Goal: Task Accomplishment & Management: Complete application form

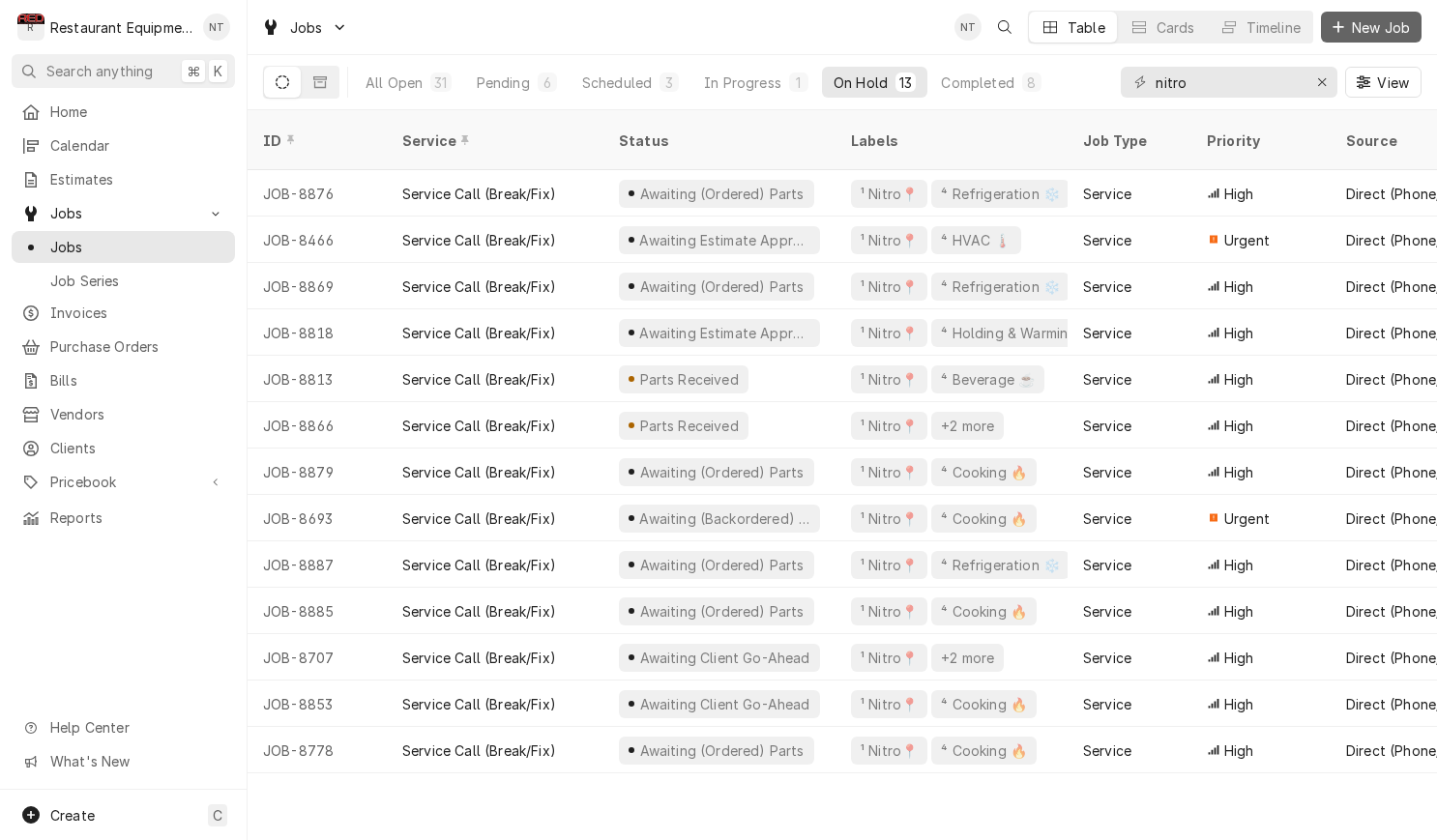
click at [1358, 30] on span "New Job" at bounding box center [1380, 28] width 66 height 21
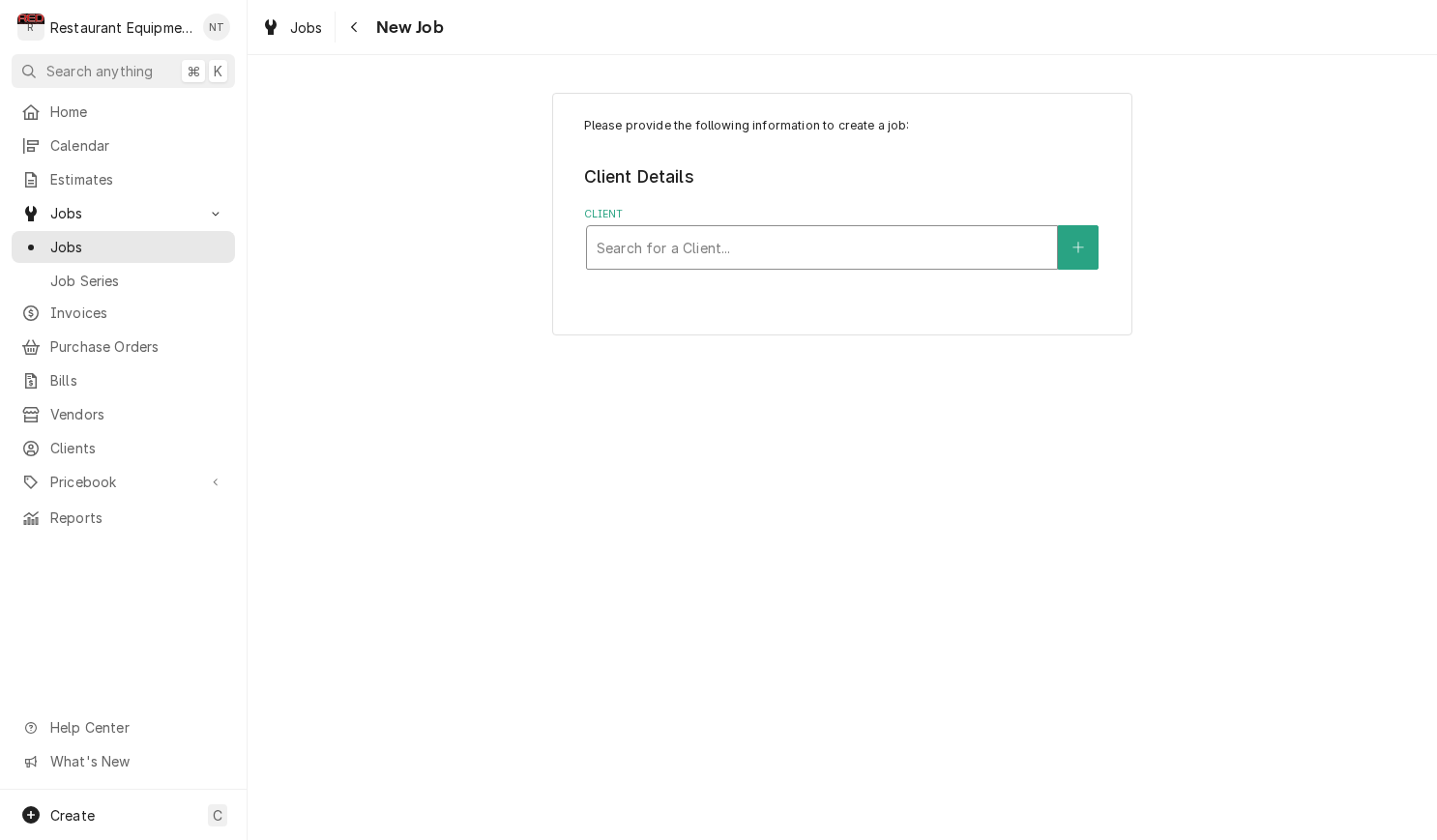
click at [893, 252] on div "Client" at bounding box center [821, 247] width 450 height 34
type input "crac"
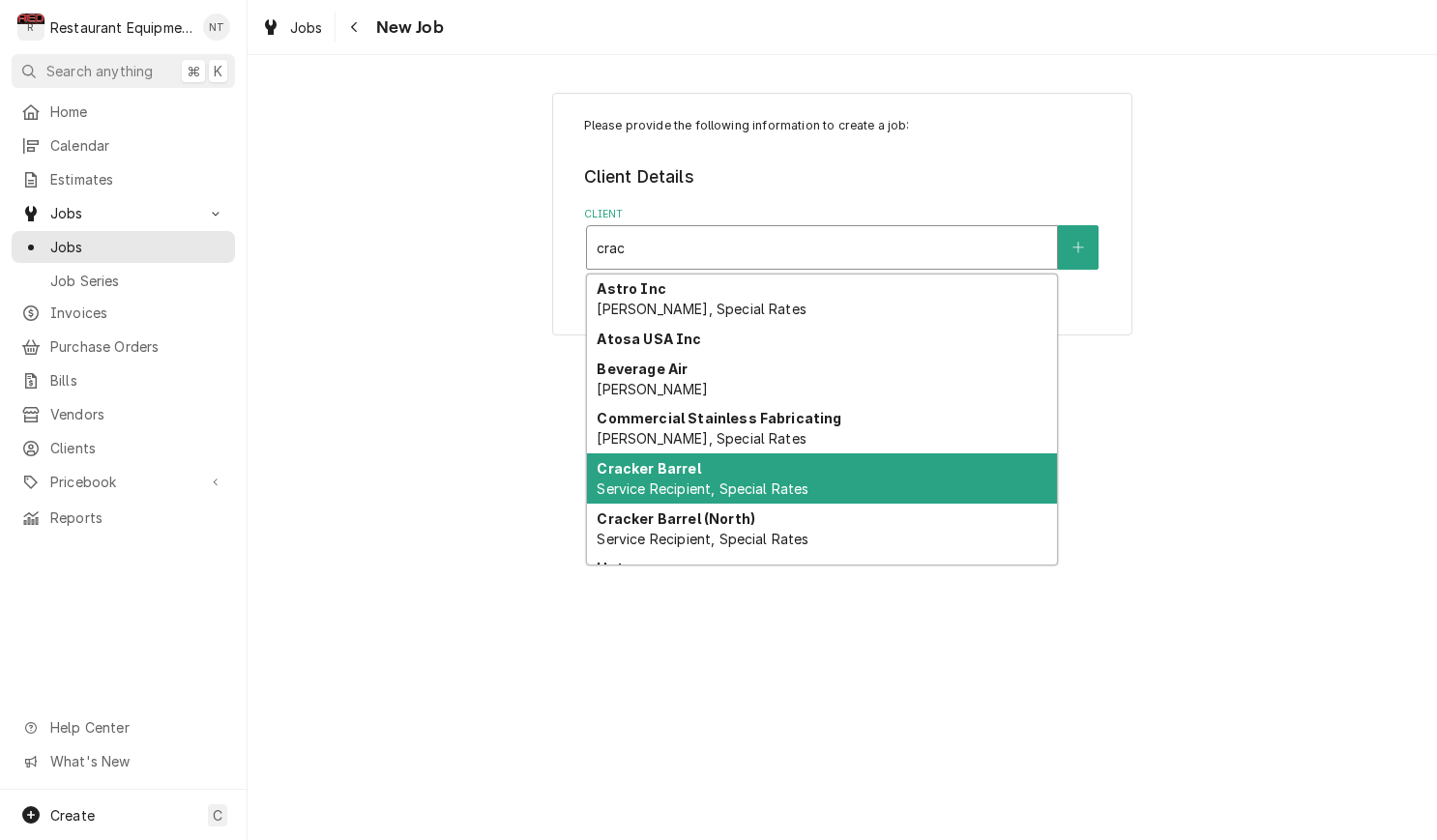
click at [919, 479] on div "Cracker Barrel Service Recipient, Special Rates" at bounding box center [822, 478] width 470 height 50
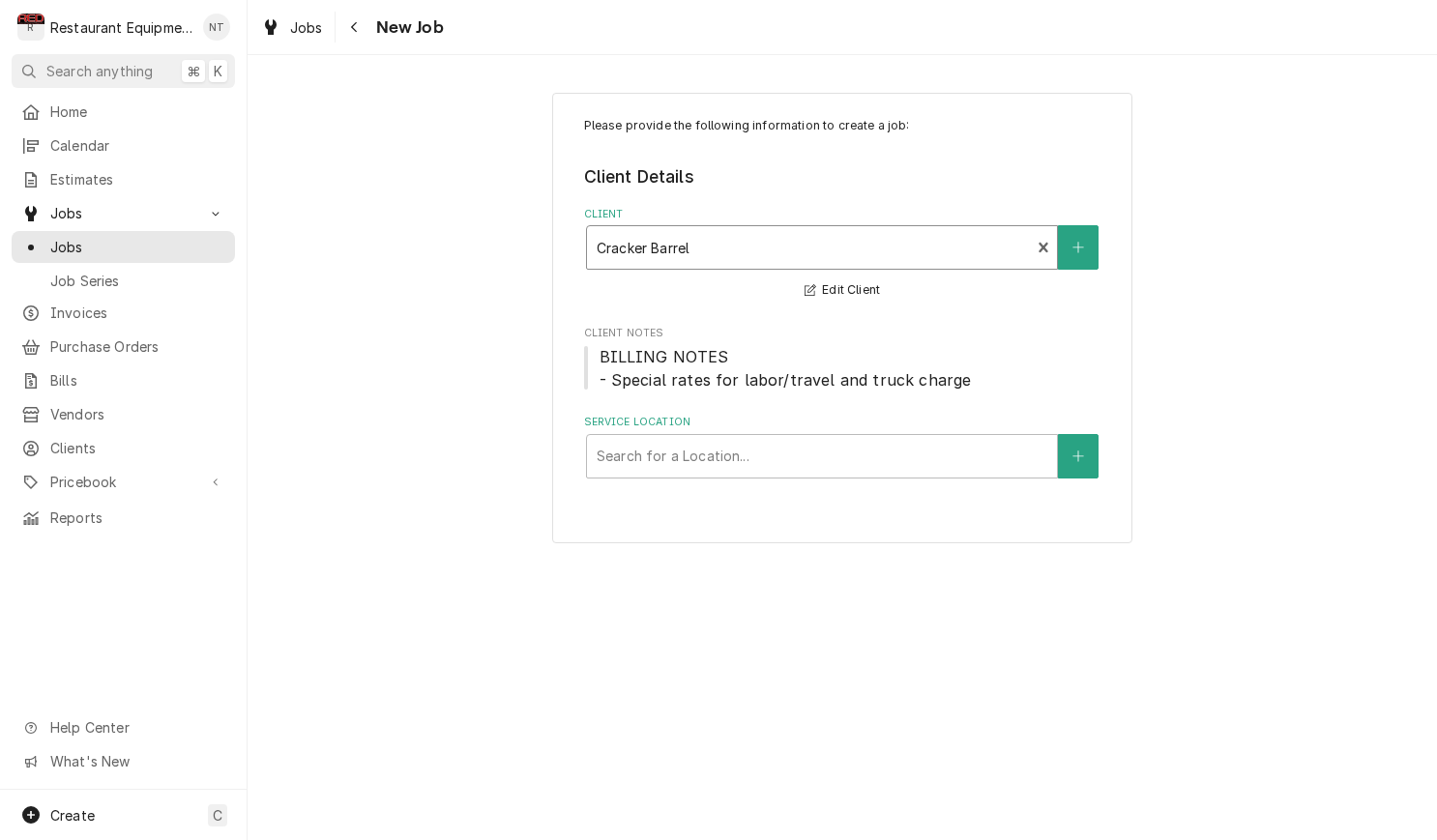
click at [806, 426] on label "Service Location" at bounding box center [843, 423] width 517 height 16
click at [808, 439] on div "Service Location" at bounding box center [821, 455] width 450 height 34
type input "0"
type input "cracker barrel dr"
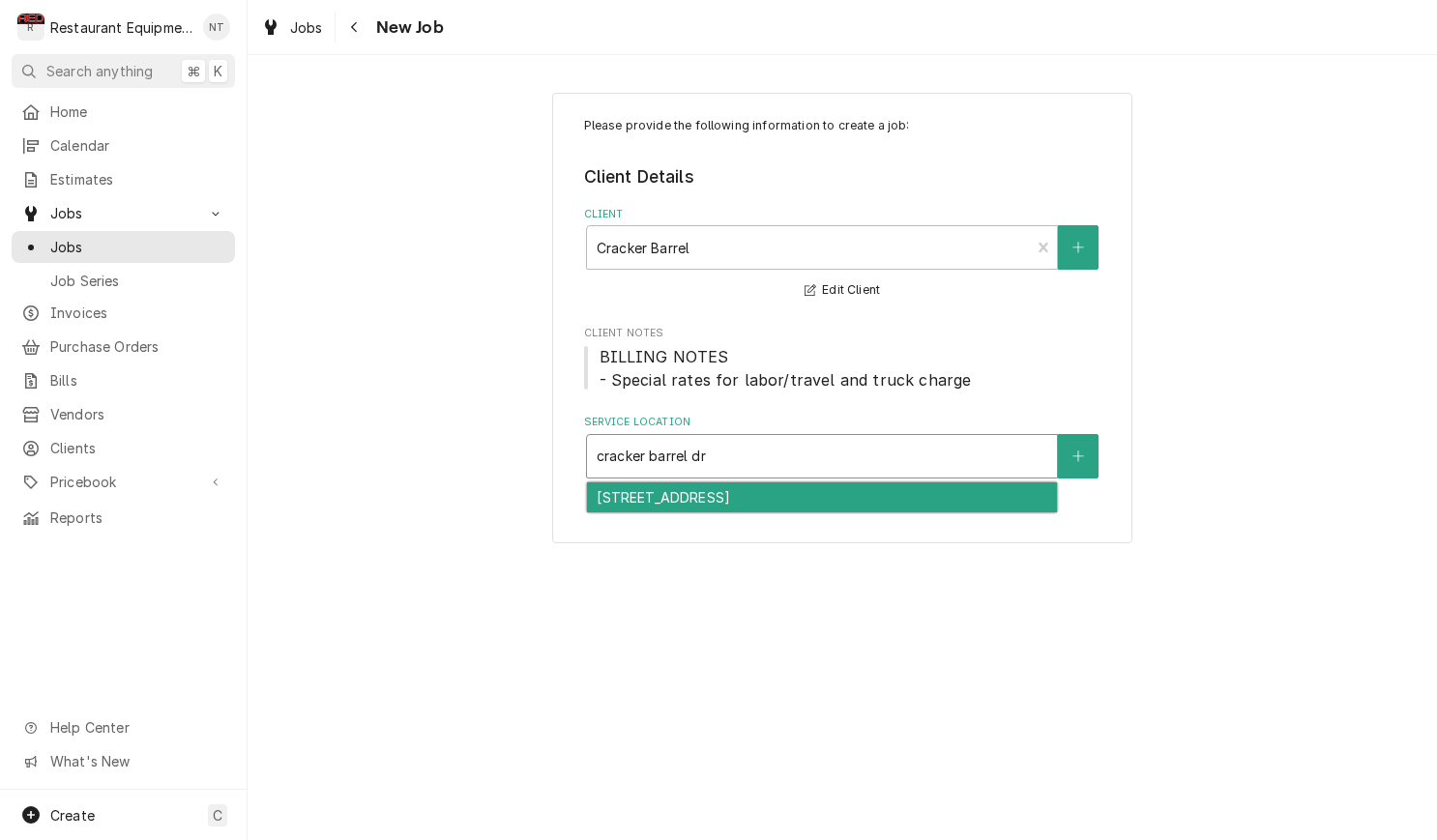
click at [887, 489] on div "336 - Barboursville / 3 Cracker Barrel Dr, Barboursville, WV 25504" at bounding box center [822, 497] width 470 height 30
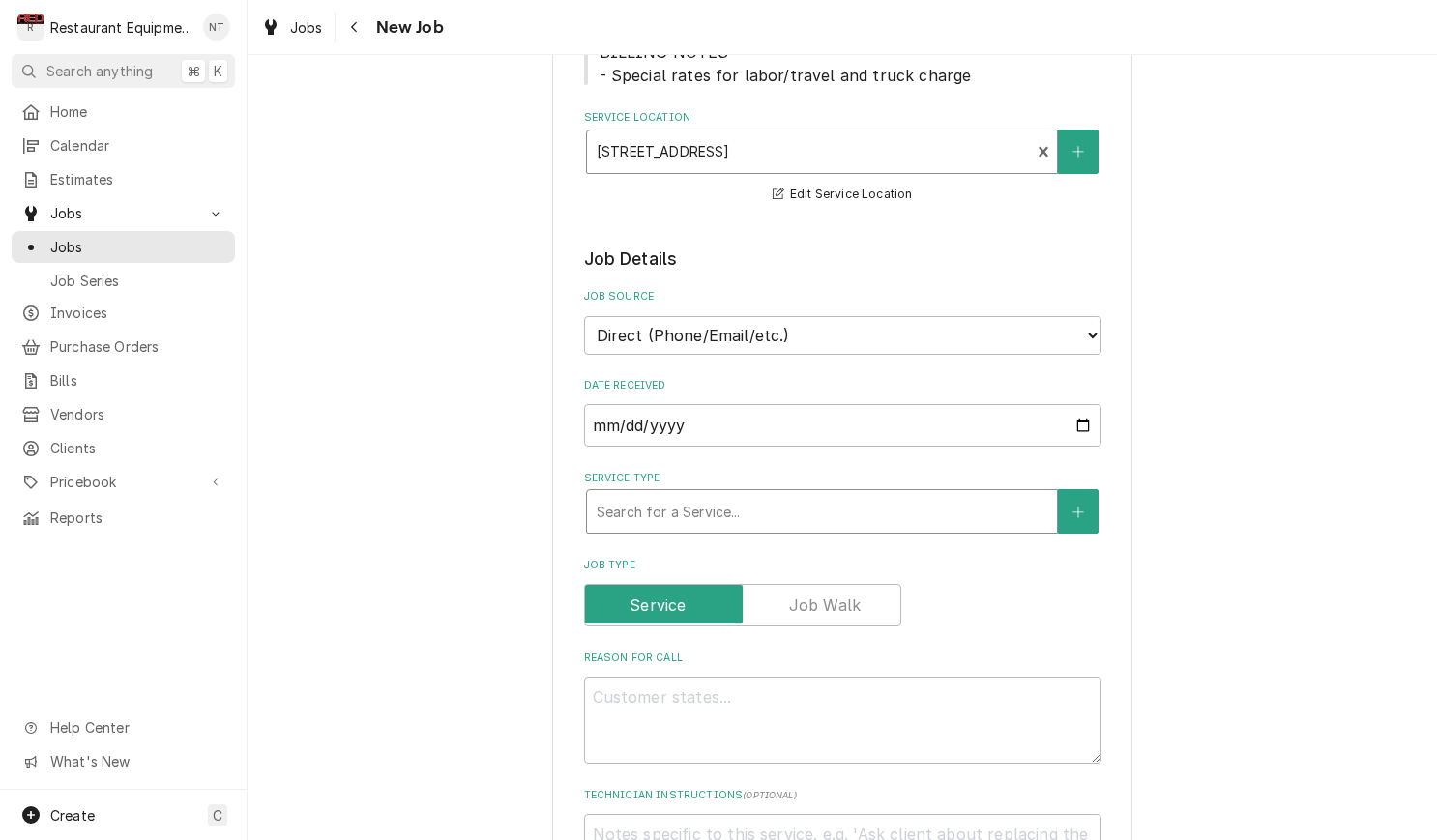
scroll to position [318, 0]
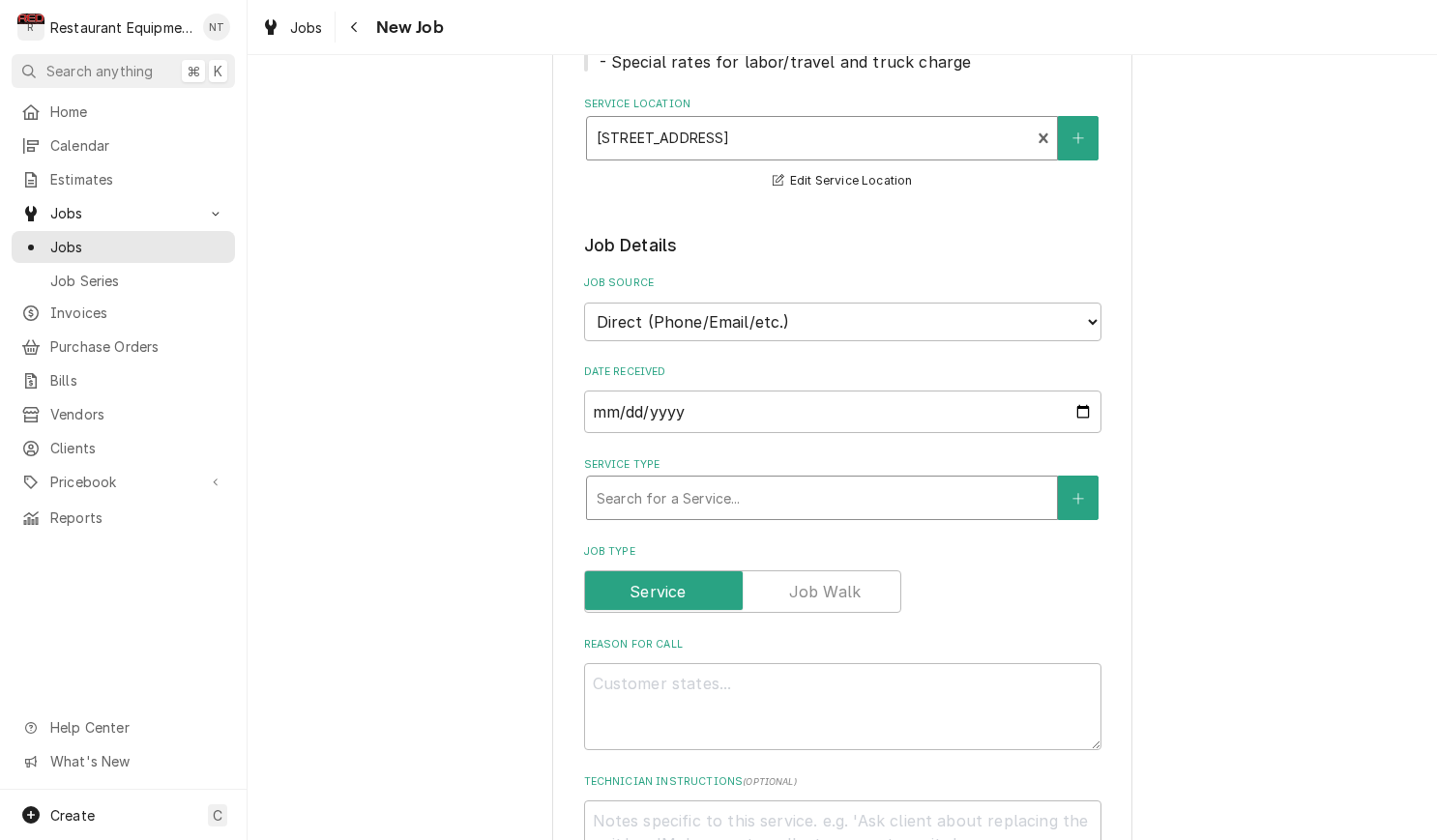
click at [776, 480] on div "Service Type" at bounding box center [821, 497] width 450 height 34
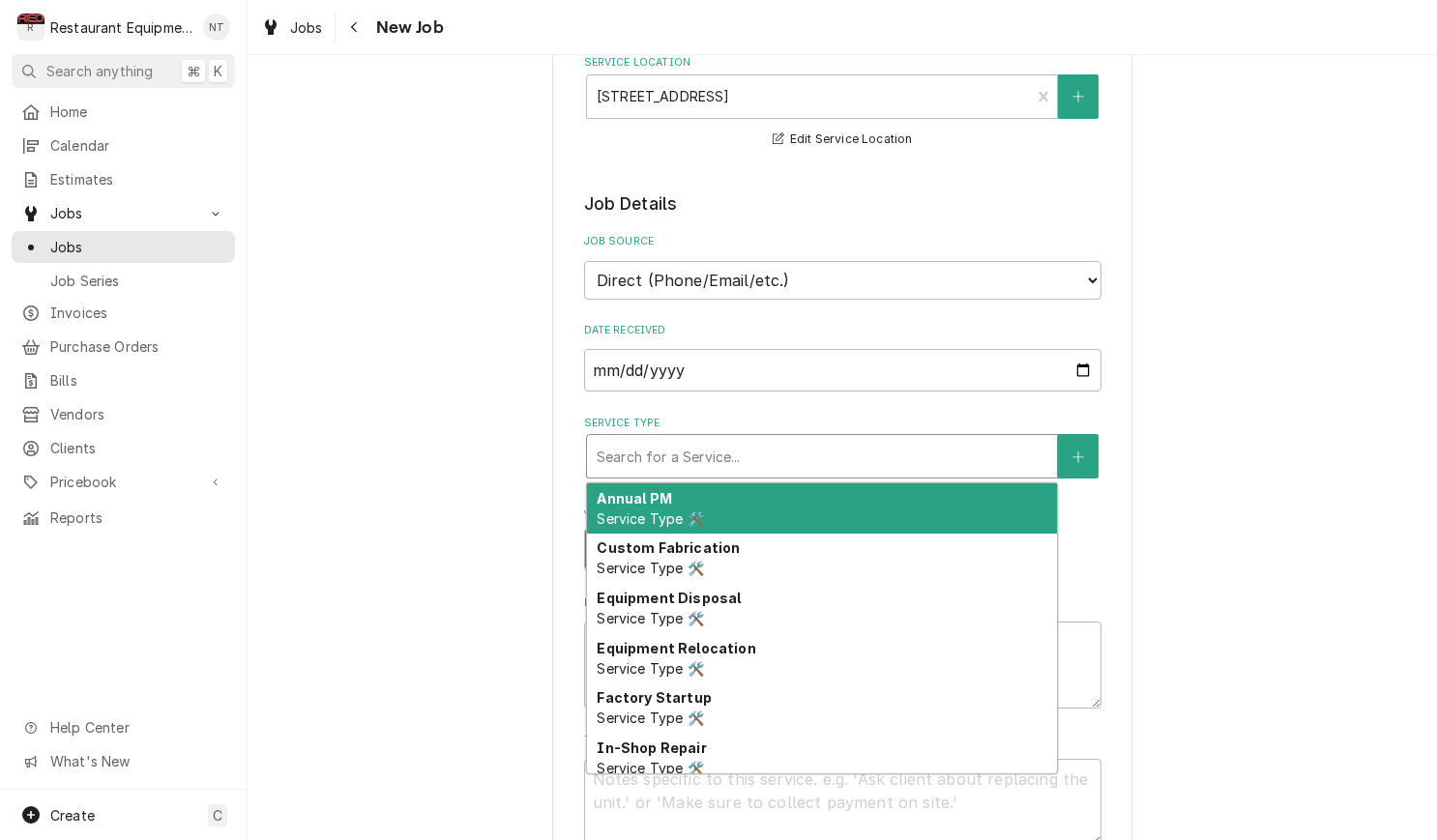
scroll to position [374, 0]
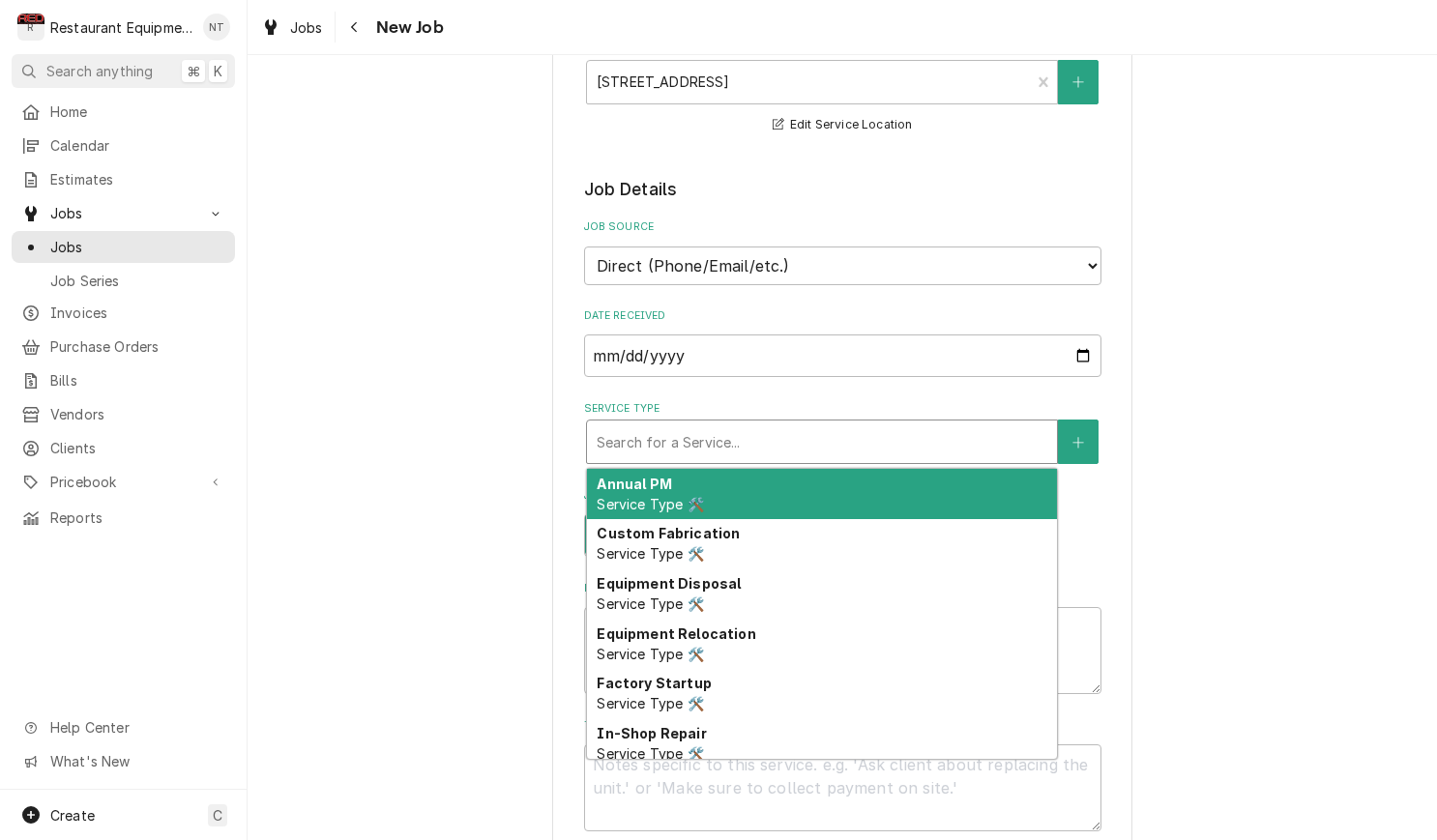
type textarea "x"
type input "b"
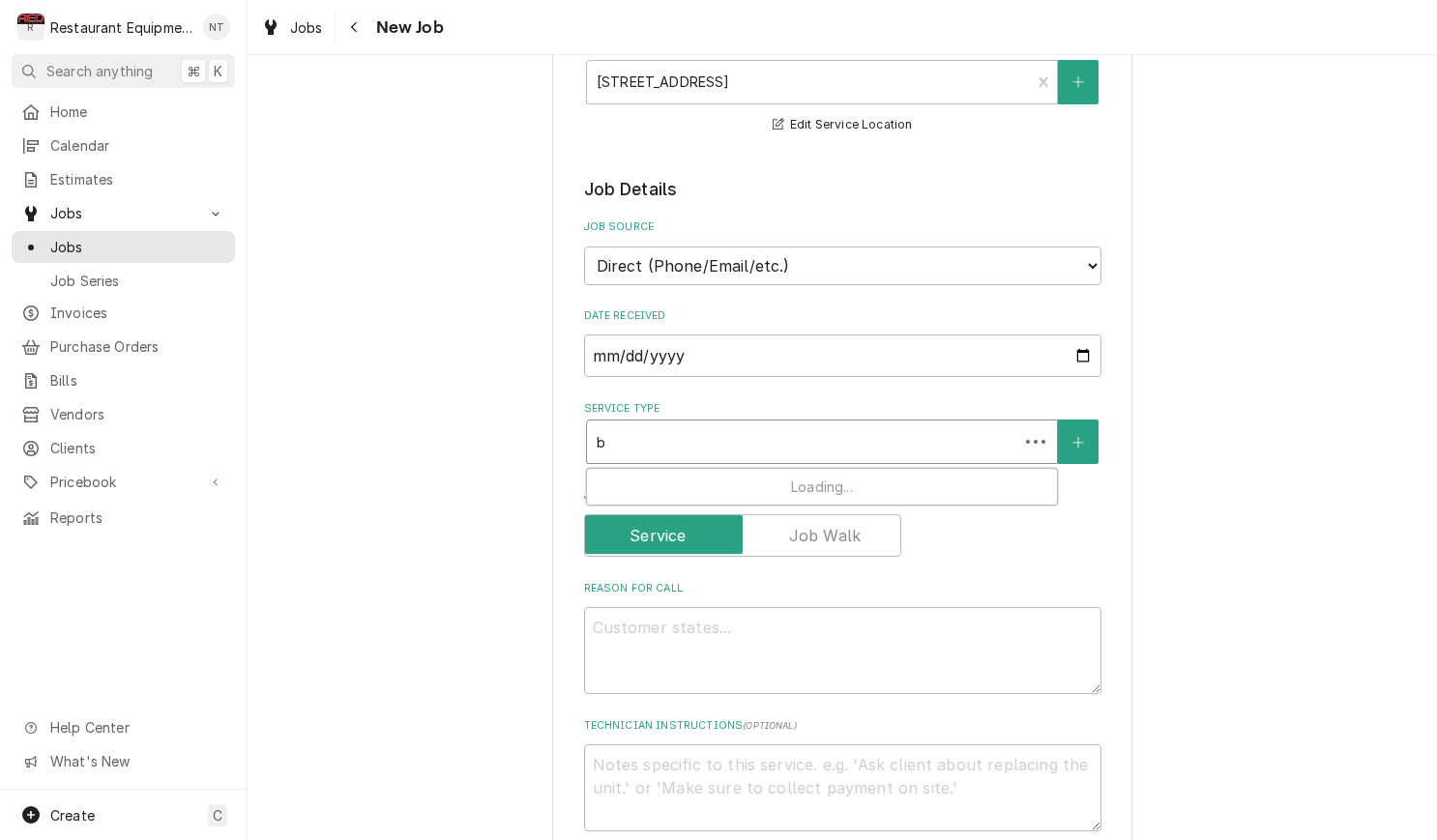
type textarea "x"
type input "br"
type textarea "x"
type input "bre"
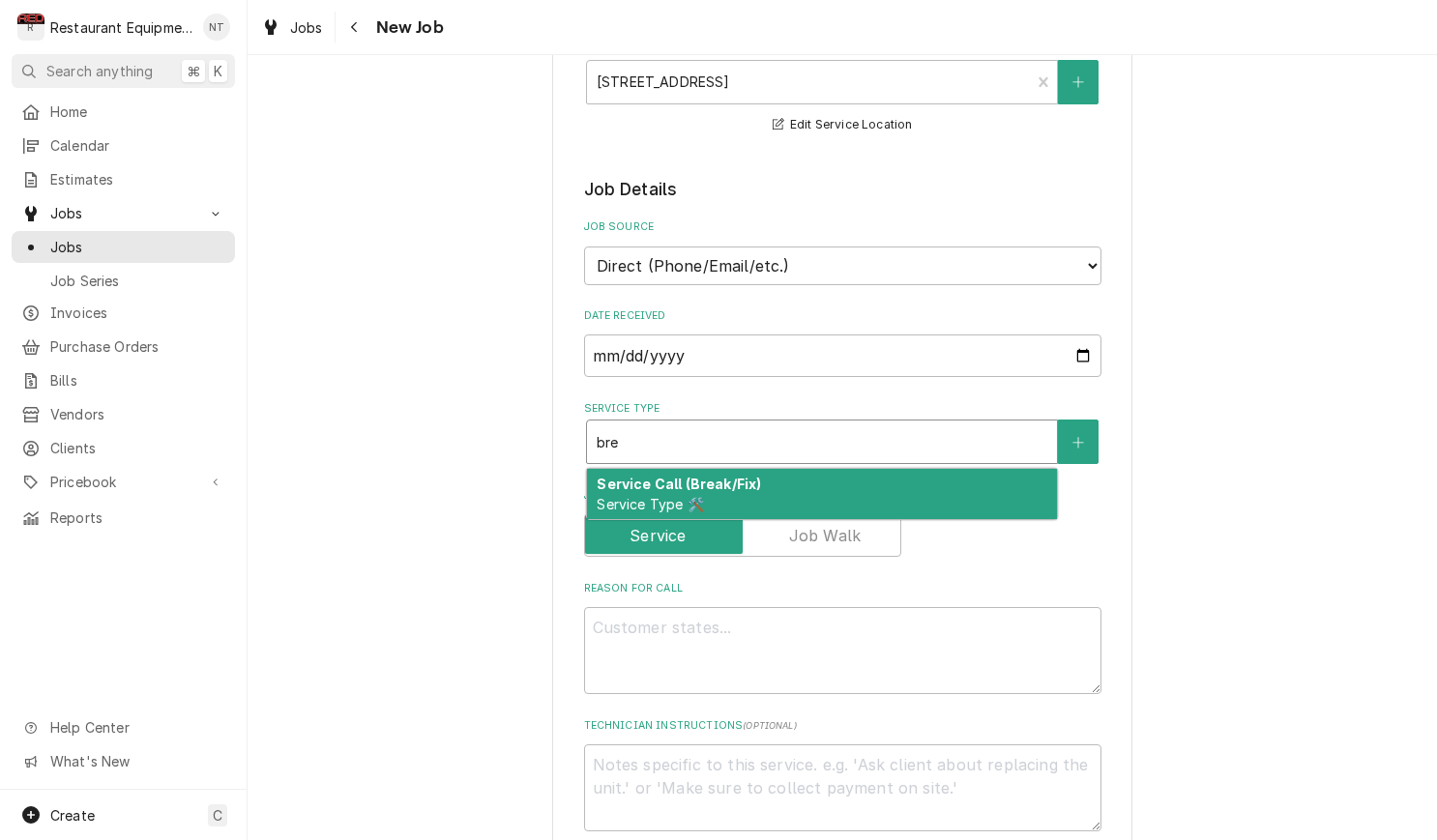
click at [790, 469] on div "Service Call (Break/Fix) Service Type 🛠️" at bounding box center [822, 494] width 470 height 50
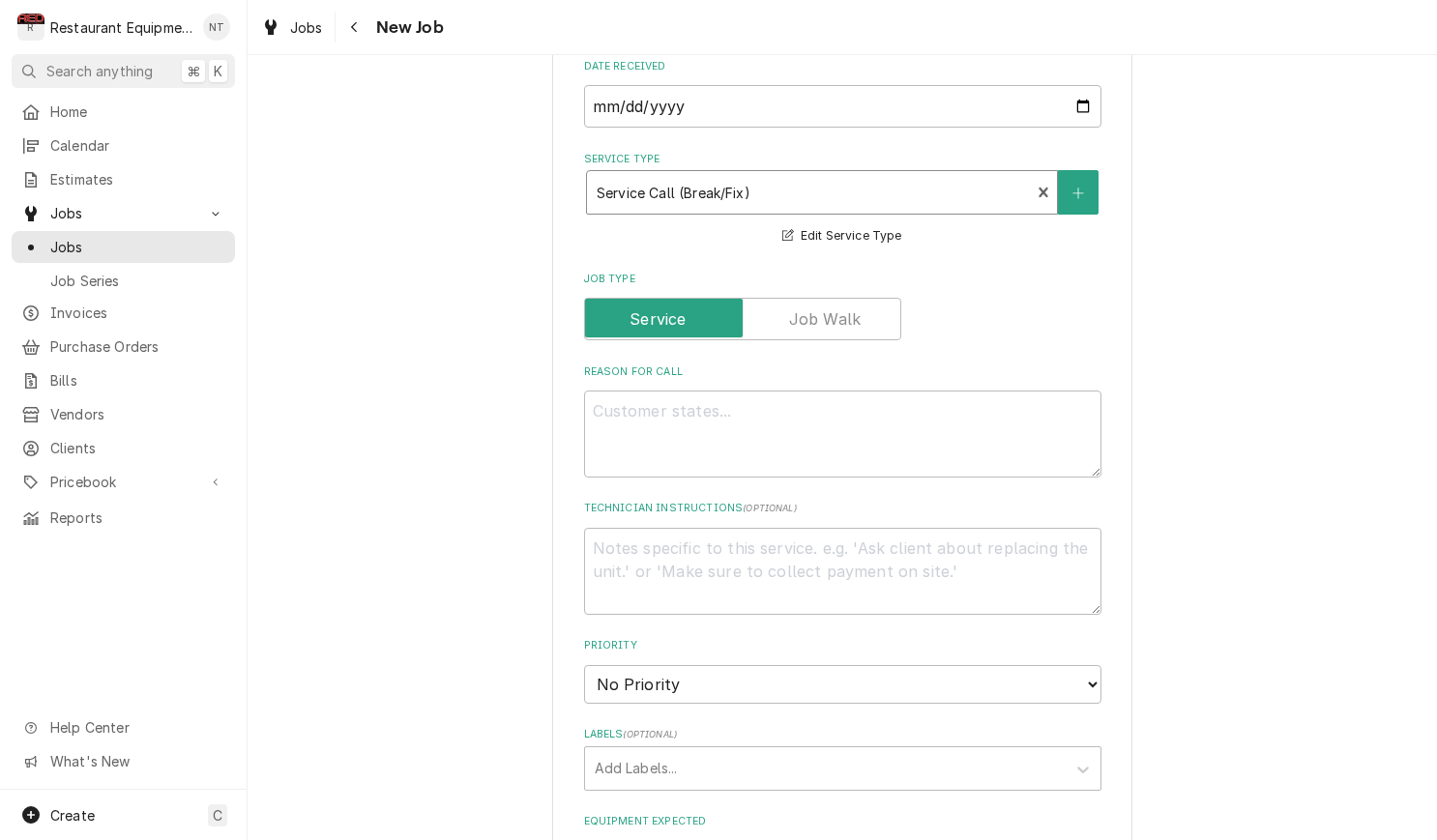
scroll to position [625, 0]
click at [724, 405] on textarea "Reason For Call" at bounding box center [843, 433] width 517 height 87
paste textarea "Service Request: Cracker Barrel Old Country Store, Inc 3 Cracker Barrel Drive(0…"
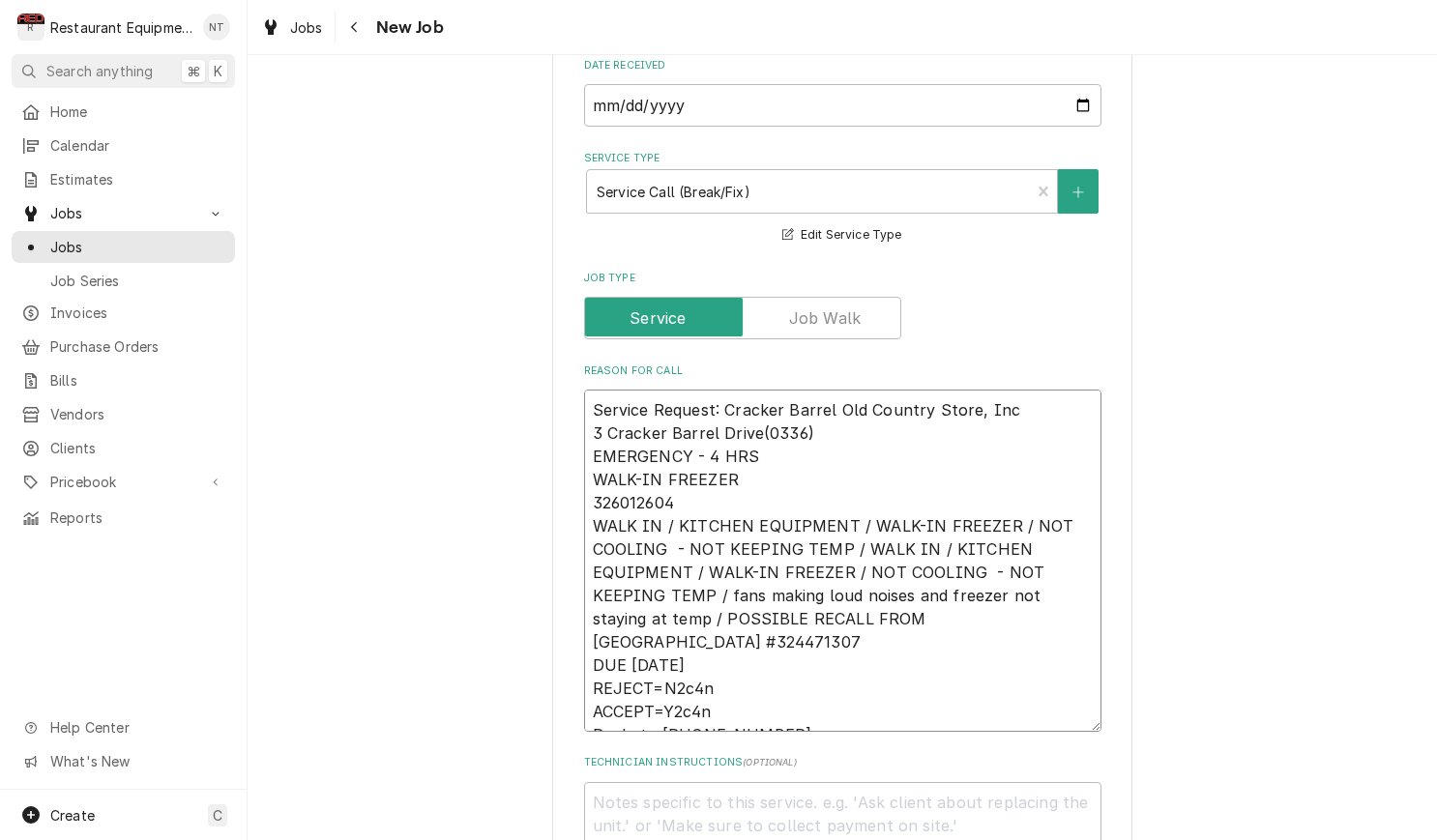
type textarea "x"
type textarea "Service Request: Cracker Barrel Old Country Store, Inc 3 Cracker Barrel Drive(0…"
drag, startPoint x: 593, startPoint y: 379, endPoint x: 788, endPoint y: 426, distance: 200.6
click at [788, 426] on textarea "Service Request: Cracker Barrel Old Country Store, Inc 3 Cracker Barrel Drive(0…" at bounding box center [843, 561] width 517 height 342
type textarea "x"
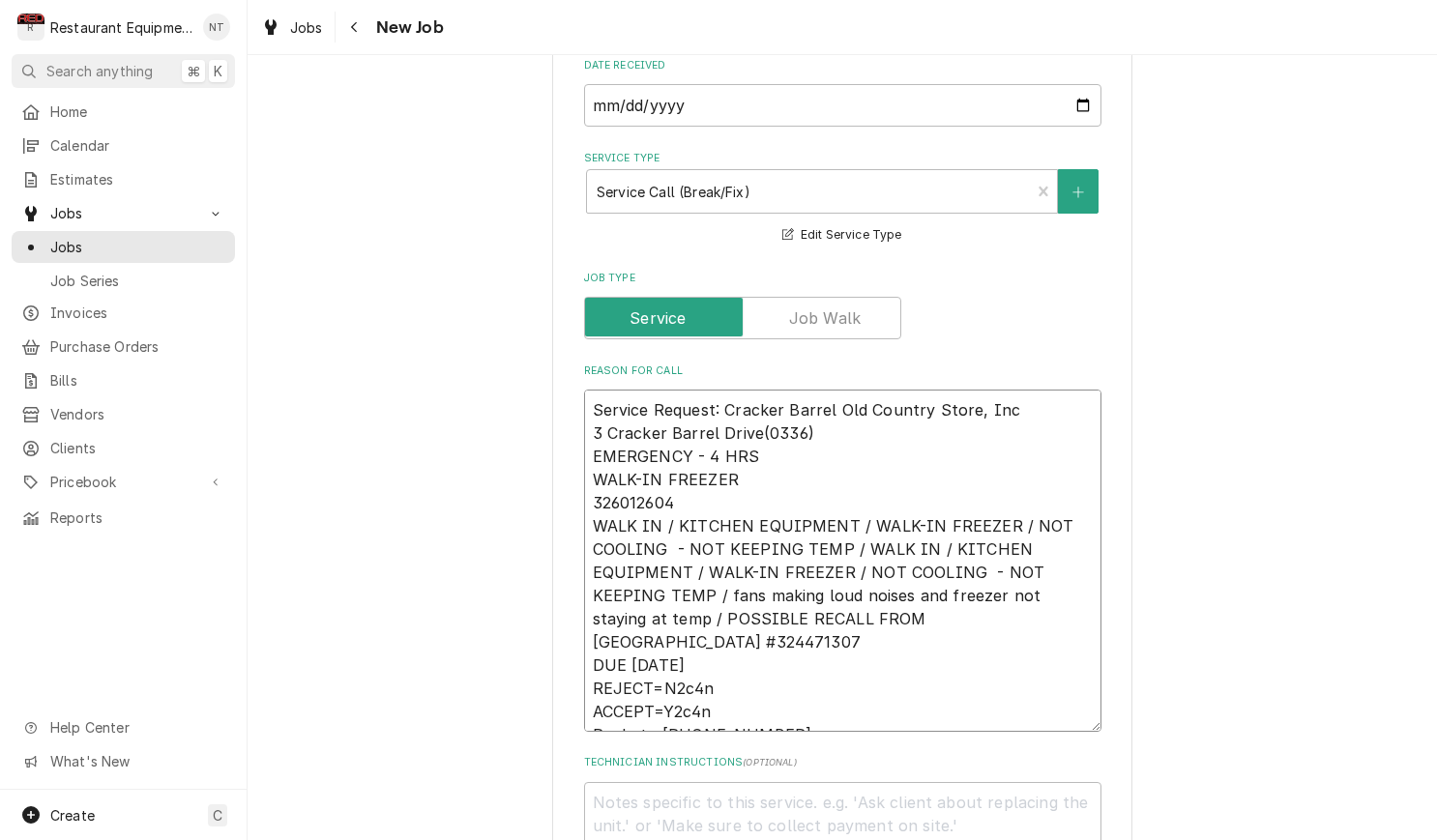
type textarea "WALK-IN FREEZER 326012604 WALK IN / KITCHEN EQUIPMENT / WALK-IN FREEZER / NOT C…"
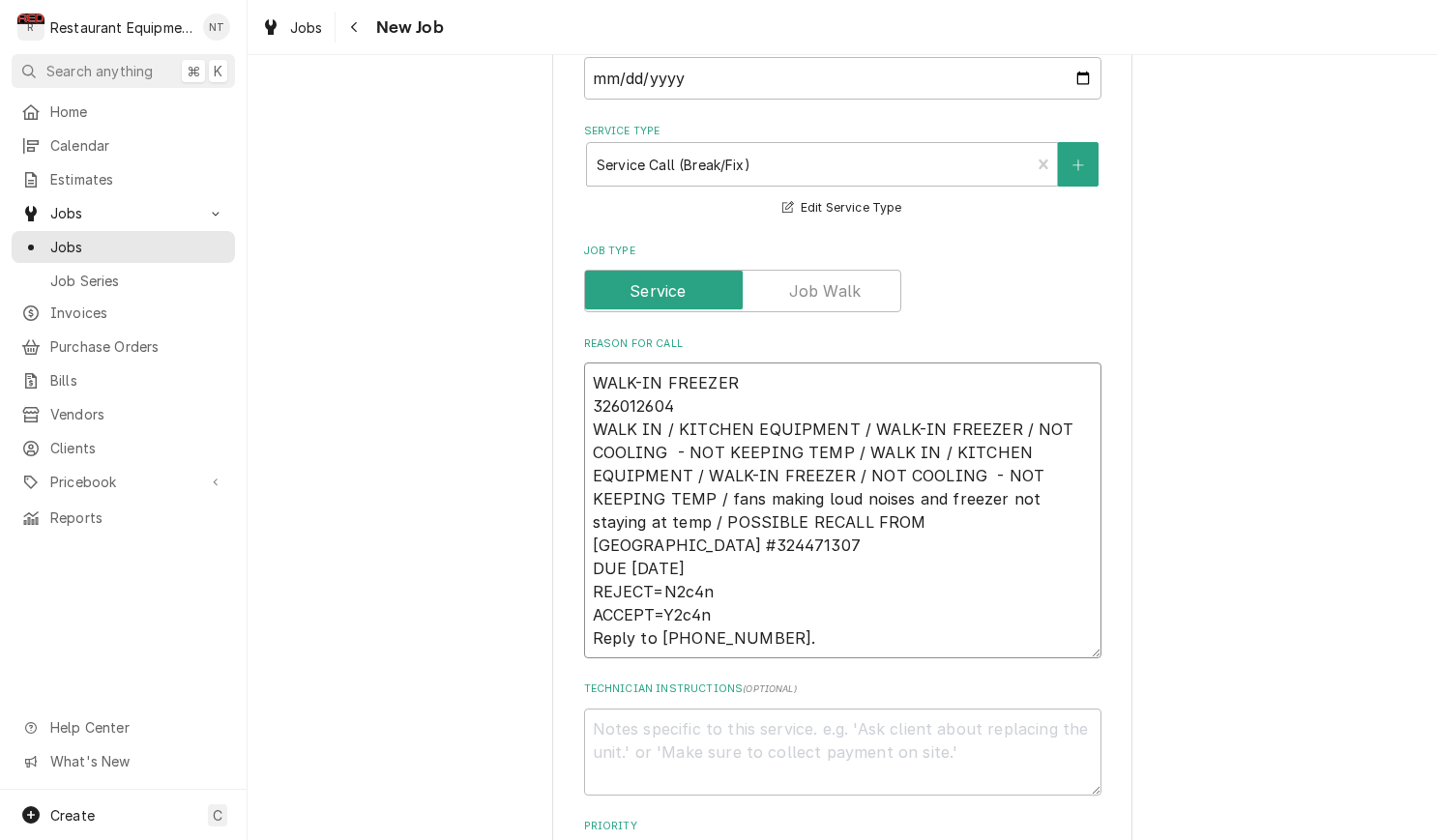
scroll to position [655, 0]
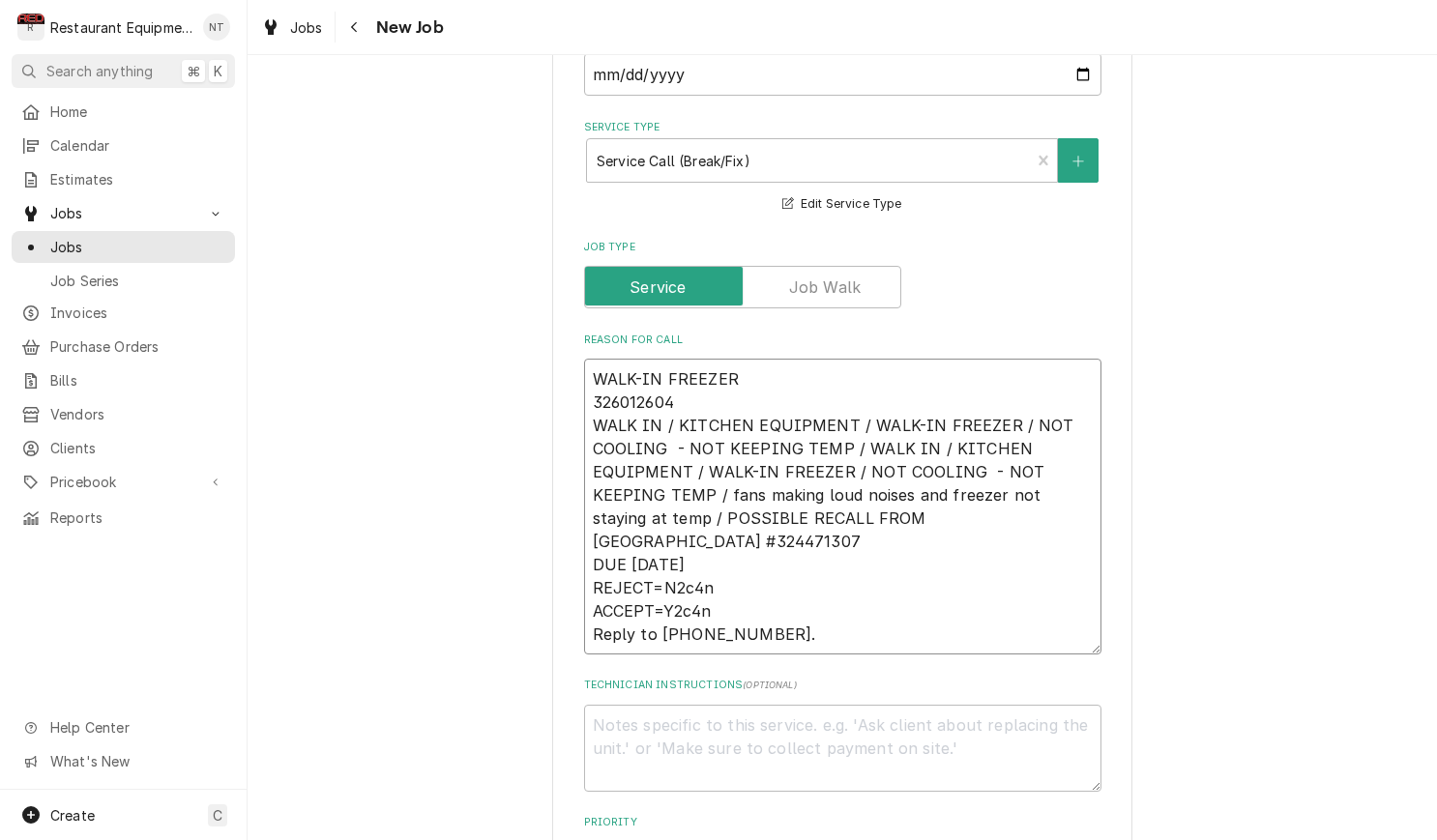
click at [595, 384] on textarea "WALK-IN FREEZER 326012604 WALK IN / KITCHEN EQUIPMENT / WALK-IN FREEZER / NOT C…" at bounding box center [843, 507] width 517 height 296
type textarea "x"
type textarea "WALK-IN FREEZER 326012604 WALK IN / KITCHEN EQUIPMENT / WALK-IN FREEZER / NOT C…"
drag, startPoint x: 593, startPoint y: 517, endPoint x: 768, endPoint y: 615, distance: 200.6
click at [768, 617] on fieldset "Job Details Job Source Direct (Phone/Email/etc.) Service Channel Corrigo Ecotra…" at bounding box center [843, 840] width 517 height 1890
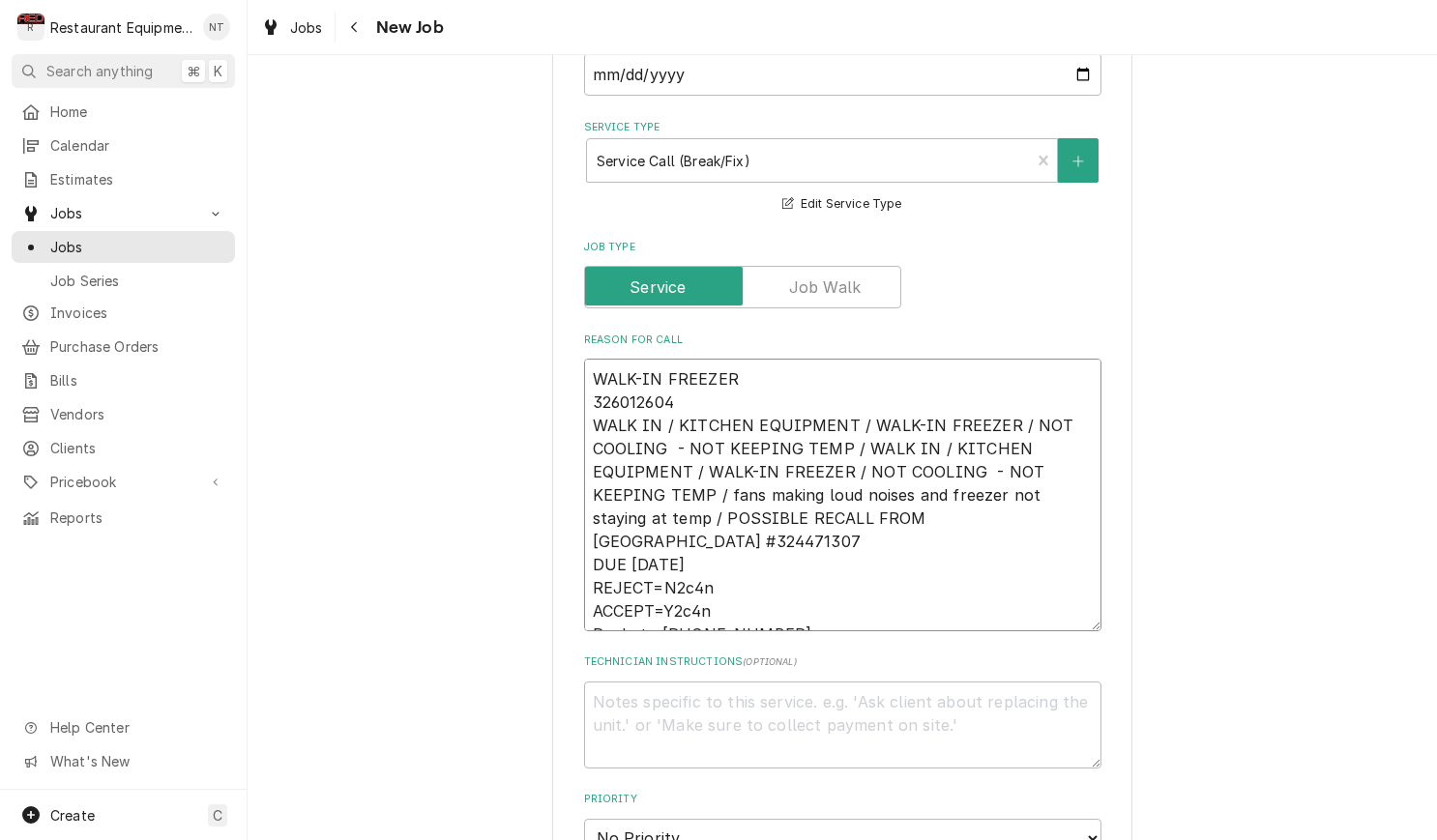
type textarea "x"
type textarea "WALK-IN FREEZER 326012604 WALK IN / KITCHEN EQUIPMENT / WALK-IN FREEZER / NOT C…"
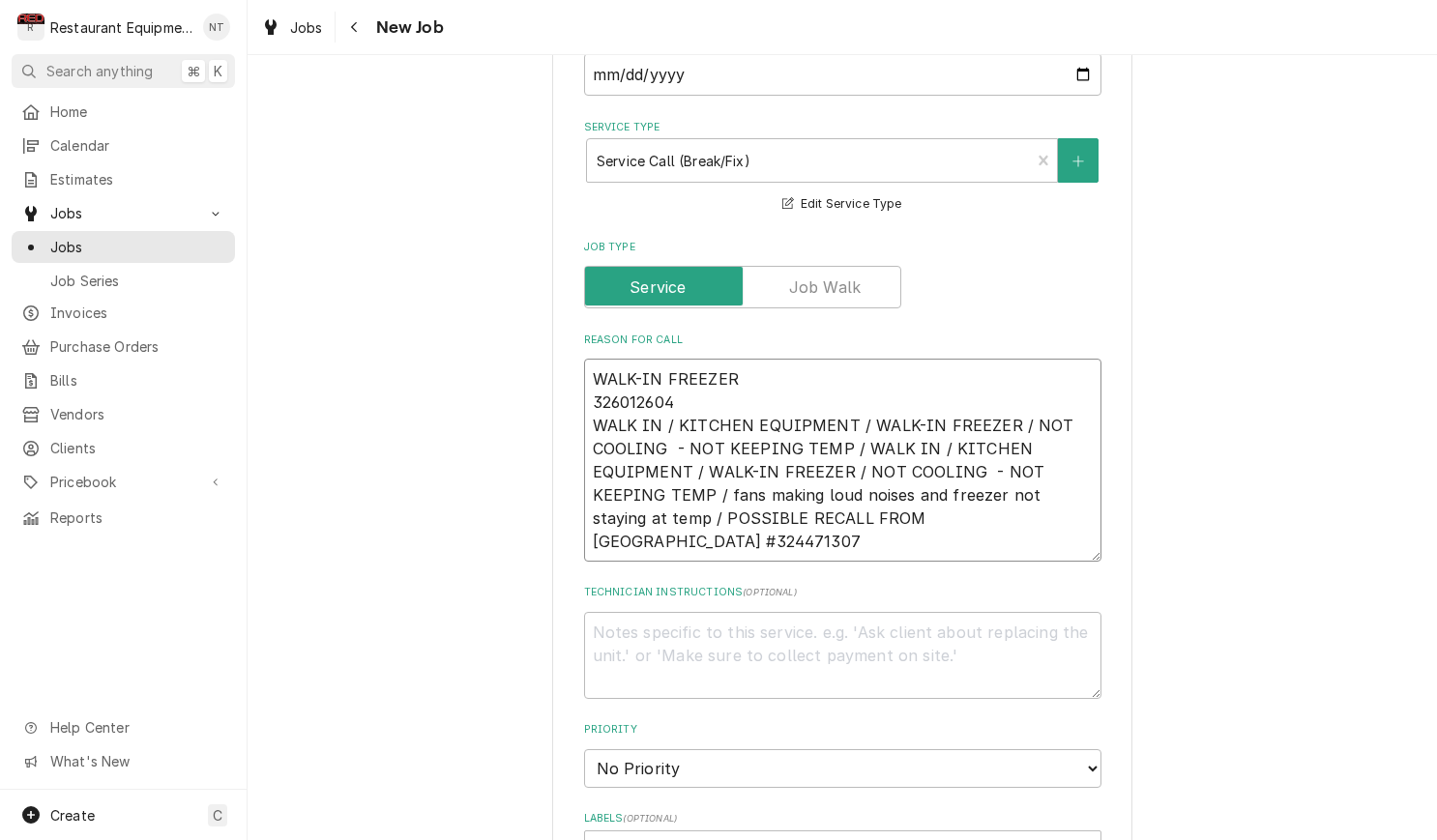
type textarea "x"
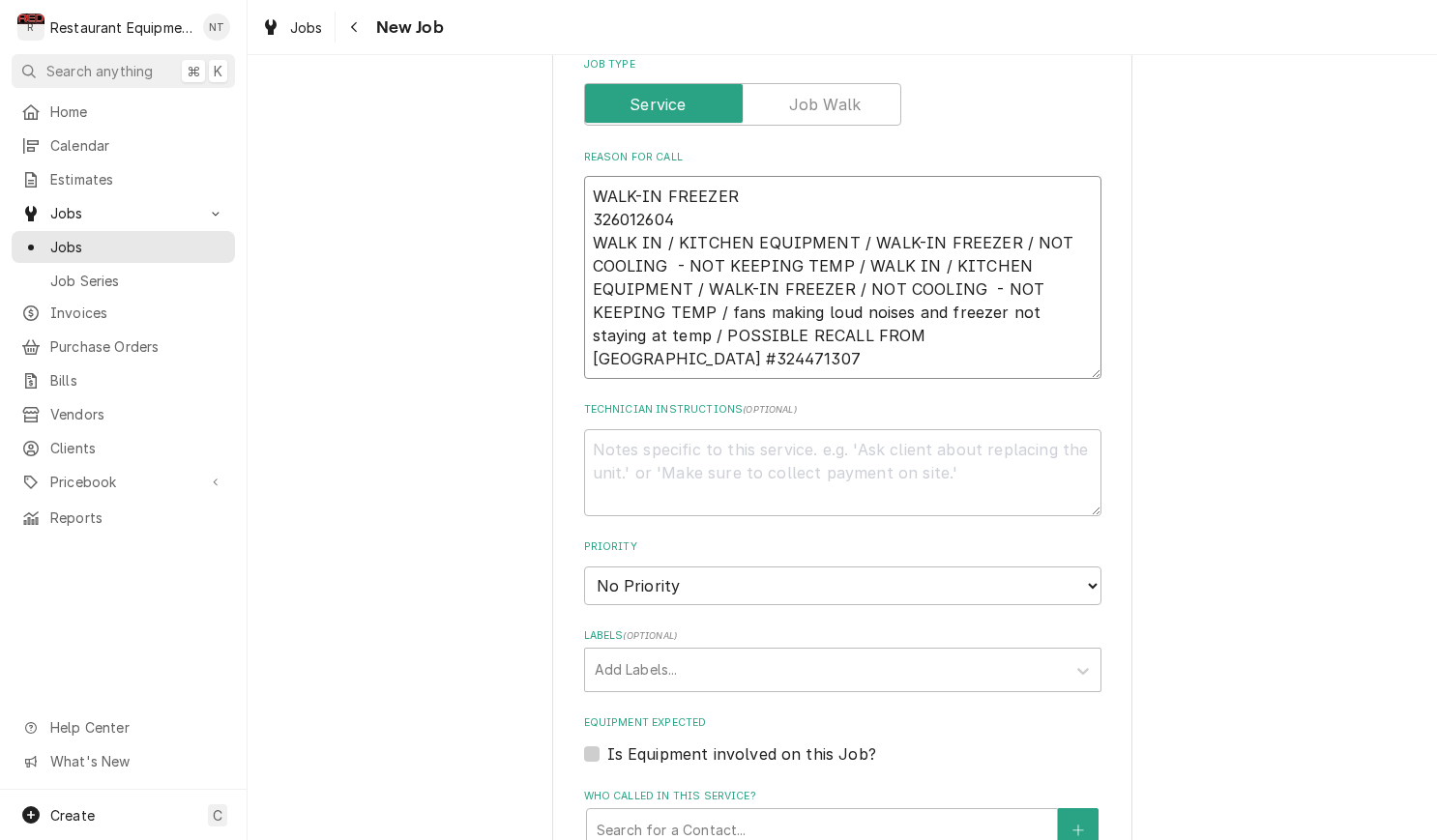
scroll to position [864, 0]
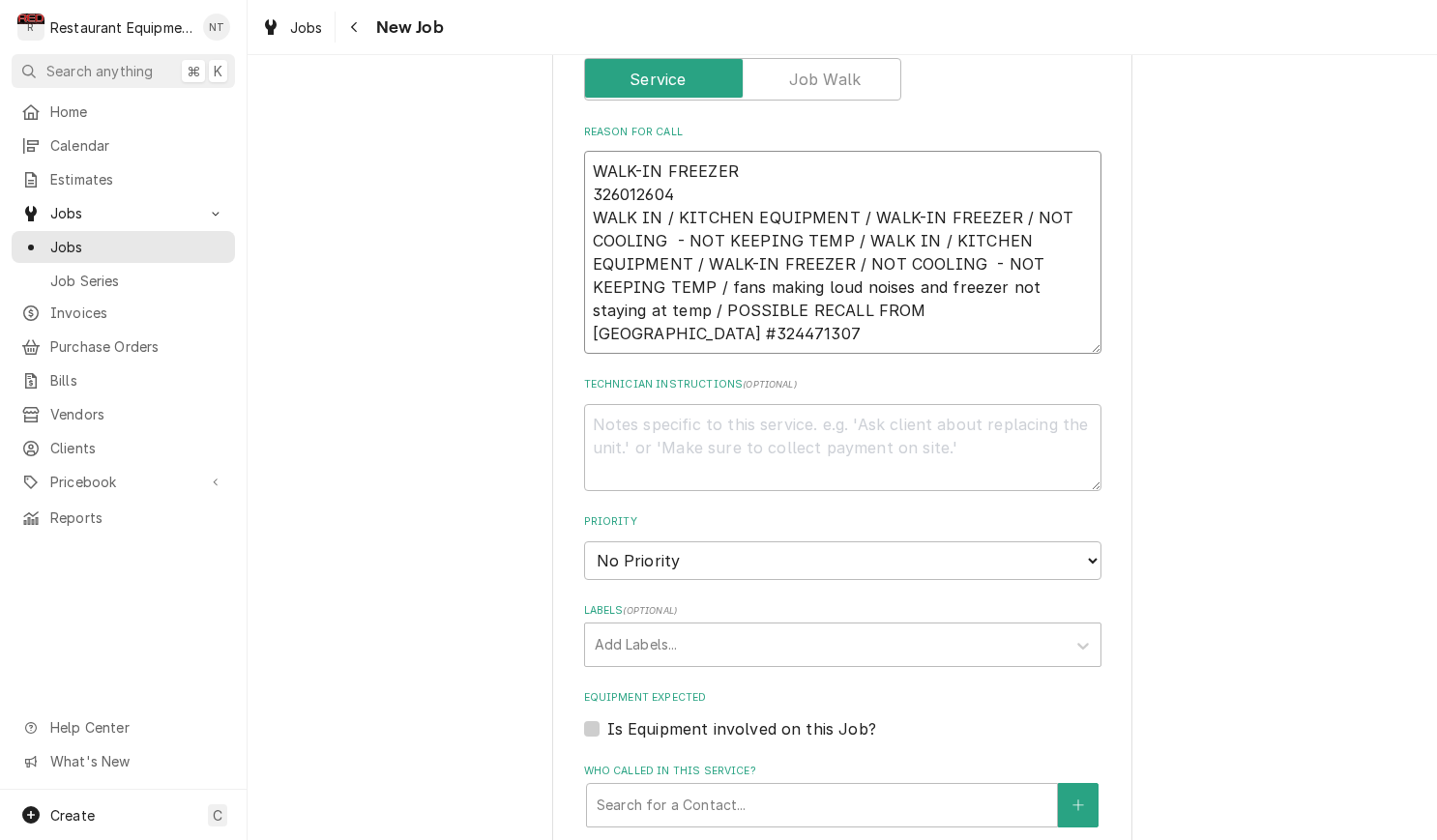
type textarea "WALK-IN FREEZER 326012604 WALK IN / KITCHEN EQUIPMENT / WALK-IN FREEZER / NOT C…"
click at [746, 514] on div "Priority No Priority Urgent High Medium Low" at bounding box center [843, 547] width 517 height 65
select select "2"
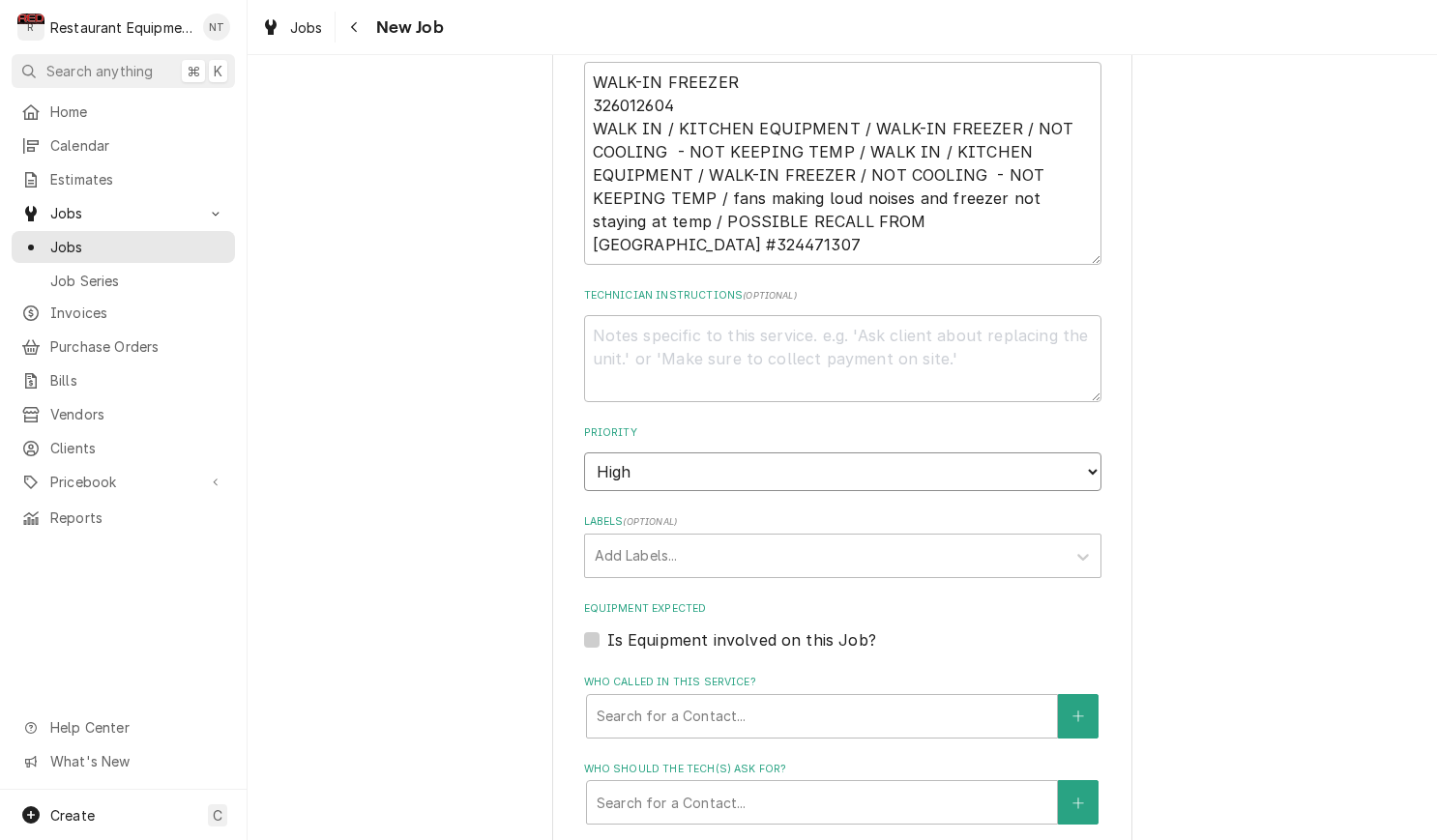
scroll to position [960, 0]
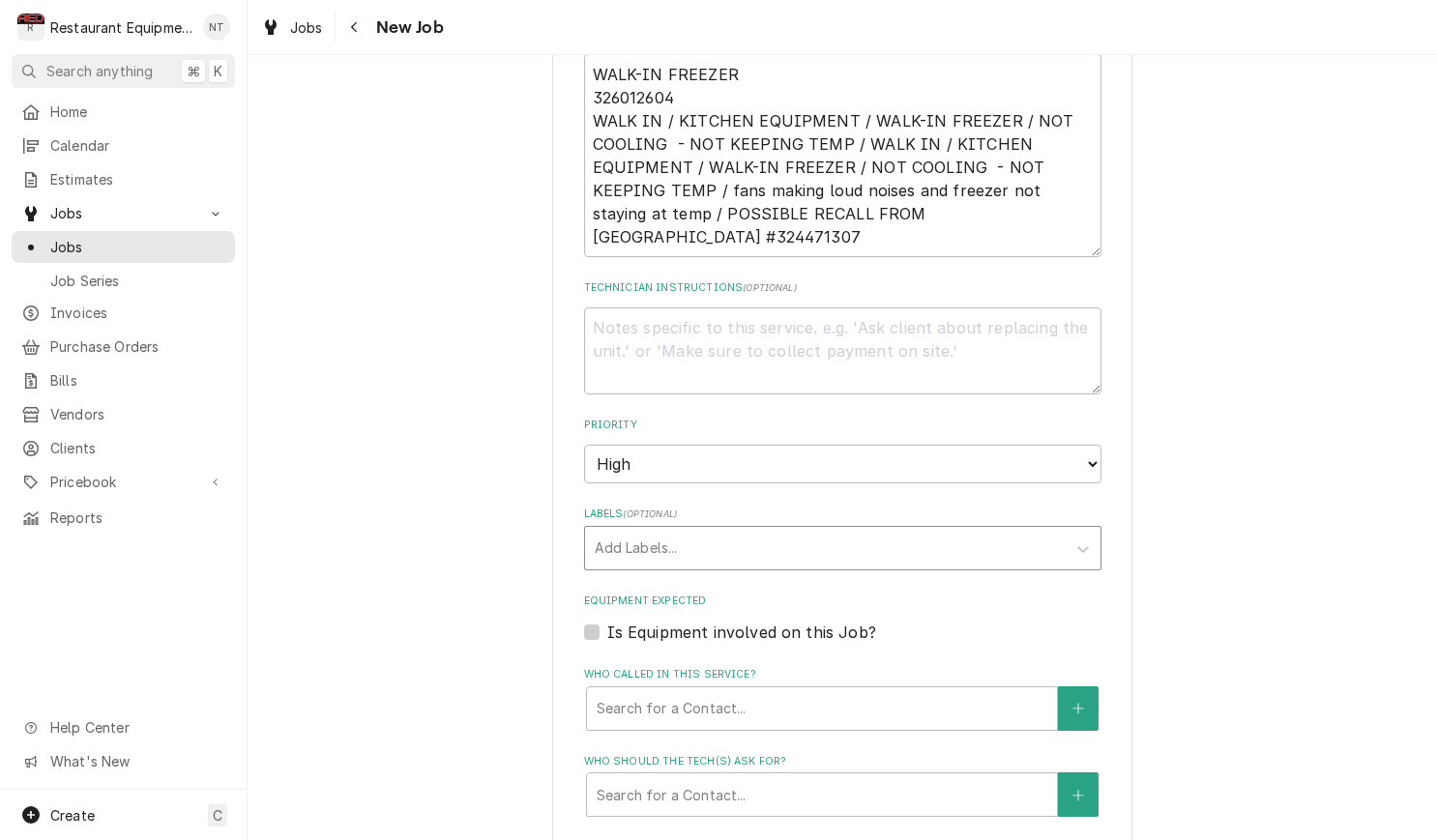
click at [781, 527] on div "Add Labels..." at bounding box center [825, 548] width 480 height 42
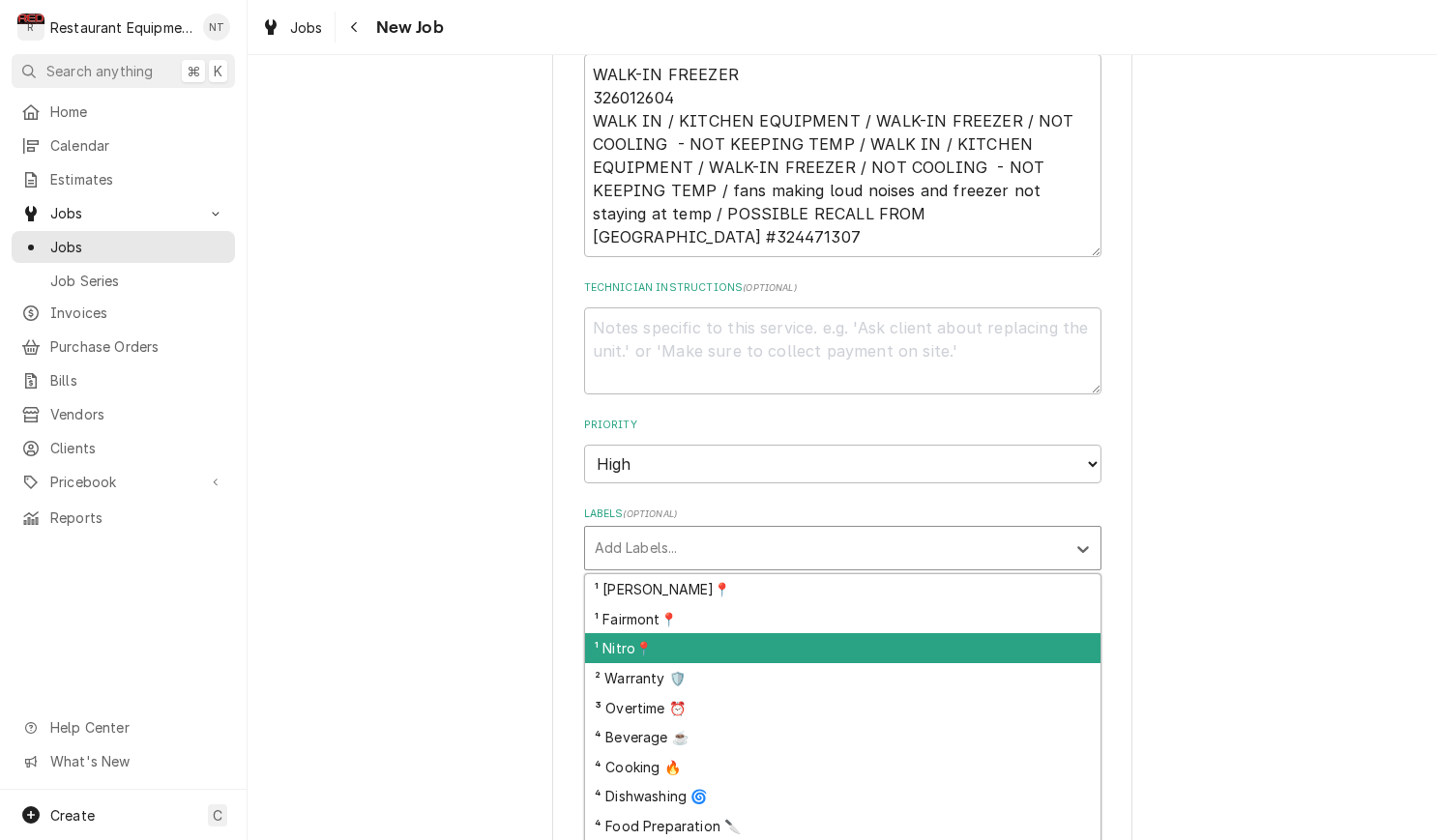
click at [808, 633] on div "¹ Nitro📍" at bounding box center [843, 648] width 515 height 30
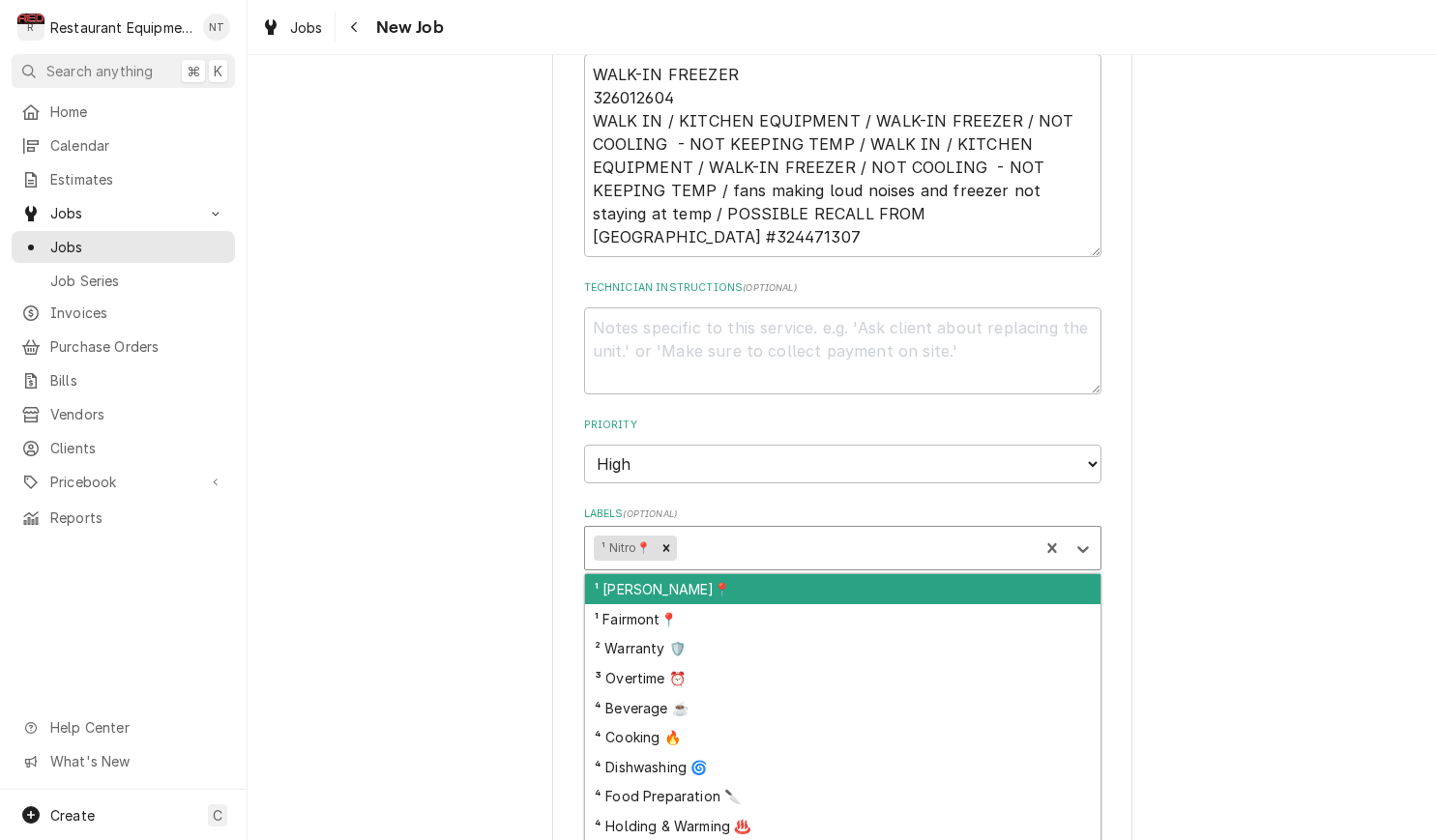
click at [783, 531] on div "Labels" at bounding box center [854, 548] width 349 height 34
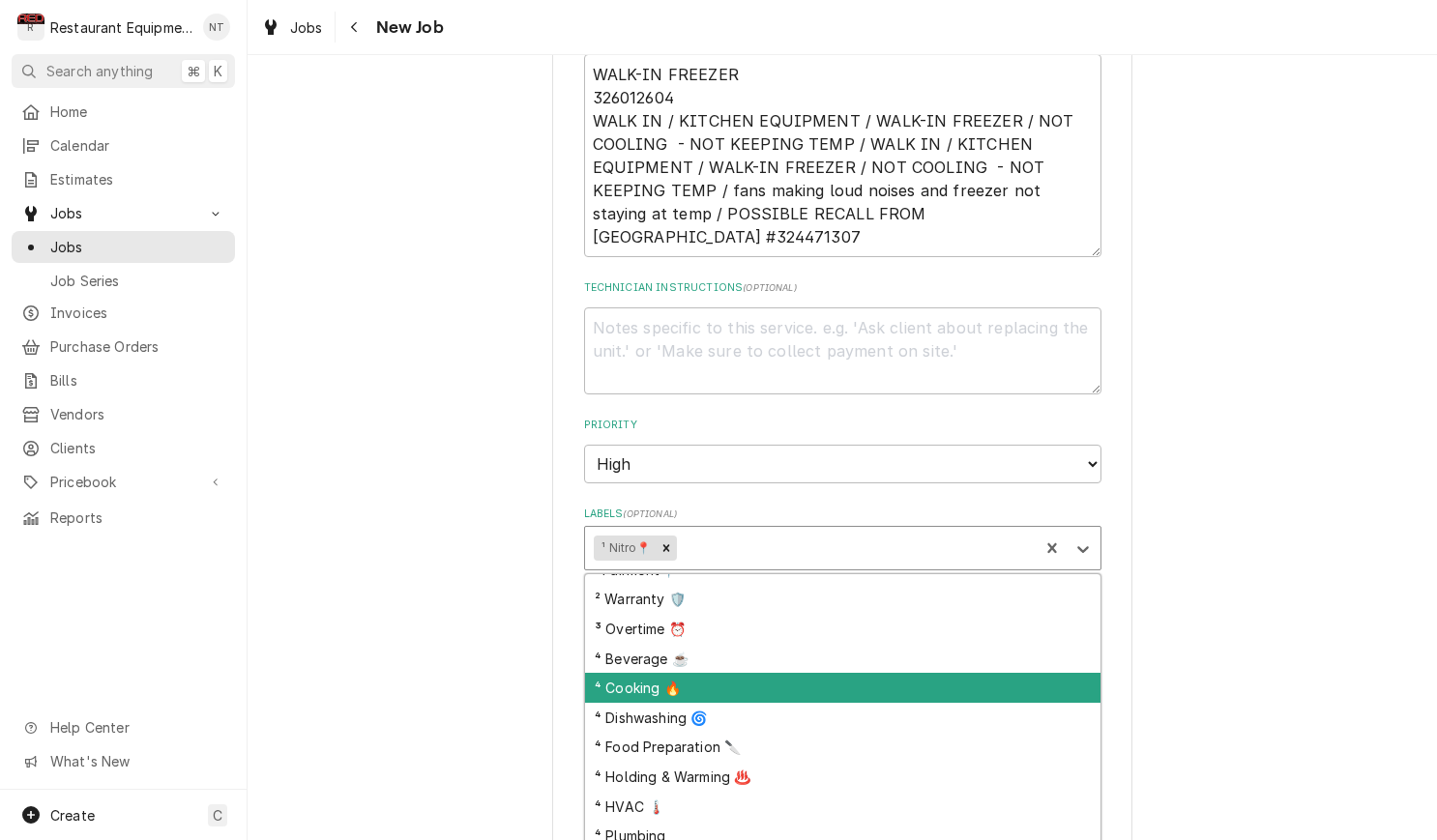
scroll to position [72, 0]
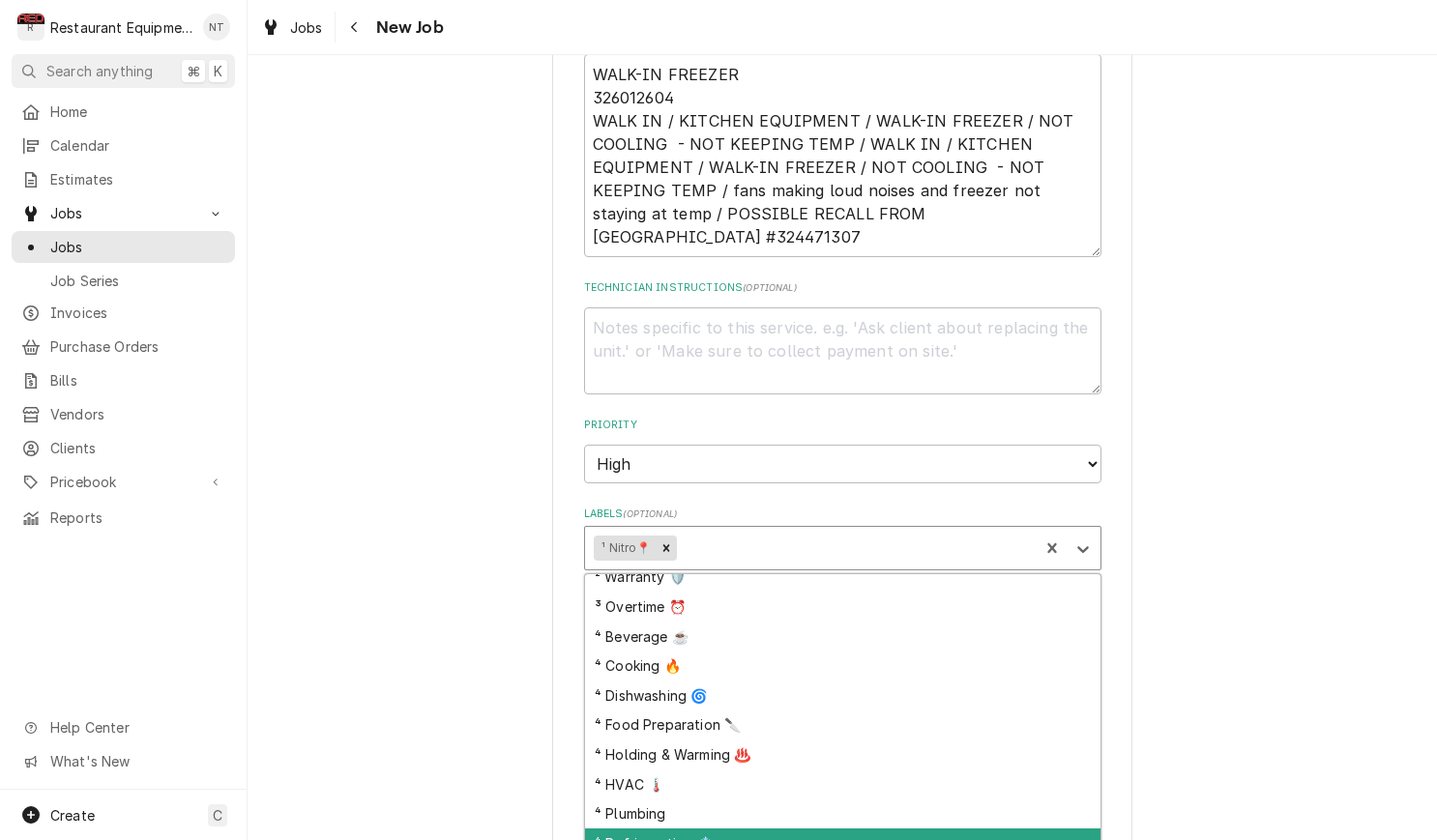
click at [888, 828] on div "⁴ Refrigeration ❄️" at bounding box center [843, 843] width 515 height 30
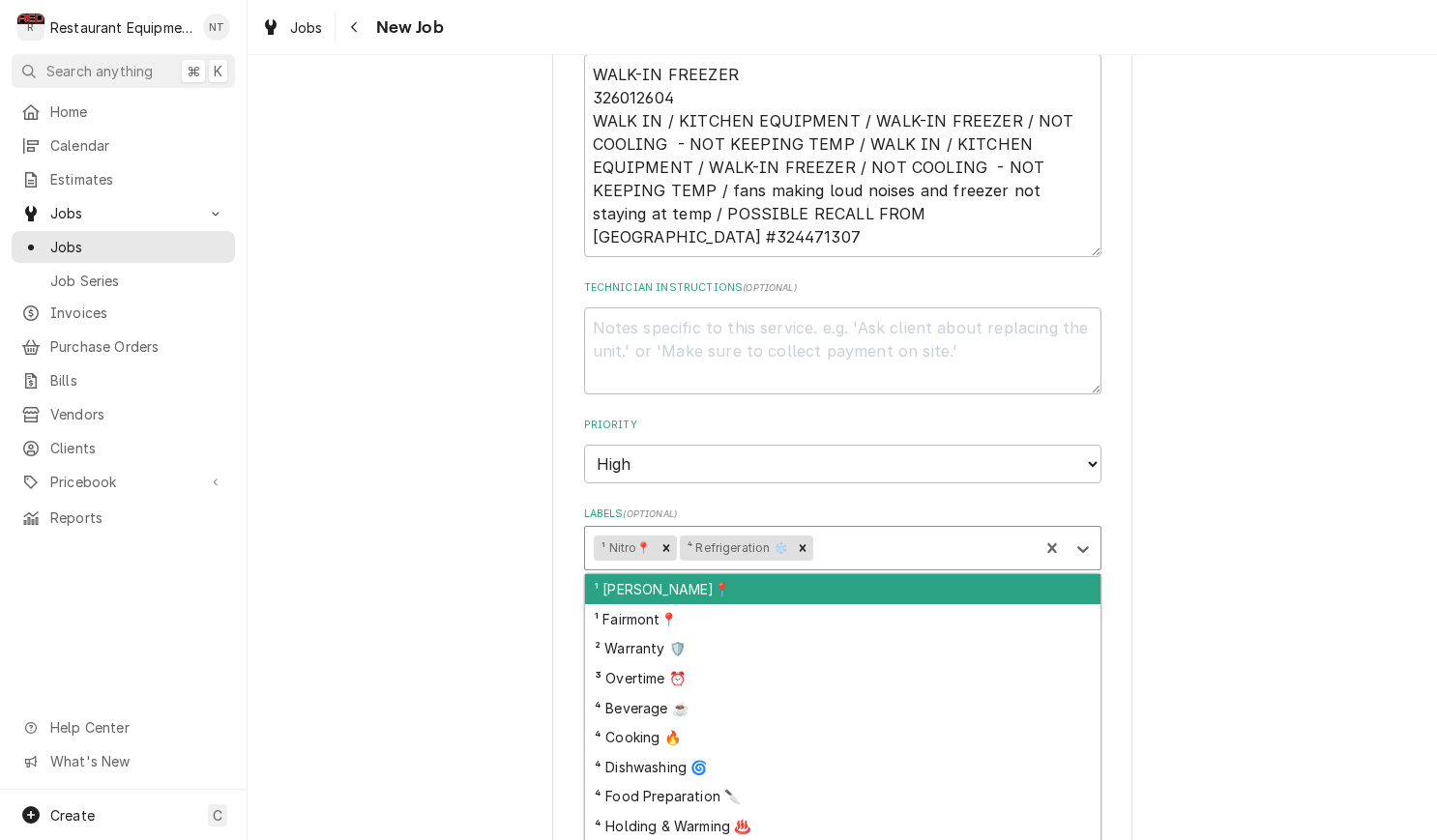
click at [891, 531] on div "Labels" at bounding box center [924, 548] width 212 height 34
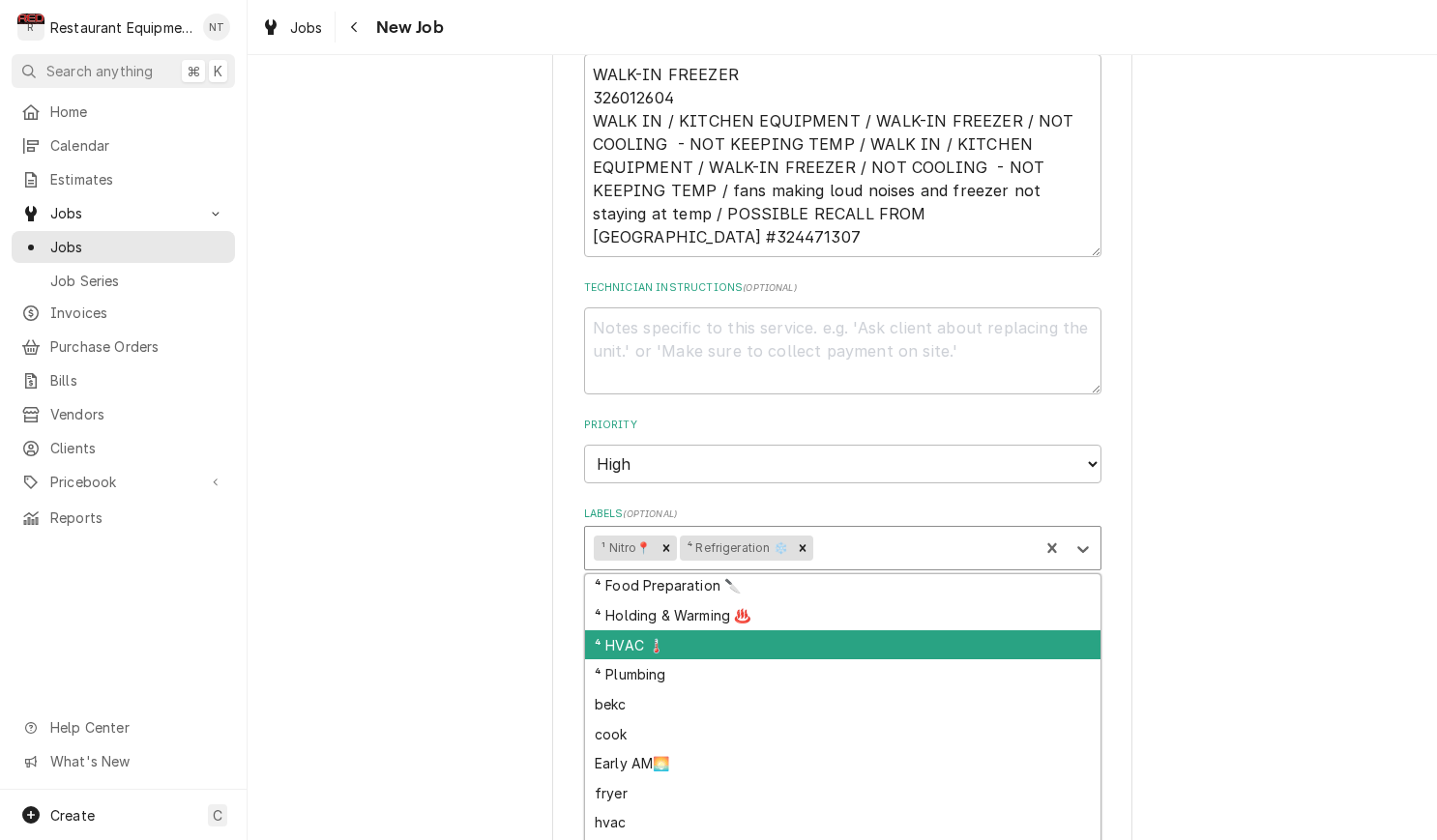
scroll to position [213, 0]
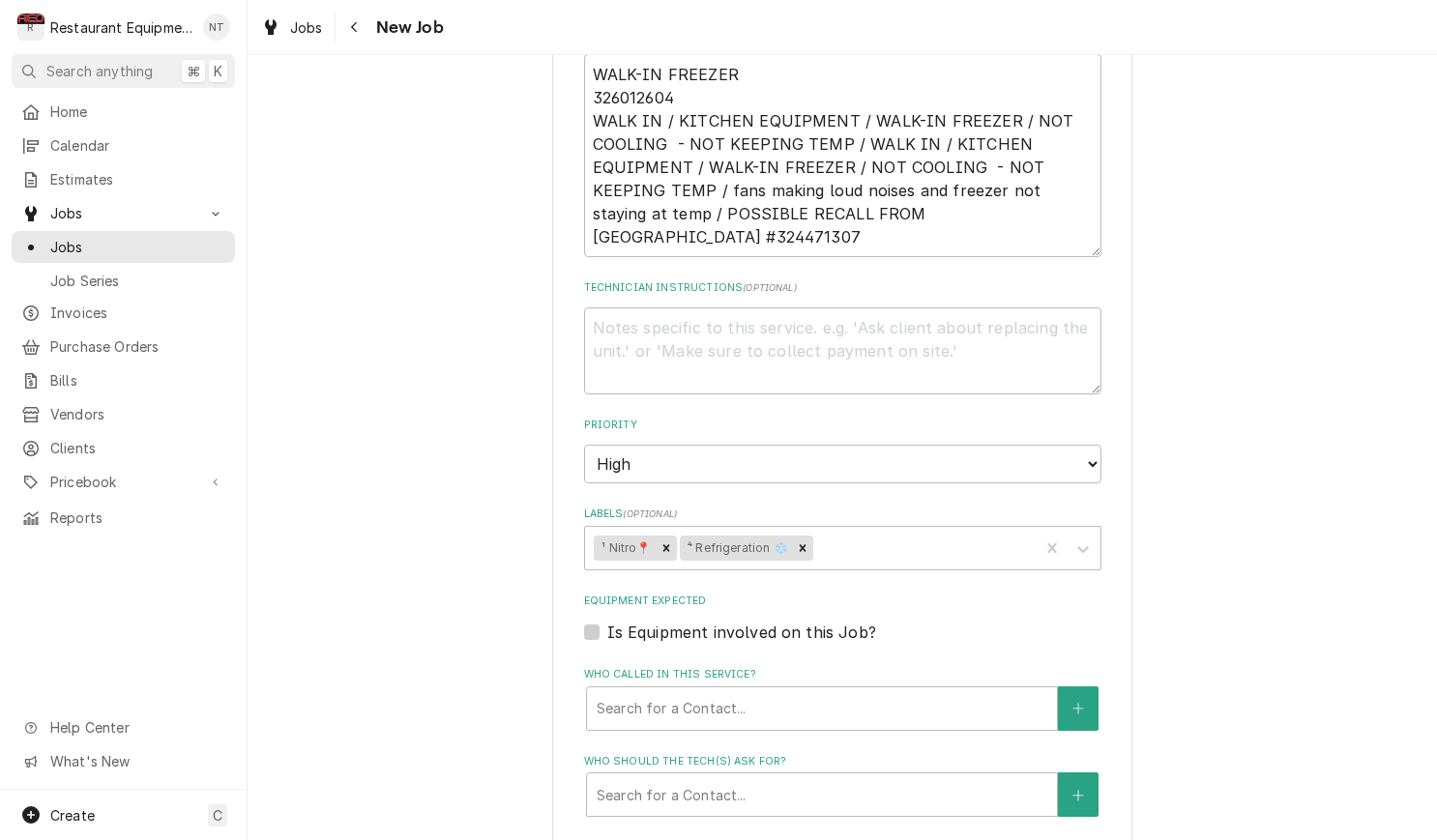
click at [1290, 567] on div "Please provide the following information to create a job: Client Details Client…" at bounding box center [842, 347] width 1189 height 2463
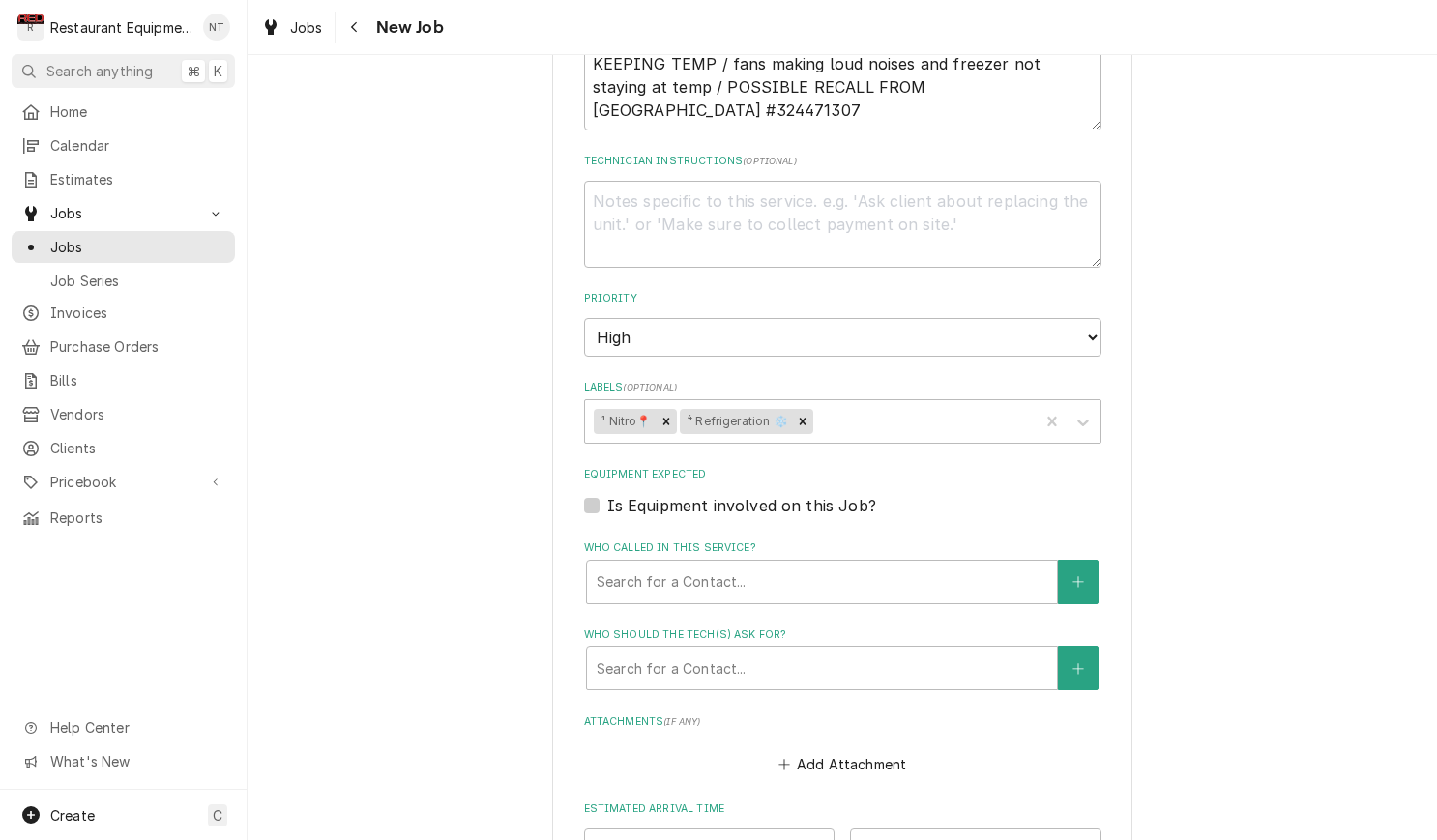
scroll to position [1091, 0]
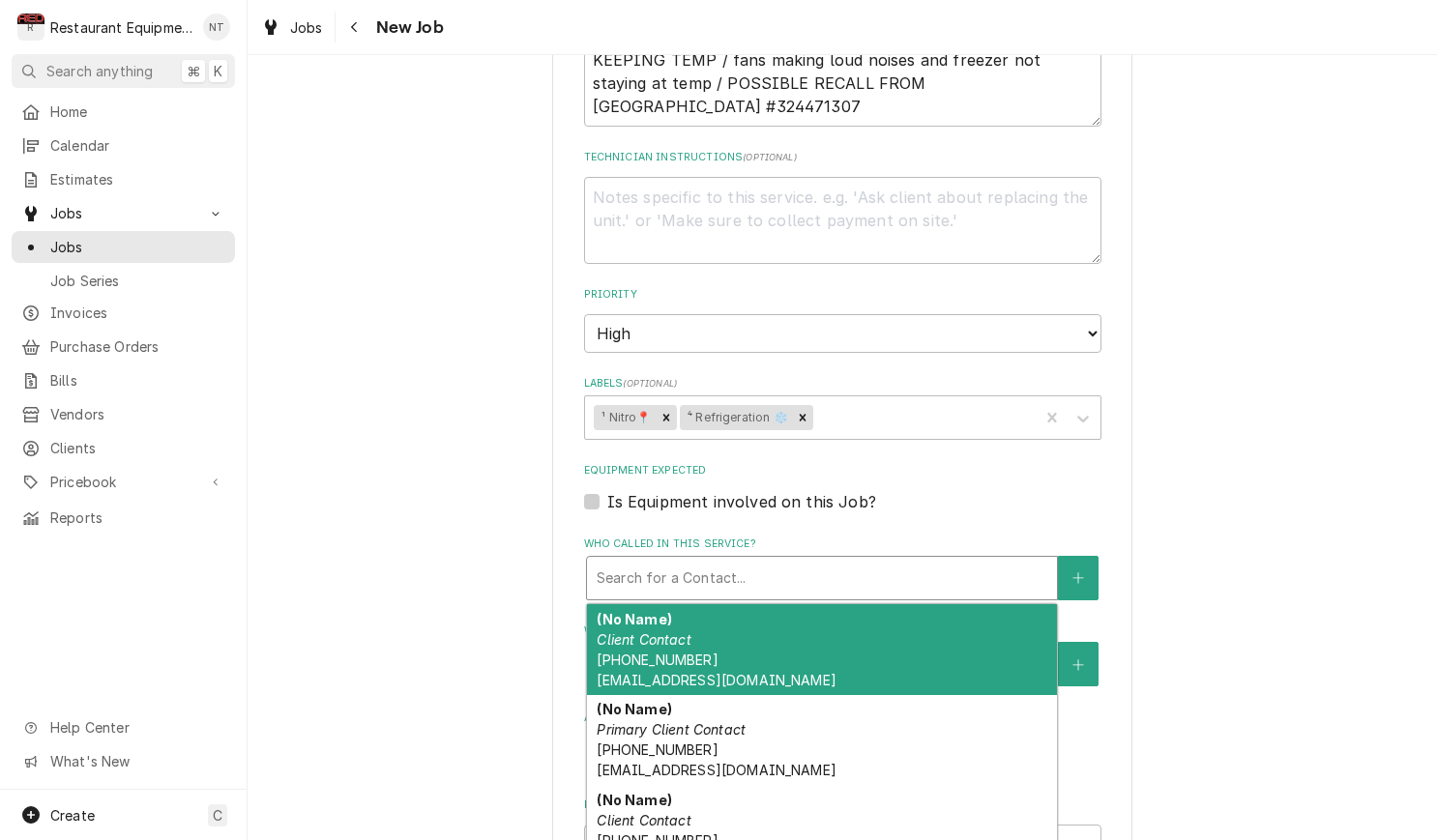
click at [857, 561] on div "Who called in this service?" at bounding box center [821, 577] width 450 height 34
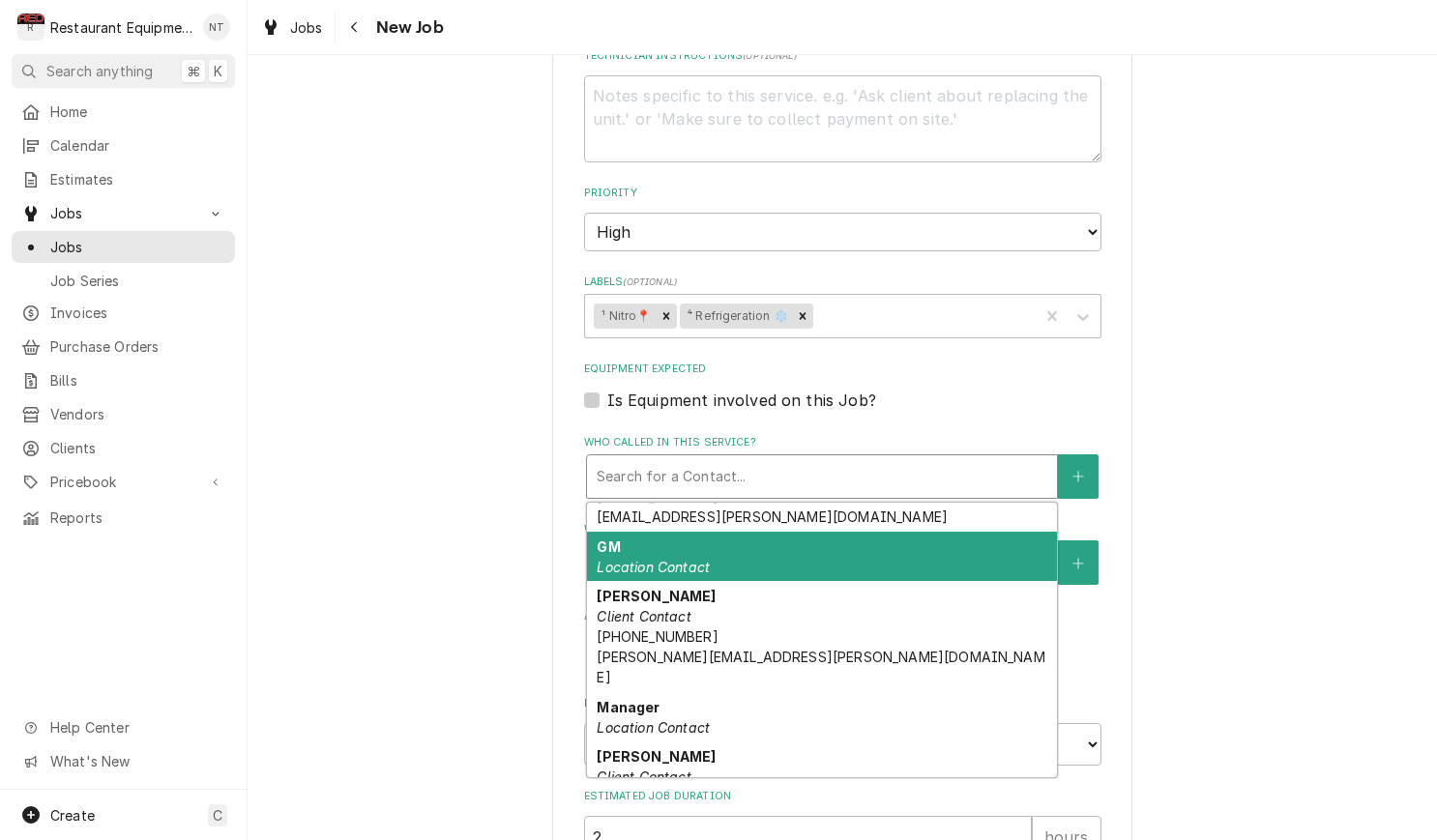
scroll to position [448, 0]
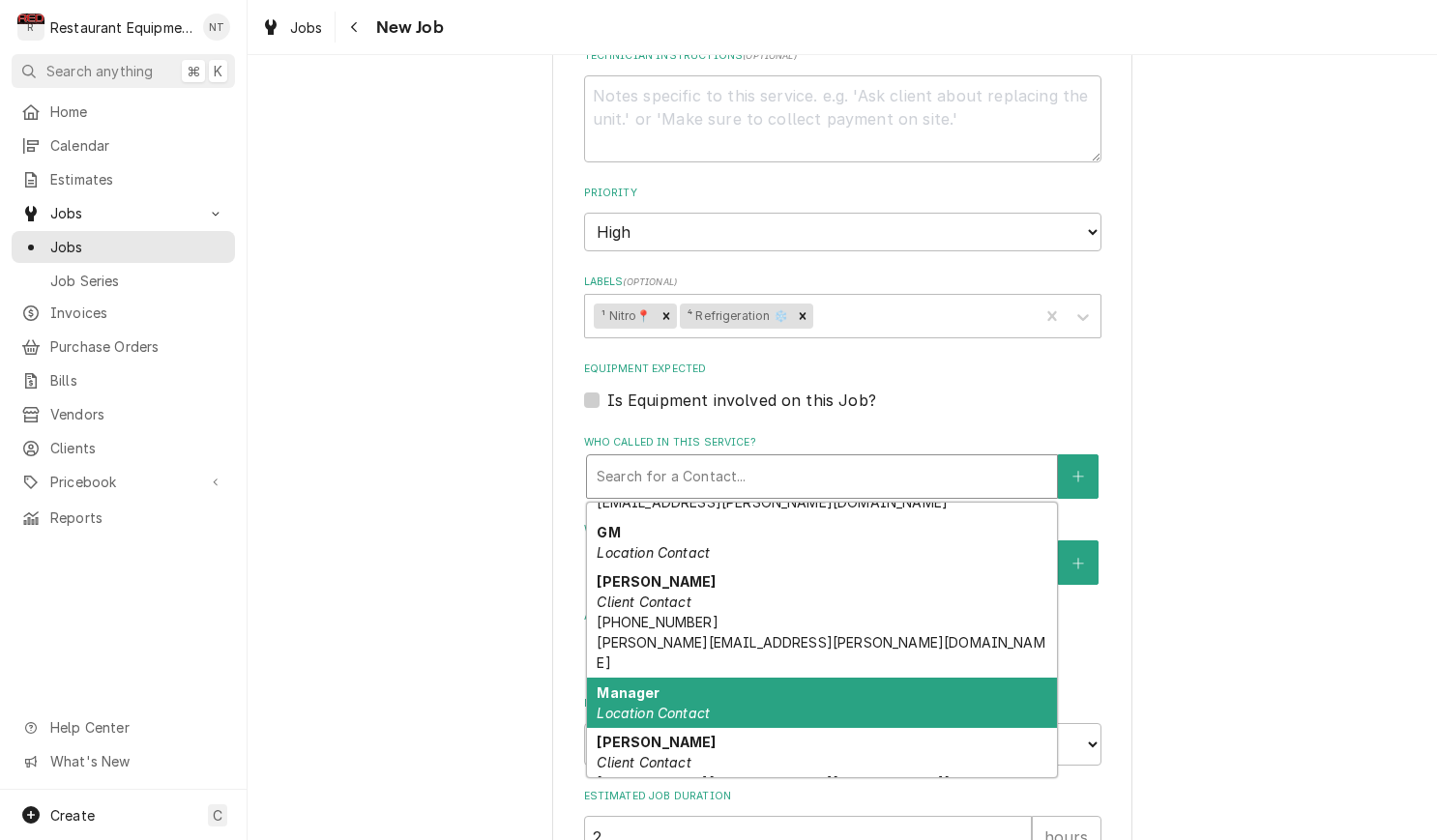
click at [856, 678] on div "Manager Location Contact" at bounding box center [822, 702] width 470 height 50
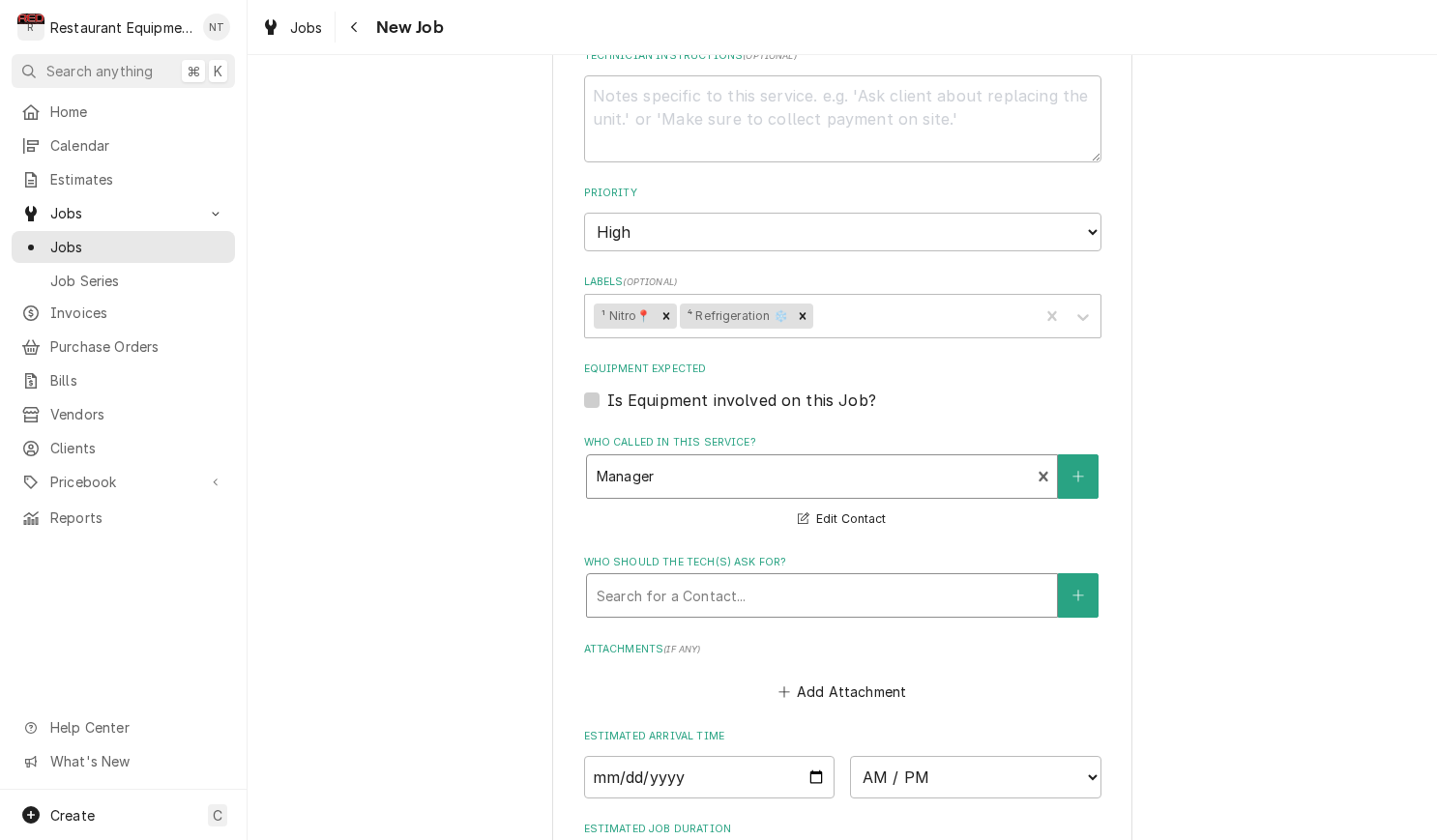
drag, startPoint x: 788, startPoint y: 539, endPoint x: 790, endPoint y: 550, distance: 11.2
click at [788, 578] on div "Who should the tech(s) ask for?" at bounding box center [821, 595] width 450 height 34
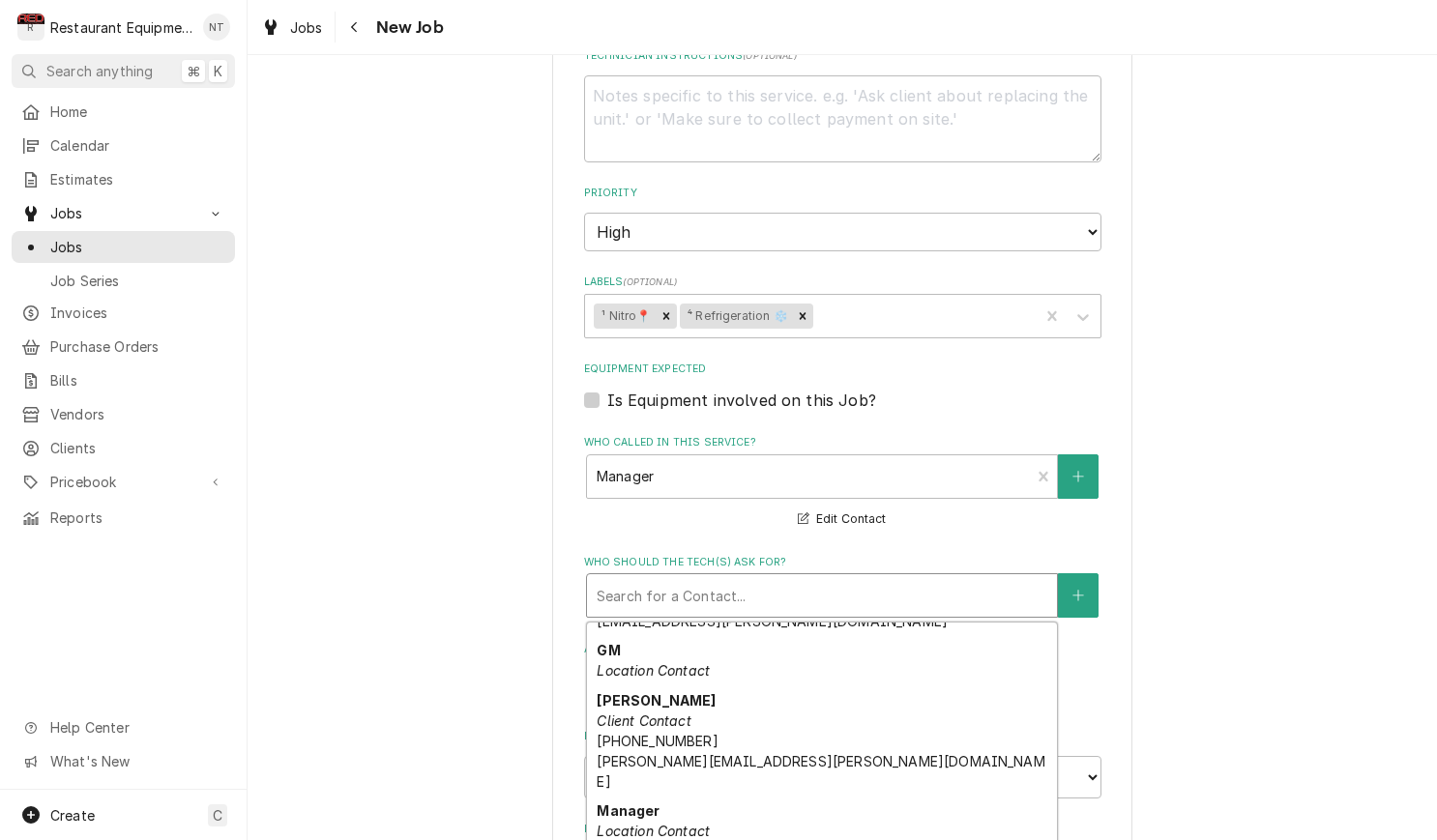
scroll to position [465, 0]
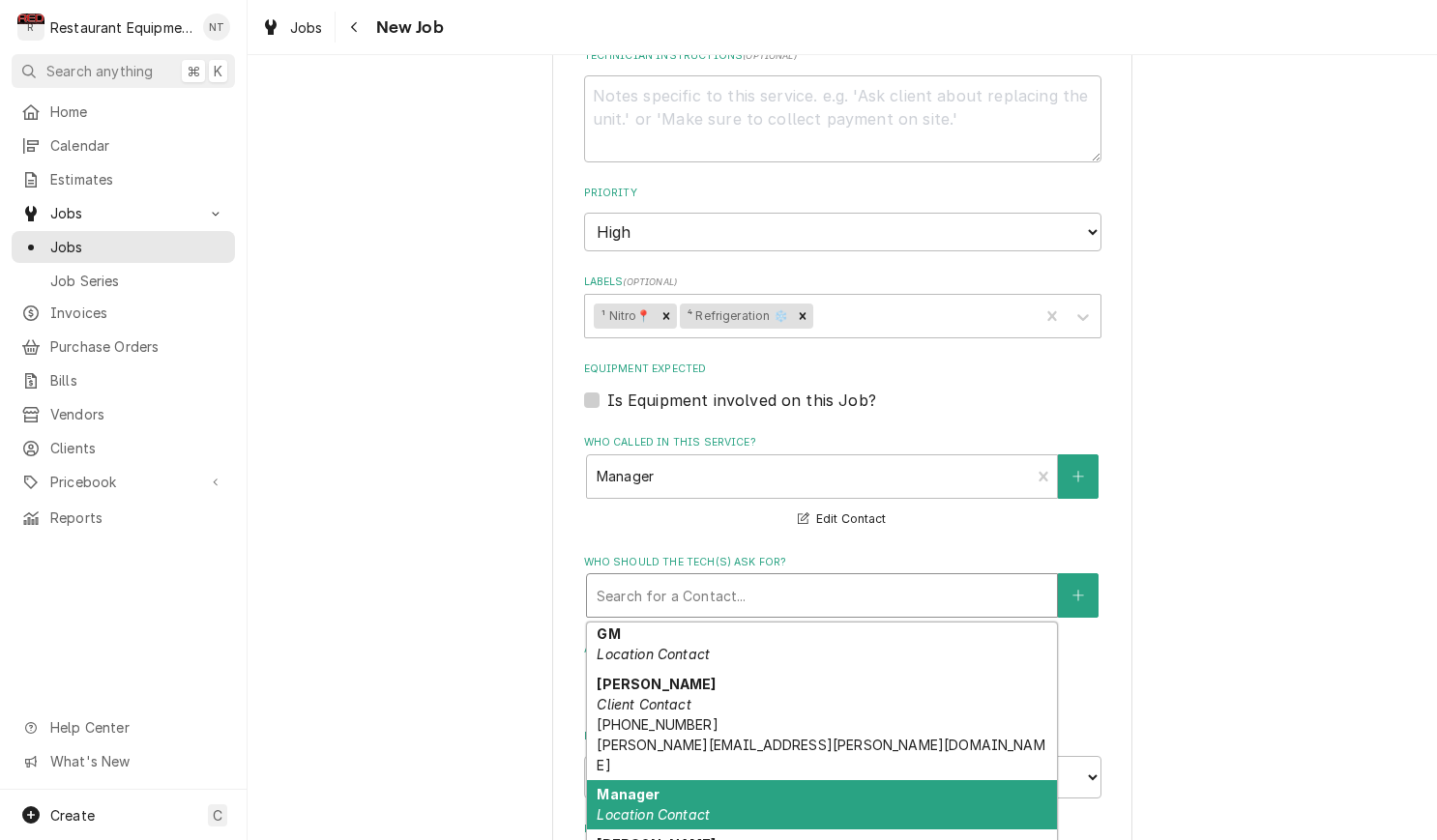
click at [864, 780] on div "Manager Location Contact" at bounding box center [822, 805] width 470 height 50
type textarea "x"
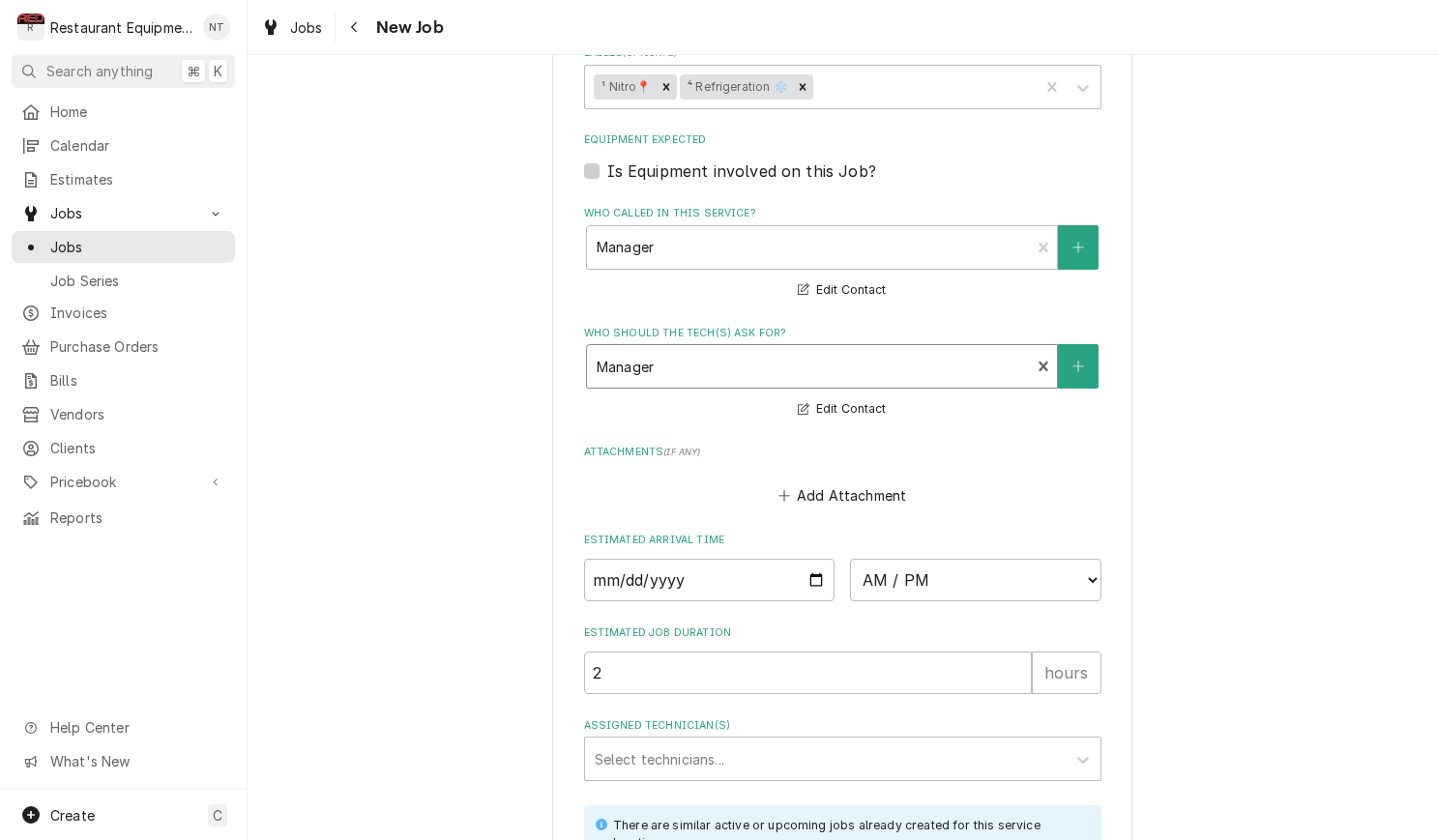
scroll to position [1439, 0]
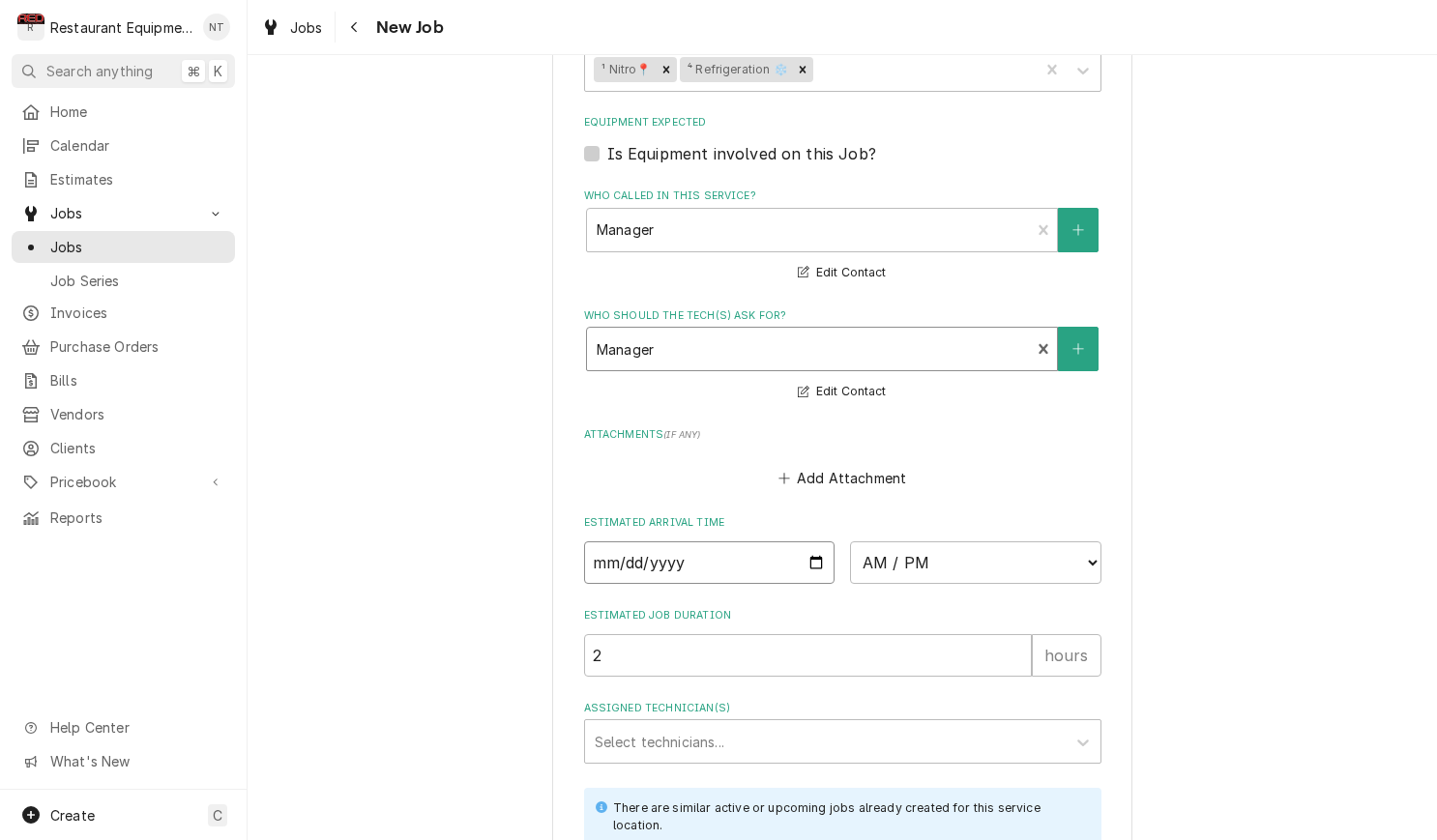
click at [738, 541] on input "Date" at bounding box center [710, 562] width 252 height 42
type input "2025-09-16"
click at [722, 724] on div "Assigned Technician(s)" at bounding box center [824, 741] width 461 height 34
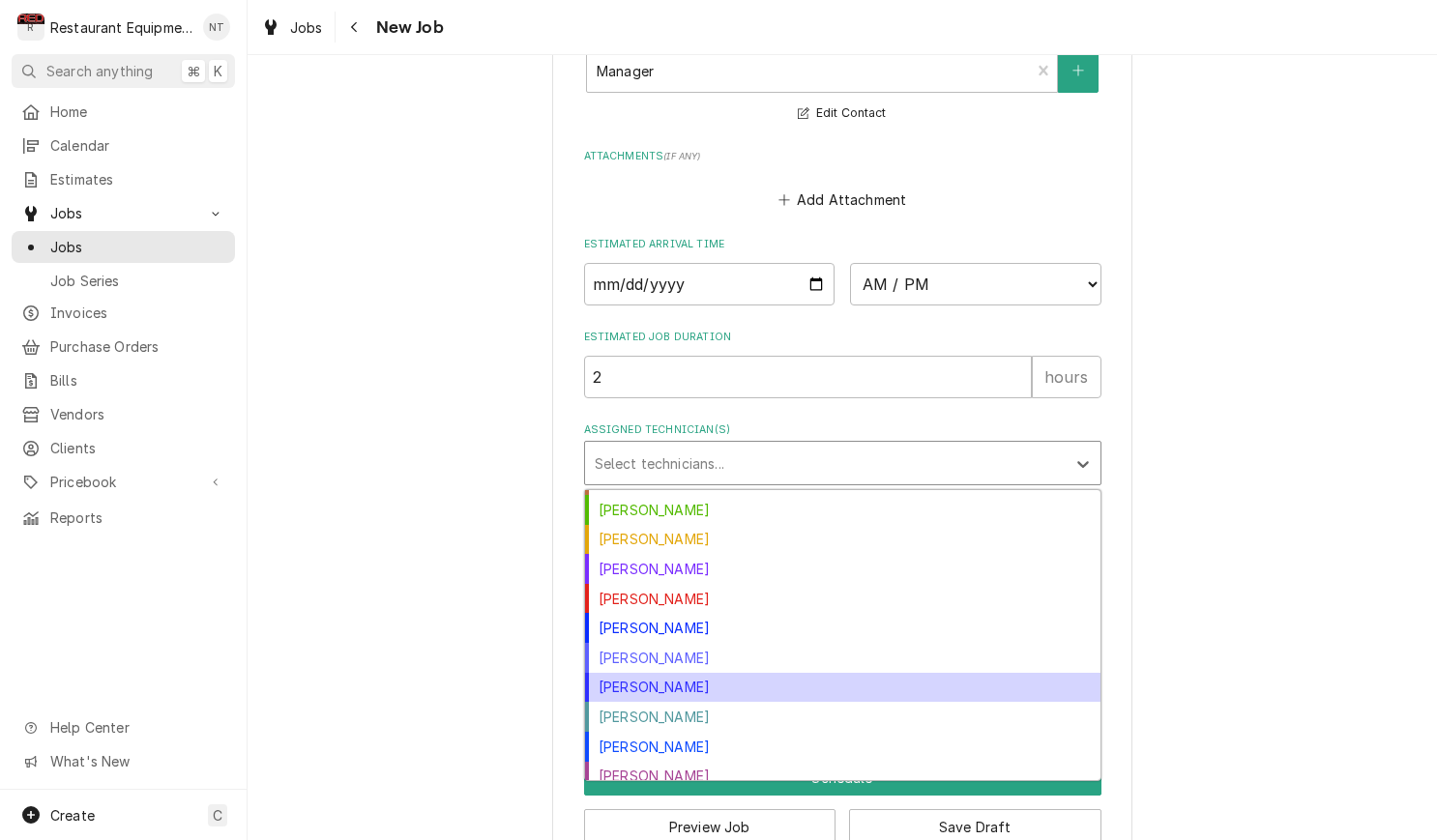
scroll to position [207, 0]
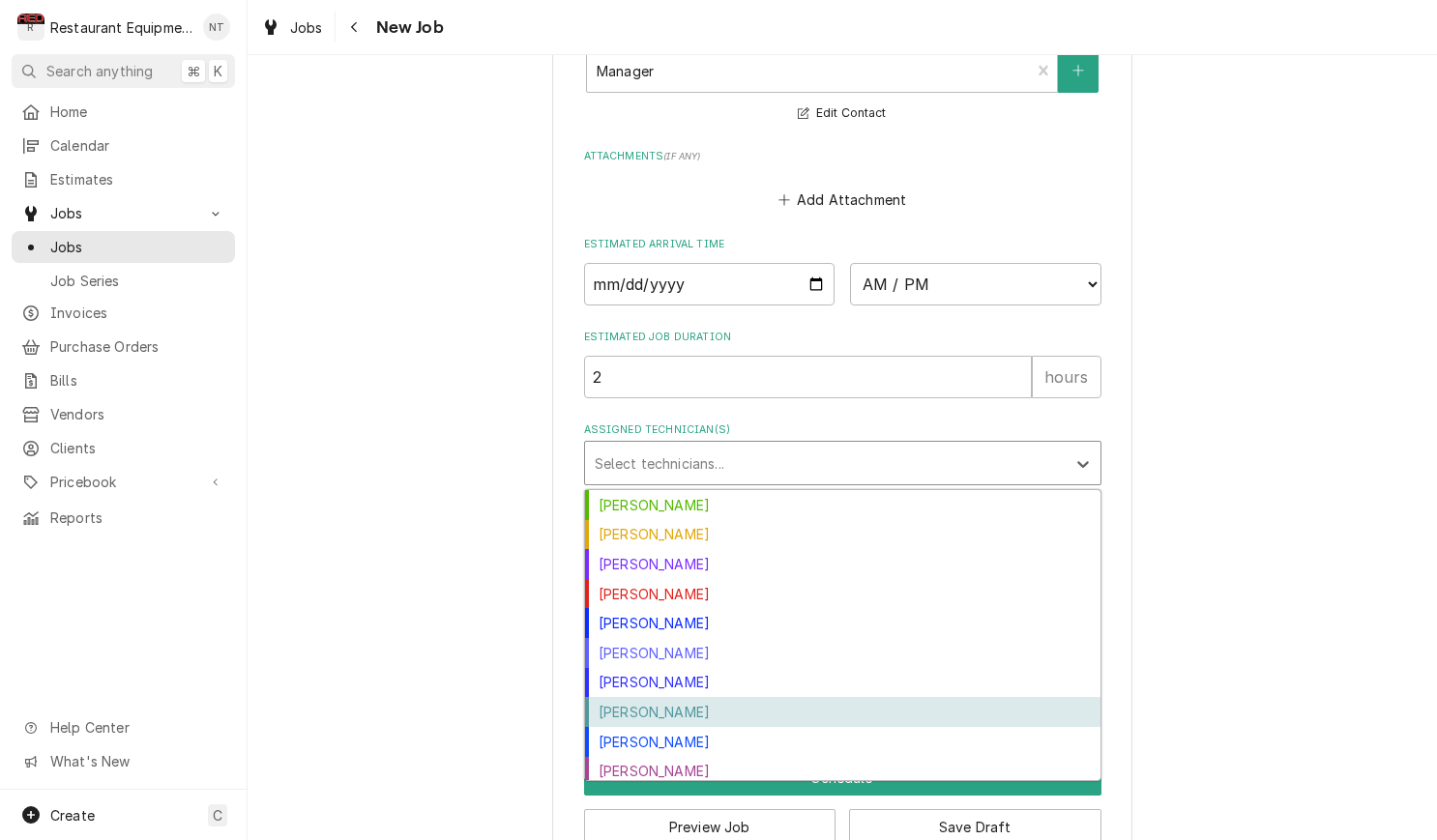
click at [768, 697] on div "Van Lucas" at bounding box center [843, 712] width 515 height 30
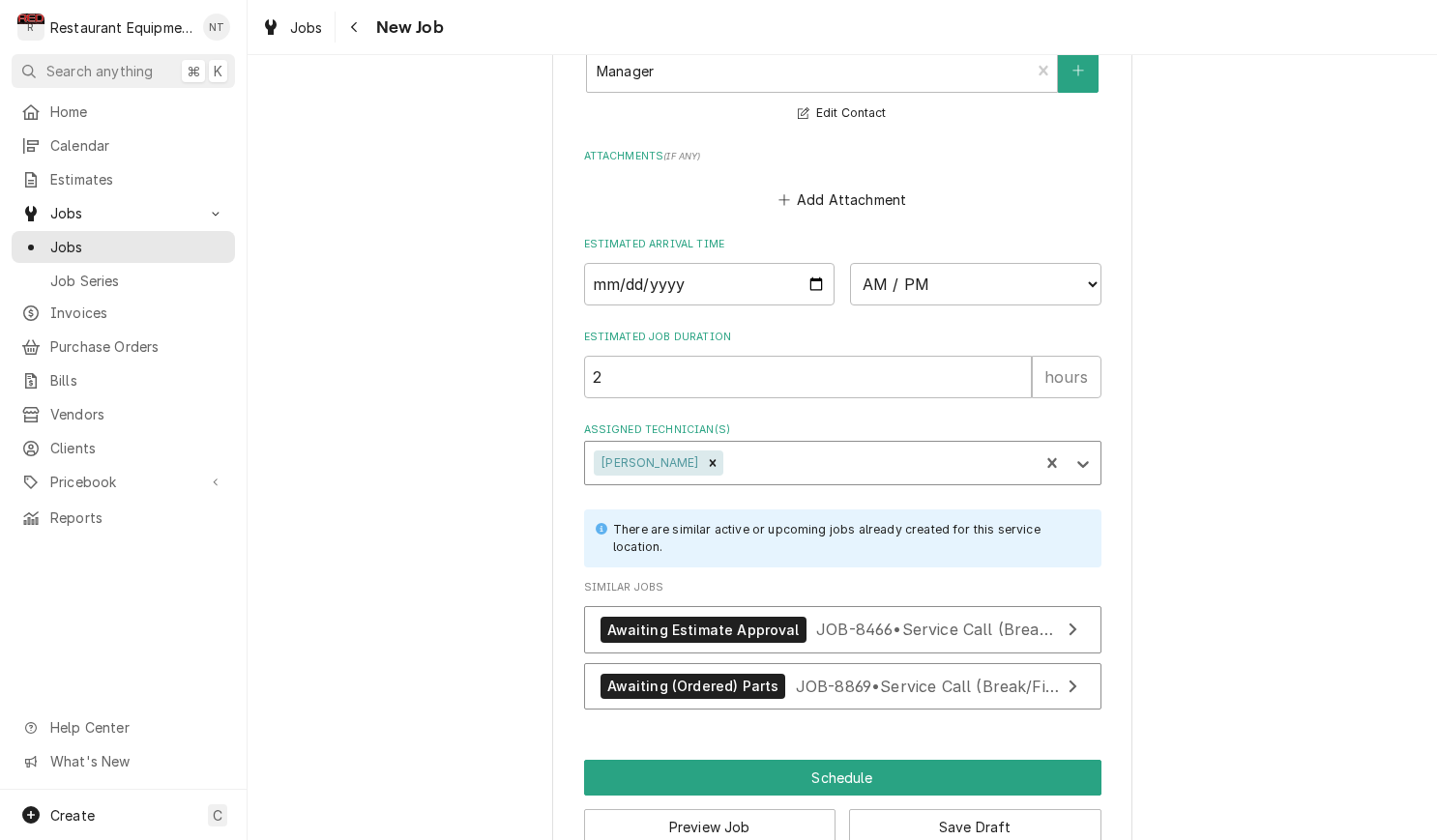
type textarea "x"
select select "13:00:00"
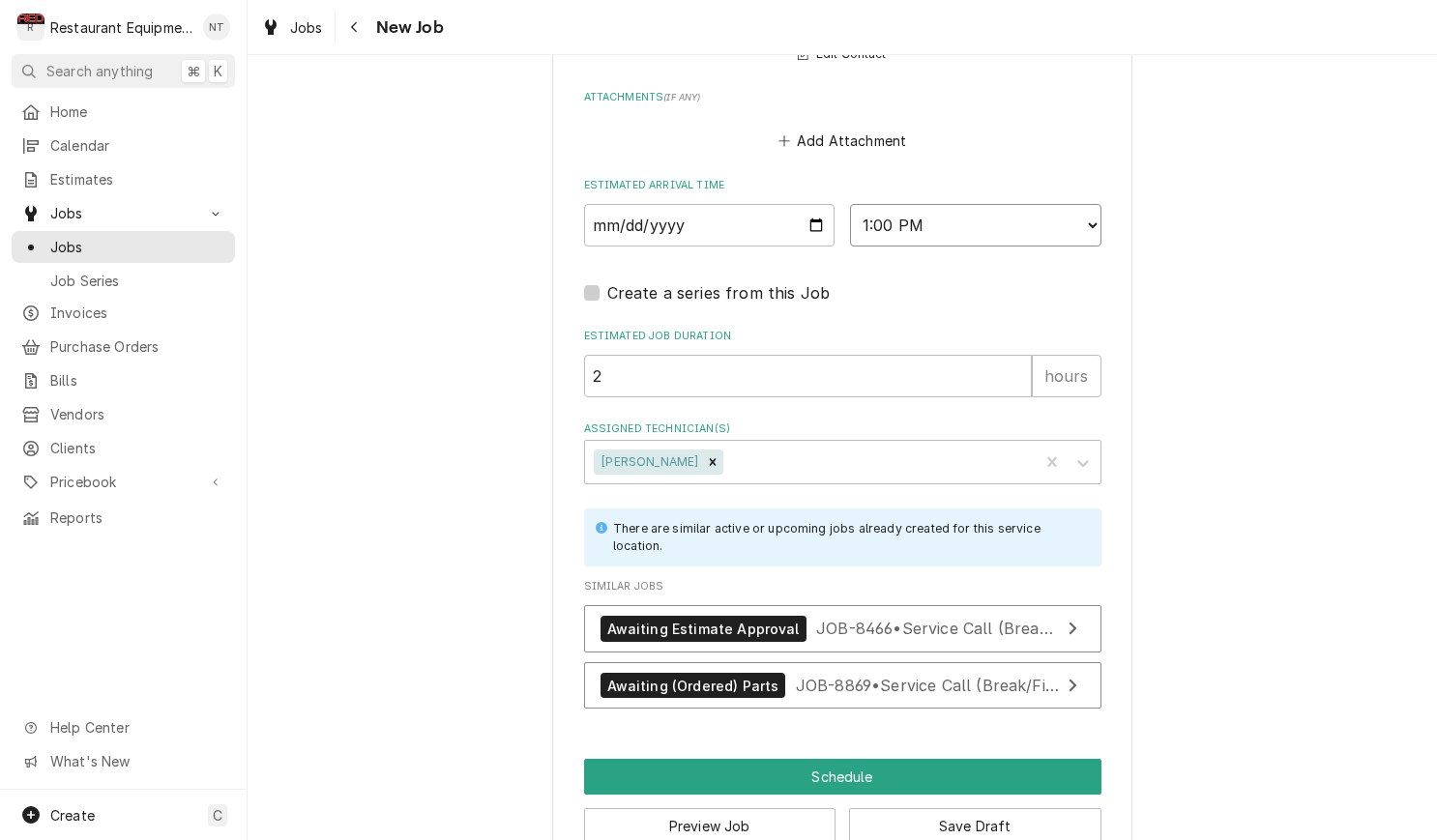
scroll to position [0, 0]
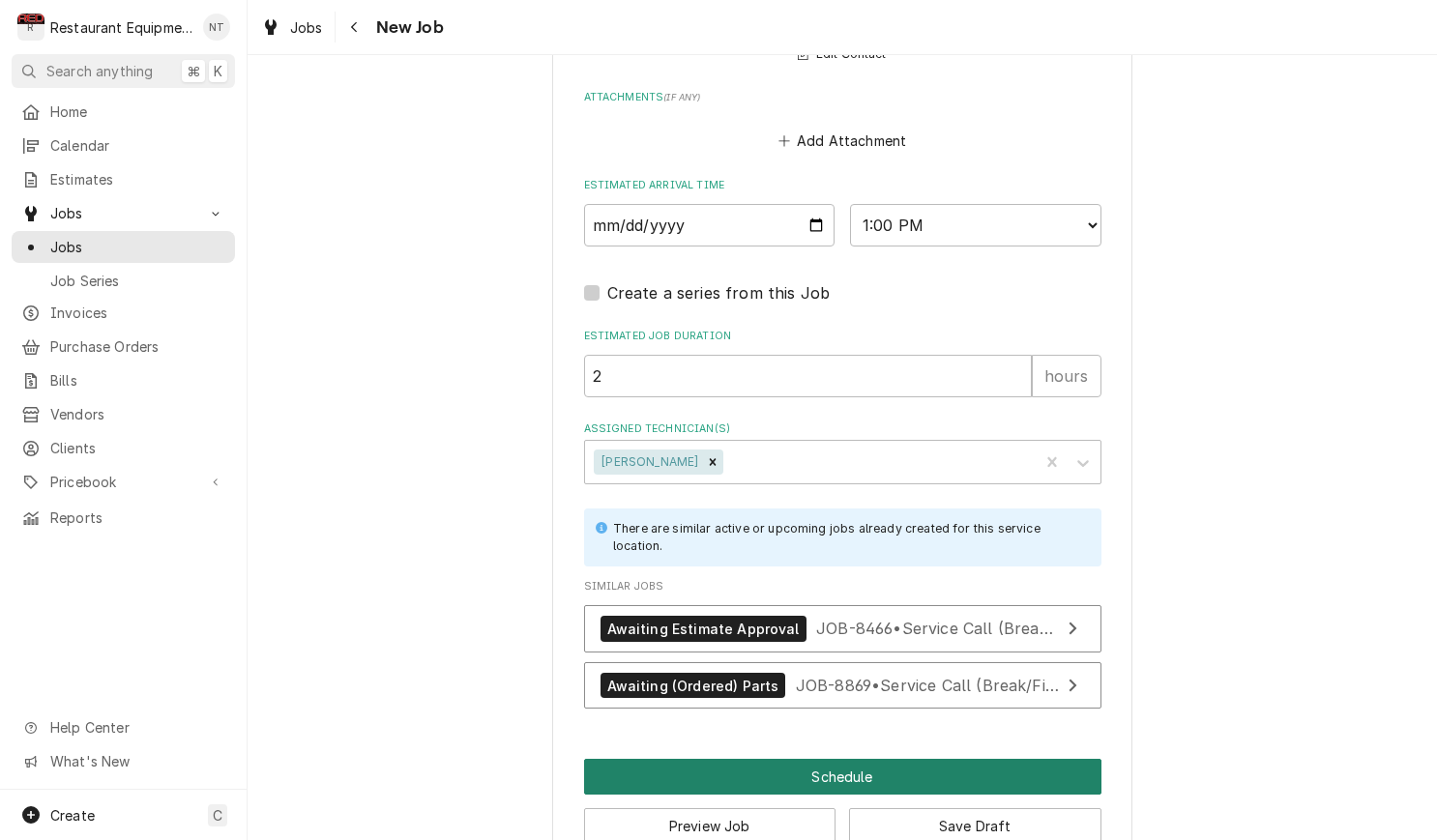
click at [1030, 759] on button "Schedule" at bounding box center [843, 777] width 517 height 35
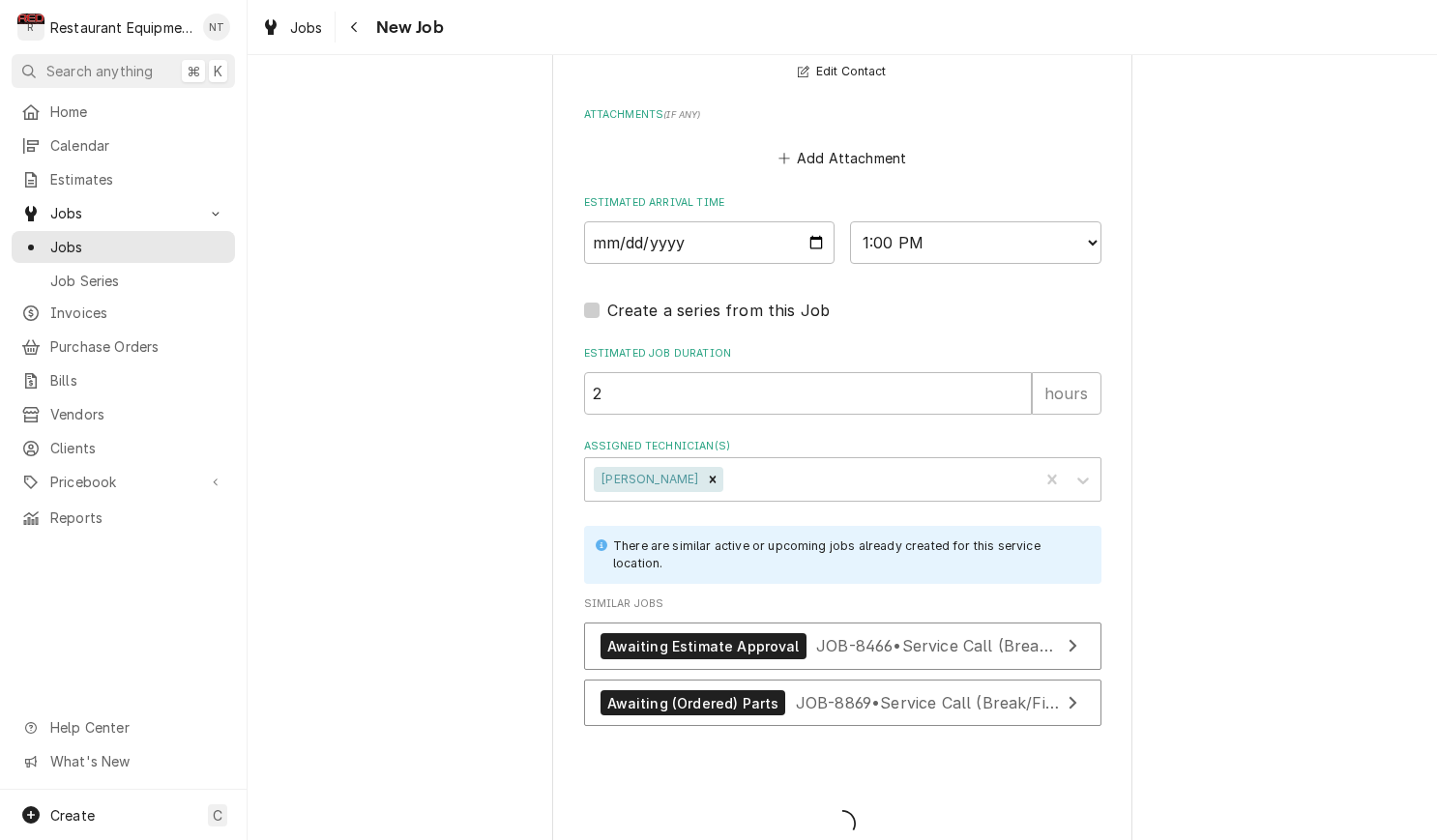
type textarea "x"
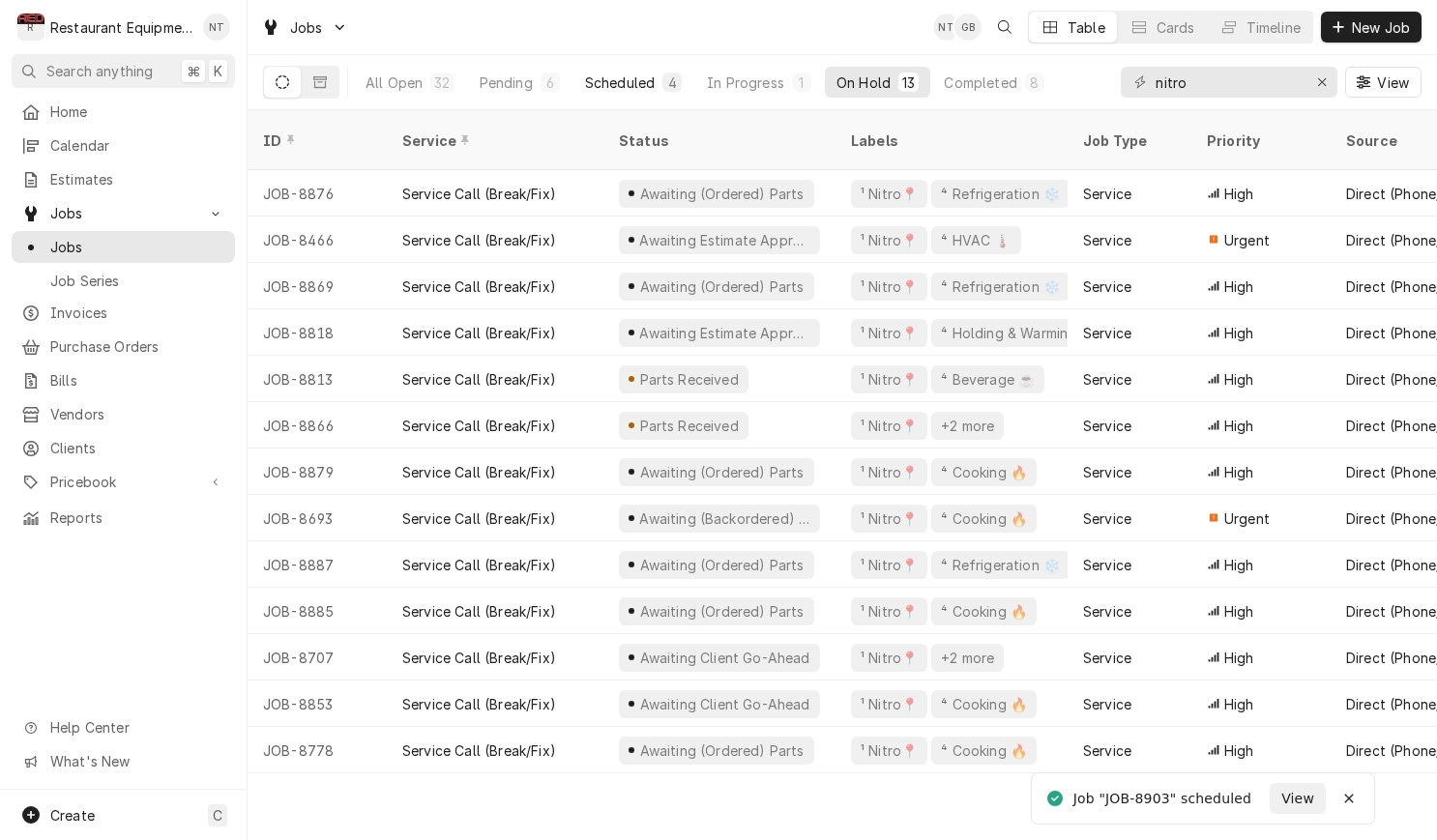
click at [623, 88] on div "Scheduled" at bounding box center [620, 83] width 70 height 21
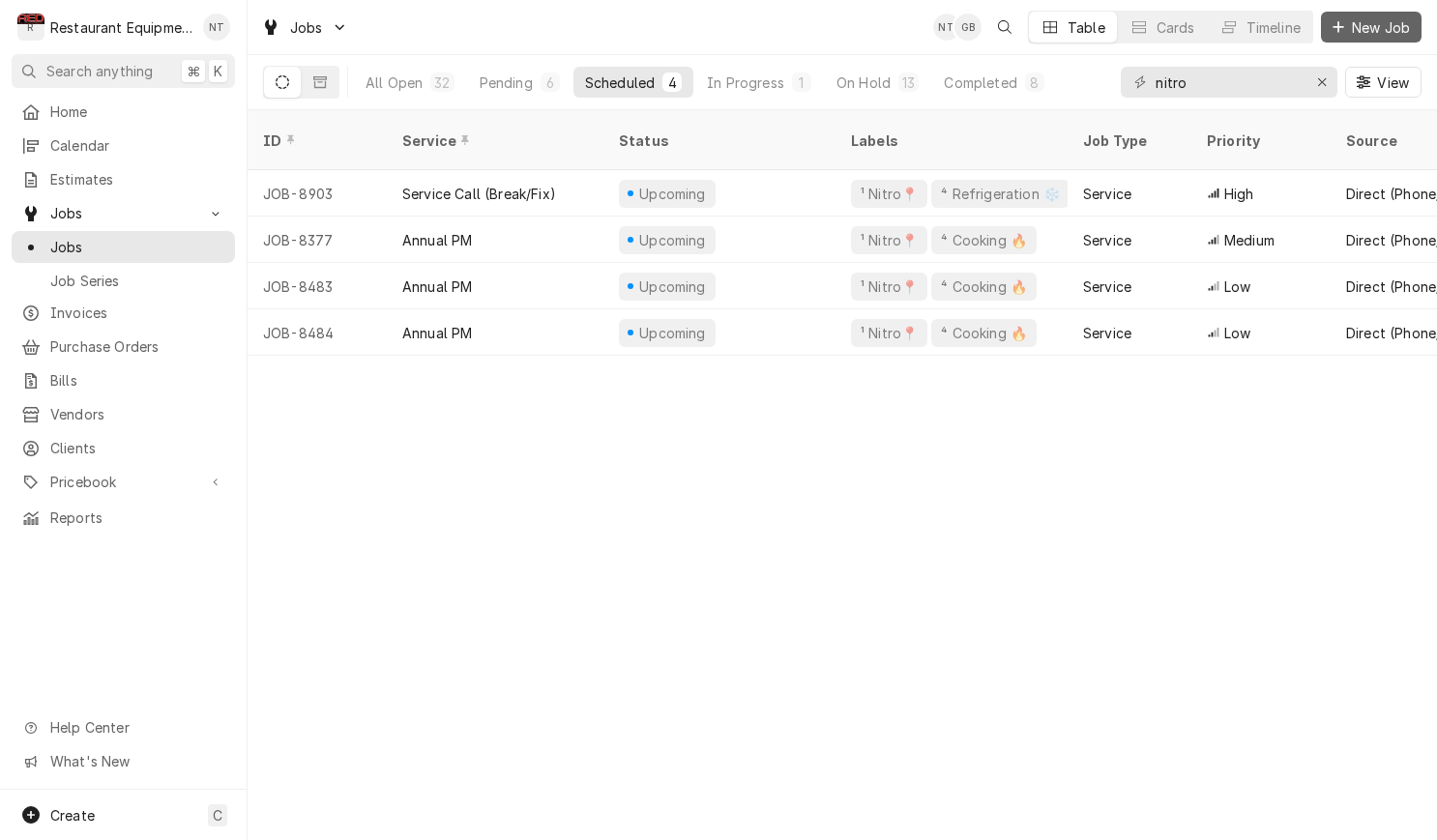
click at [1375, 29] on span "New Job" at bounding box center [1380, 28] width 66 height 21
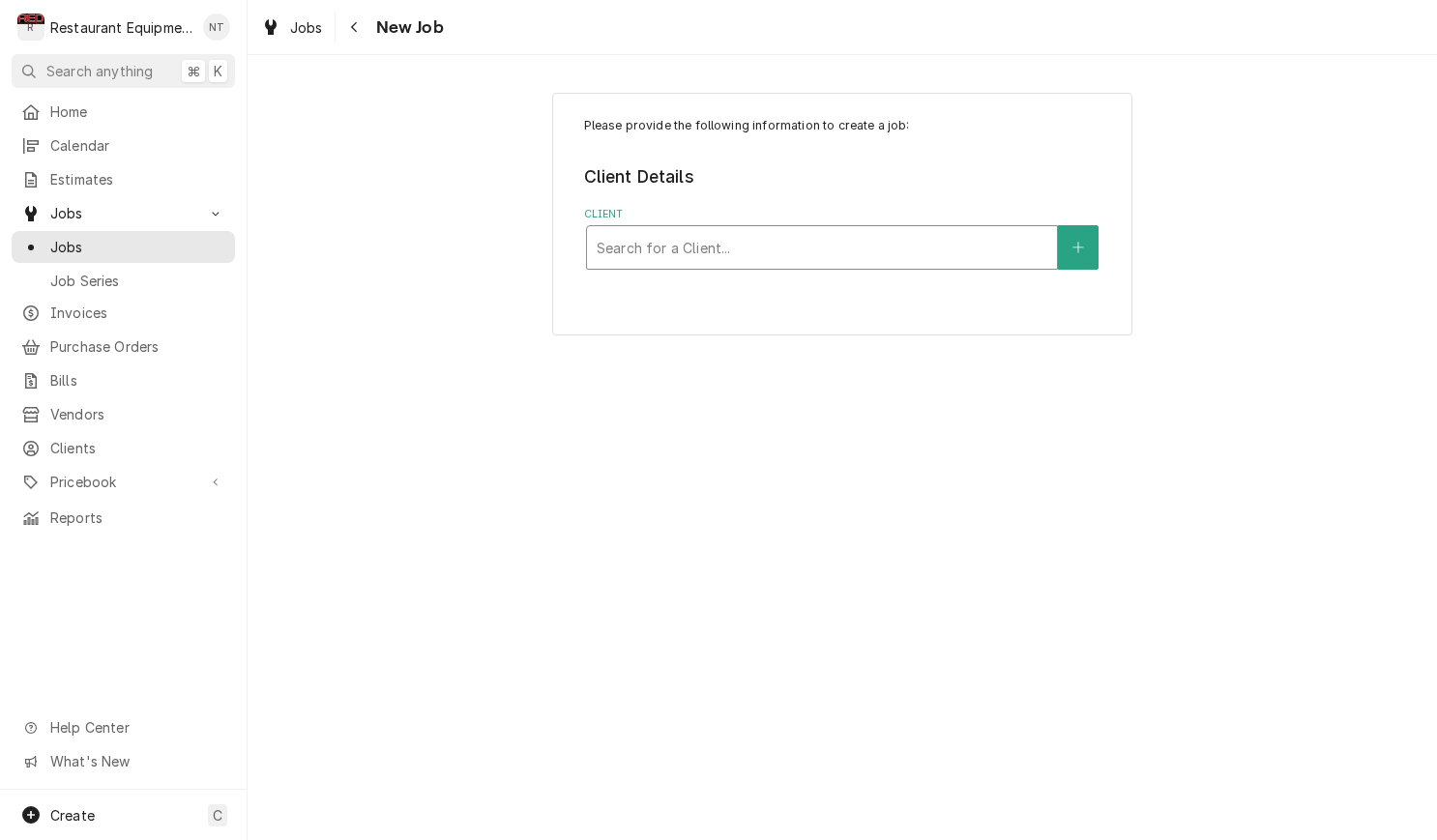
click at [901, 235] on div "Client" at bounding box center [821, 247] width 450 height 34
type input "cracker"
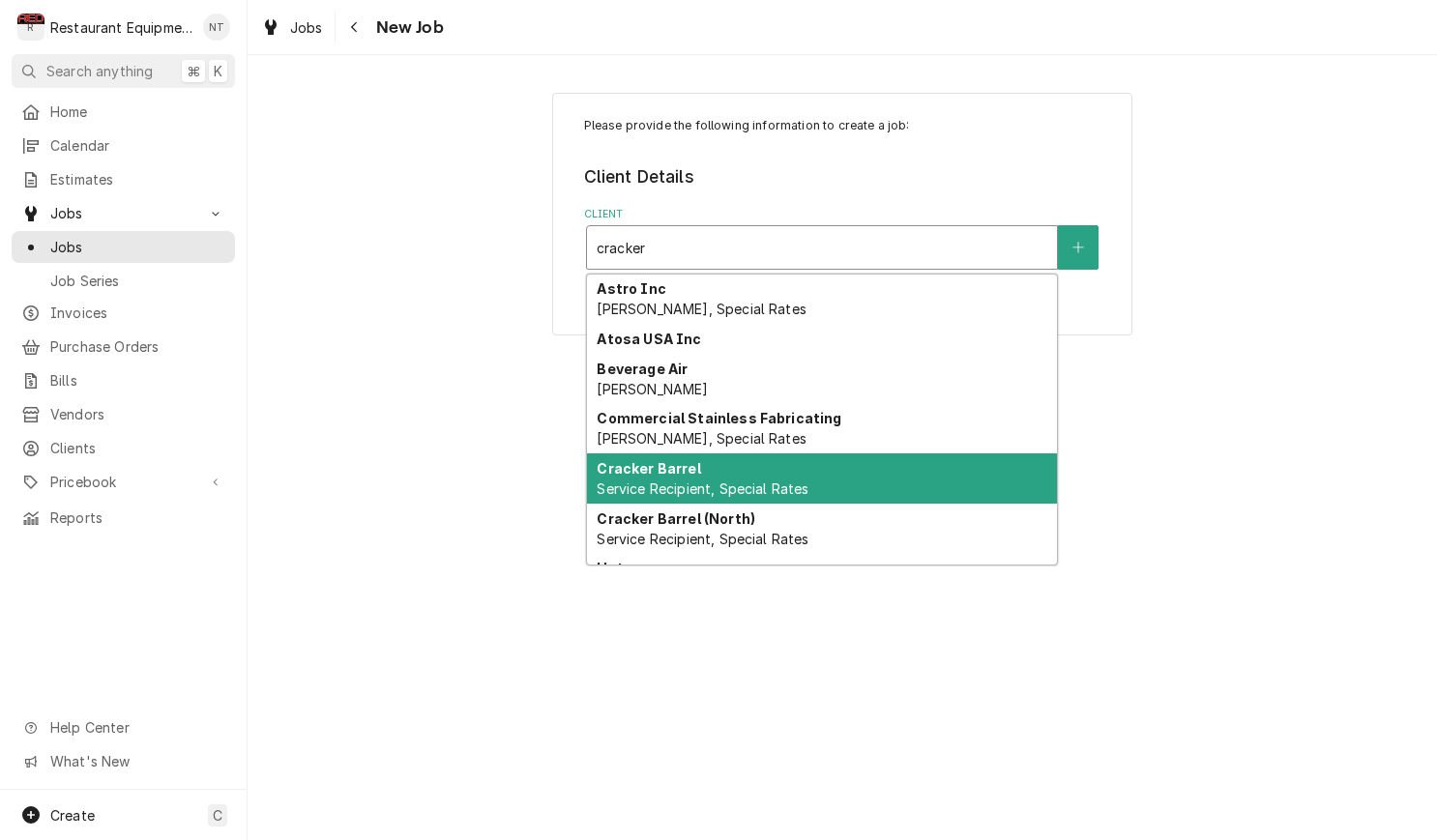
click at [953, 462] on div "Cracker Barrel Service Recipient, Special Rates" at bounding box center [822, 478] width 470 height 50
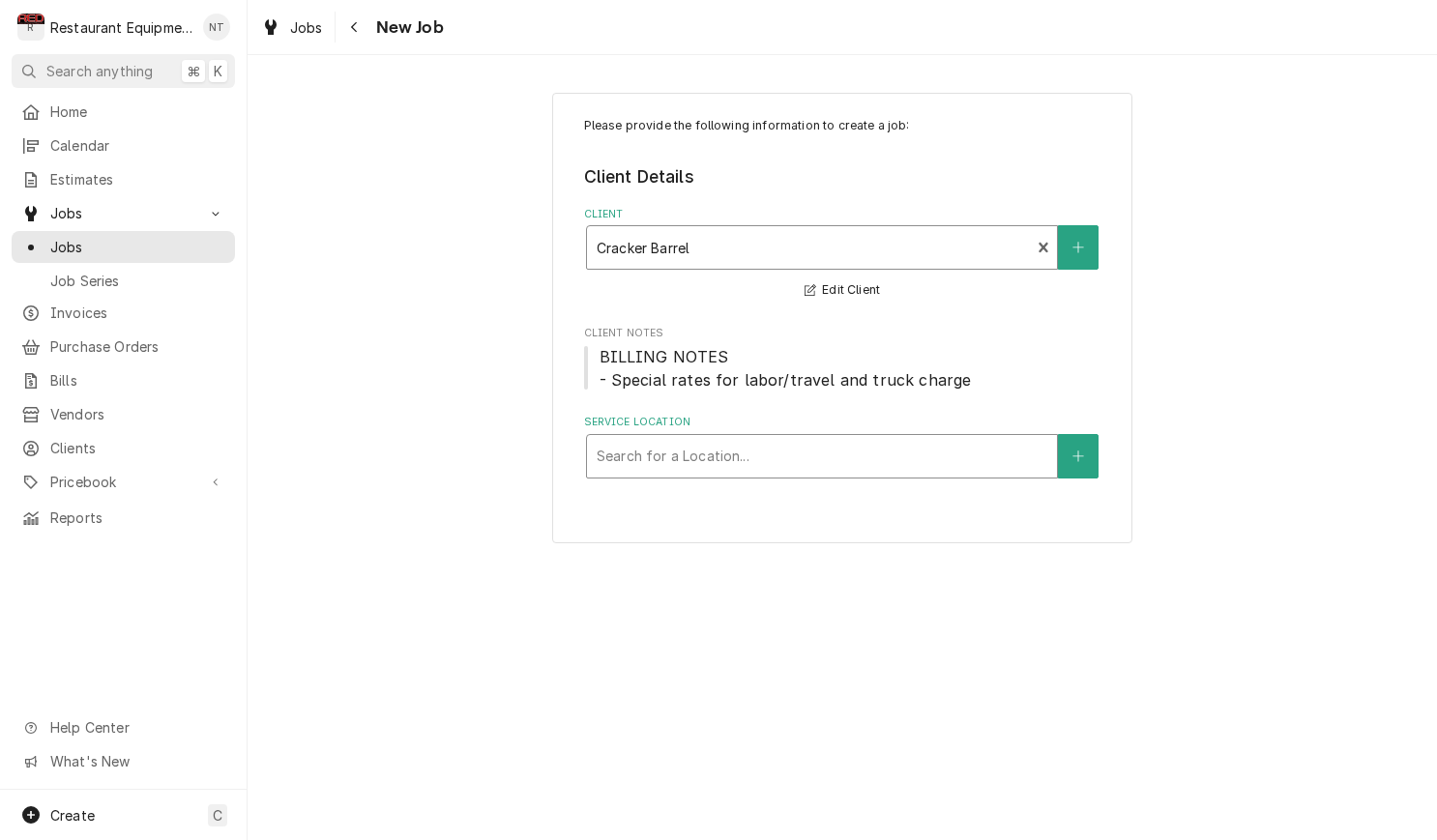
click at [784, 457] on div "Service Location" at bounding box center [821, 455] width 450 height 34
type input "barbo"
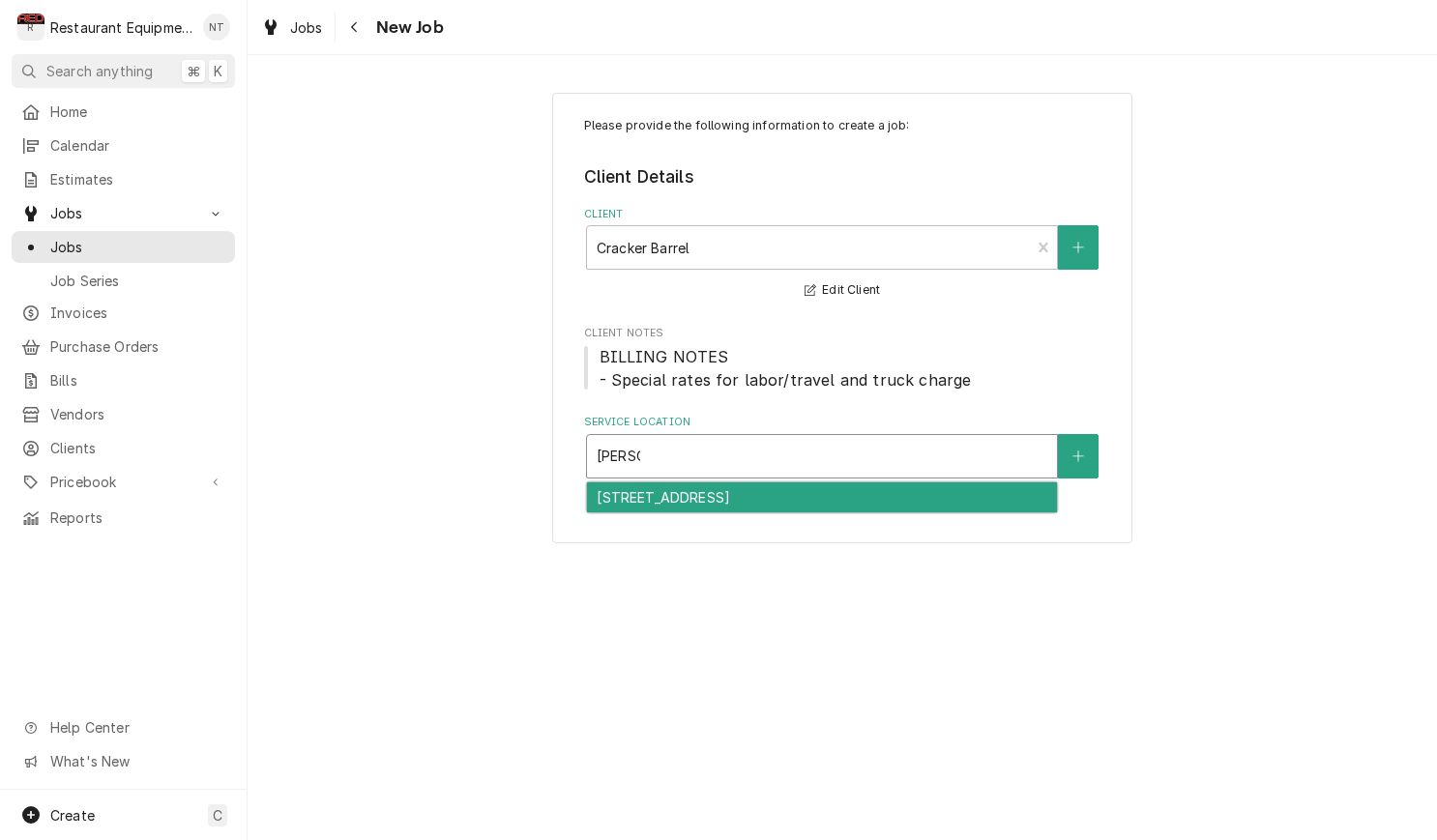
click at [808, 499] on div "336 - Barboursville / 3 Cracker Barrel Dr, Barboursville, WV 25504" at bounding box center [822, 497] width 470 height 30
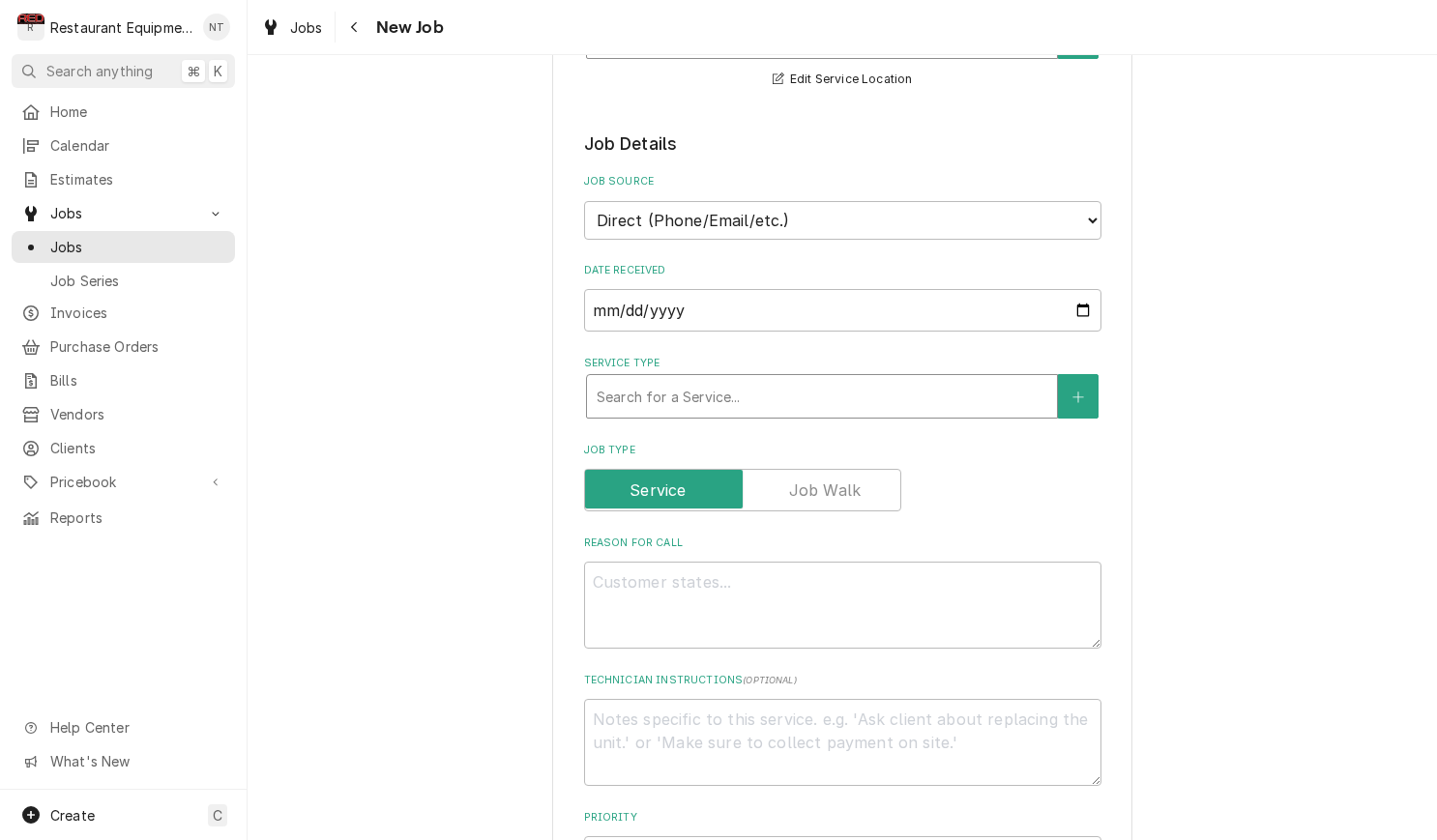
scroll to position [422, 0]
click at [706, 385] on div "Search for a Service..." at bounding box center [821, 394] width 450 height 21
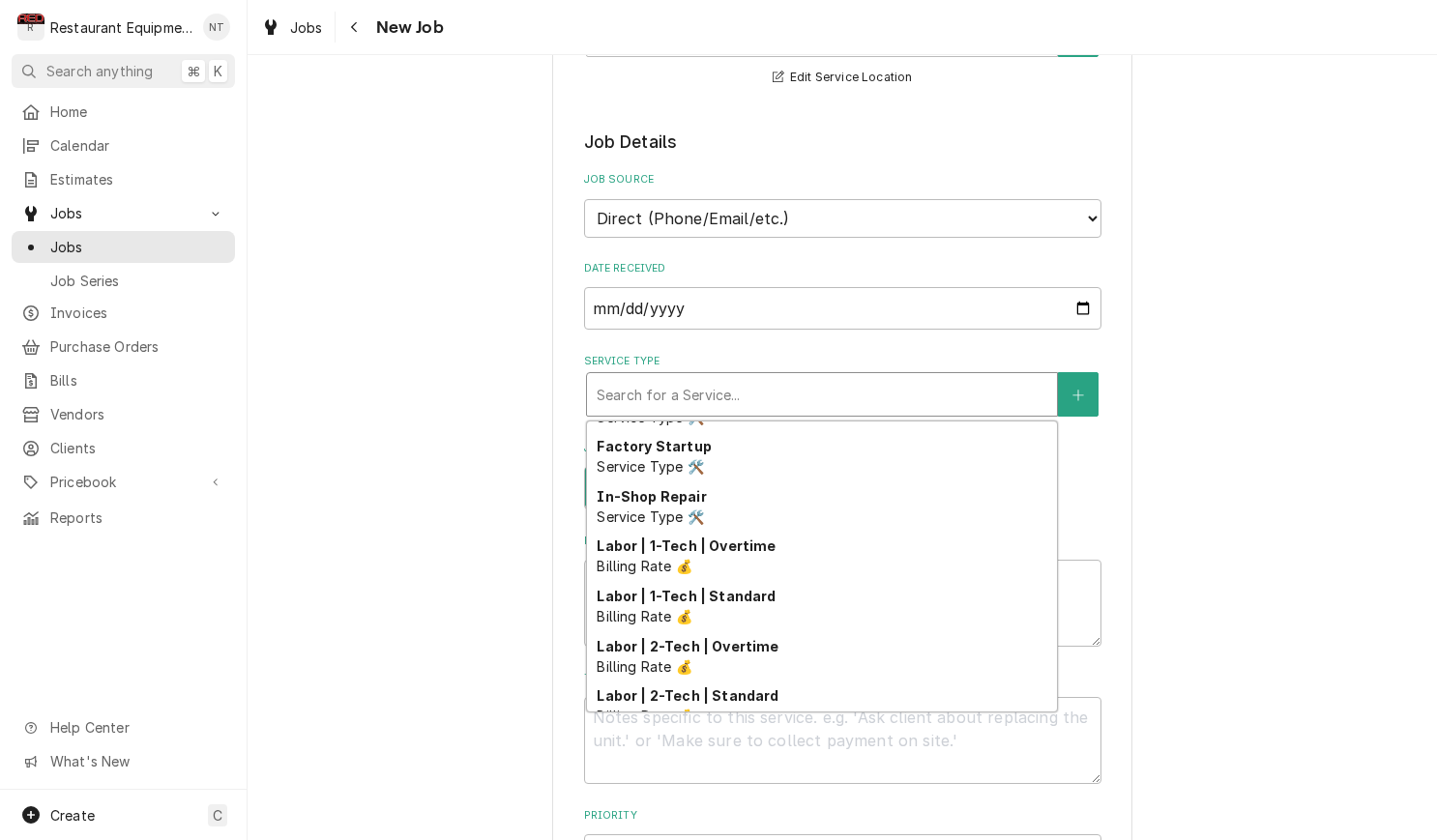
scroll to position [209, 0]
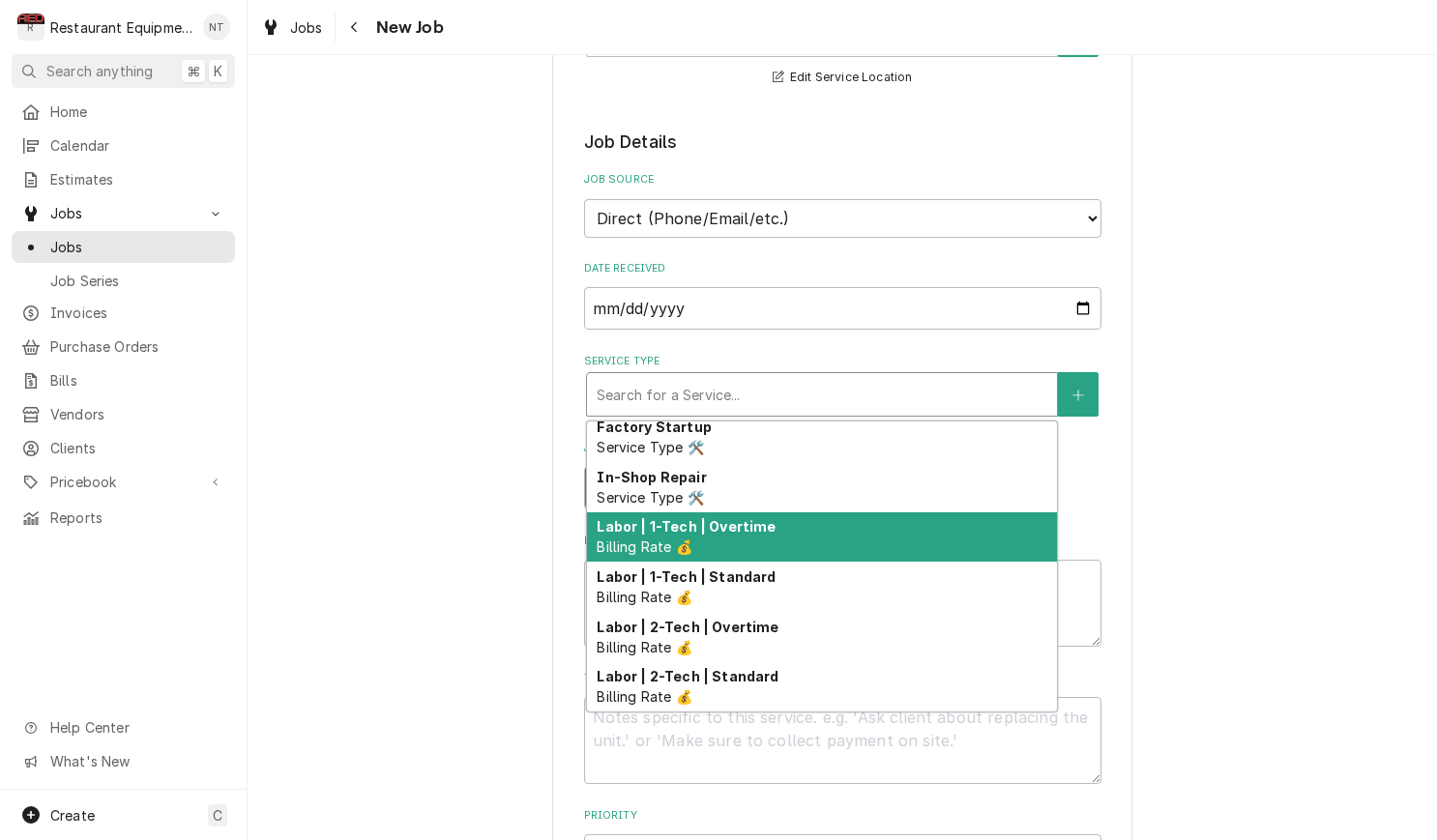
type textarea "x"
type input "r"
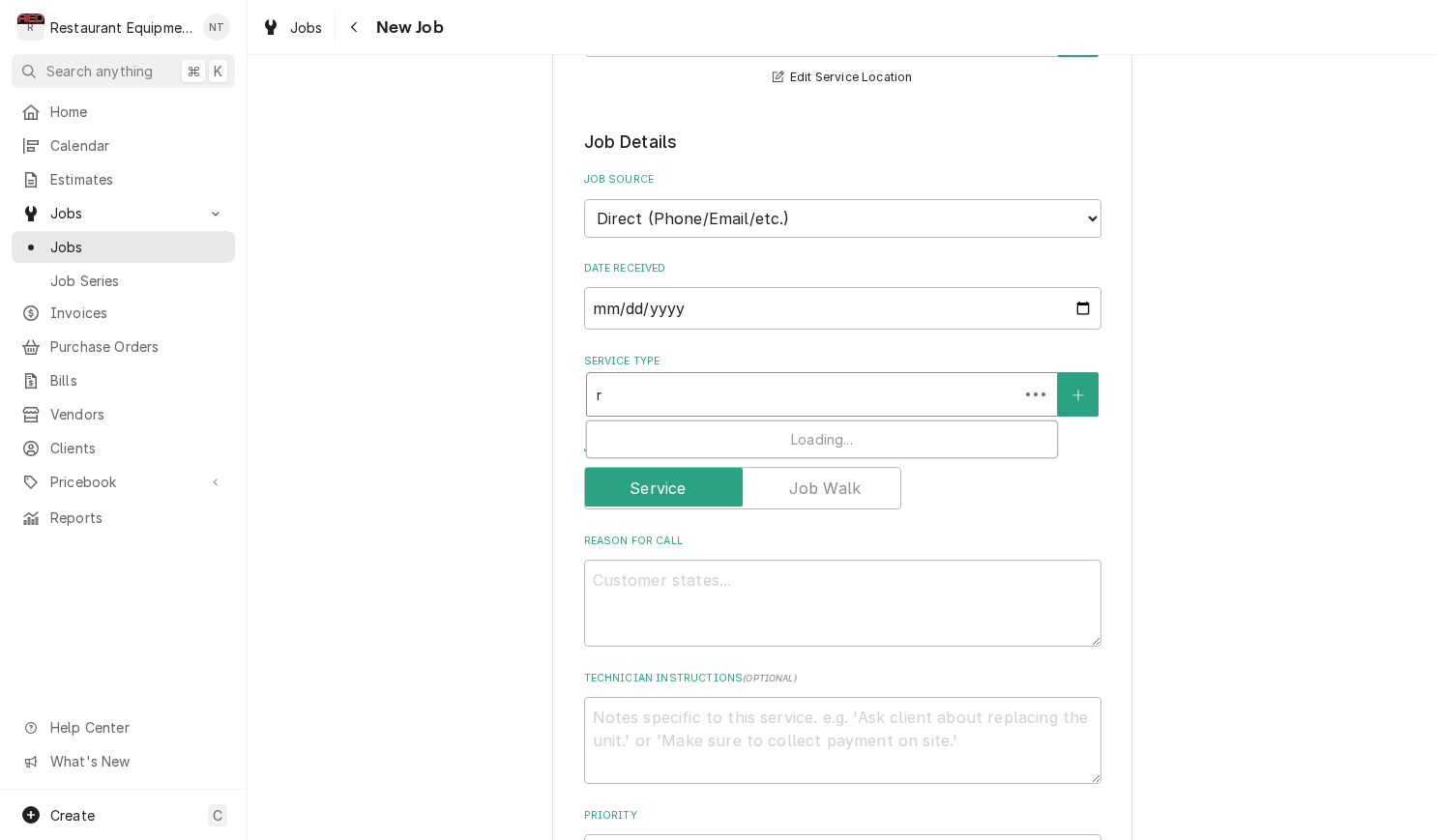
type textarea "x"
type input "re"
type textarea "x"
type input "rea"
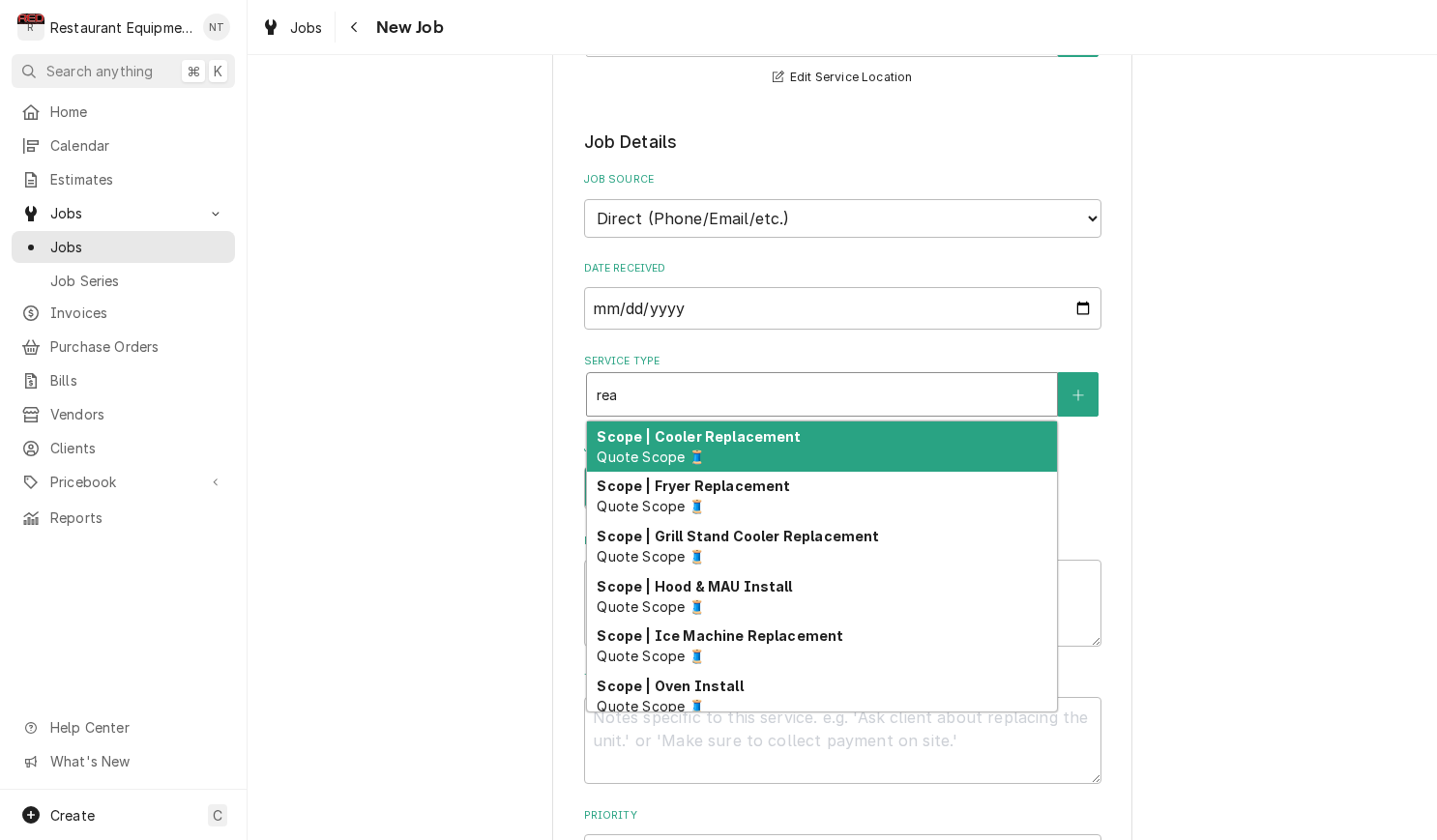
type textarea "x"
type input "re"
type textarea "x"
type input "r"
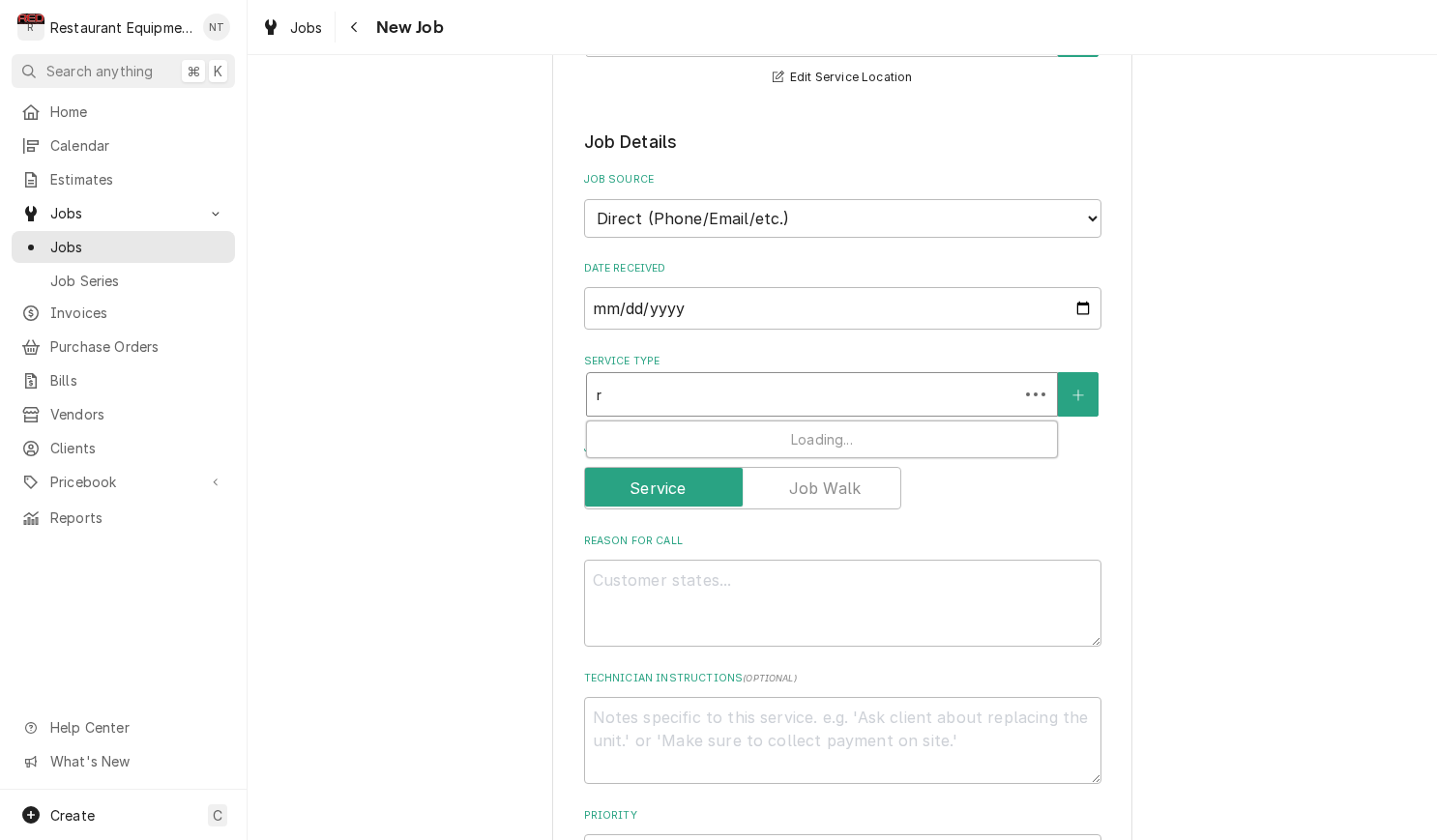
type textarea "x"
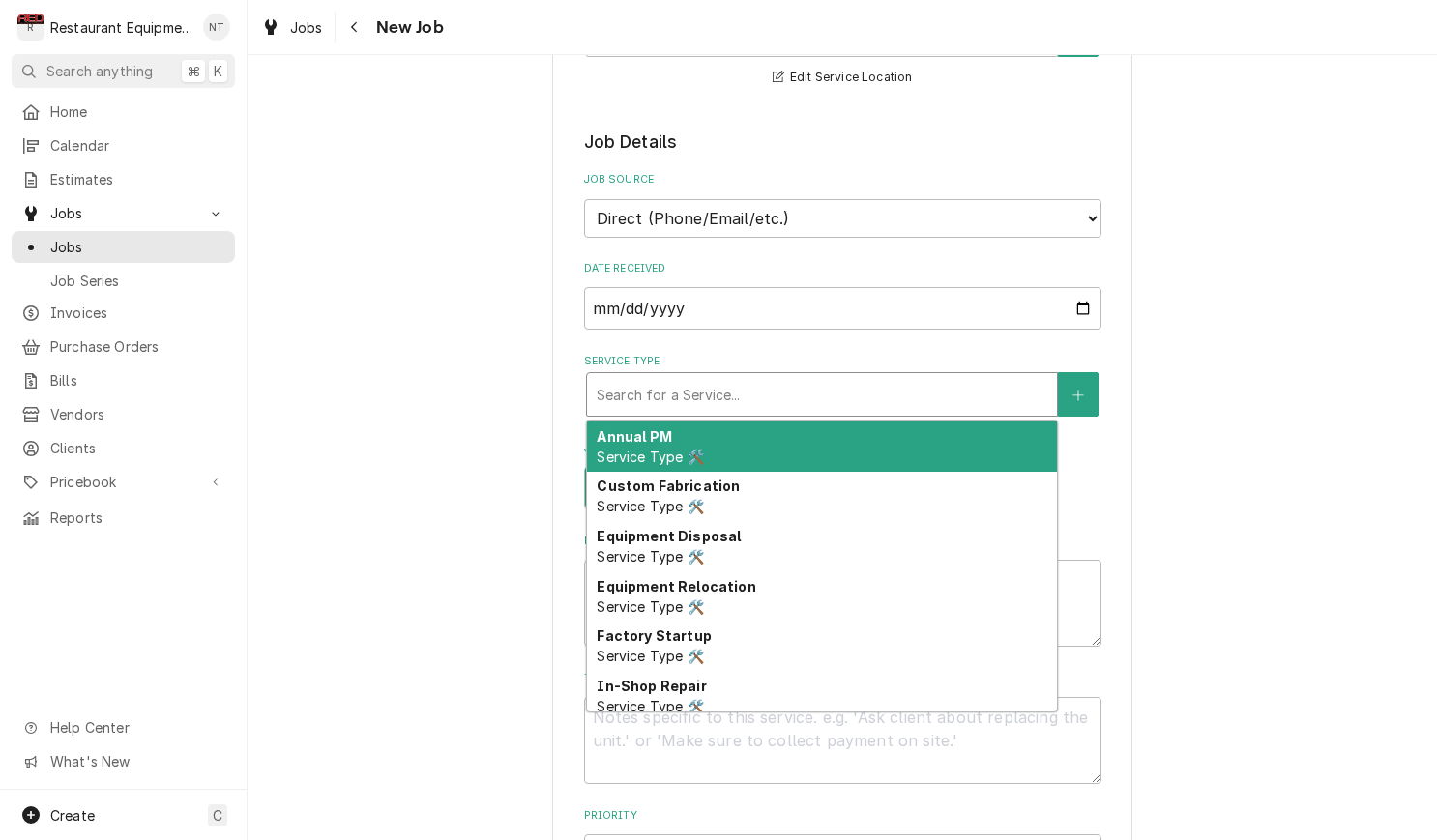
type textarea "x"
type input "b"
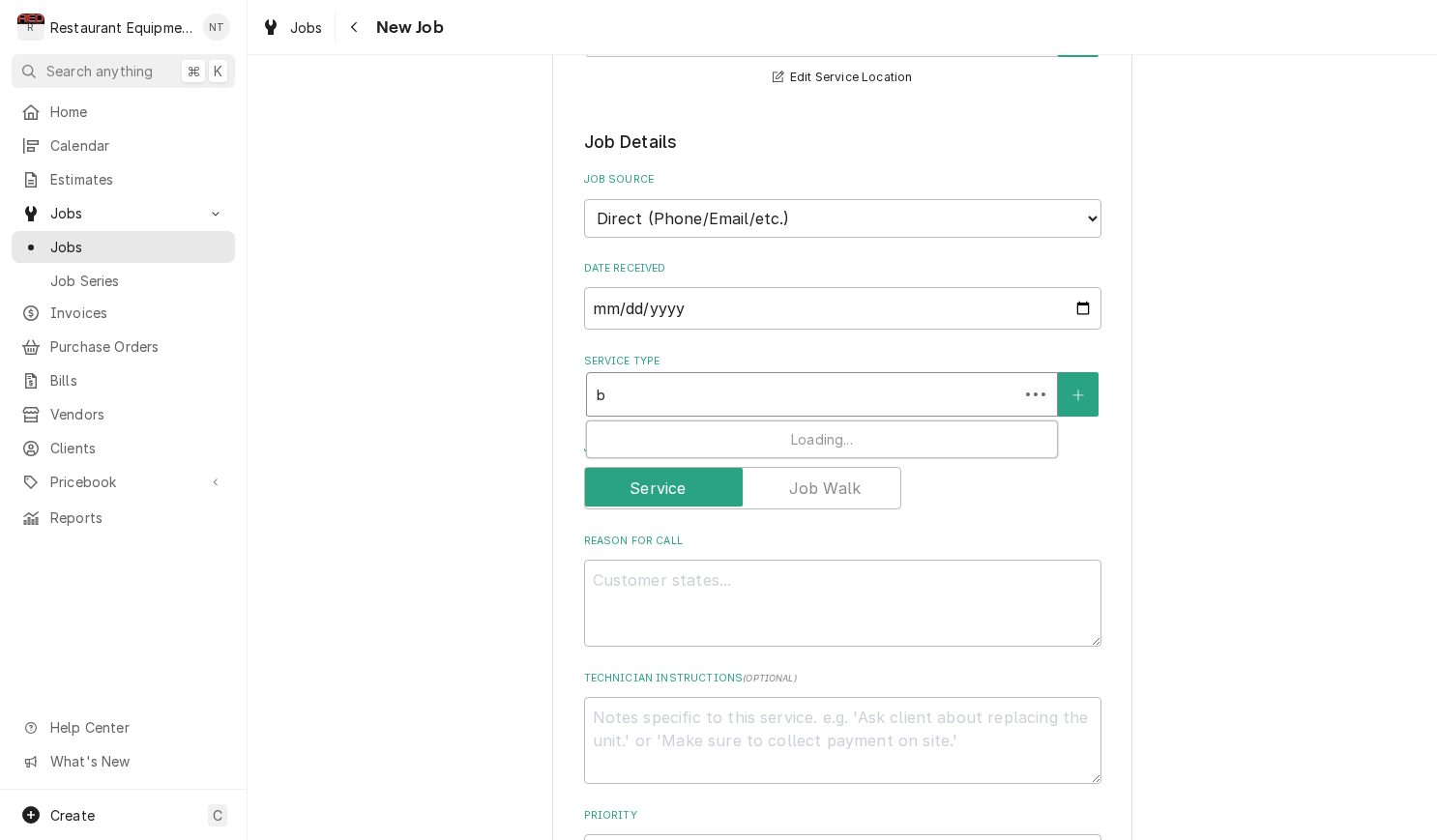
type textarea "x"
type input "br"
type textarea "x"
type input "bre"
type textarea "x"
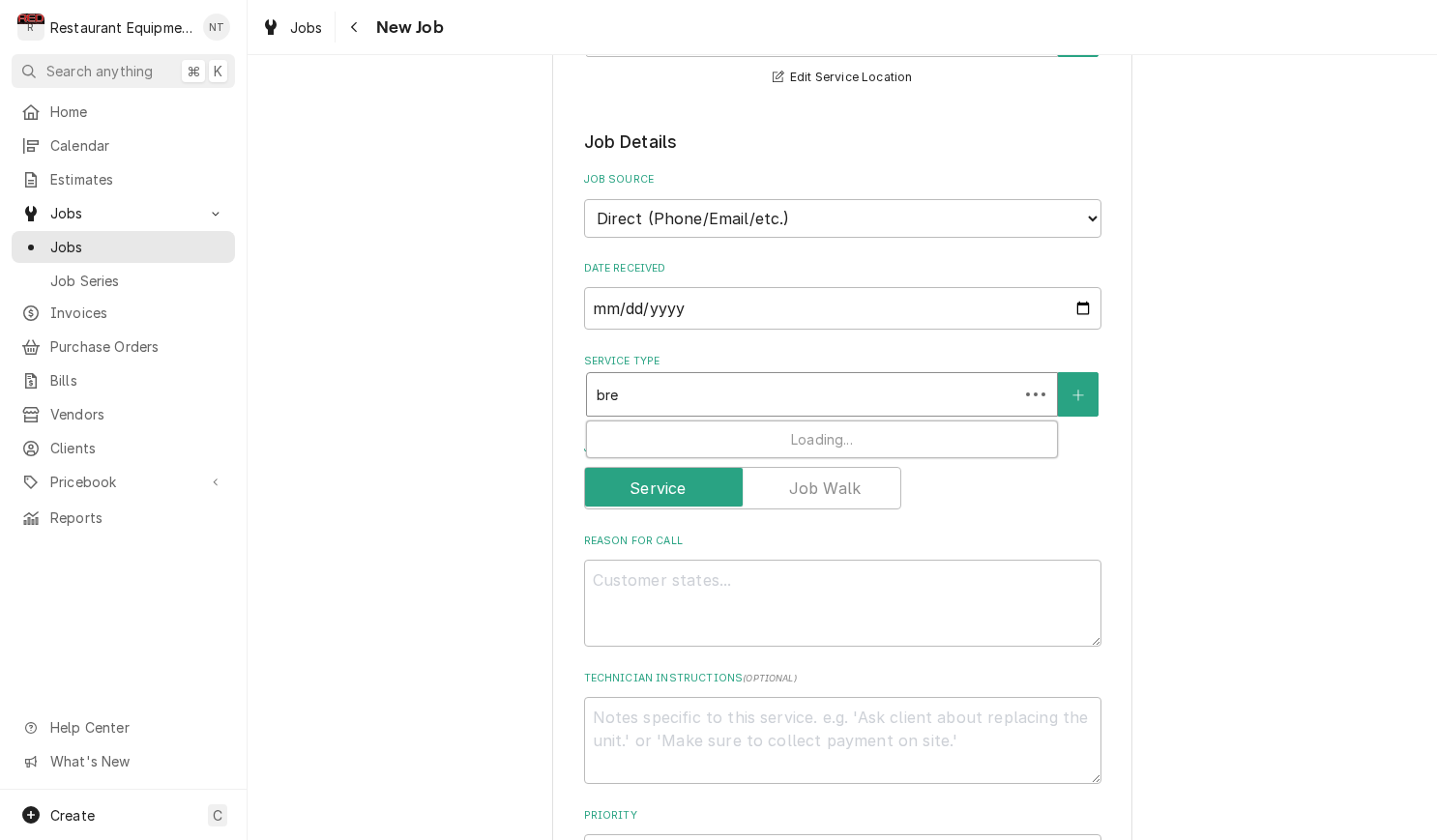
type input "brea"
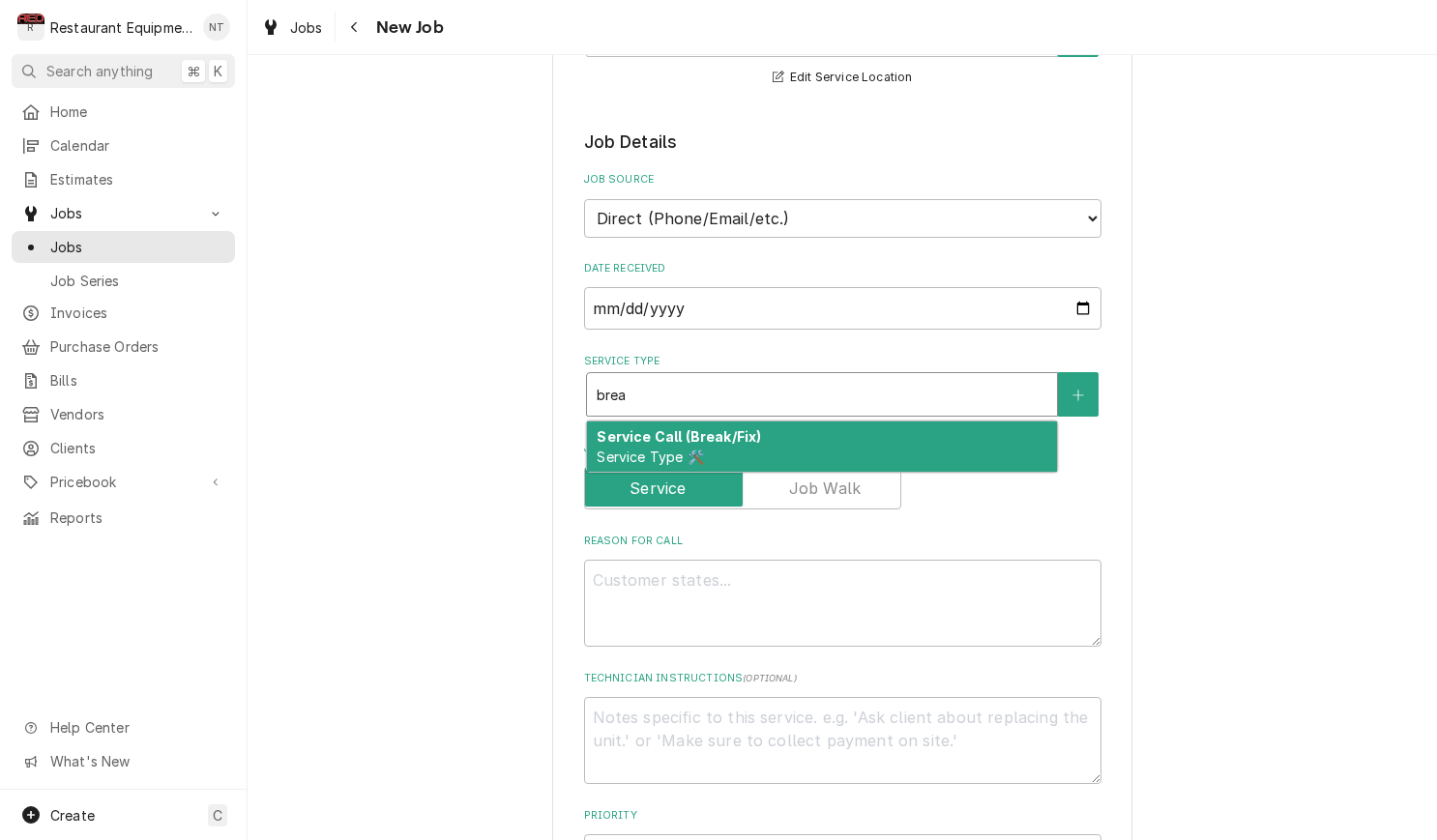
type textarea "x"
type input "break"
click at [752, 427] on div "Service Call (Break/Fix) Service Type 🛠️" at bounding box center [822, 447] width 470 height 50
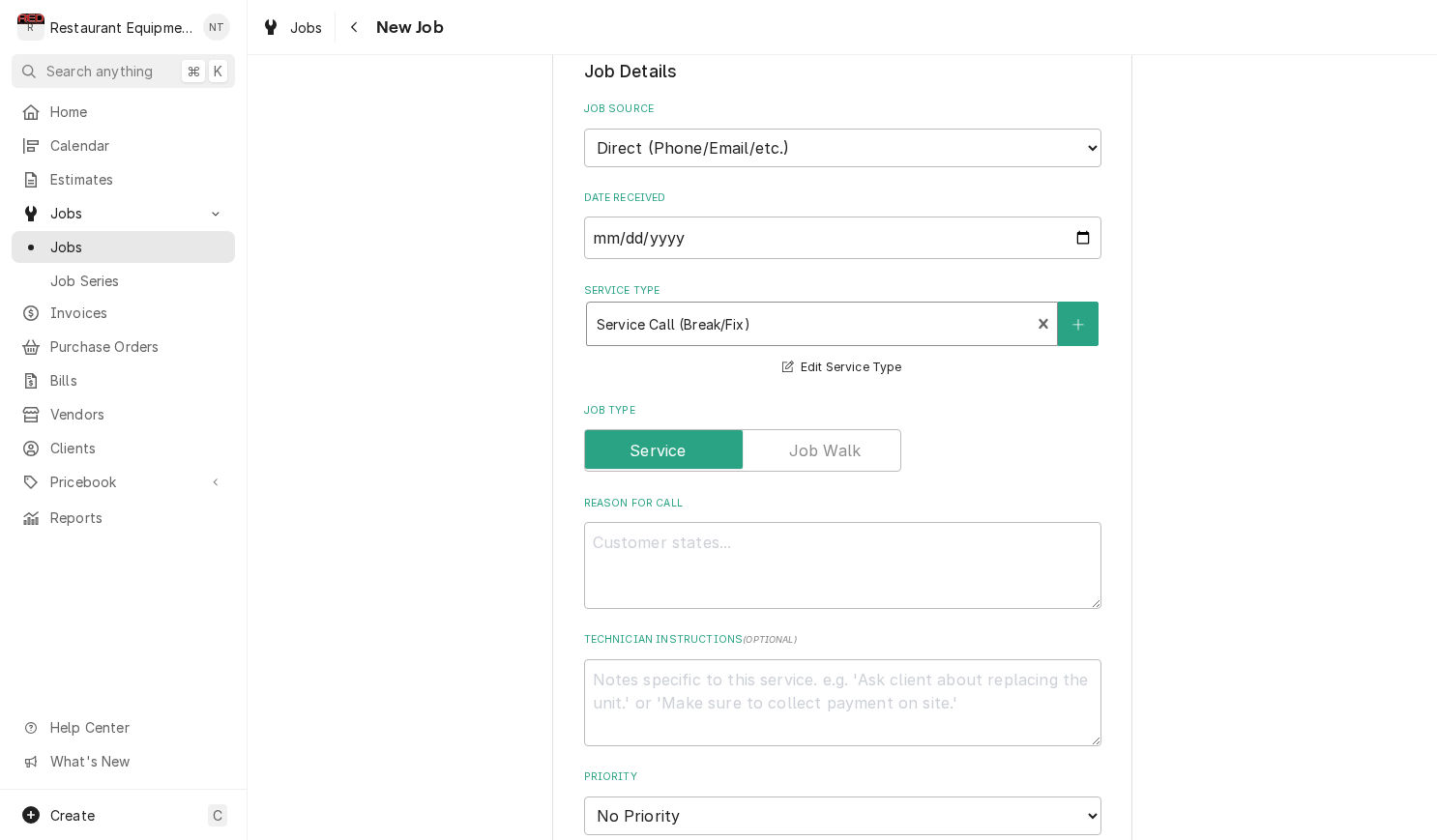
scroll to position [497, 0]
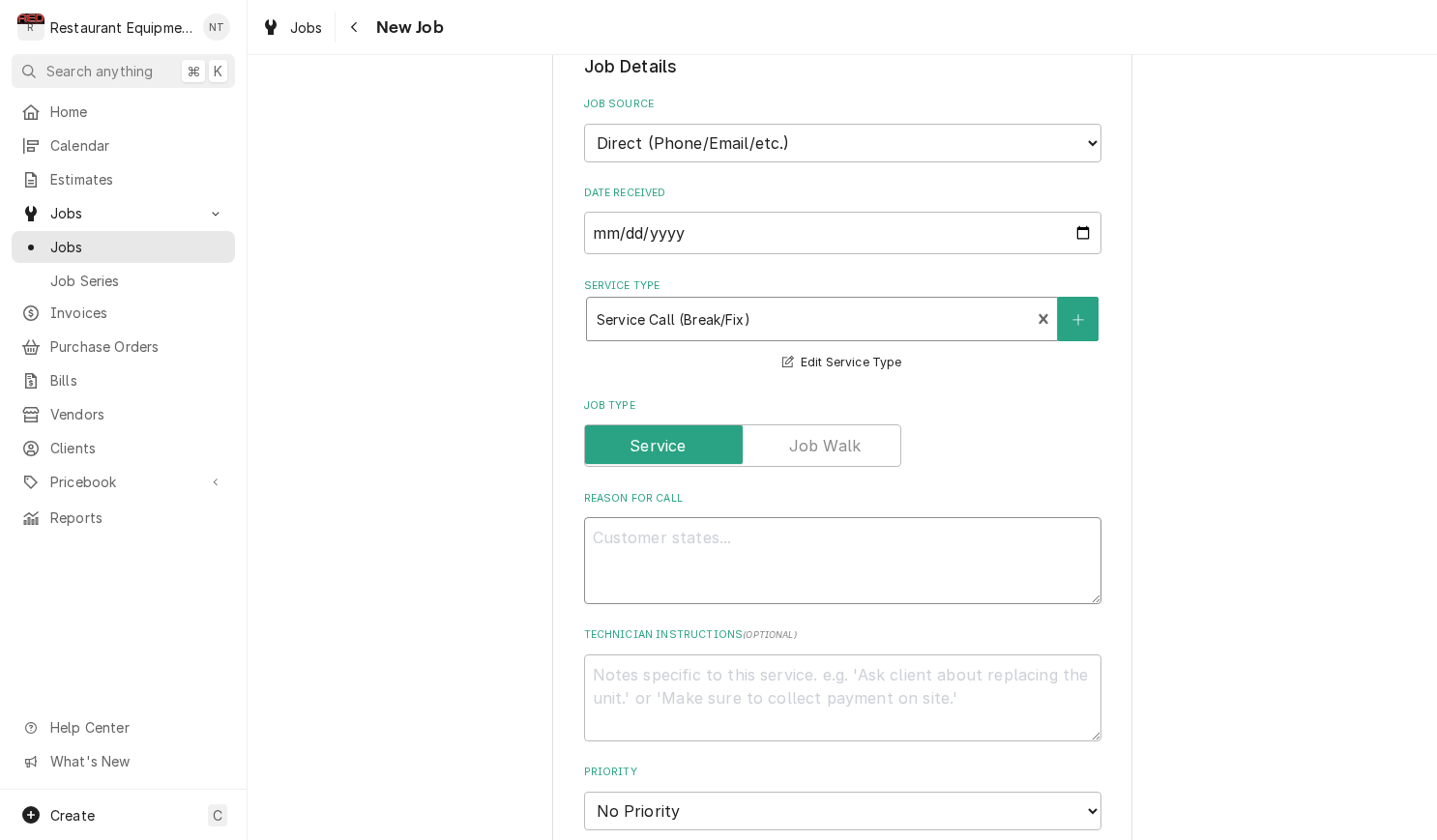
click at [860, 526] on textarea "Reason For Call" at bounding box center [843, 561] width 517 height 87
paste textarea "Service Request: Cracker Barrel Old Country Store, Inc 3 Cracker Barrel Drive(0…"
type textarea "x"
type textarea "Service Request: Cracker Barrel Old Country Store, Inc 3 Cracker Barrel Drive(0…"
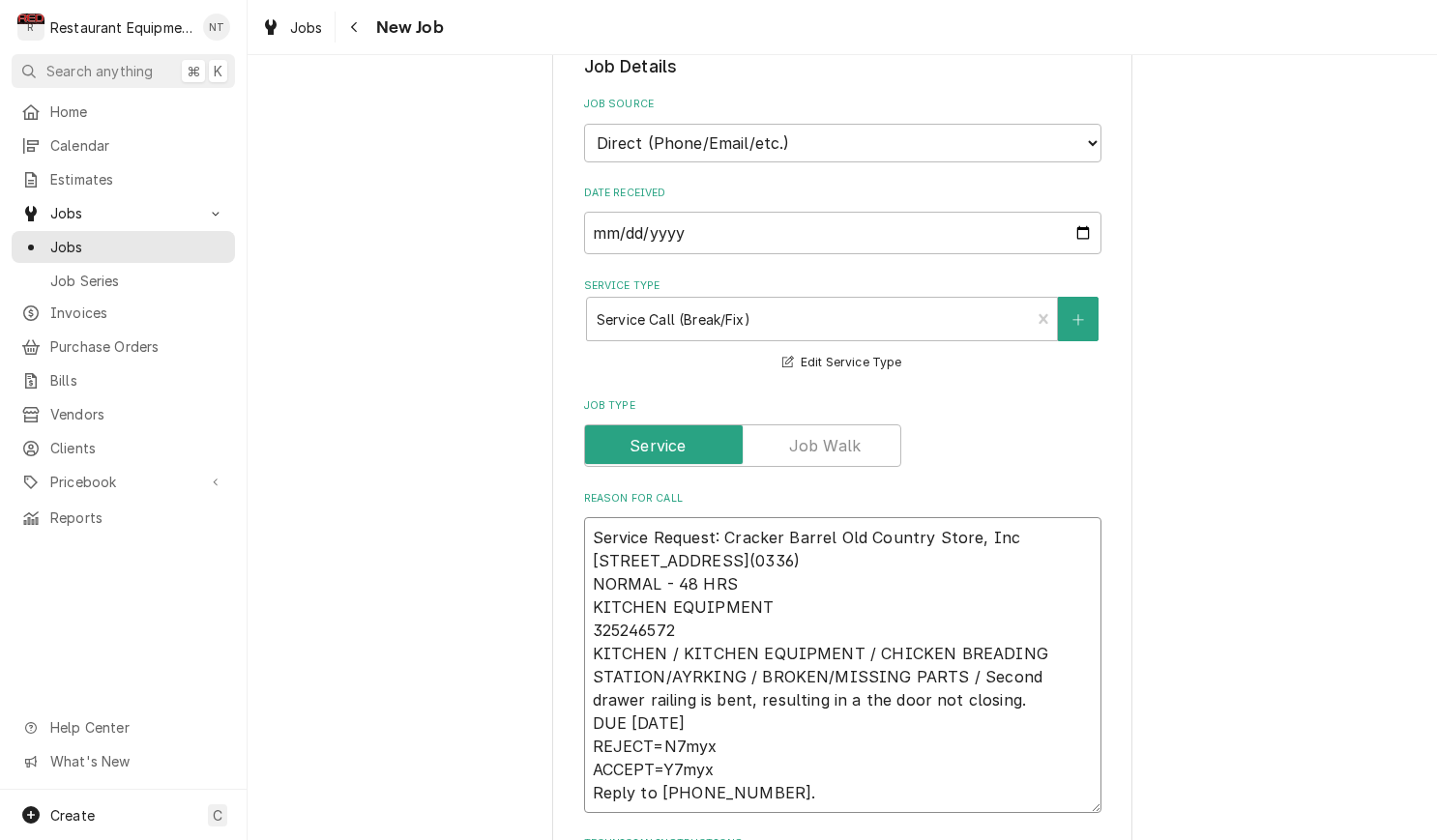
drag, startPoint x: 585, startPoint y: 503, endPoint x: 743, endPoint y: 556, distance: 166.7
click at [743, 556] on textarea "Service Request: Cracker Barrel Old Country Store, Inc 3 Cracker Barrel Drive(0…" at bounding box center [843, 665] width 517 height 296
type textarea "x"
type textarea "KITCHEN EQUIPMENT 325246572 KITCHEN / KITCHEN EQUIPMENT / CHICKEN BREADING STAT…"
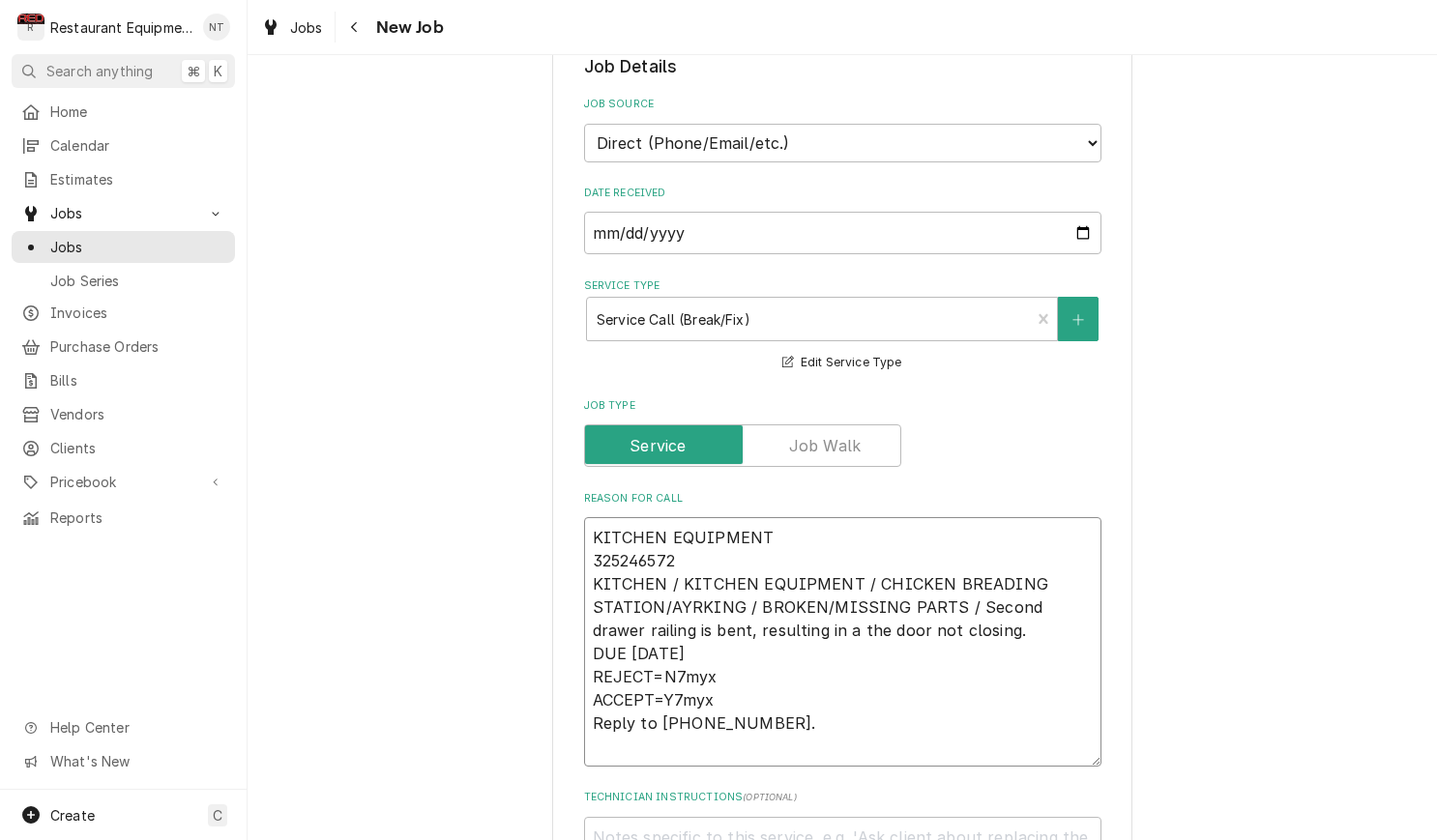
click at [588, 536] on textarea "KITCHEN EQUIPMENT 325246572 KITCHEN / KITCHEN EQUIPMENT / CHICKEN BREADING STAT…" at bounding box center [843, 642] width 517 height 250
type textarea "x"
type textarea "KITCHEN EQUIPMENT 325246572 KITCHEN / KITCHEN EQUIPMENT / CHICKEN BREADING STAT…"
drag, startPoint x: 593, startPoint y: 630, endPoint x: 751, endPoint y: 732, distance: 188.1
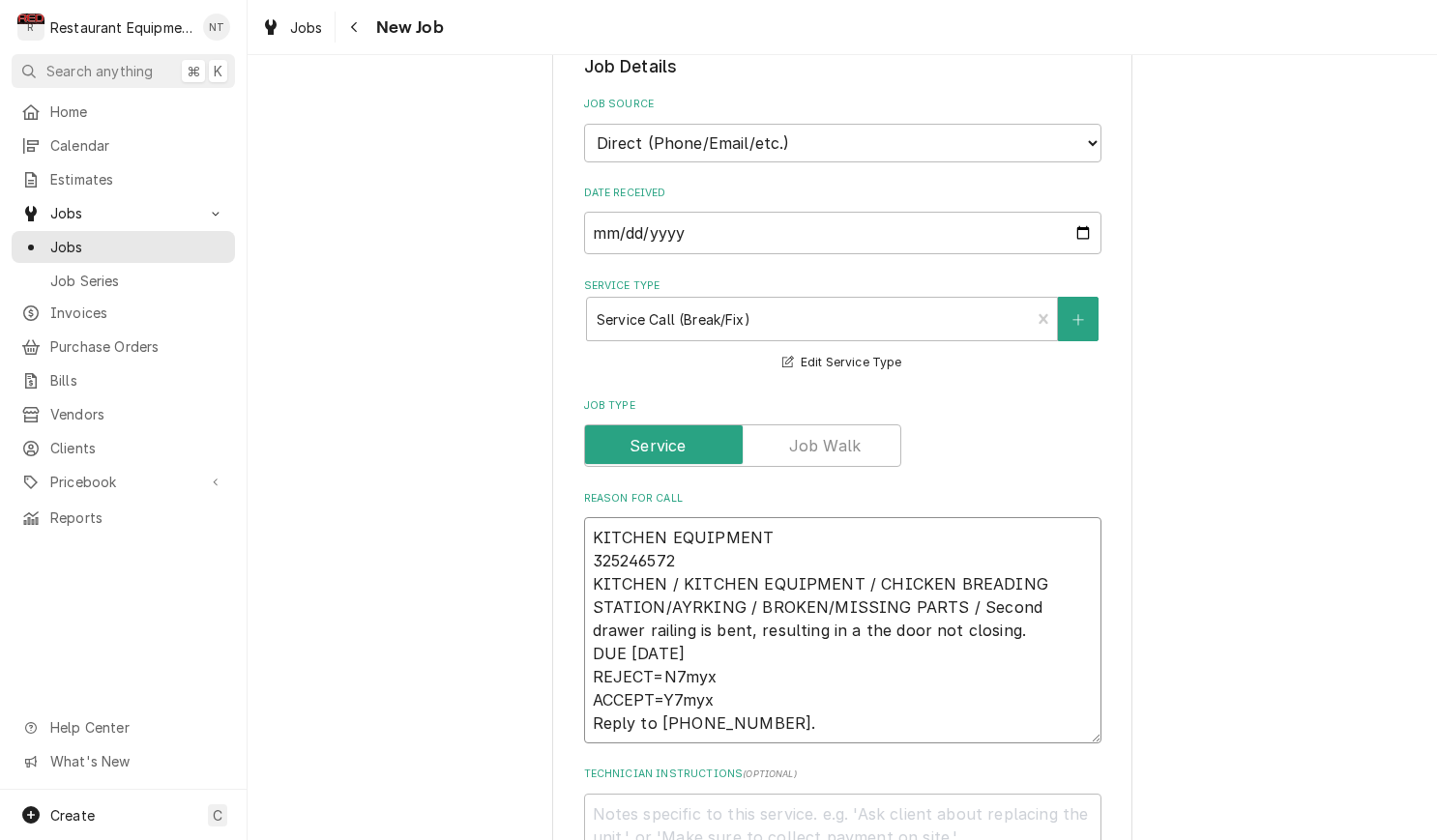
type textarea "x"
type textarea "KITCHEN EQUIPMENT 325246572 KITCHEN / KITCHEN EQUIPMENT / CHICKEN BREADING STAT…"
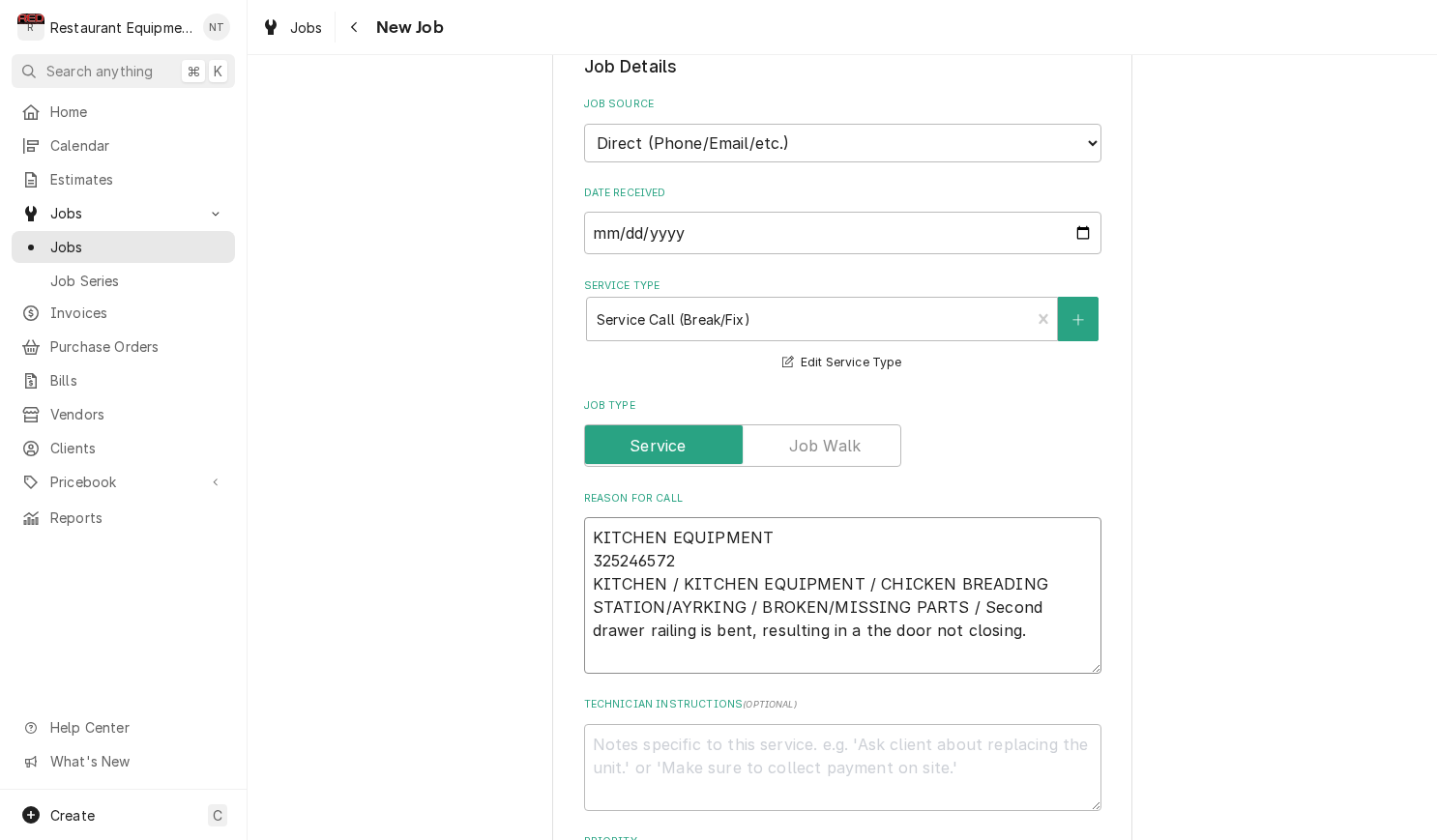
type textarea "x"
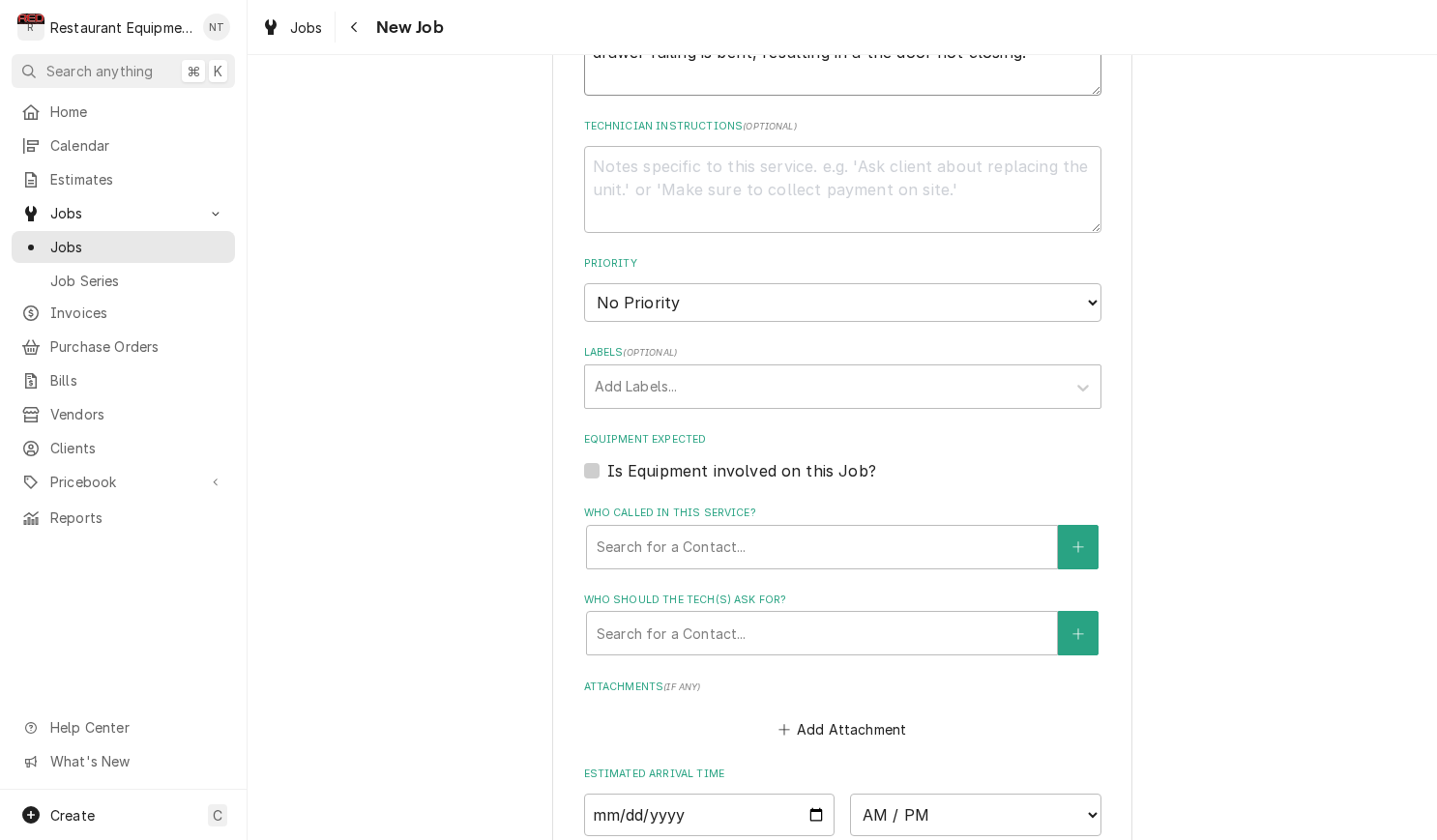
scroll to position [1086, 0]
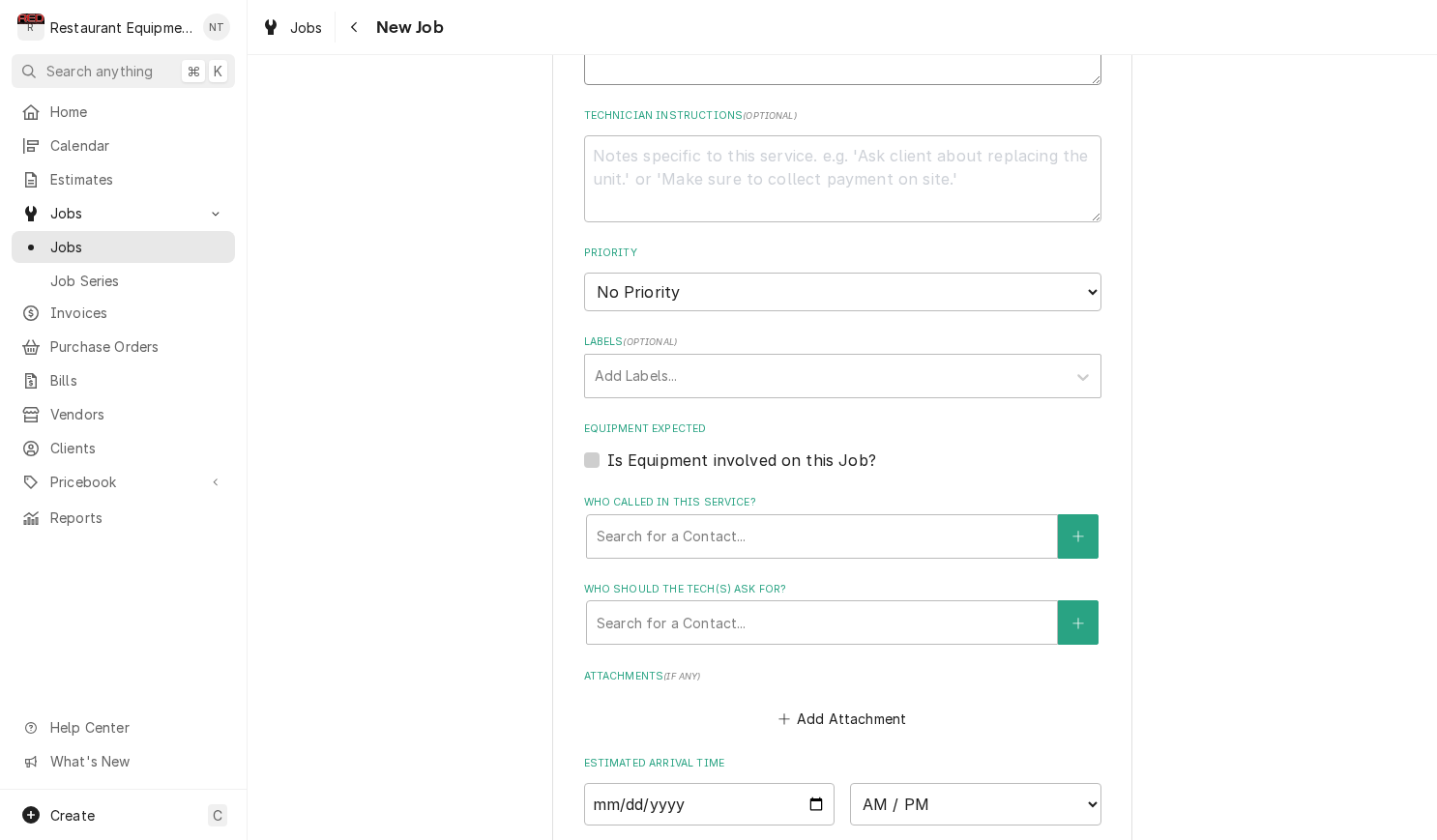
type textarea "KITCHEN EQUIPMENT 325246572 KITCHEN / KITCHEN EQUIPMENT / CHICKEN BREADING STAT…"
select select "2"
click at [664, 359] on div "Labels" at bounding box center [824, 376] width 461 height 34
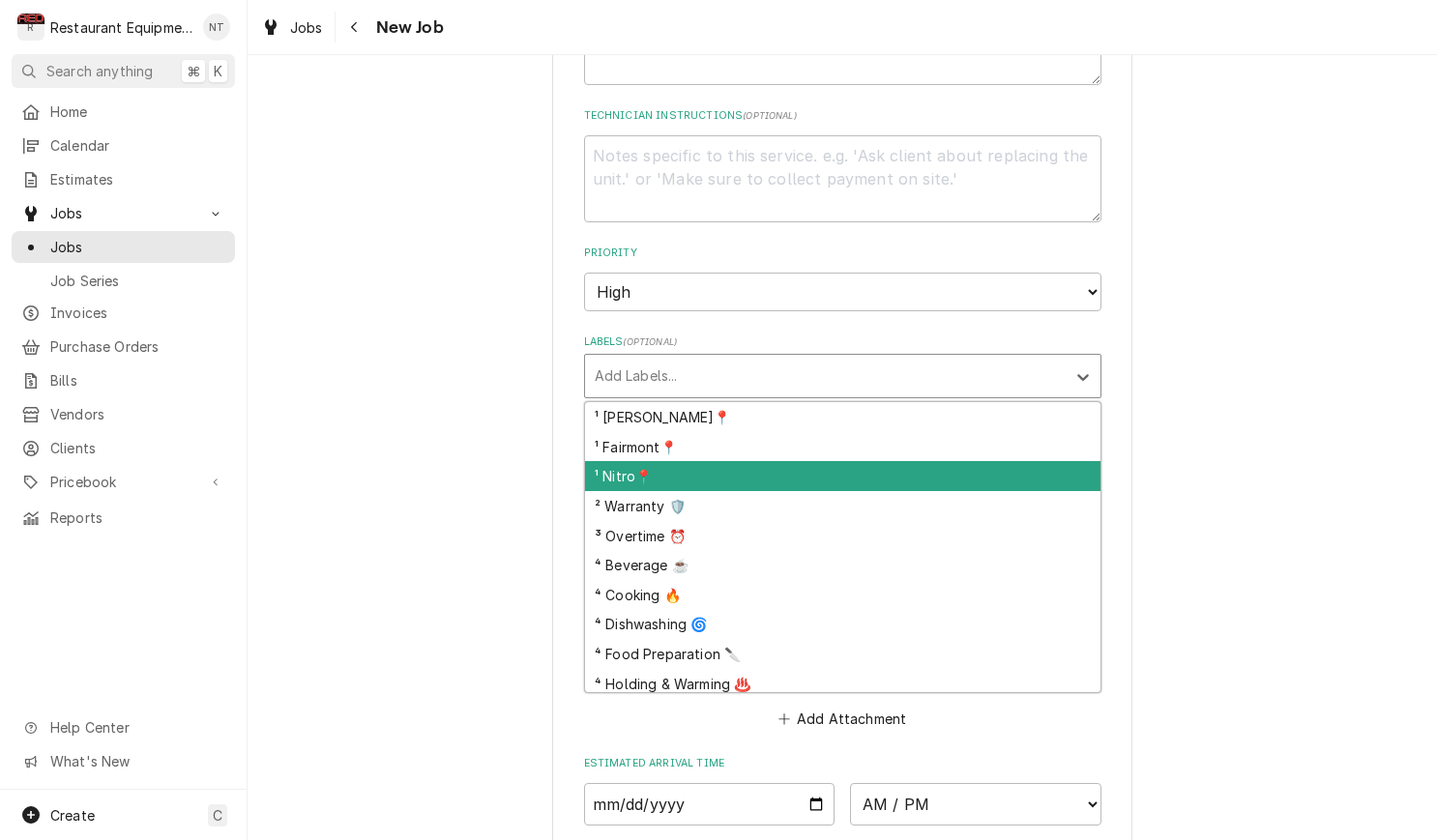
click at [709, 461] on div "¹ Nitro📍" at bounding box center [843, 476] width 515 height 30
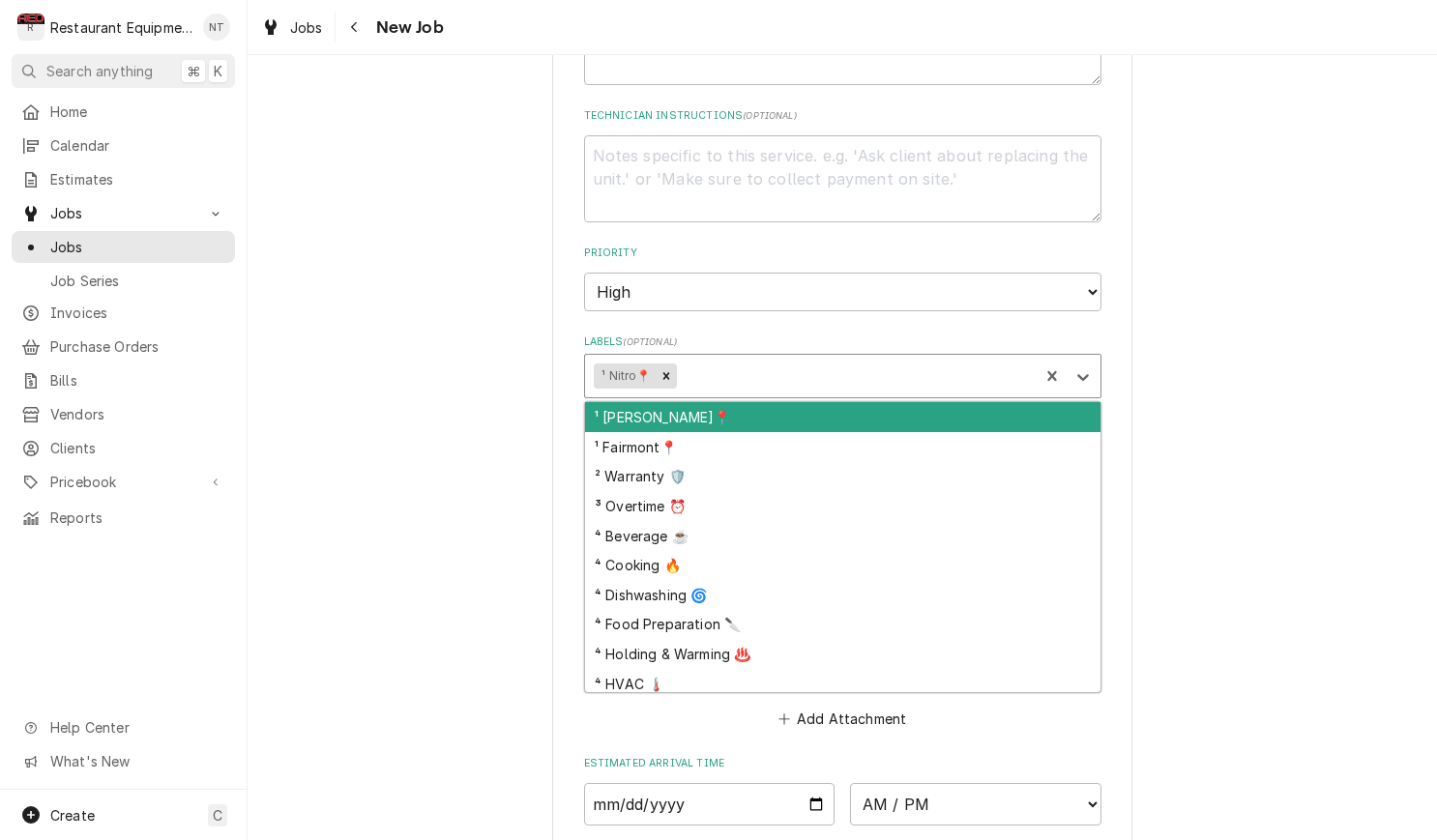
click at [727, 359] on div "Labels" at bounding box center [854, 376] width 349 height 34
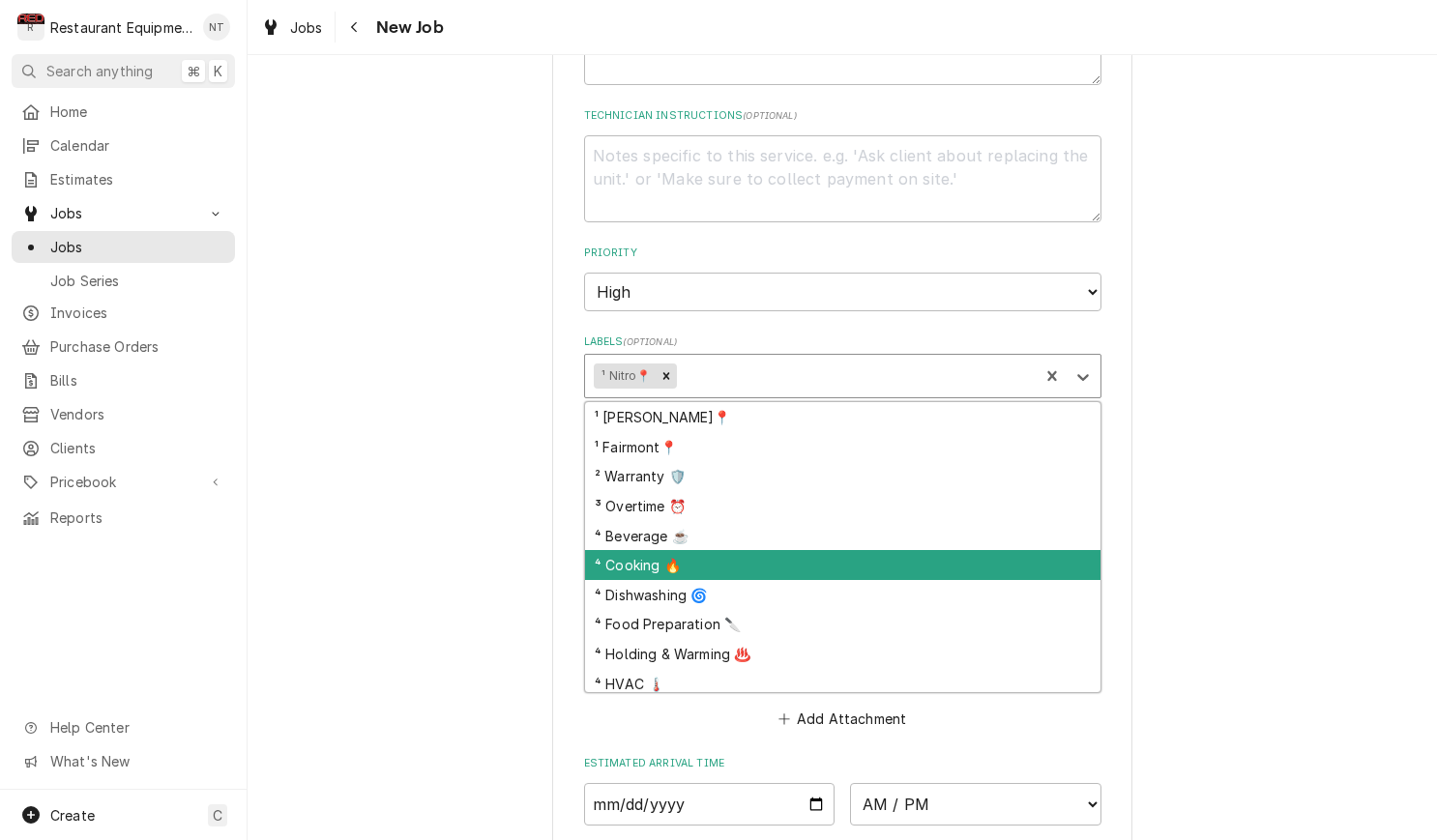
scroll to position [0, 1]
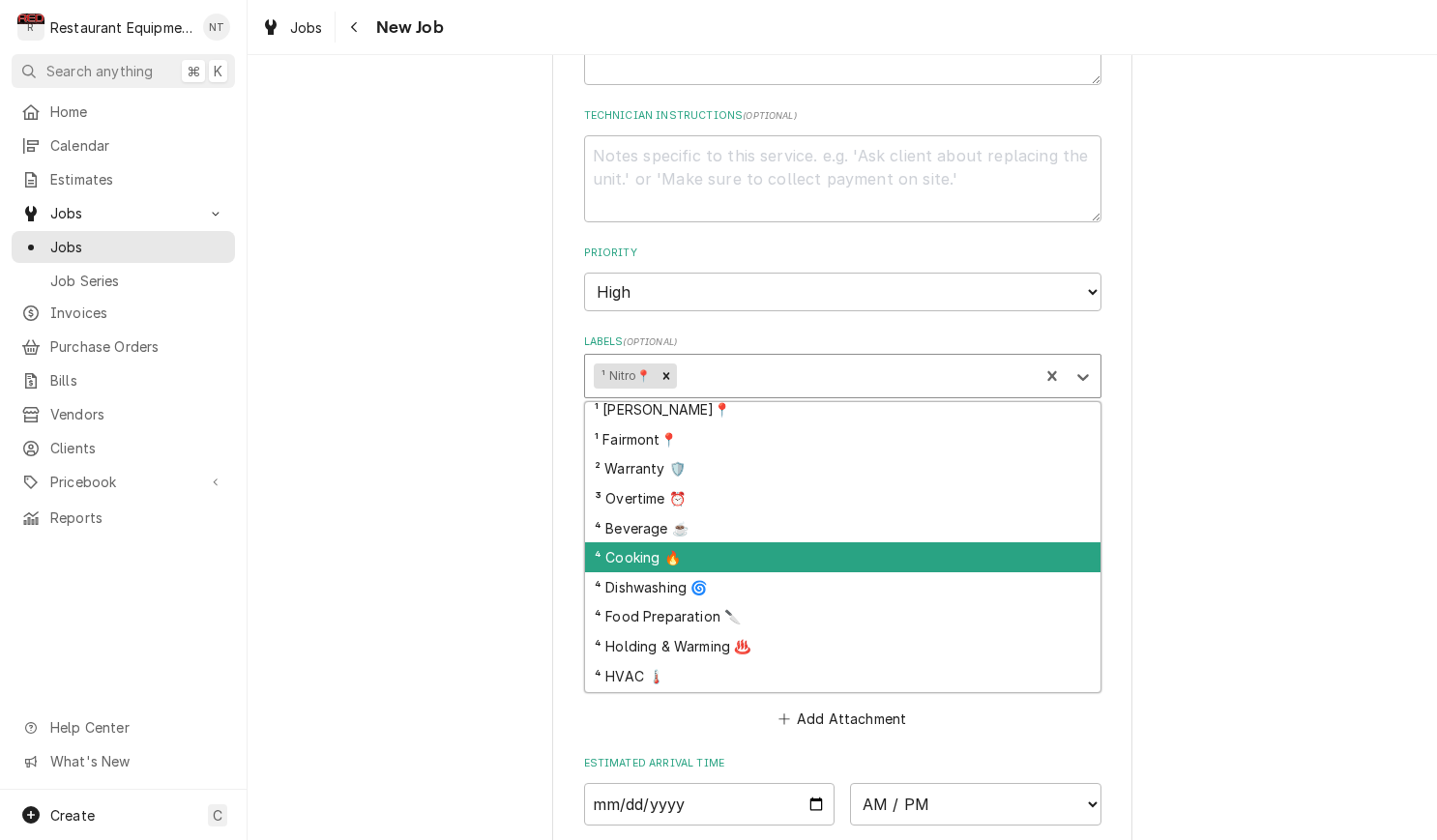
click at [794, 533] on div "¹ Beckley📍 ¹ Fairmont📍 ² Warranty 🛡️ ³ Overtime ⏰ ⁴ Beverage ☕ ⁴ Cooking 🔥 ⁴ Di…" at bounding box center [843, 547] width 515 height 290
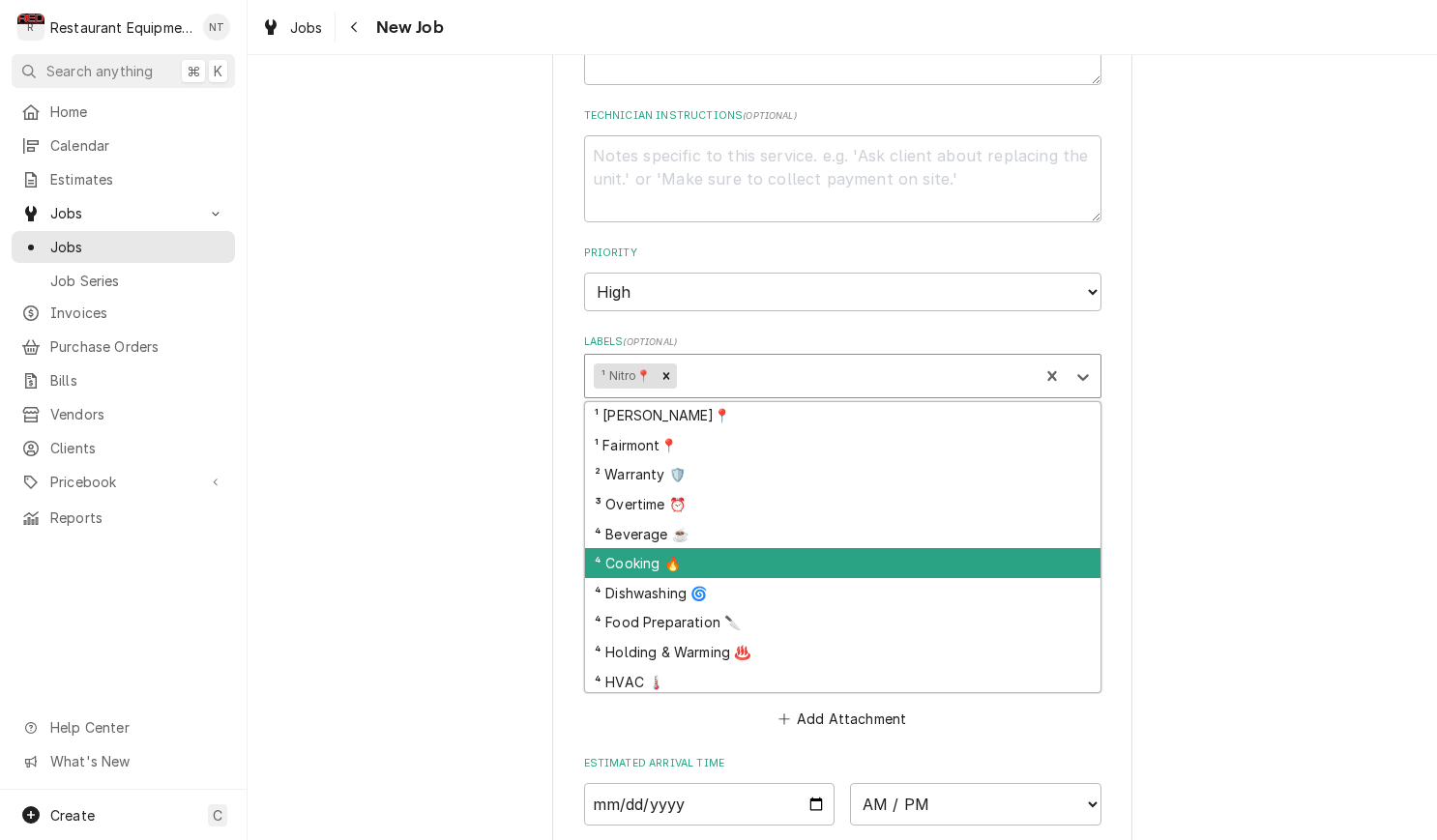
scroll to position [0, 0]
click at [794, 548] on div "⁴ Cooking 🔥" at bounding box center [843, 563] width 515 height 30
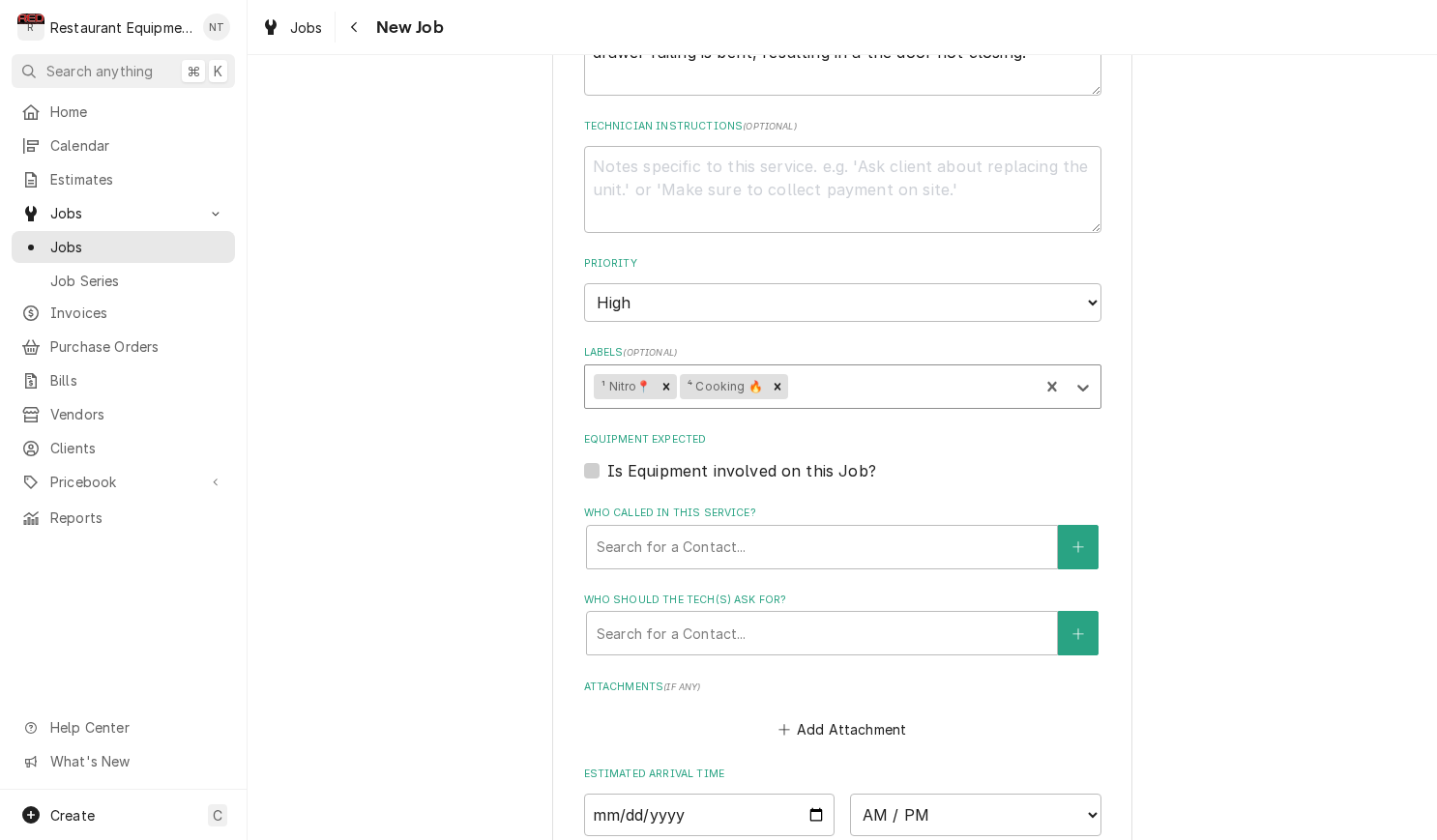
scroll to position [1079, 0]
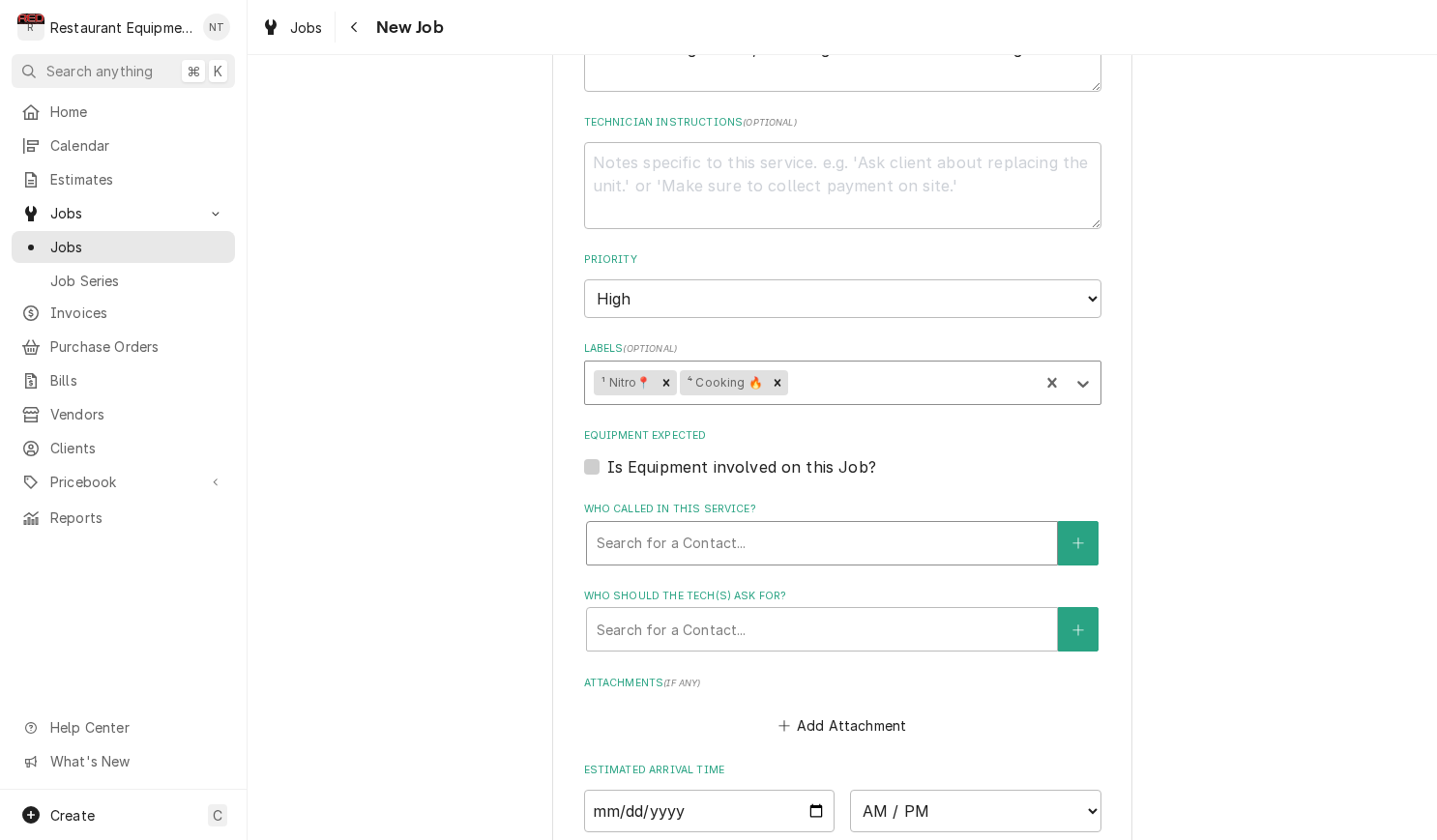
click at [792, 526] on div "Who called in this service?" at bounding box center [821, 543] width 450 height 34
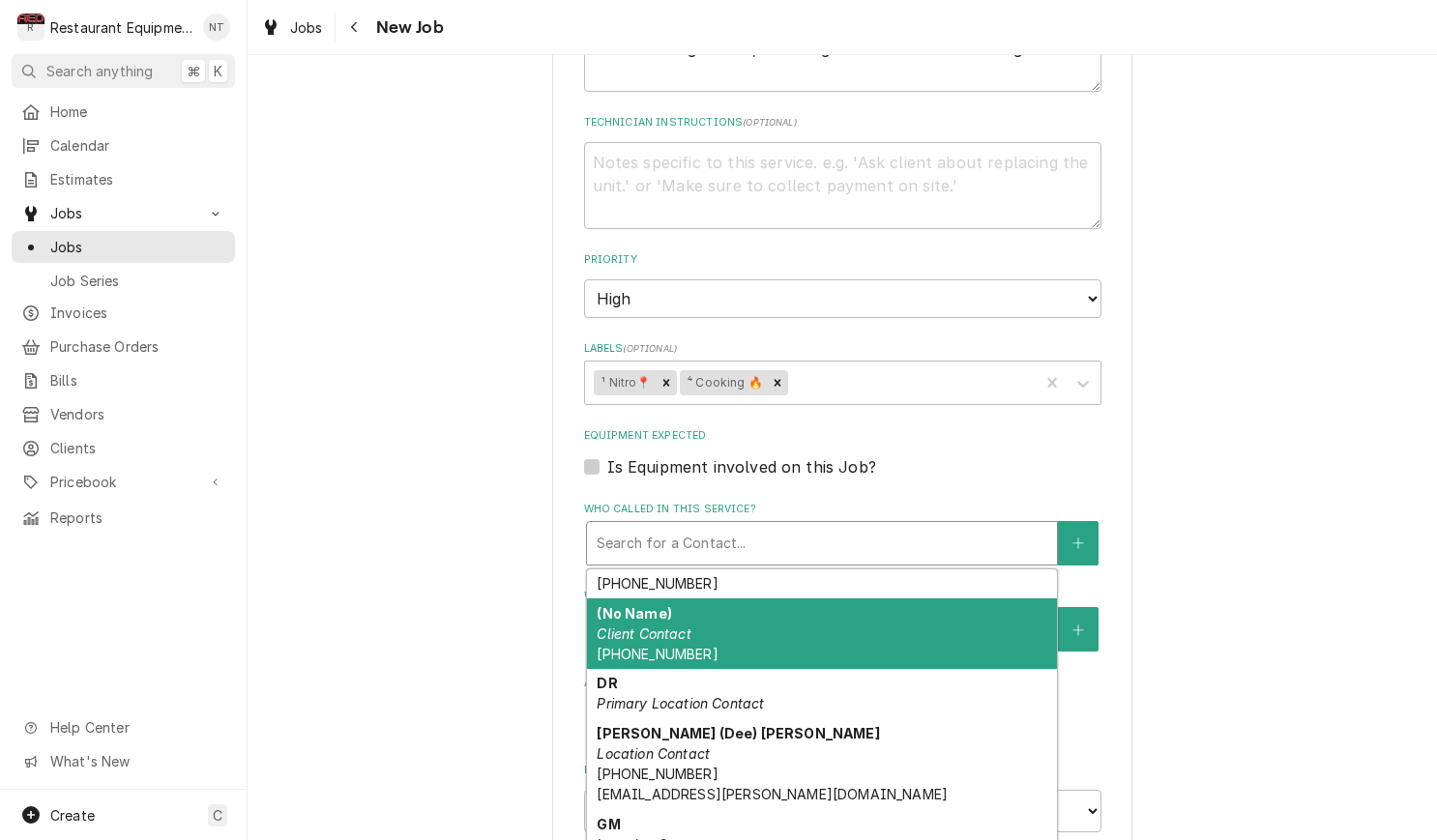
scroll to position [432, 0]
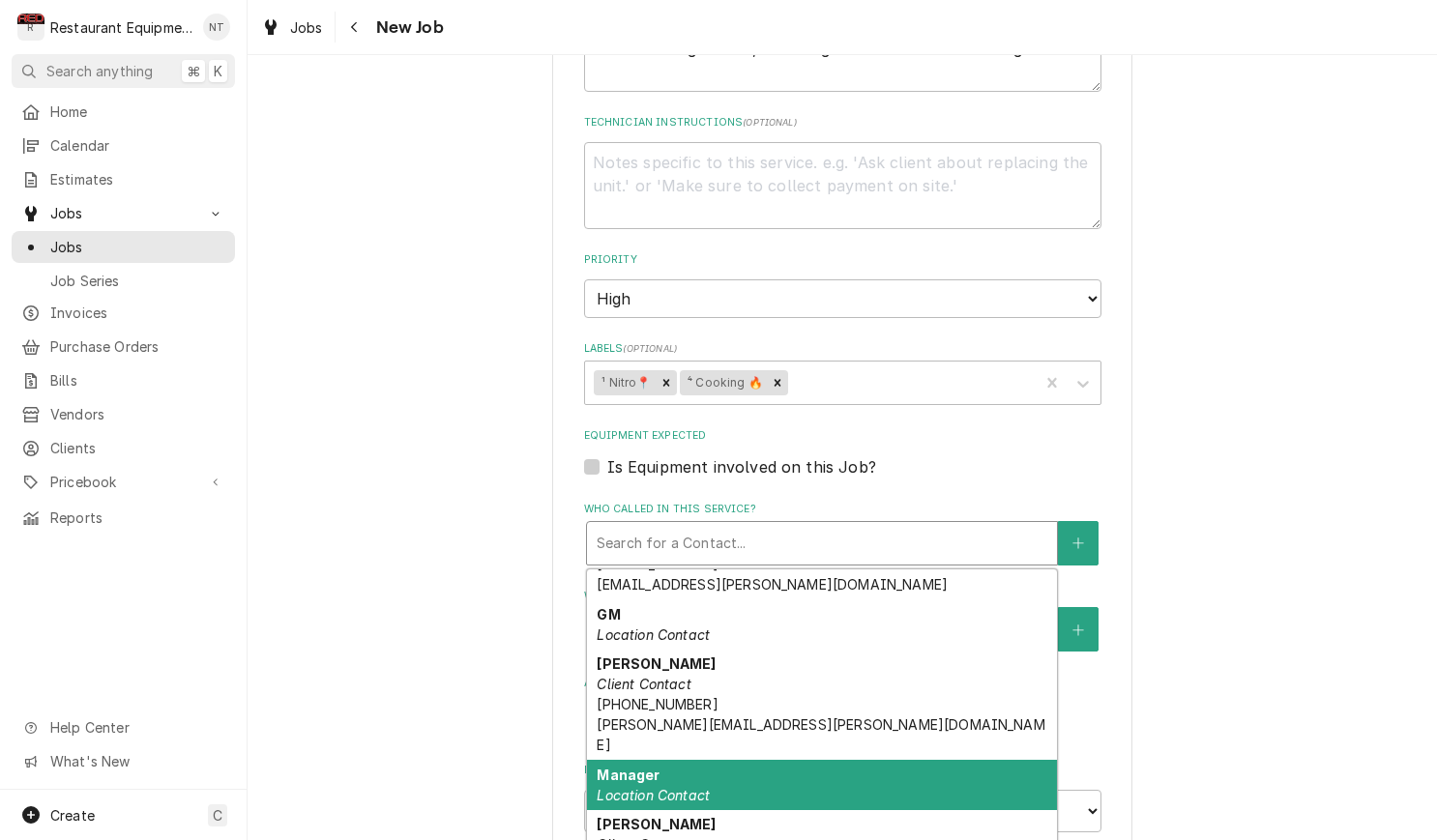
click at [957, 760] on div "Manager Location Contact" at bounding box center [822, 785] width 470 height 50
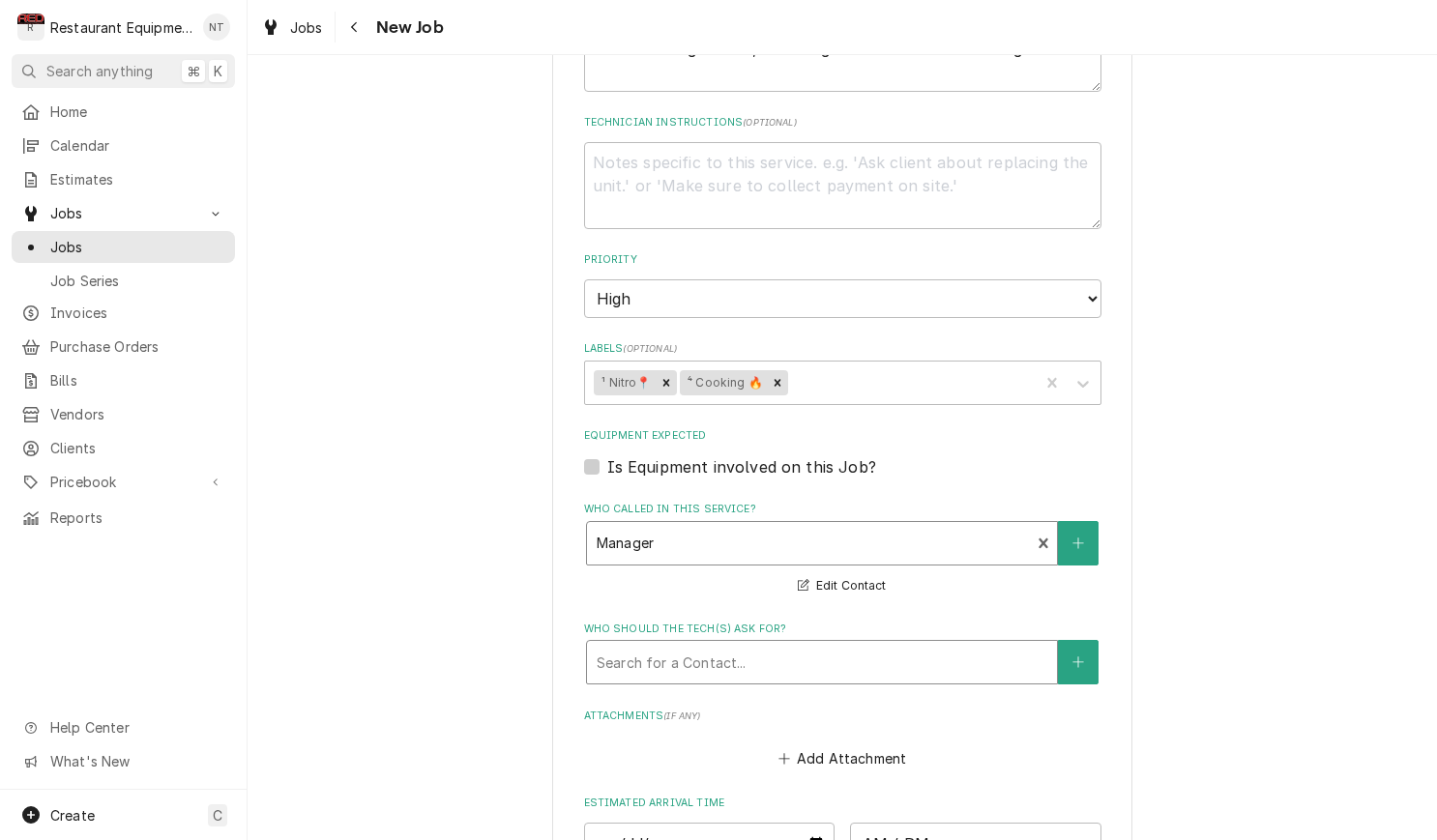
click at [860, 645] on div "Who should the tech(s) ask for?" at bounding box center [821, 662] width 450 height 34
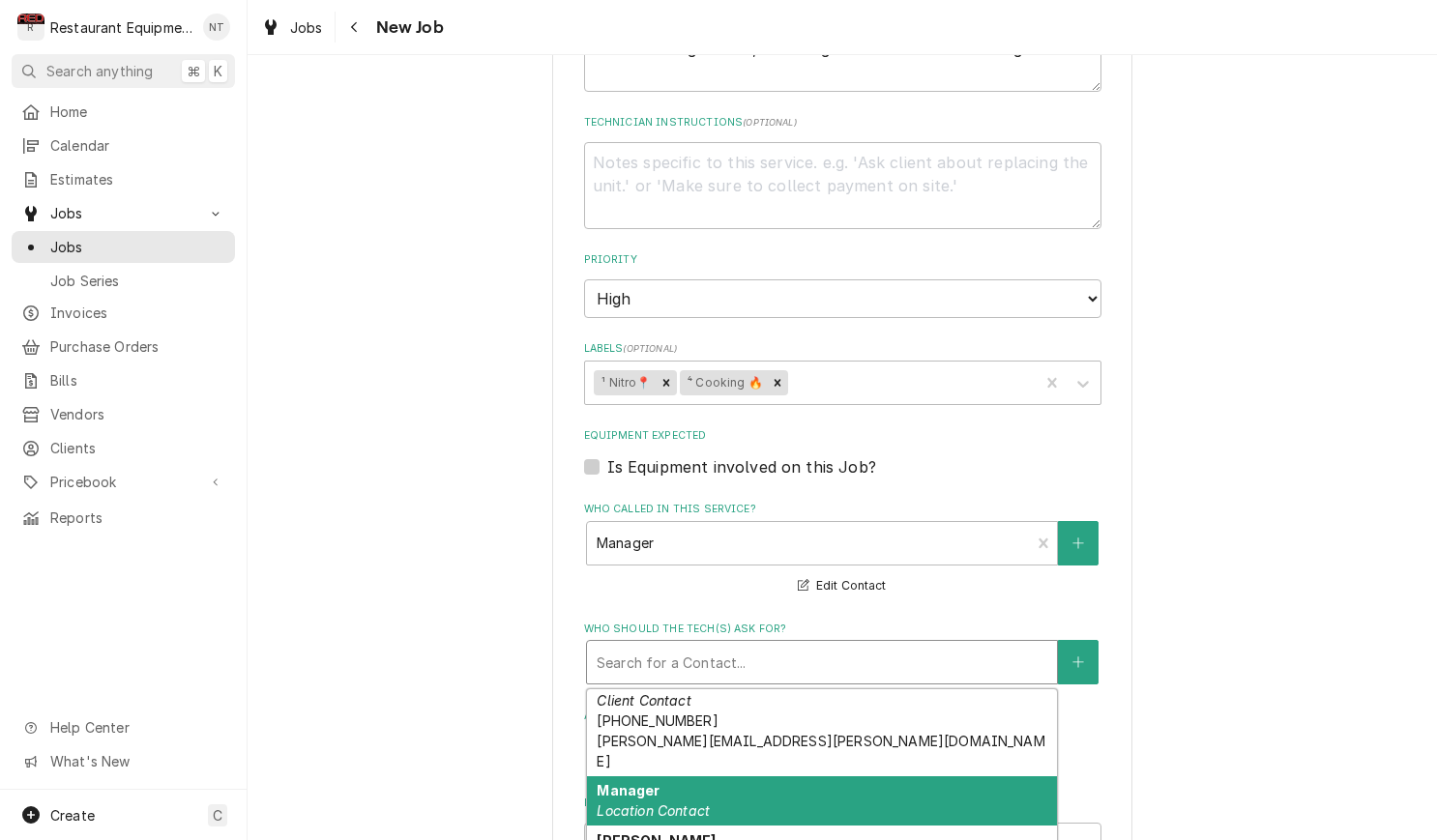
scroll to position [532, 0]
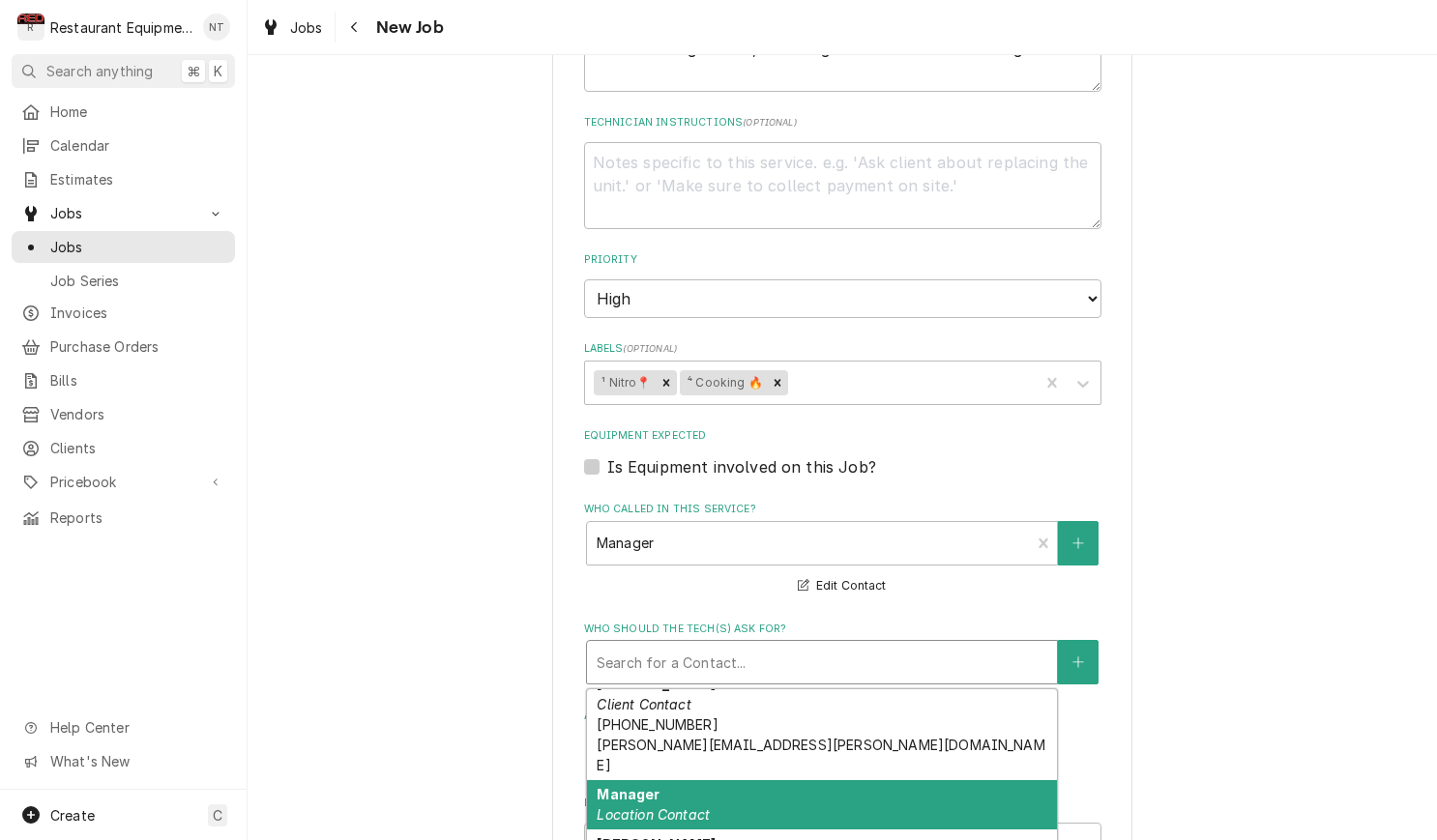
click at [884, 780] on div "Manager Location Contact" at bounding box center [822, 805] width 470 height 50
type textarea "x"
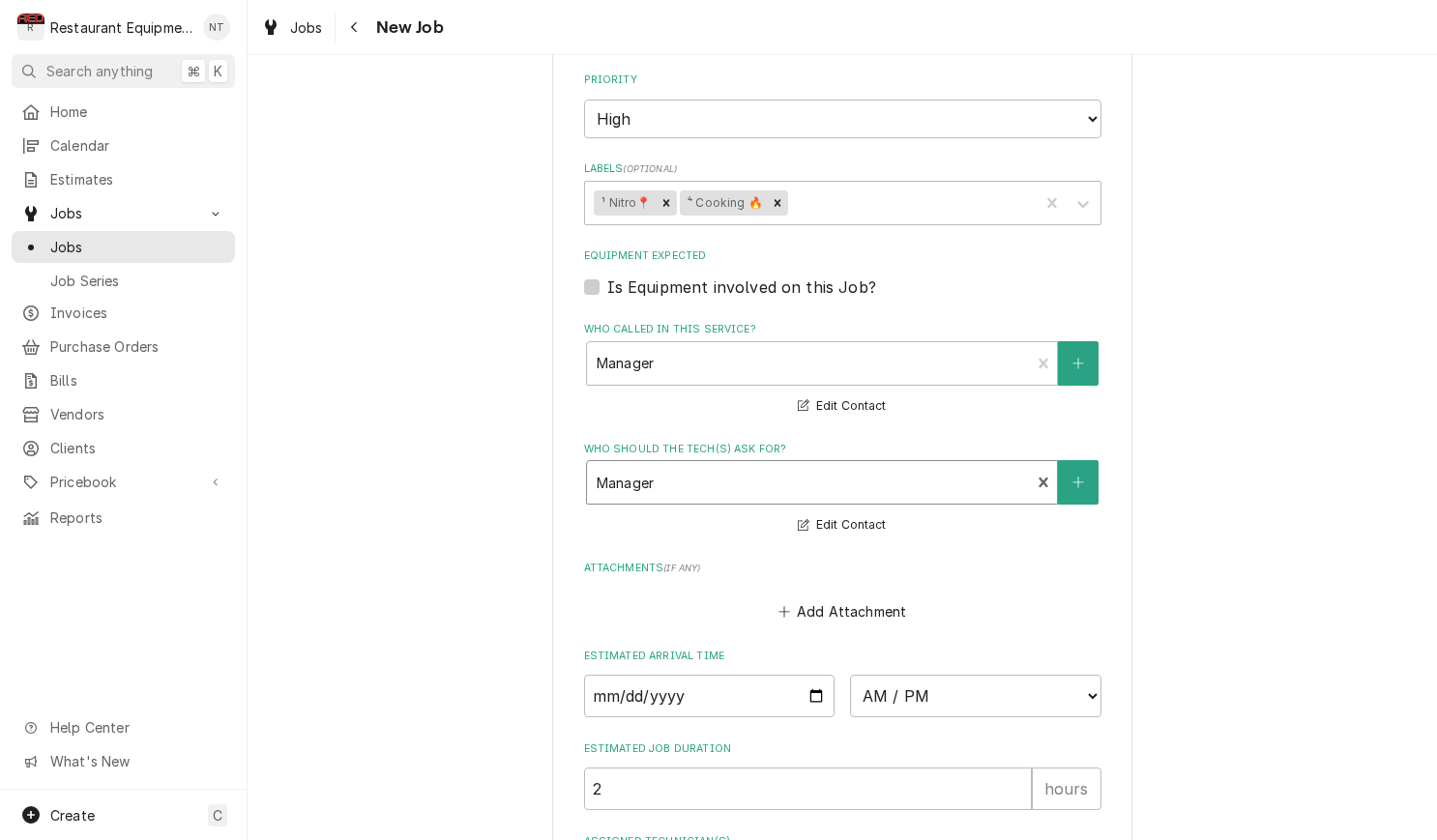
scroll to position [1262, 0]
click at [793, 672] on input "Date" at bounding box center [710, 692] width 252 height 42
type input "2025-09-16"
type textarea "x"
select select "13:00:00"
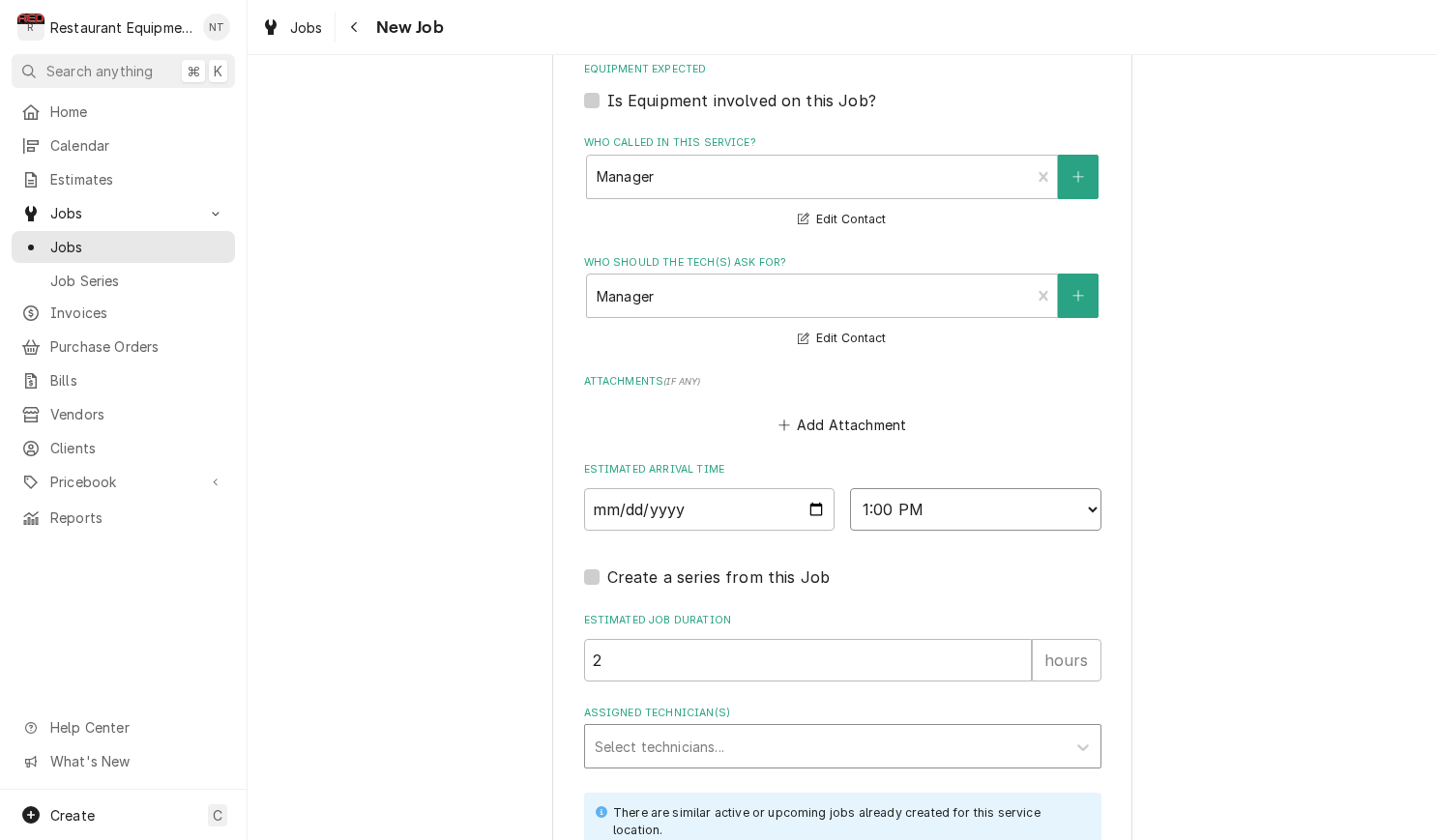
scroll to position [1449, 0]
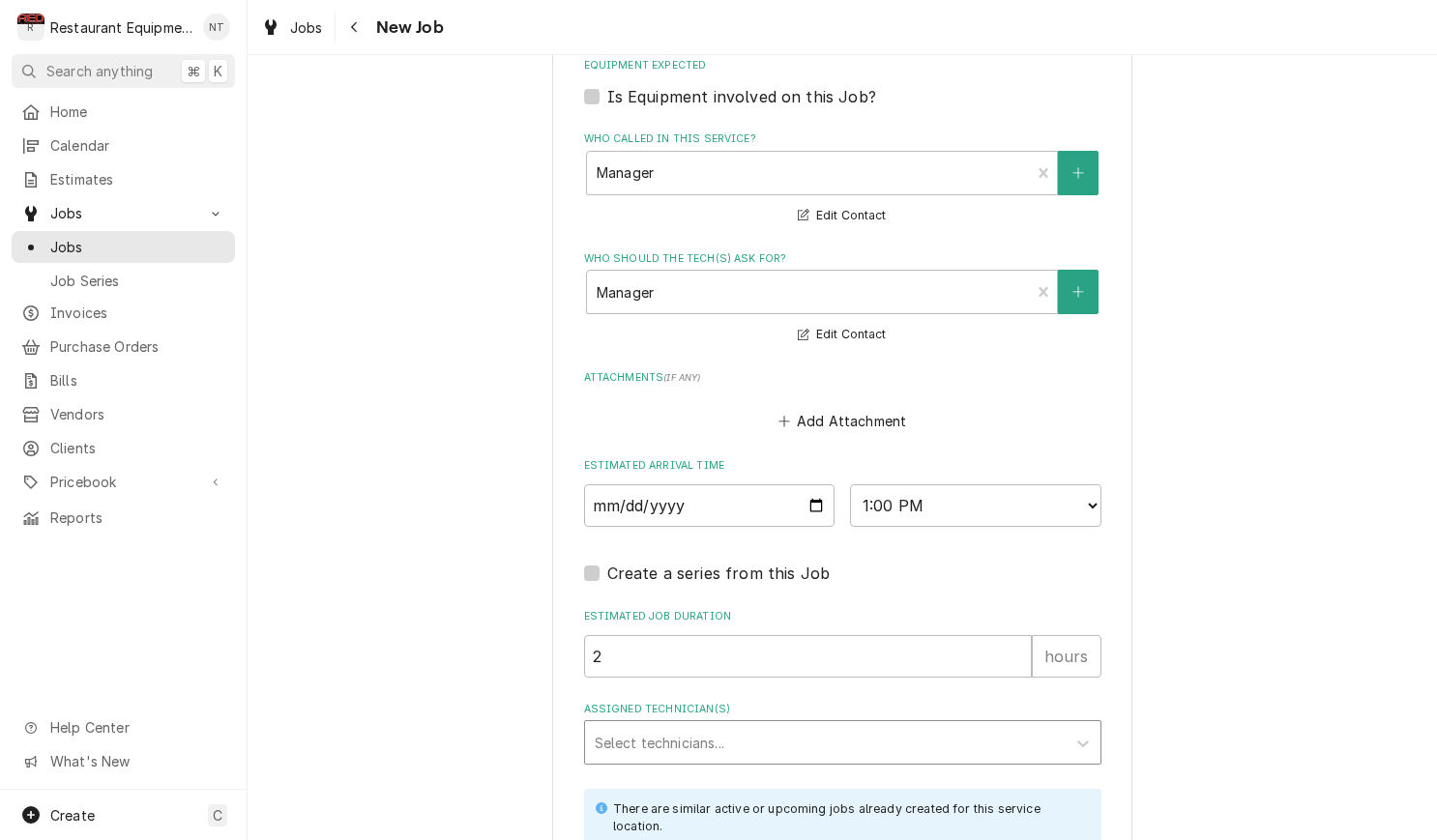
click at [910, 721] on div "Select technicians..." at bounding box center [825, 742] width 480 height 42
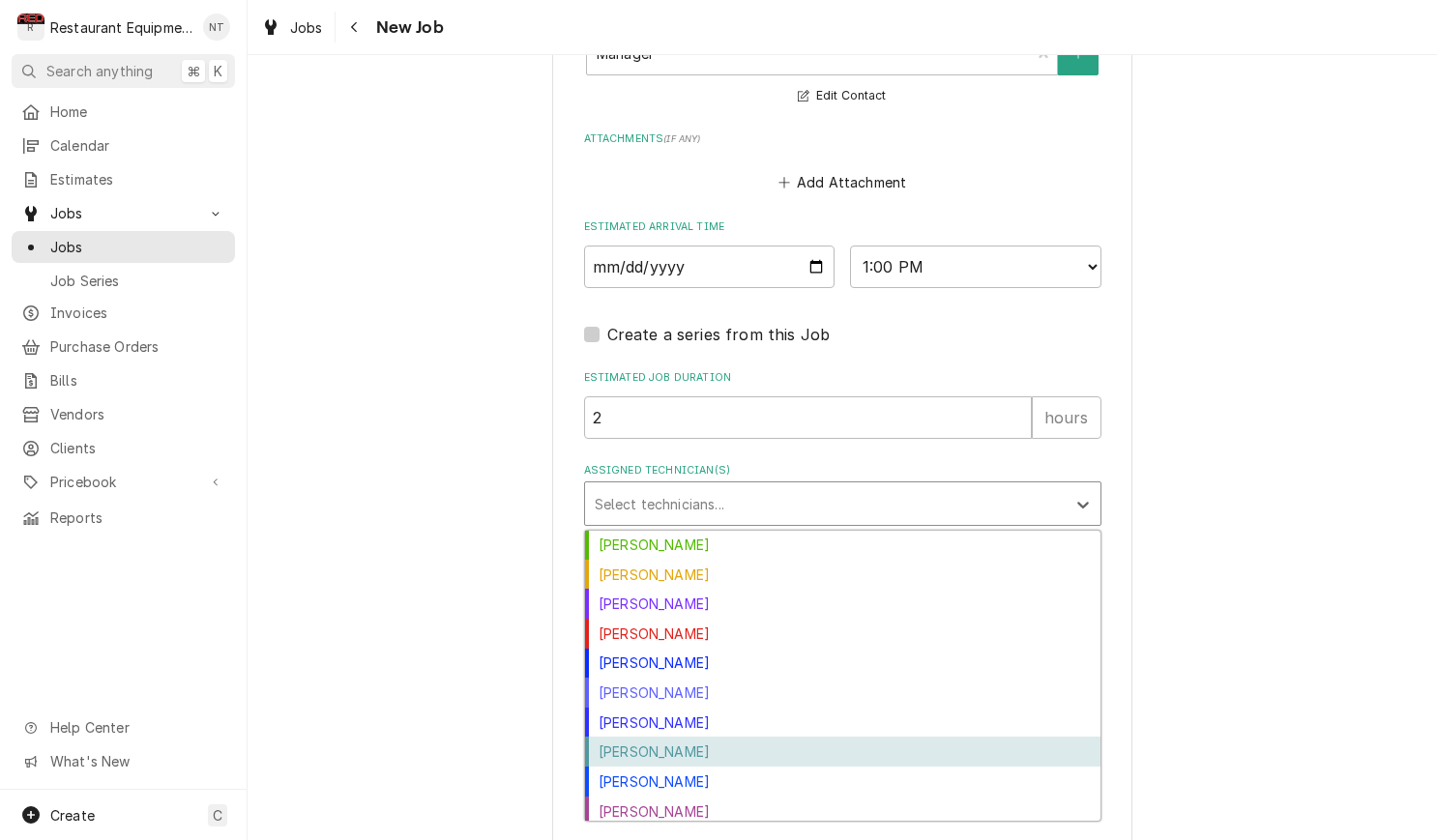
scroll to position [209, 0]
click at [854, 736] on div "Van Lucas" at bounding box center [843, 750] width 515 height 30
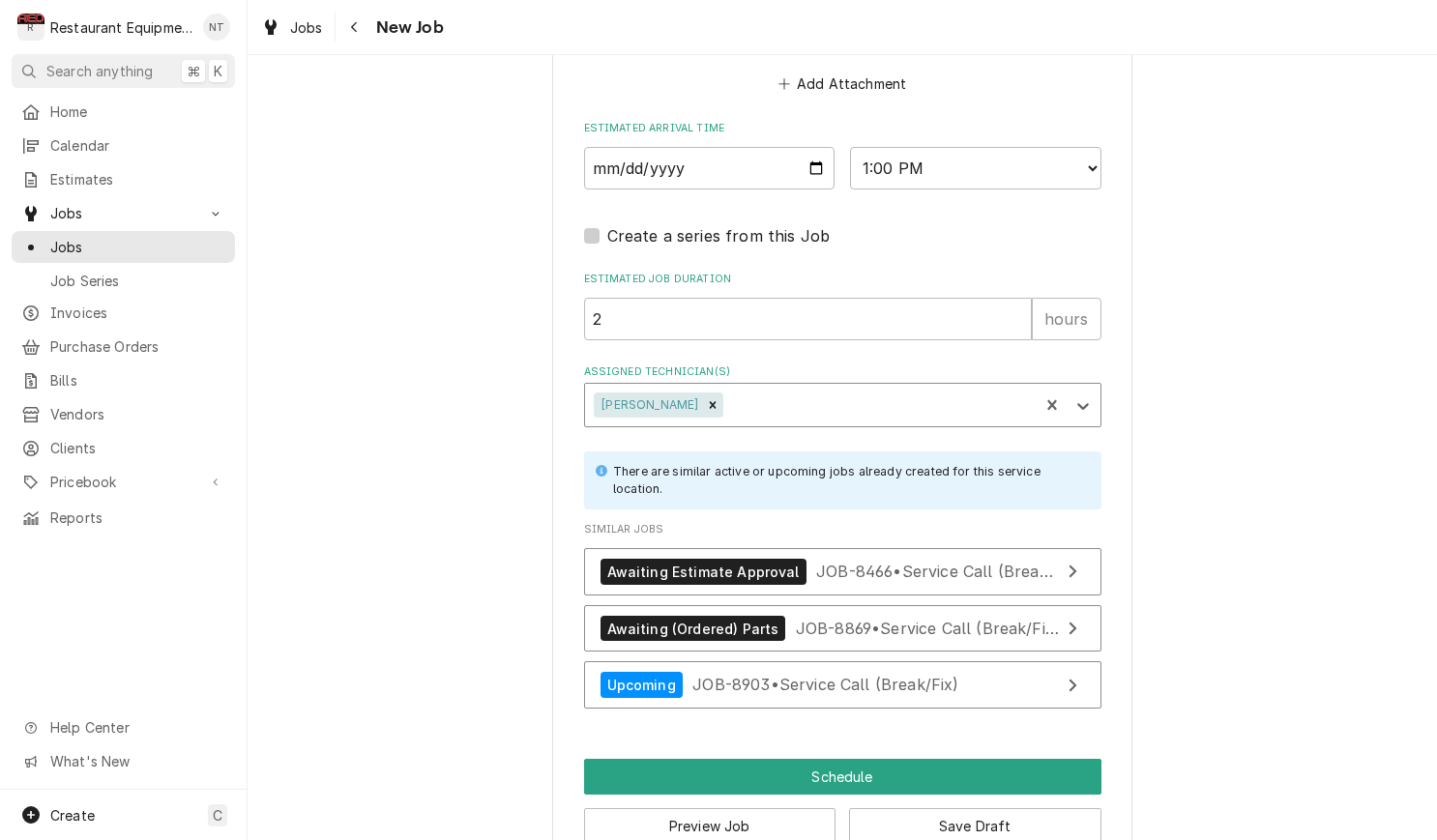
scroll to position [1785, 0]
click at [1012, 760] on button "Schedule" at bounding box center [843, 778] width 517 height 35
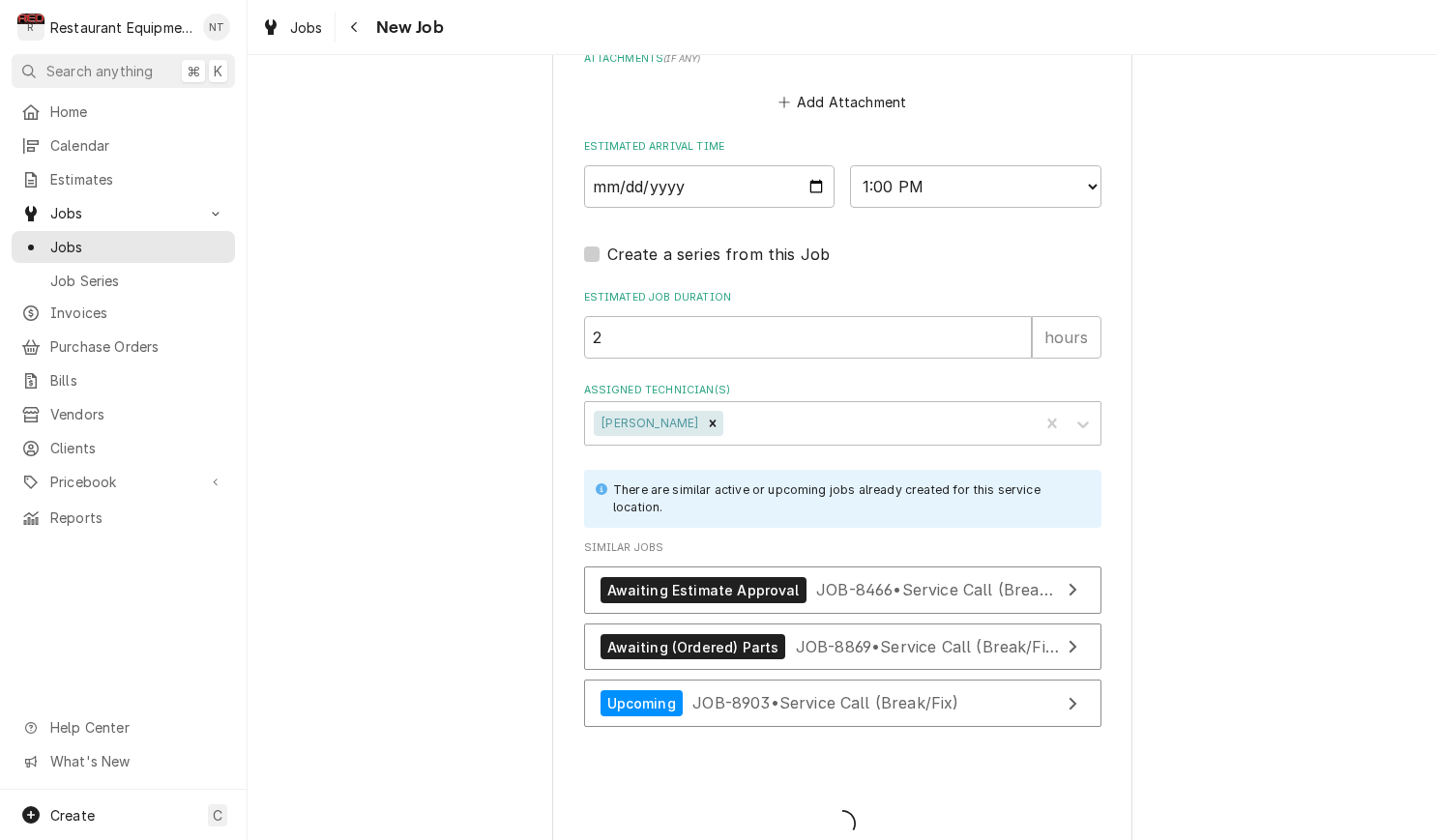
type textarea "x"
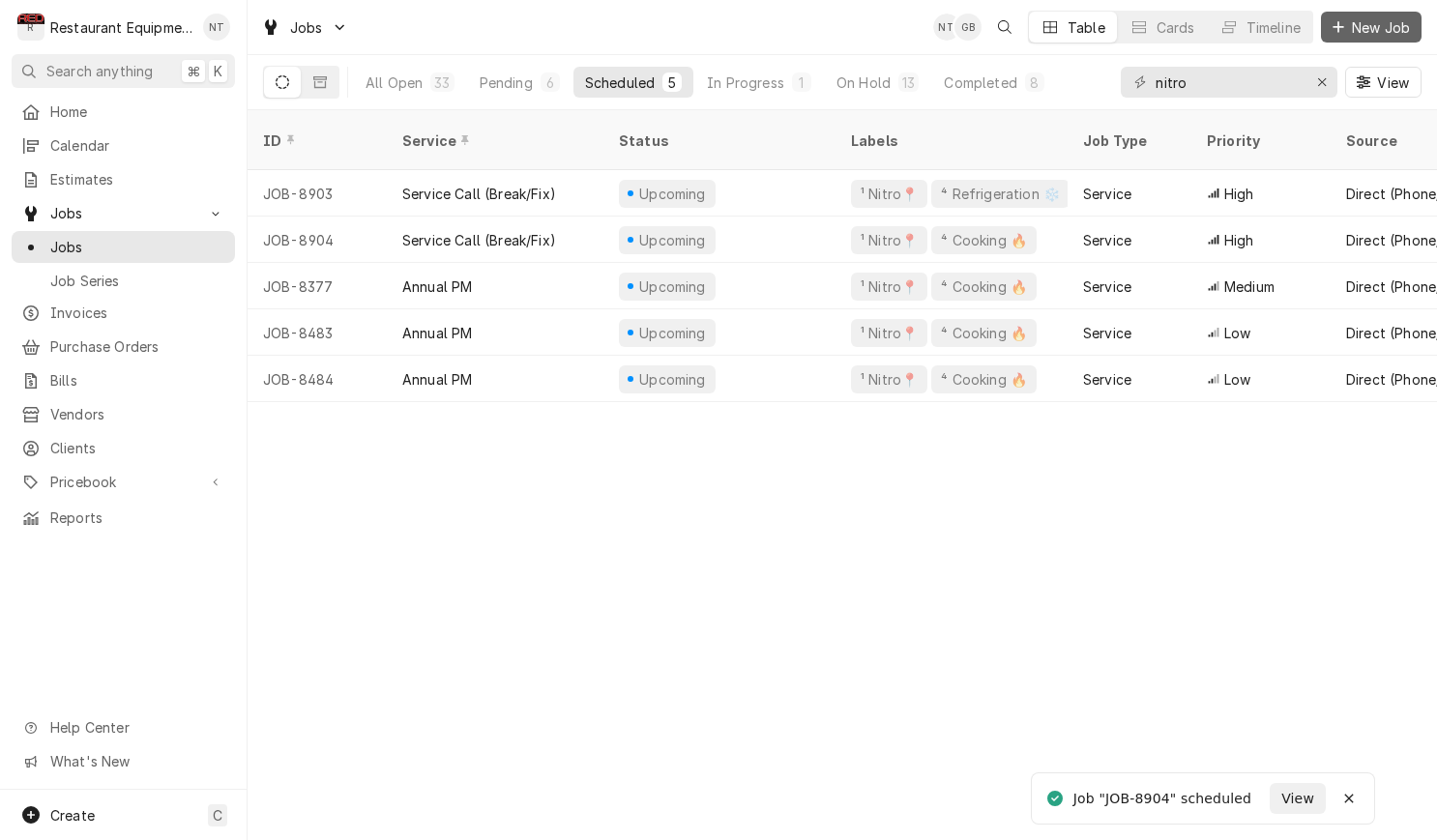
click at [1364, 29] on span "New Job" at bounding box center [1380, 28] width 66 height 21
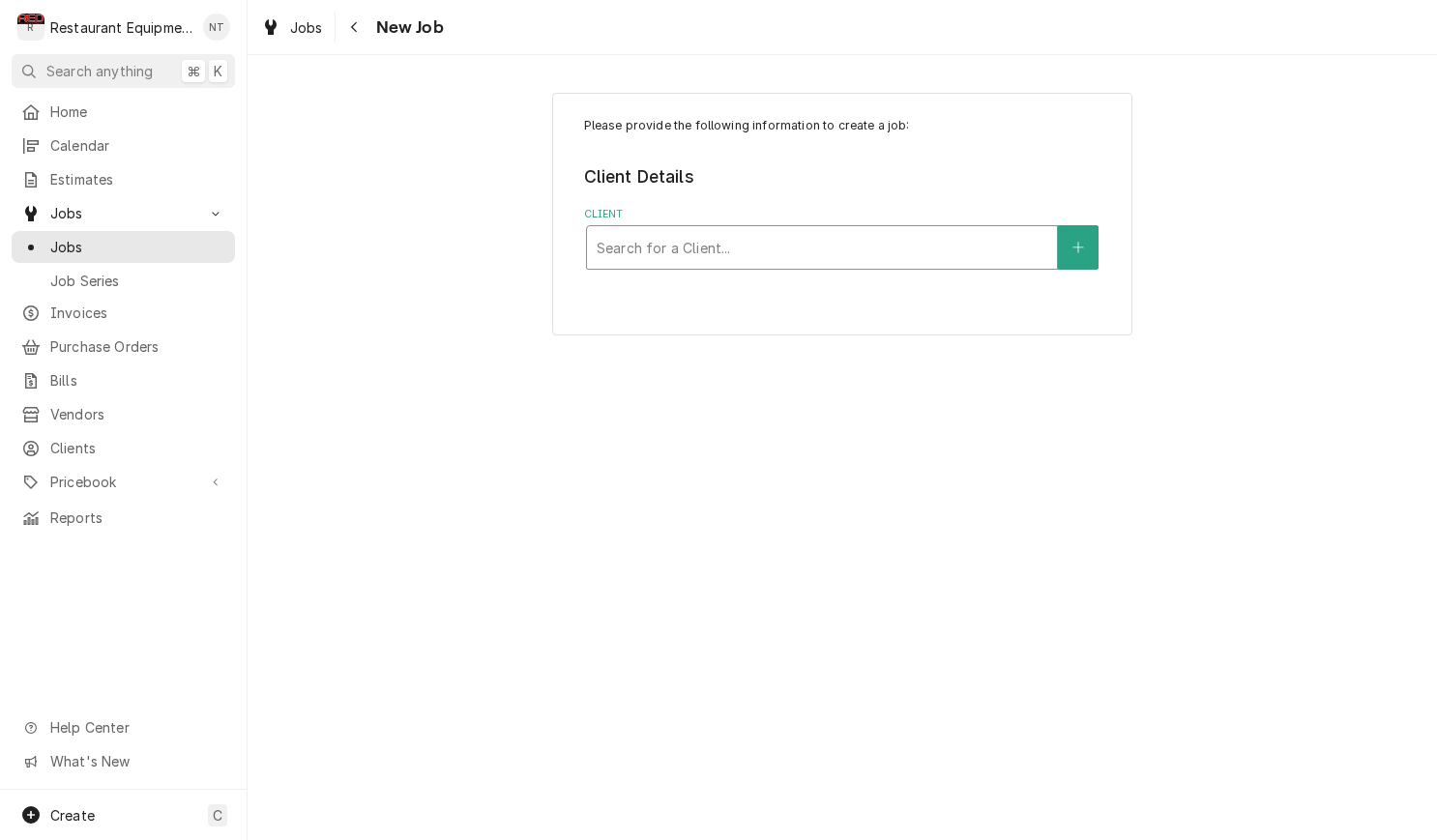
click at [991, 240] on div "Client" at bounding box center [821, 247] width 450 height 34
type input "dunkin"
drag, startPoint x: 757, startPoint y: 253, endPoint x: 548, endPoint y: 234, distance: 209.9
click at [532, 229] on div "Please provide the following information to create a job: Client Details Client…" at bounding box center [842, 213] width 1189 height 276
click at [816, 274] on div "Please provide the following information to create a job: Client Details Client…" at bounding box center [842, 213] width 580 height 243
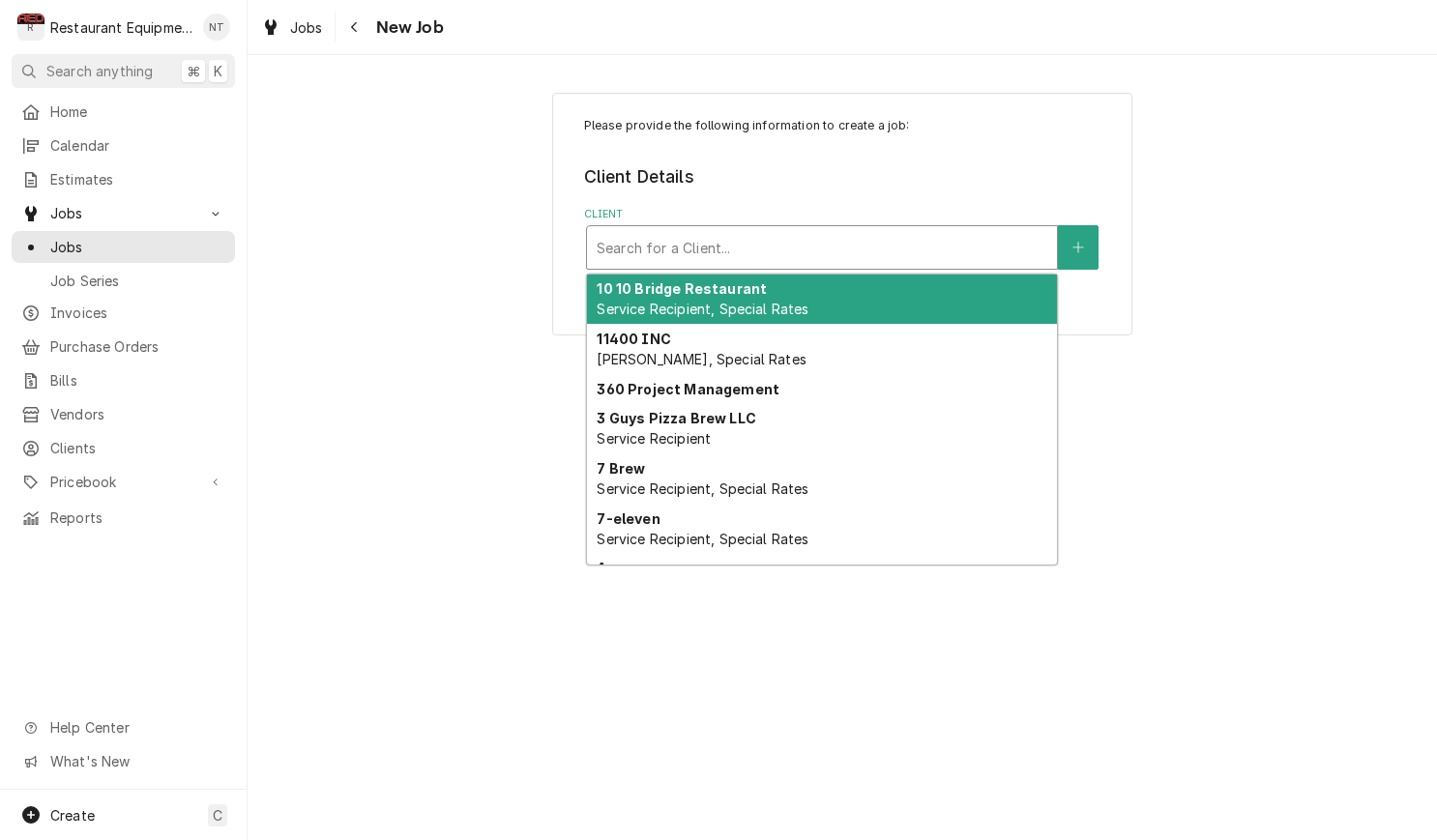
click at [815, 256] on div "Client" at bounding box center [821, 247] width 450 height 34
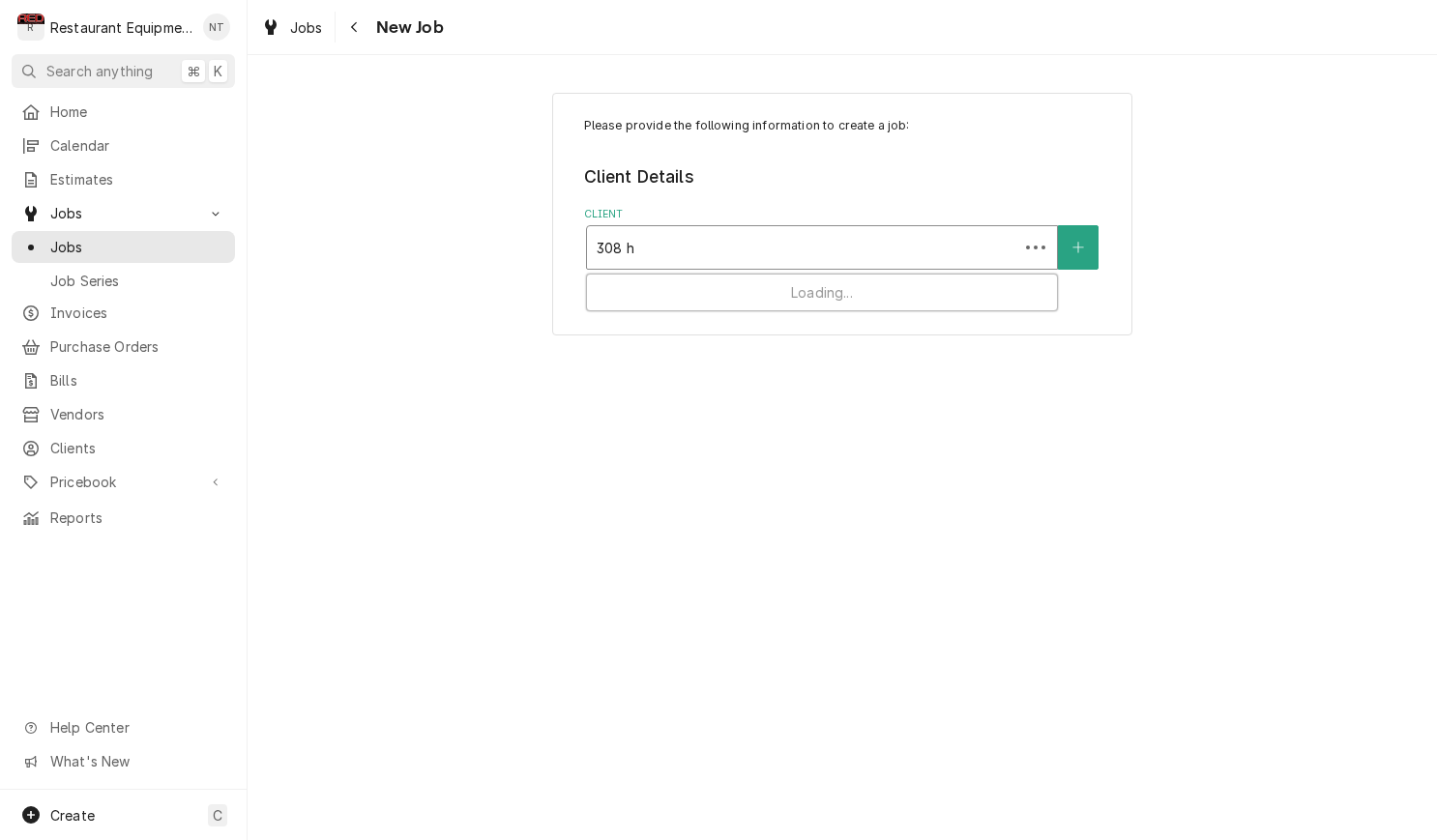
type input "308 hu"
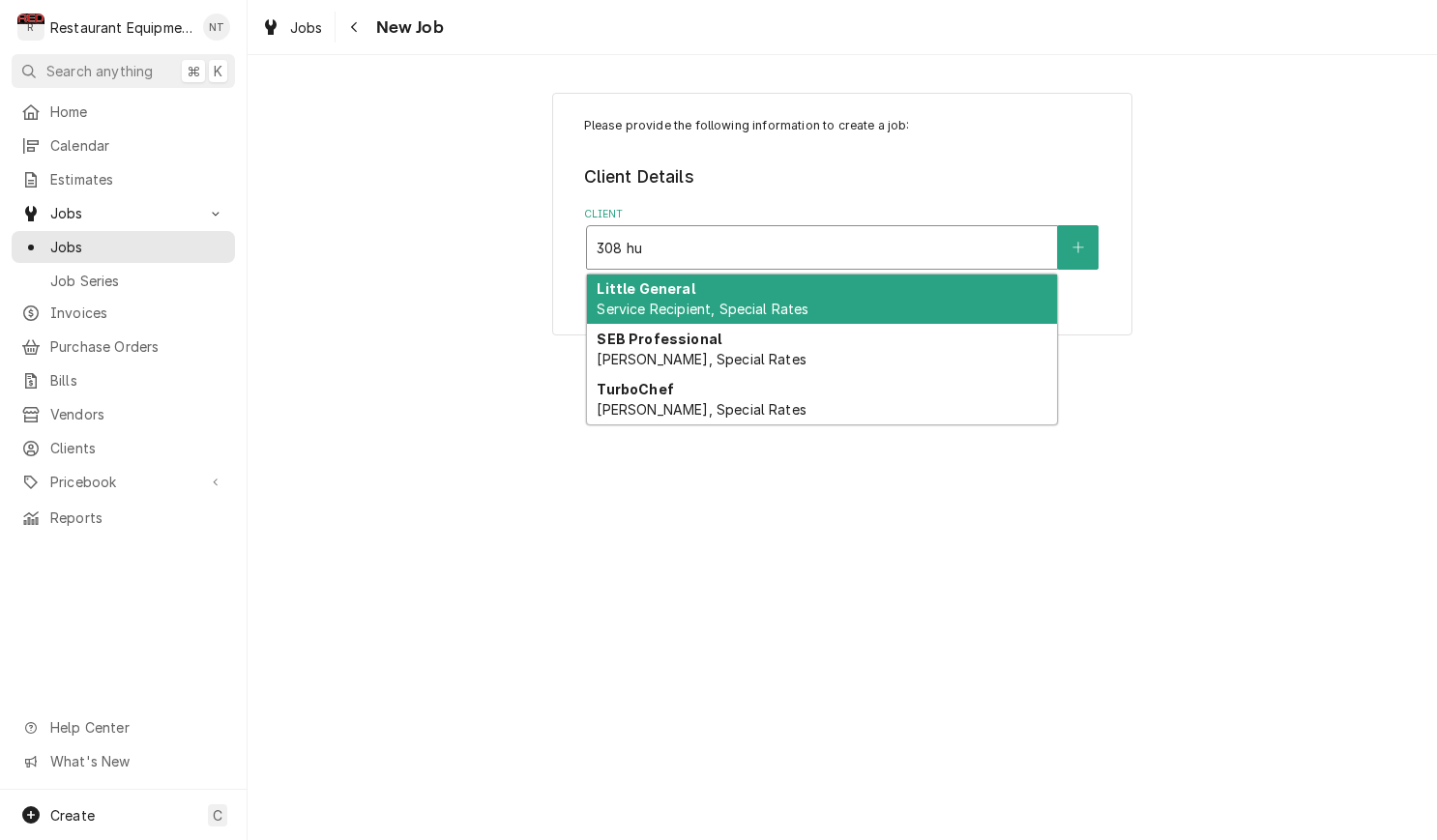
click at [794, 301] on span "Service Recipient, Special Rates" at bounding box center [701, 309] width 211 height 17
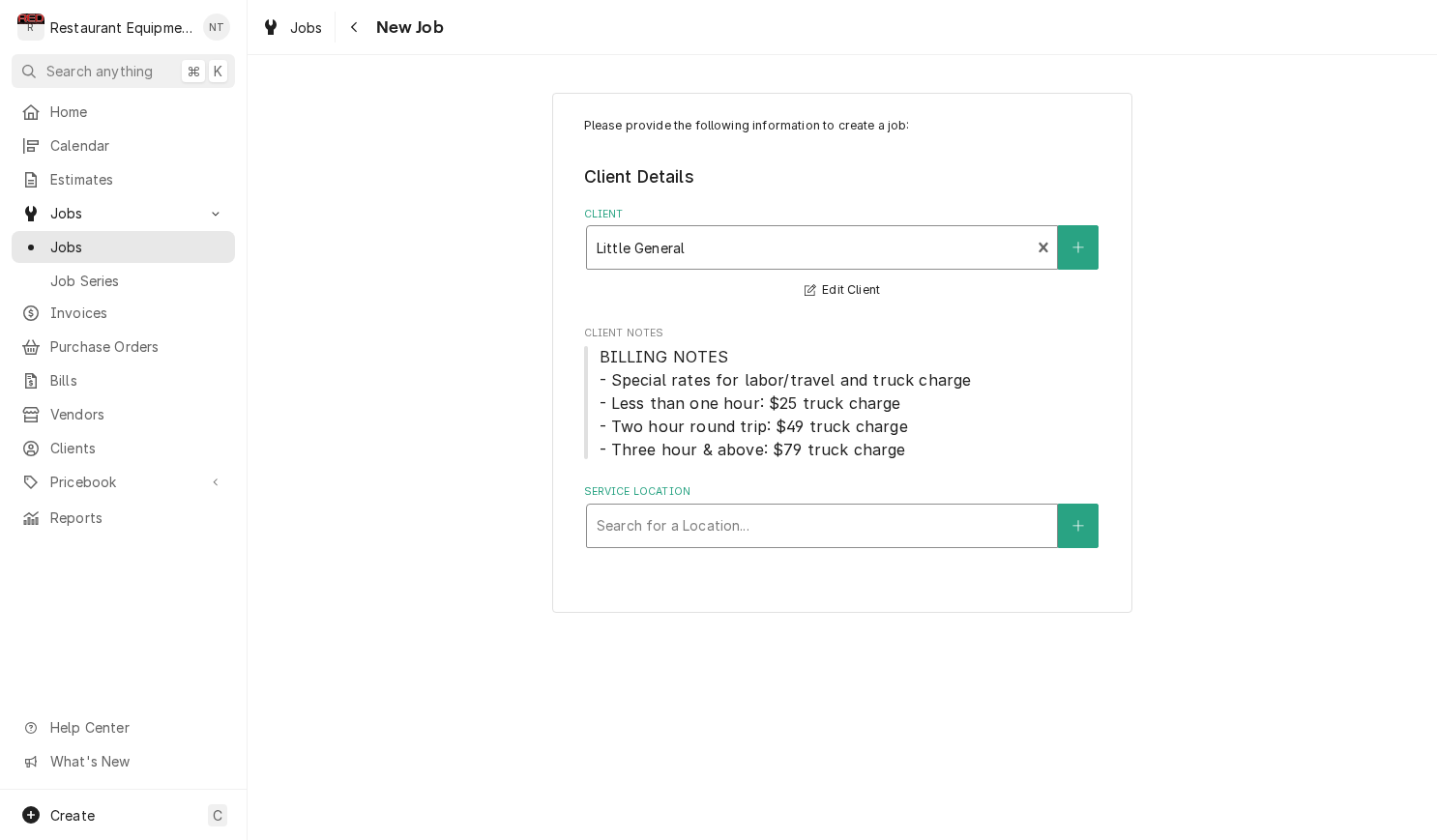
click at [928, 504] on div "Search for a Location..." at bounding box center [822, 525] width 472 height 44
type input "308"
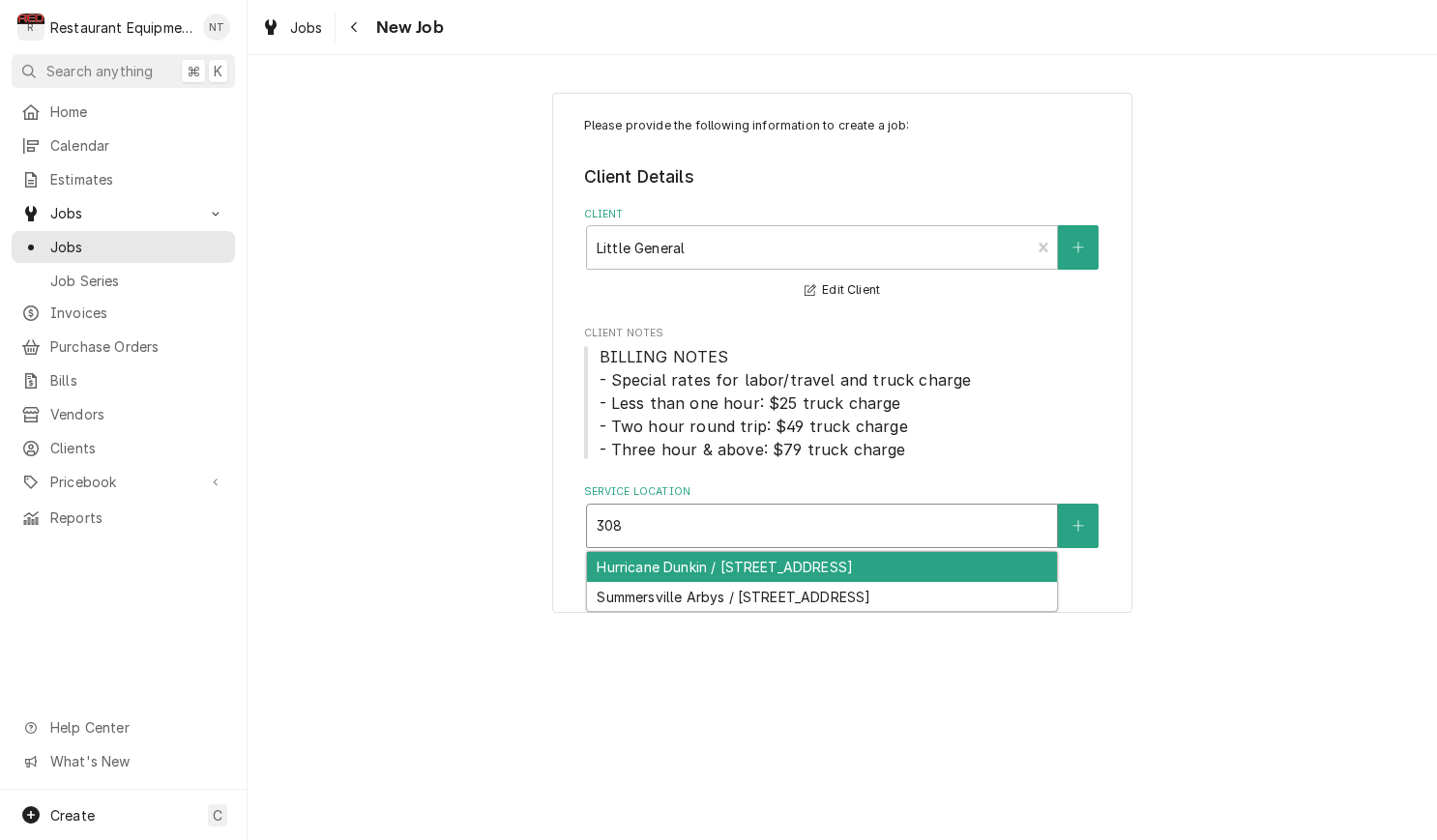
click at [894, 566] on div "Hurricane Dunkin / 308 Hurricane Creek Rd, Hurricane, WV 25526" at bounding box center [822, 567] width 470 height 30
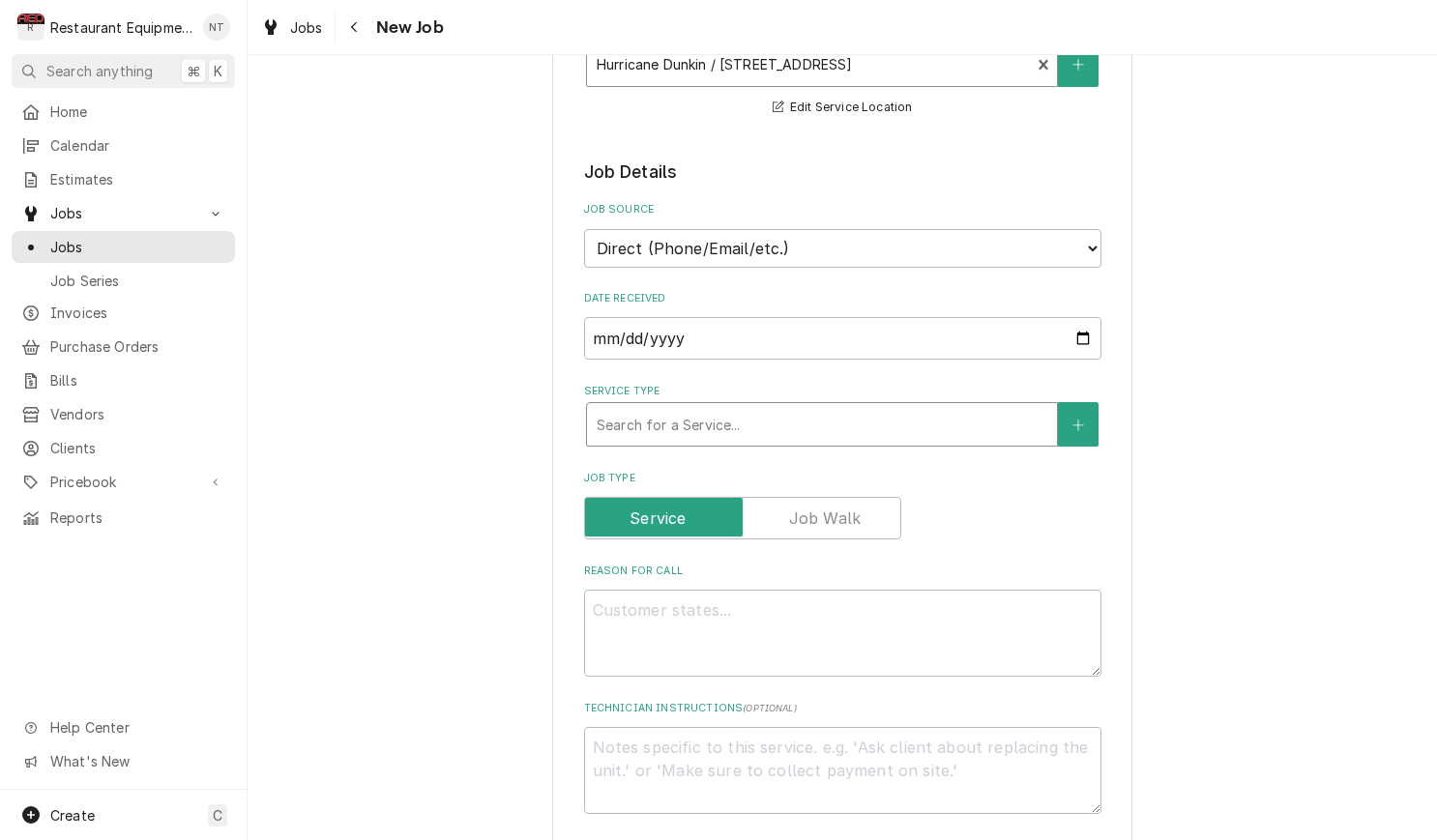
scroll to position [463, 0]
click at [854, 405] on div "Service Type" at bounding box center [821, 422] width 450 height 34
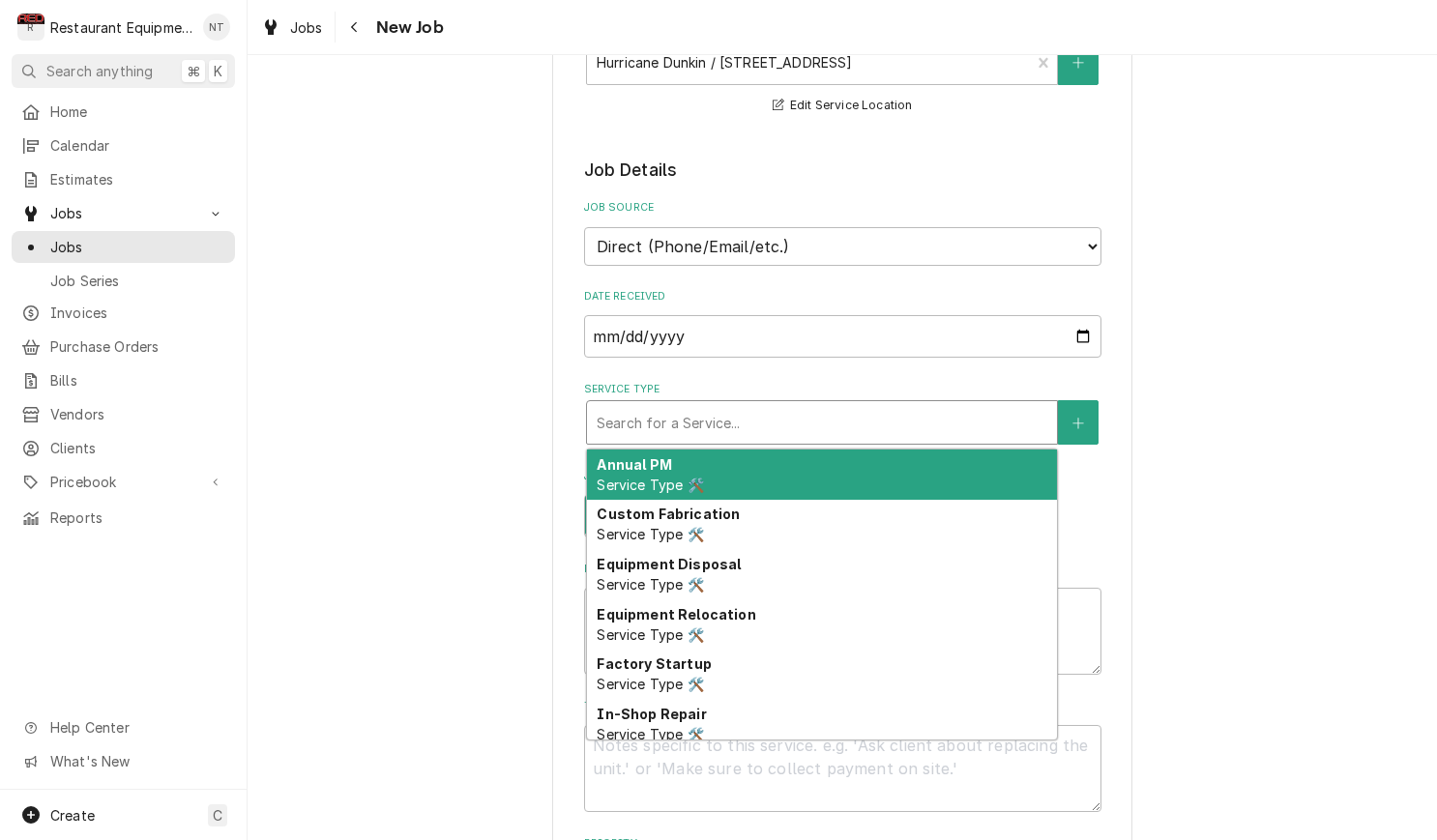
type textarea "x"
type input "b"
type textarea "x"
type input "br"
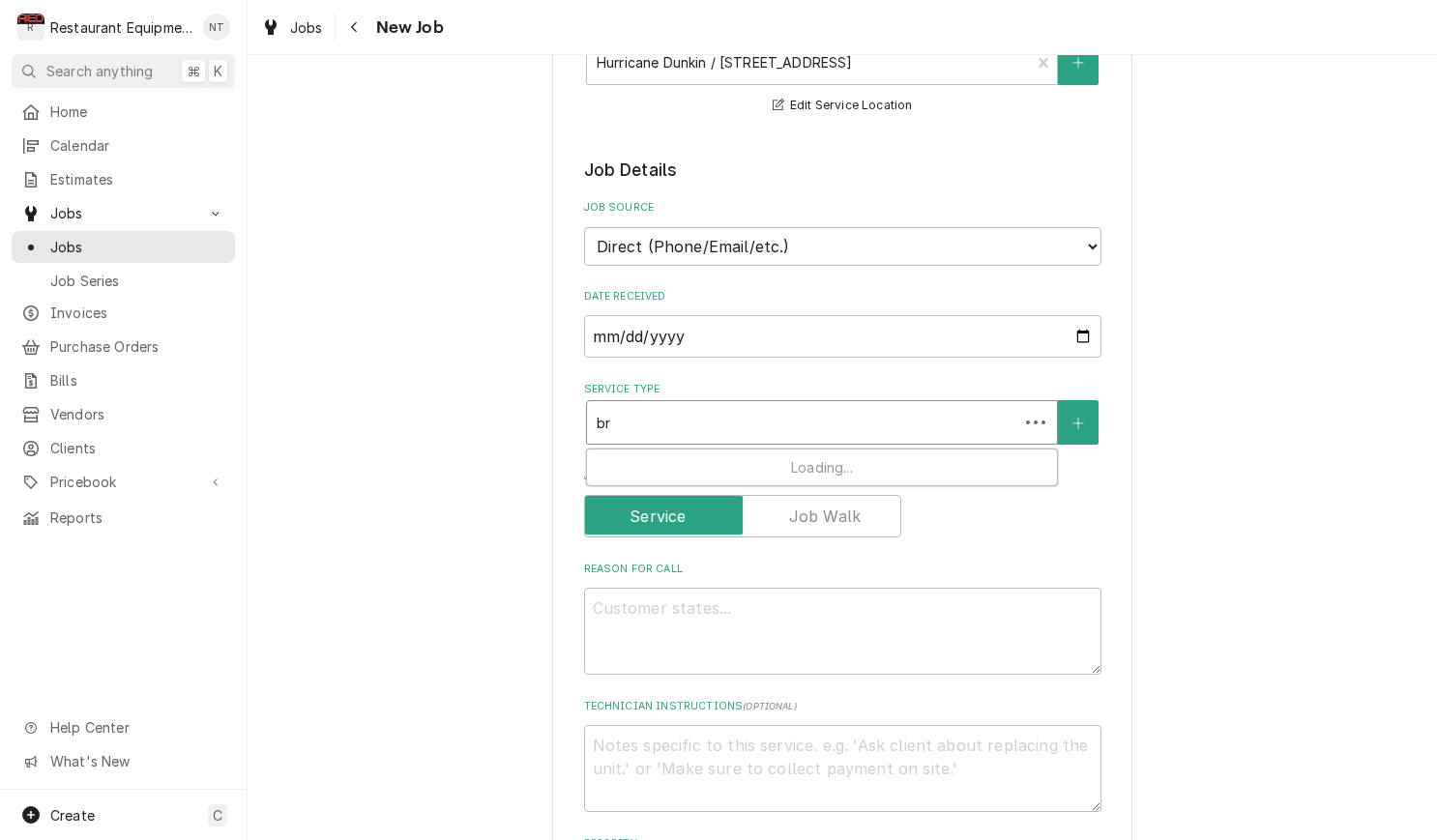
type textarea "x"
type input "bre"
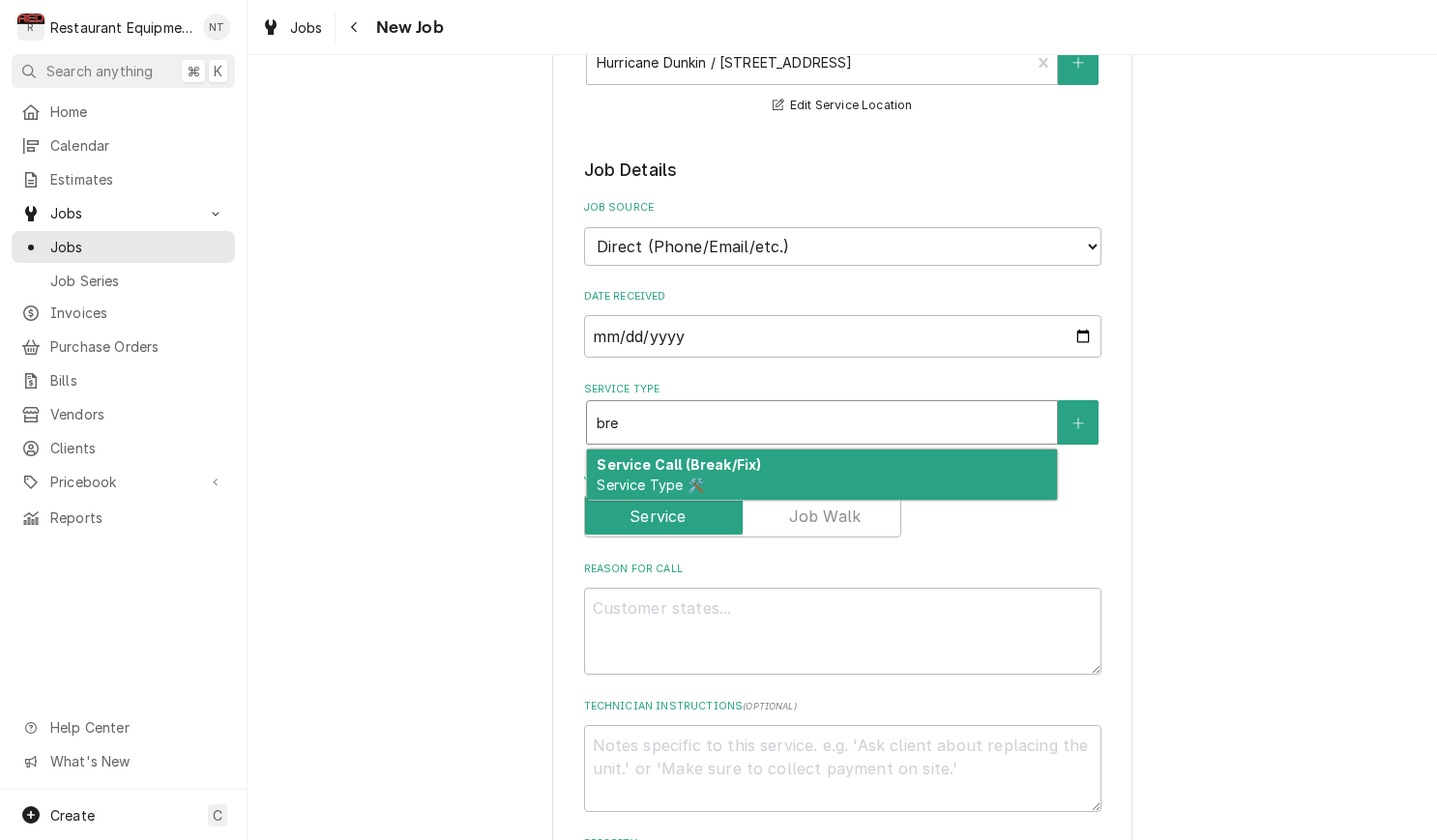
click at [844, 450] on div "Service Call (Break/Fix) Service Type 🛠️" at bounding box center [822, 474] width 470 height 50
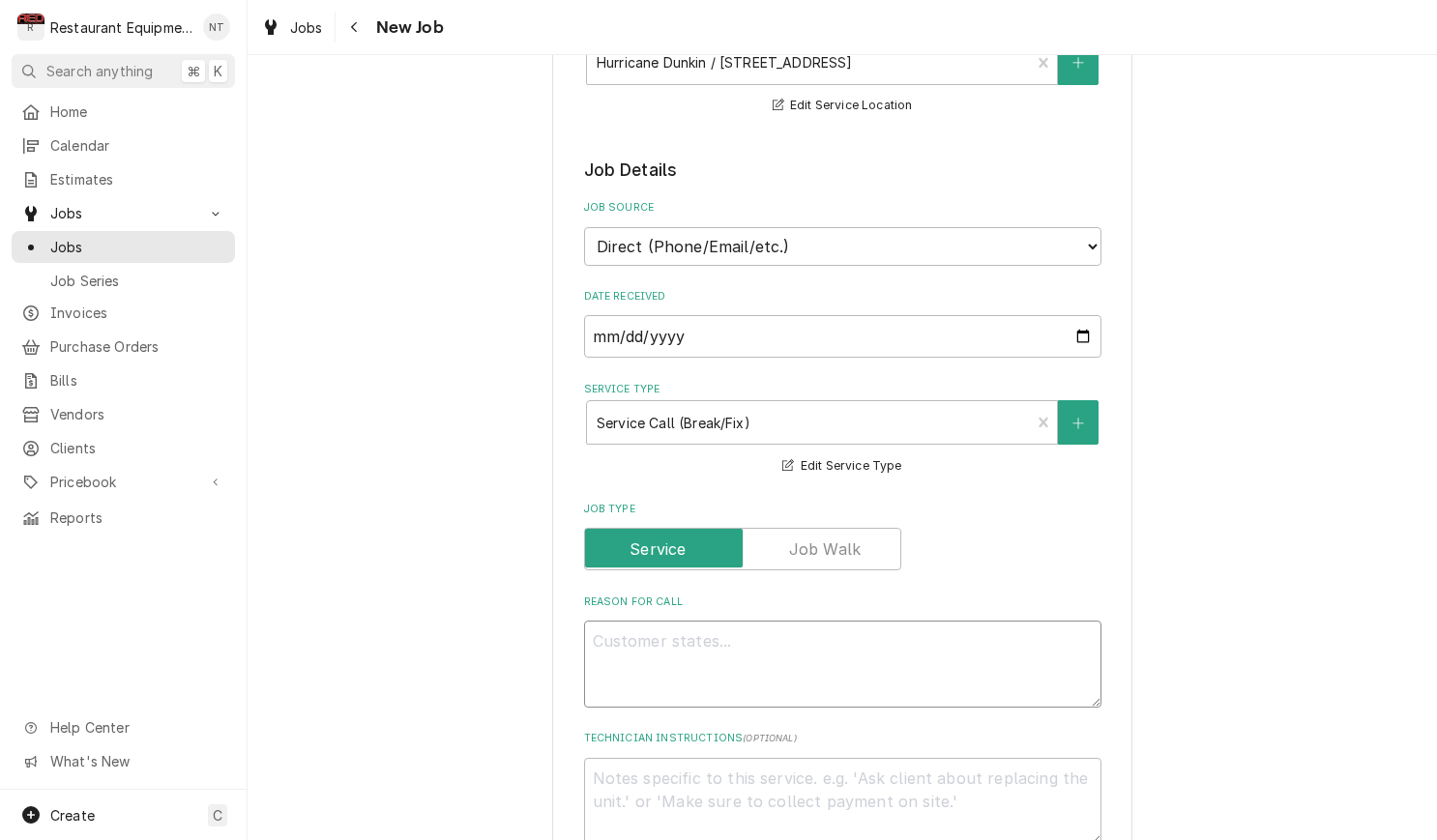
click at [985, 621] on textarea "Reason For Call" at bounding box center [843, 664] width 517 height 87
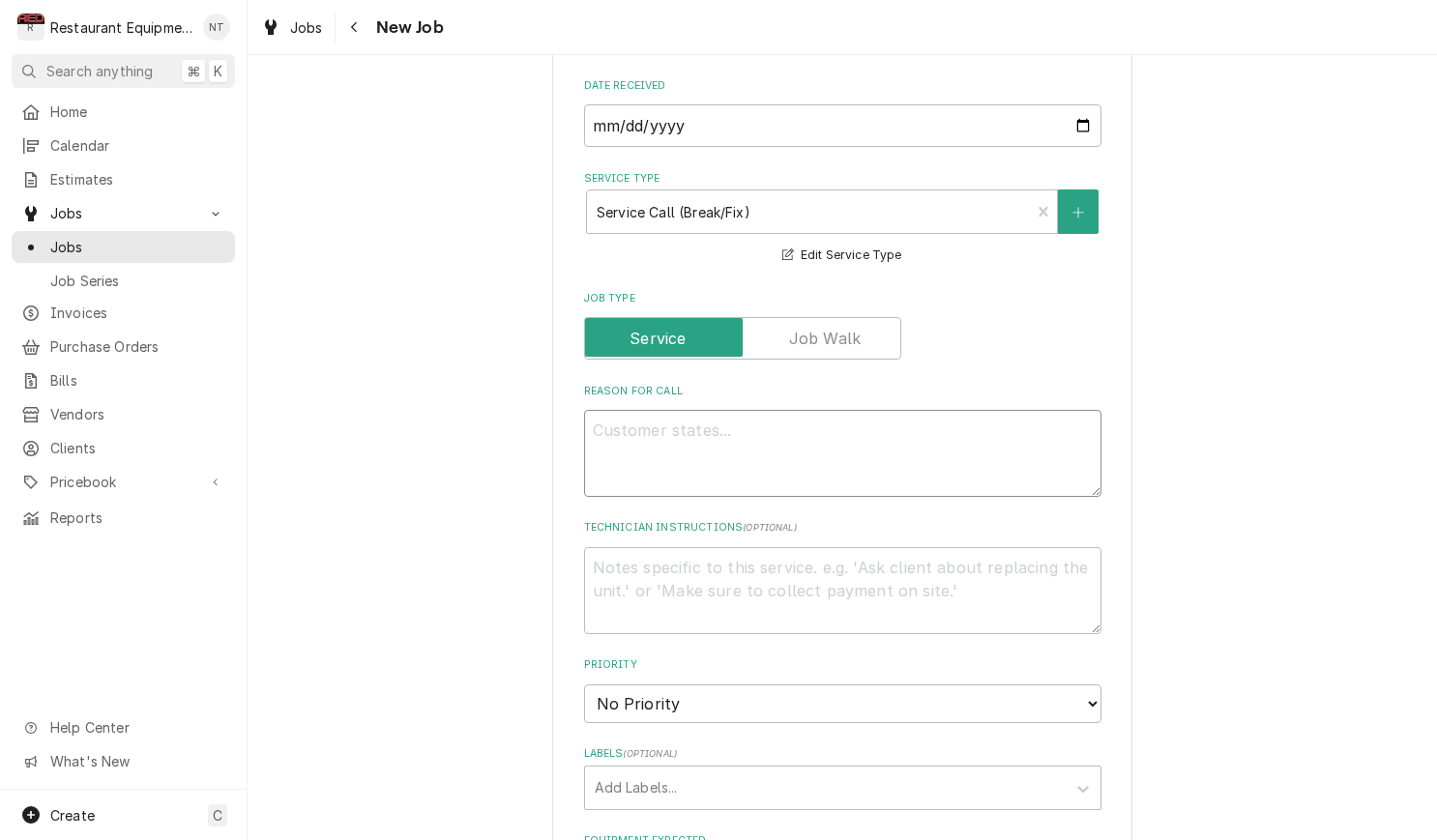
paste textarea "DUE 18 Sep REJECT=N7myx ACCEPT=Y7myx Reply to +16232444296."
type textarea "x"
type textarea "DUE 18 Sep REJECT=N7myx ACCEPT=Y7myx Reply to +16232444296."
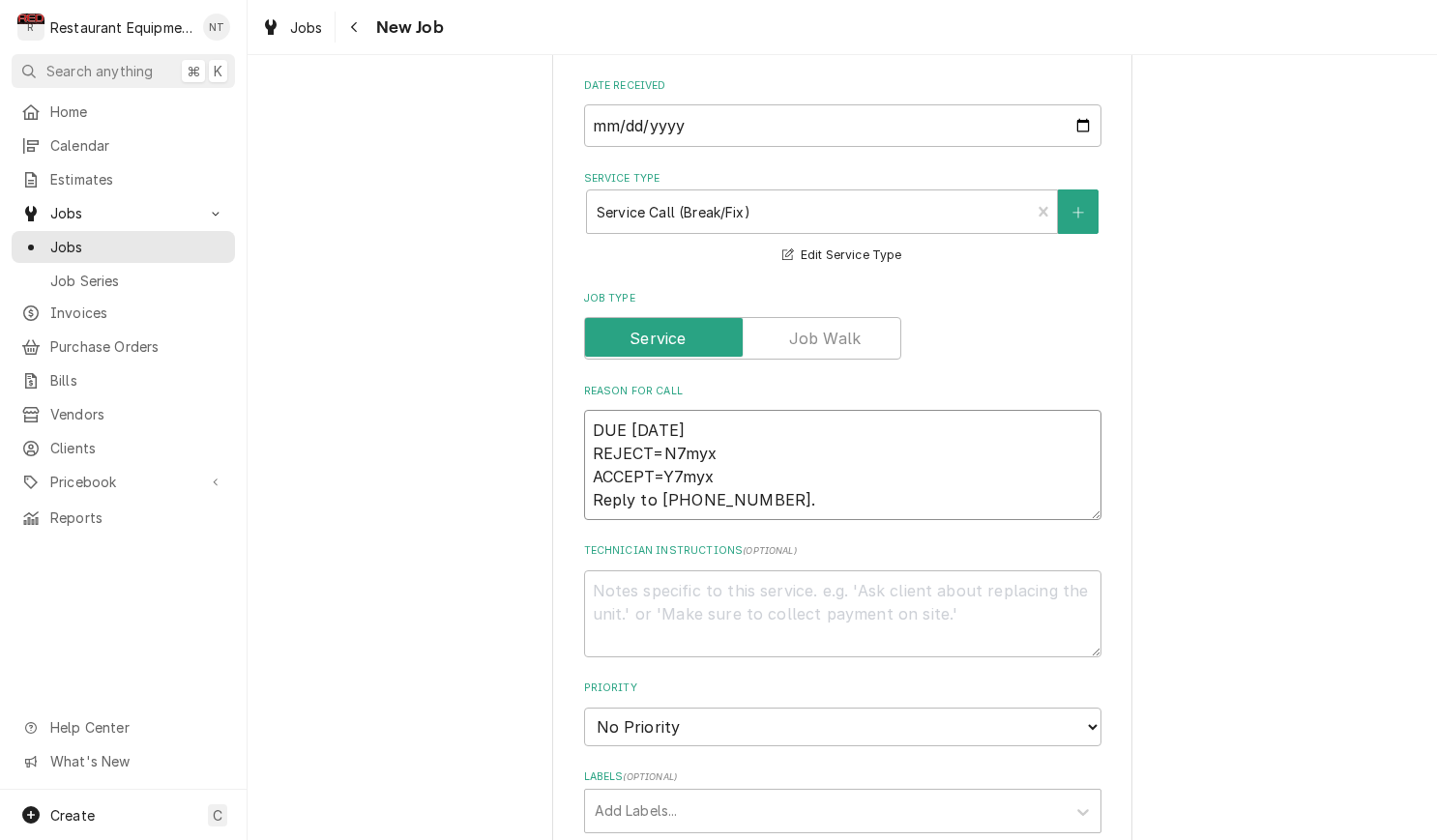
drag, startPoint x: 782, startPoint y: 480, endPoint x: 582, endPoint y: 395, distance: 217.3
click at [580, 396] on div "Please provide the following information to create a job: Client Details Client…" at bounding box center [842, 505] width 580 height 2173
type textarea "x"
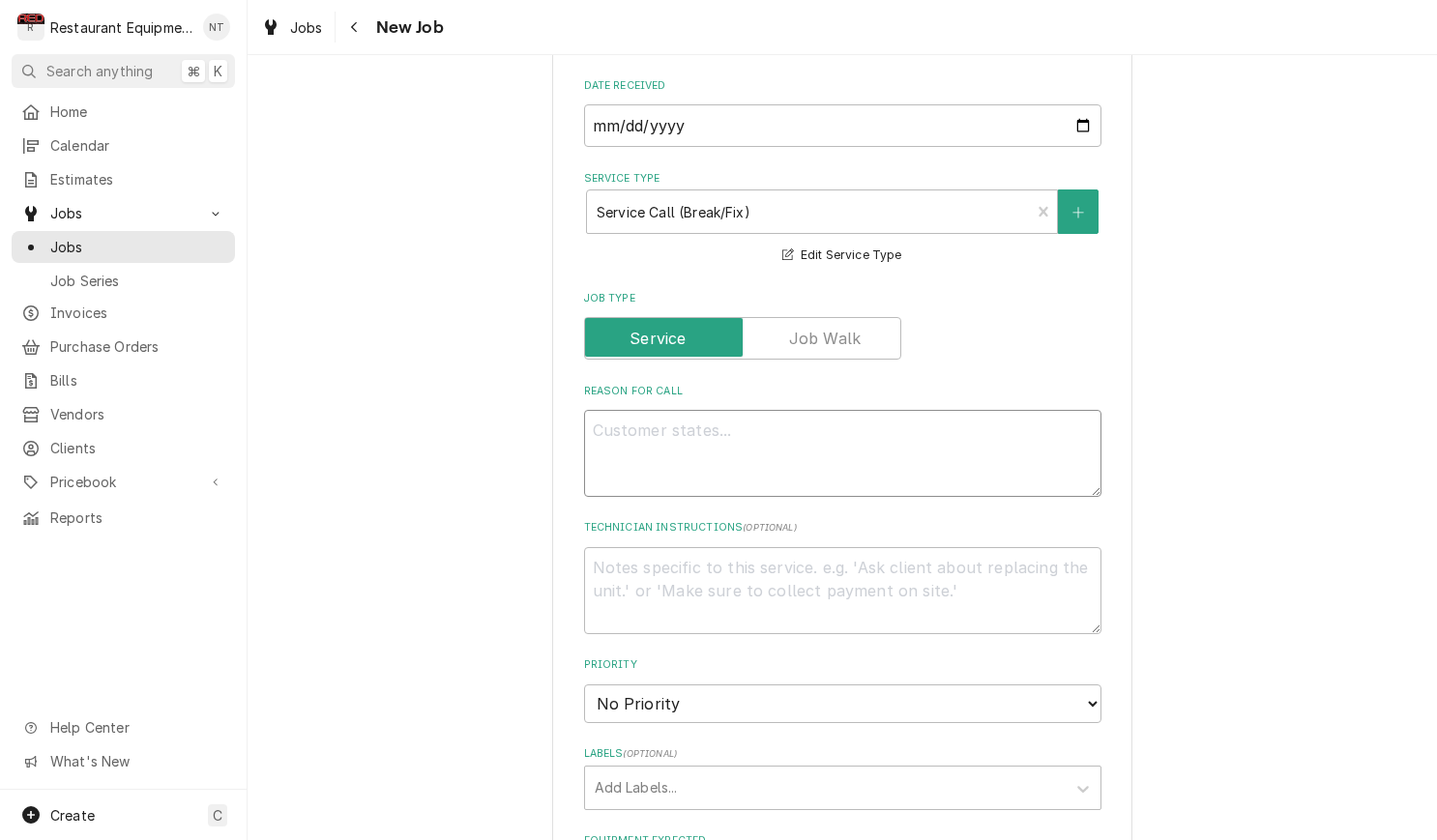
paste textarea "Case#: 10421795 Site Contact Name: Christi Site Contact Number : (681) 233-4001…"
type textarea "x"
type textarea "Case#: 10421795 Site Contact Name: Christi Site Contact Number : (681) 233-4001…"
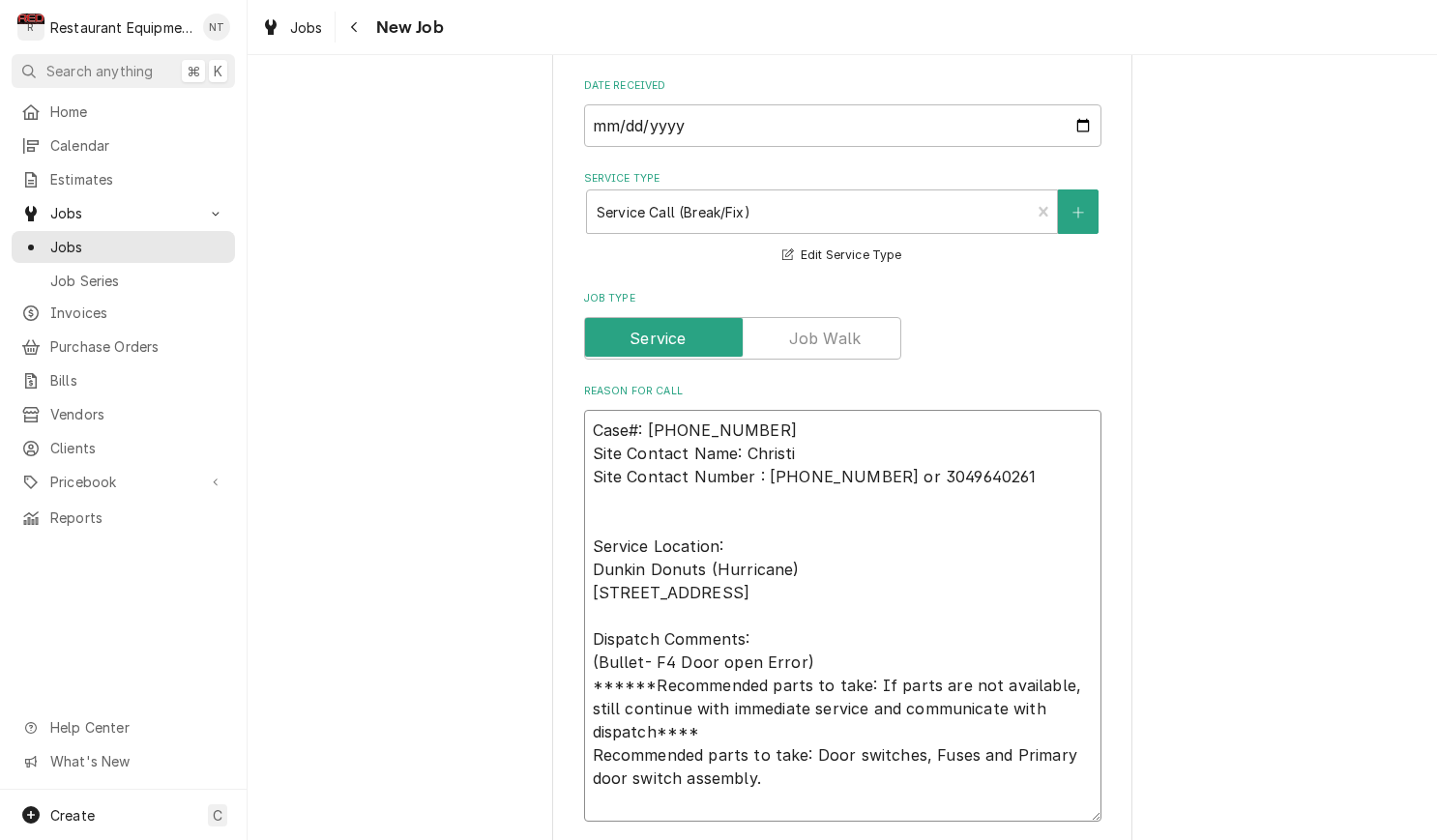
type textarea "x"
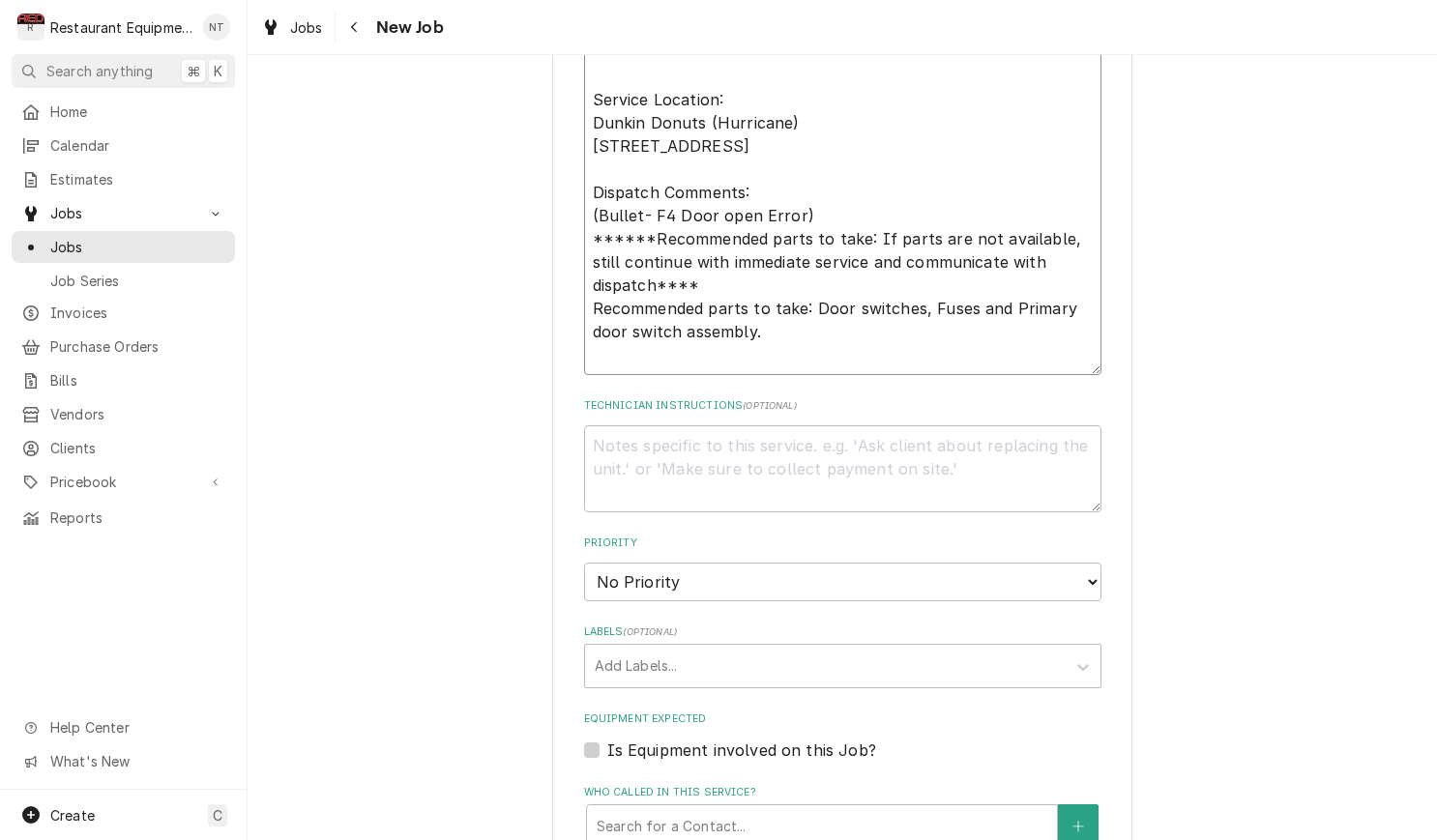
scroll to position [1124, 0]
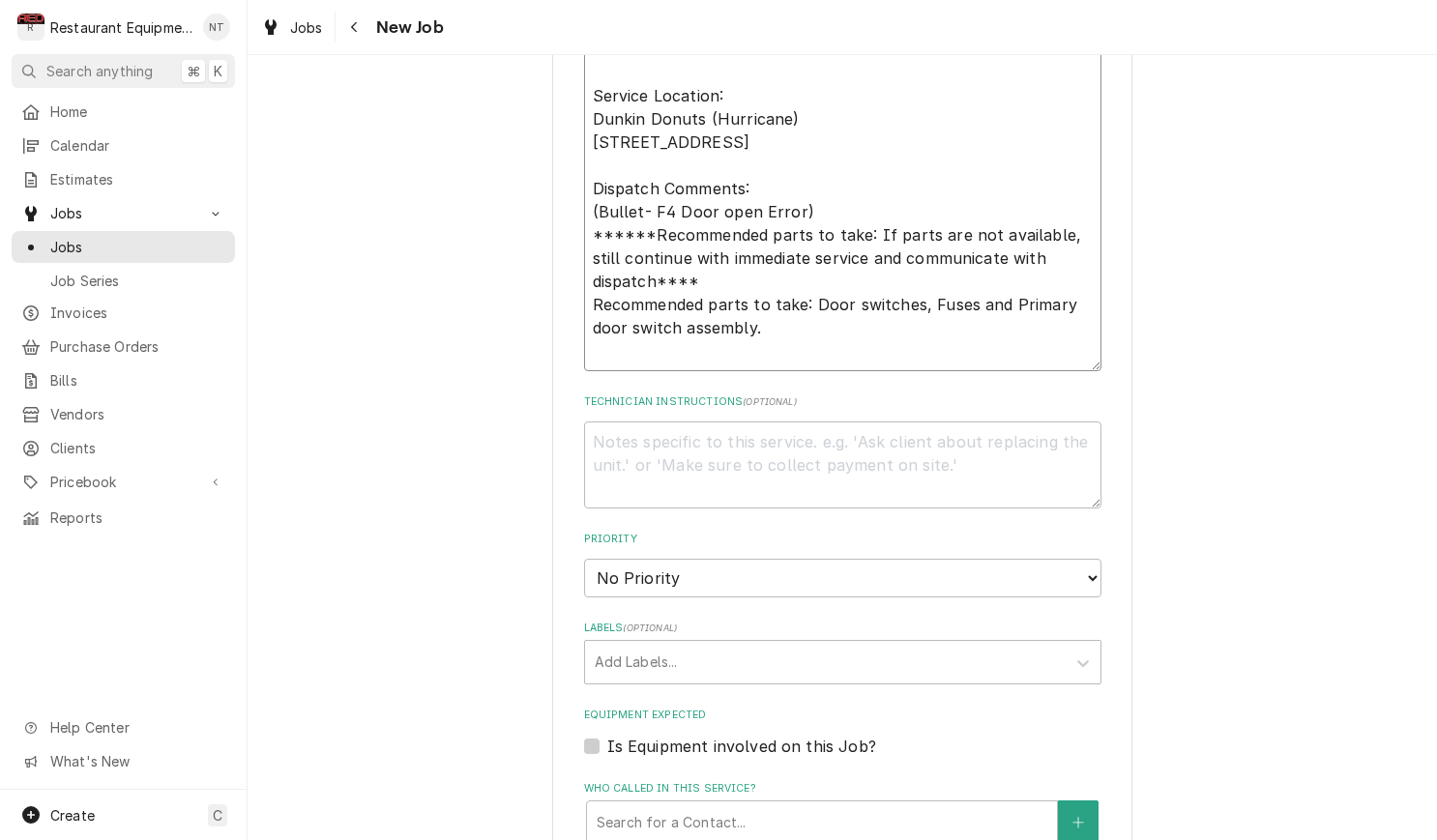
type textarea "Case#: 10421795 Site Contact Name: Christi Site Contact Number : (681) 233-4001…"
click at [849, 447] on textarea "Technician Instructions ( optional )" at bounding box center [843, 465] width 517 height 87
paste textarea "First troubleshooting steps: 1.Confirm power and fuses are good. Confirm all 3 …"
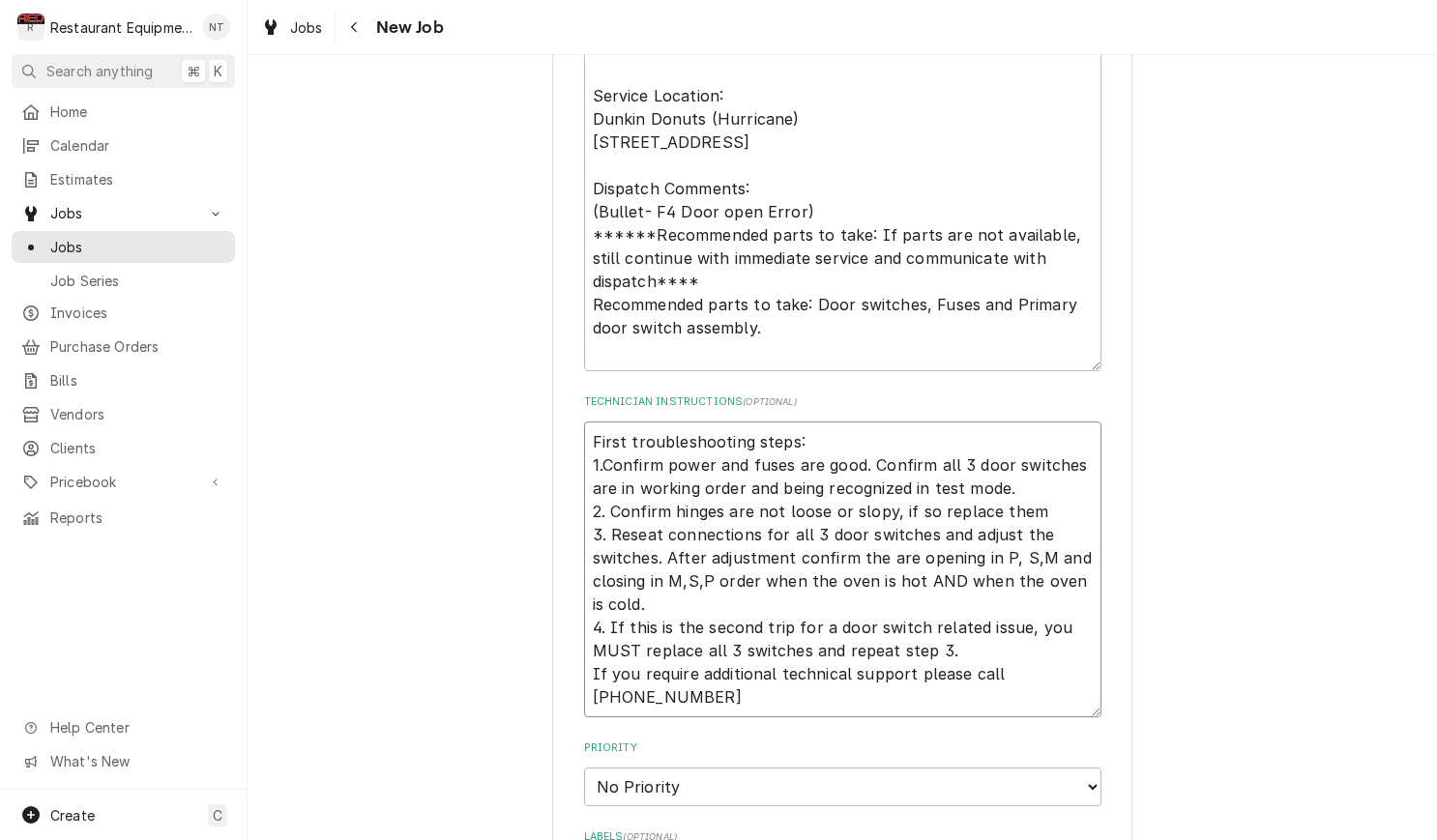
type textarea "x"
type textarea "First troubleshooting steps: 1.Confirm power and fuses are good. Confirm all 3 …"
type textarea "x"
type textarea "First troubleshooting steps: 1.Confirm power and fuses are good. Confirm all 3 …"
click at [849, 331] on textarea "Case#: 10421795 Site Contact Name: Christi Site Contact Number : (681) 233-4001…" at bounding box center [843, 165] width 517 height 412
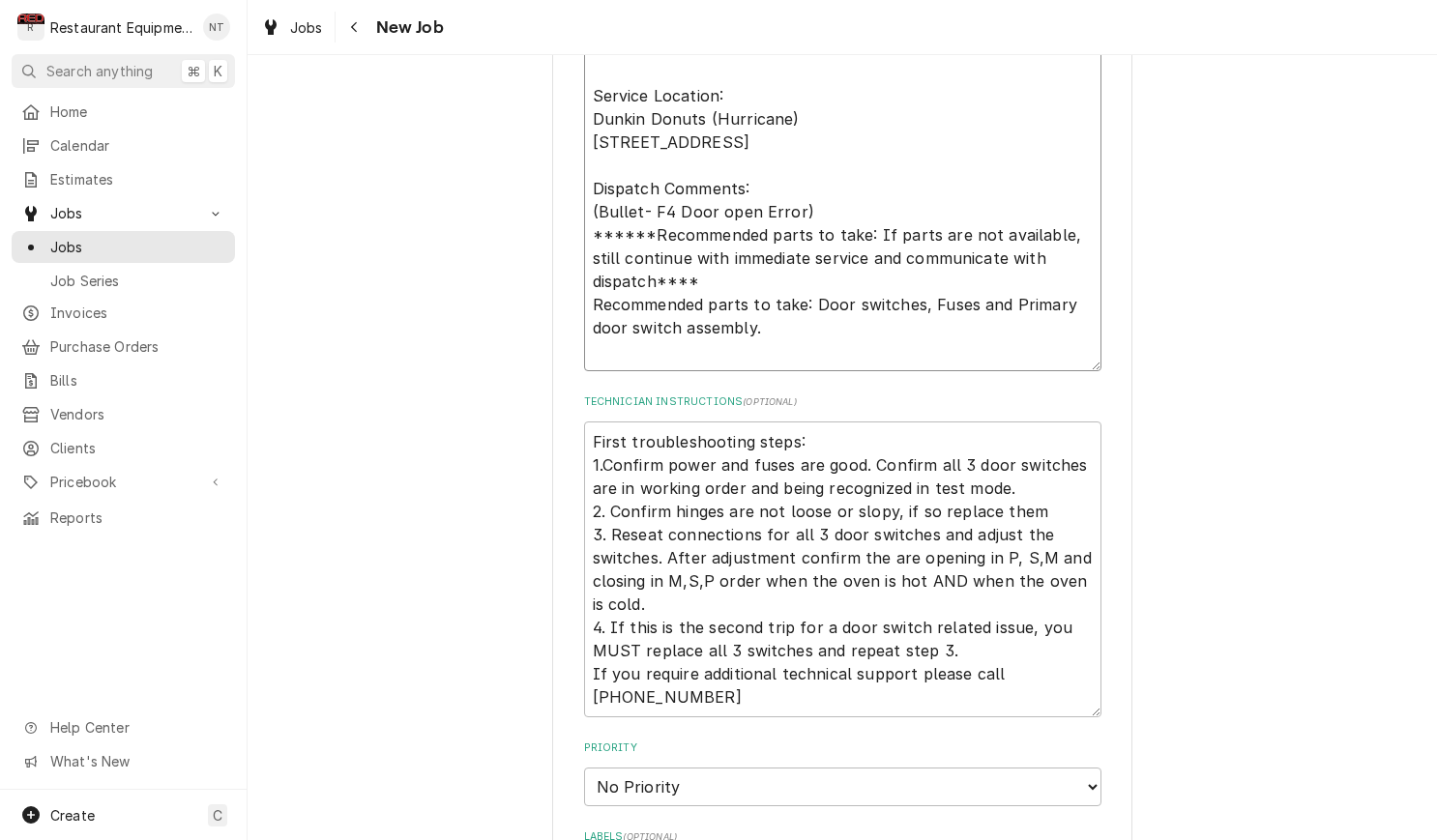
click at [798, 334] on textarea "Case#: 10421795 Site Contact Name: Christi Site Contact Number : (681) 233-4001…" at bounding box center [843, 165] width 517 height 412
type textarea "x"
type textarea "Case#: 10421795 Site Contact Name: Christi Site Contact Number : (681) 233-4001…"
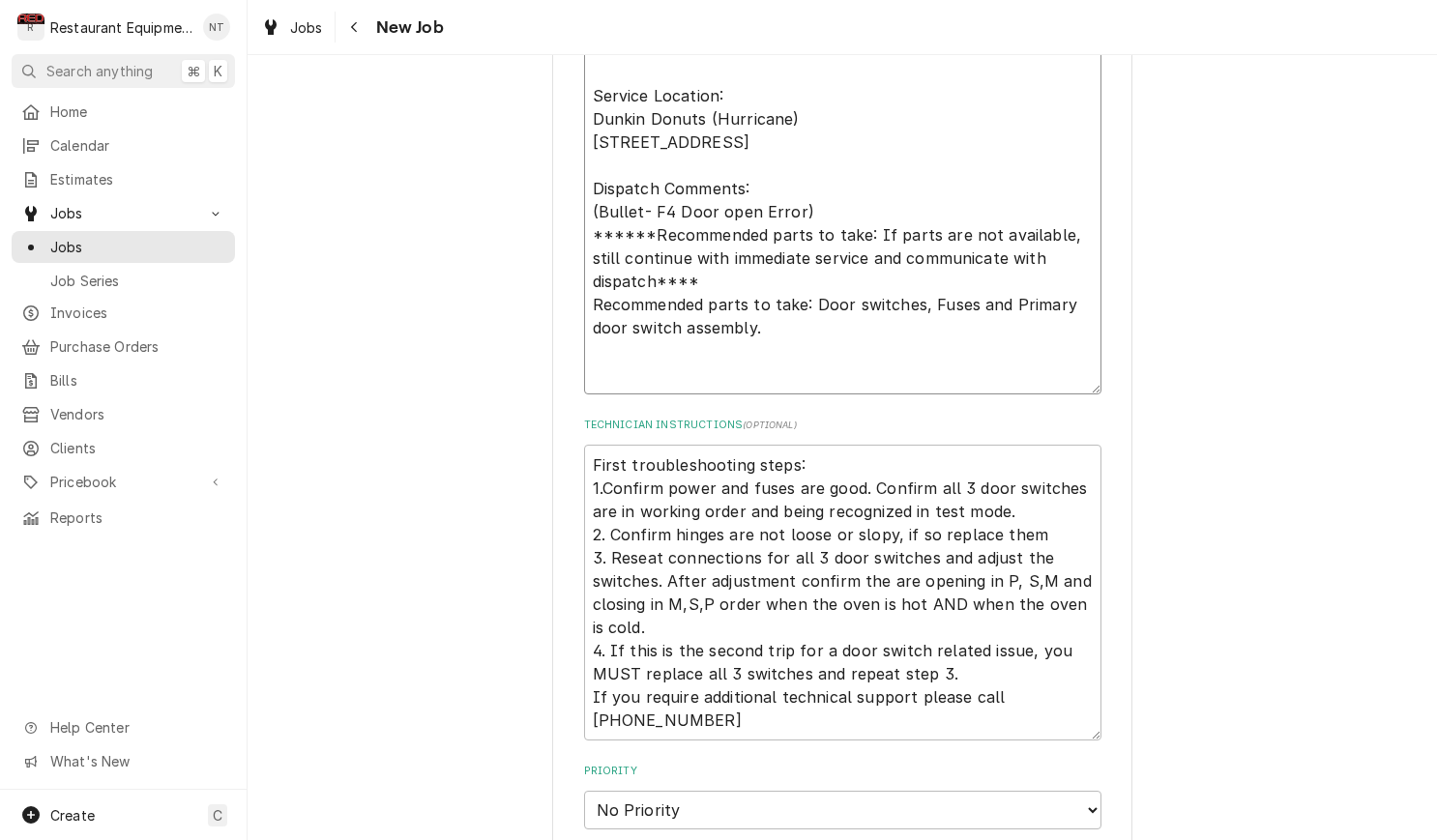
type textarea "x"
type textarea "Case#: 10421795 Site Contact Name: Christi Site Contact Number : (681) 233-4001…"
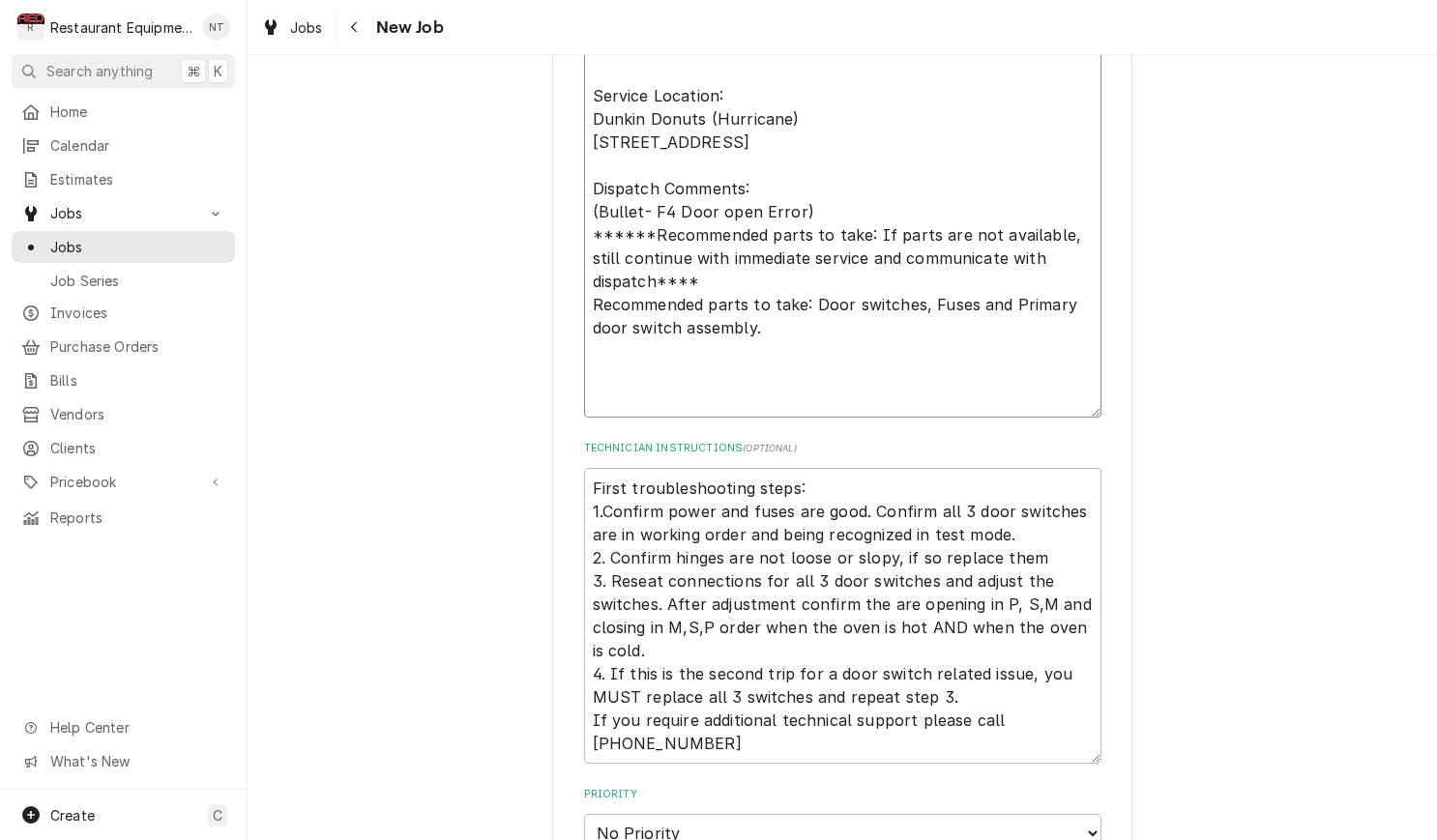
paste textarea "Equipment: TURBOCHEF - A Middleby Company Model: Bullet Serial: enc3hd19999 War…"
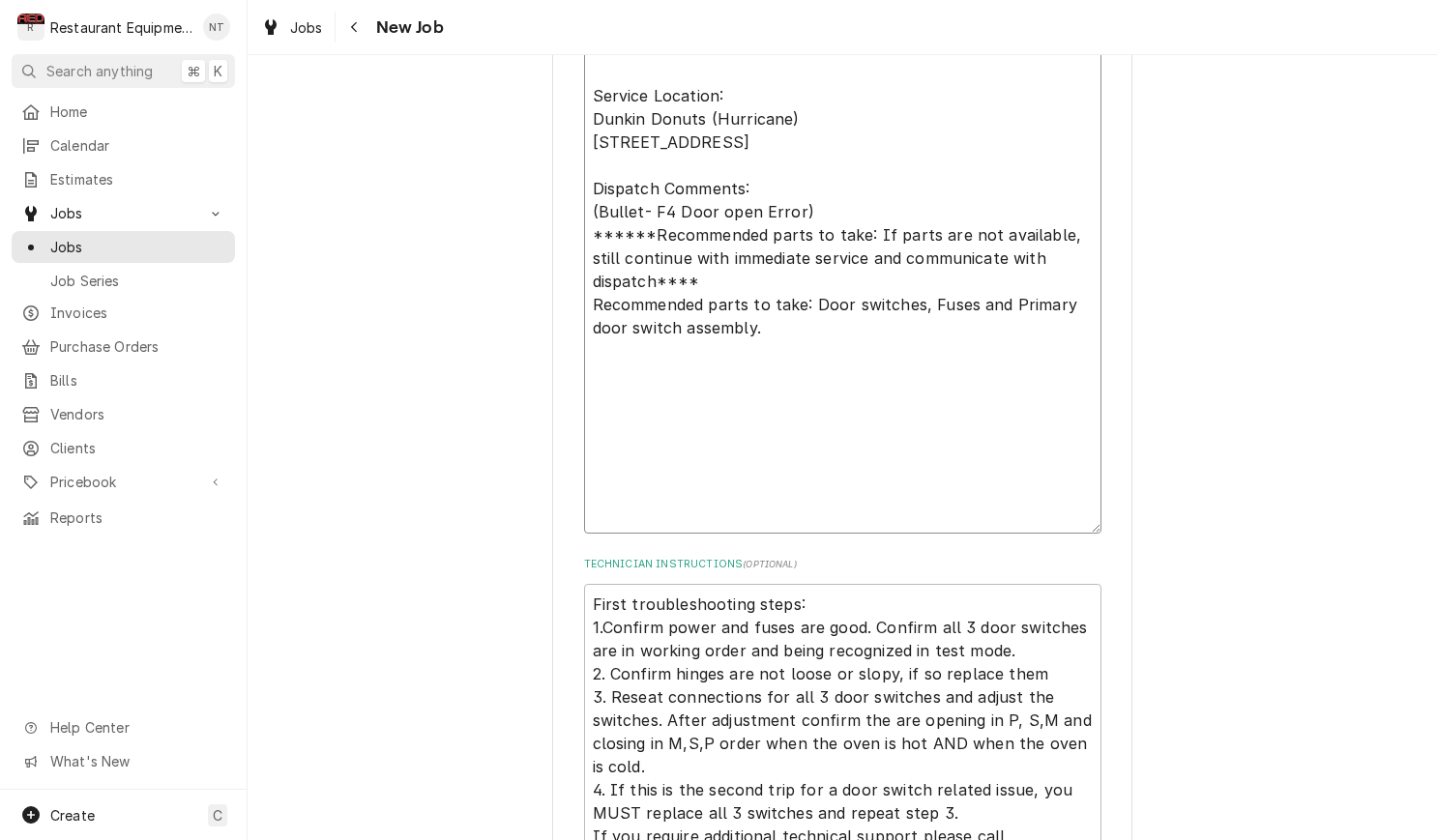
type textarea "x"
type textarea "Case#: 10421795 Site Contact Name: Christi Site Contact Number : (681) 233-4001…"
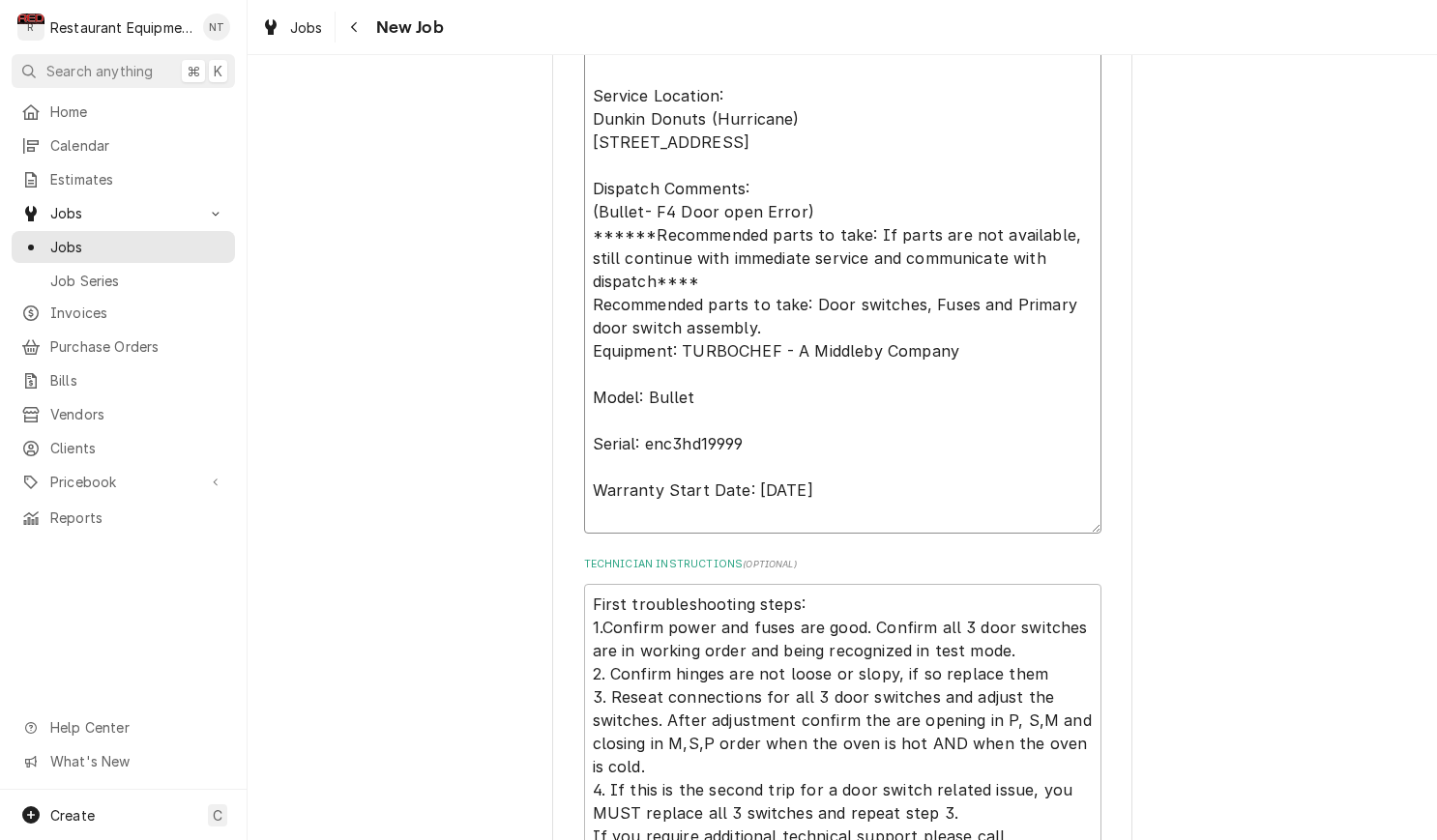
click at [787, 332] on textarea "Case#: 10421795 Site Contact Name: Christi Site Contact Number : (681) 233-4001…" at bounding box center [843, 247] width 517 height 574
type textarea "x"
type textarea "Case#: 10421795 Site Contact Name: Christi Site Contact Number : (681) 233-4001…"
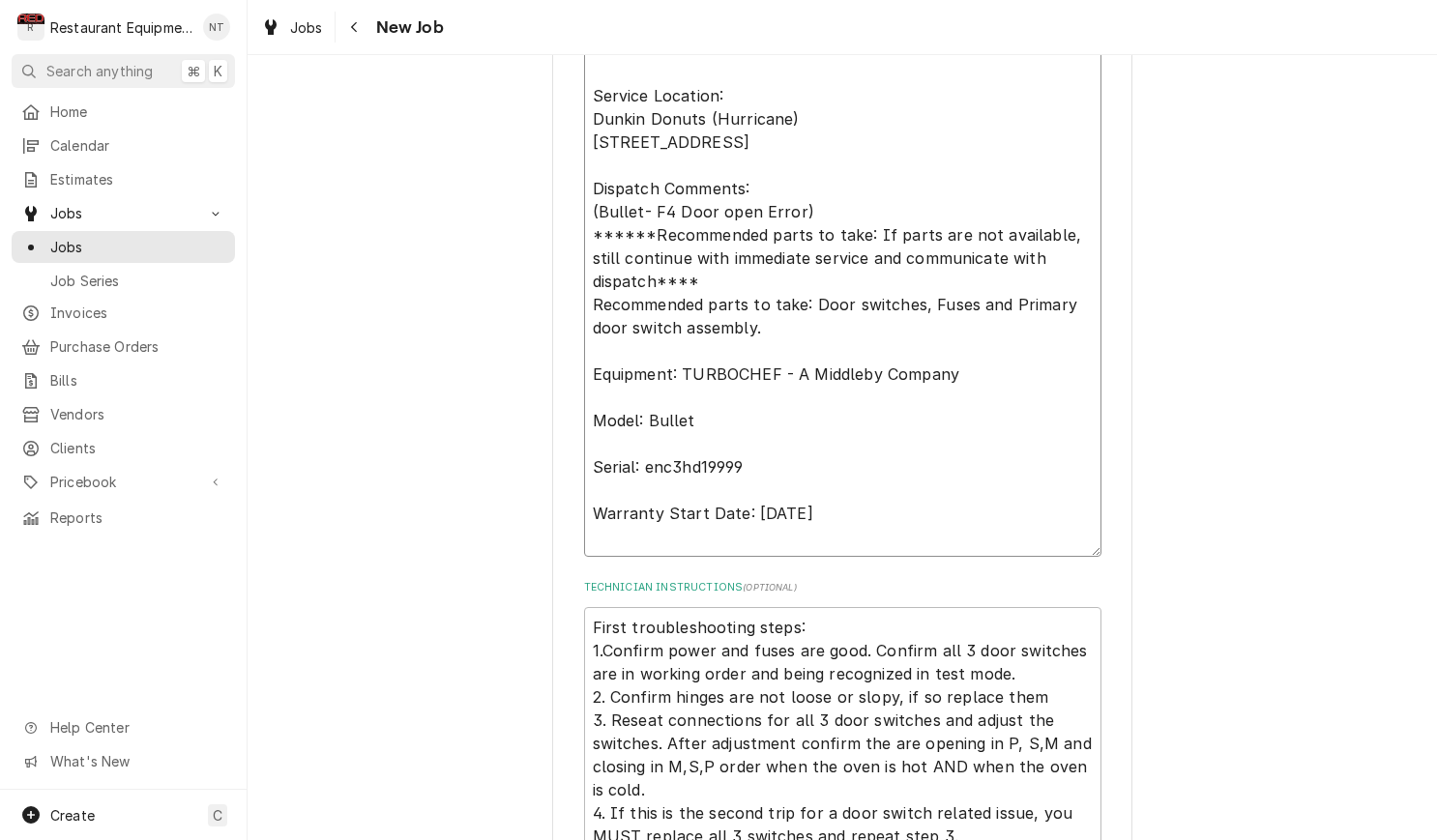
type textarea "x"
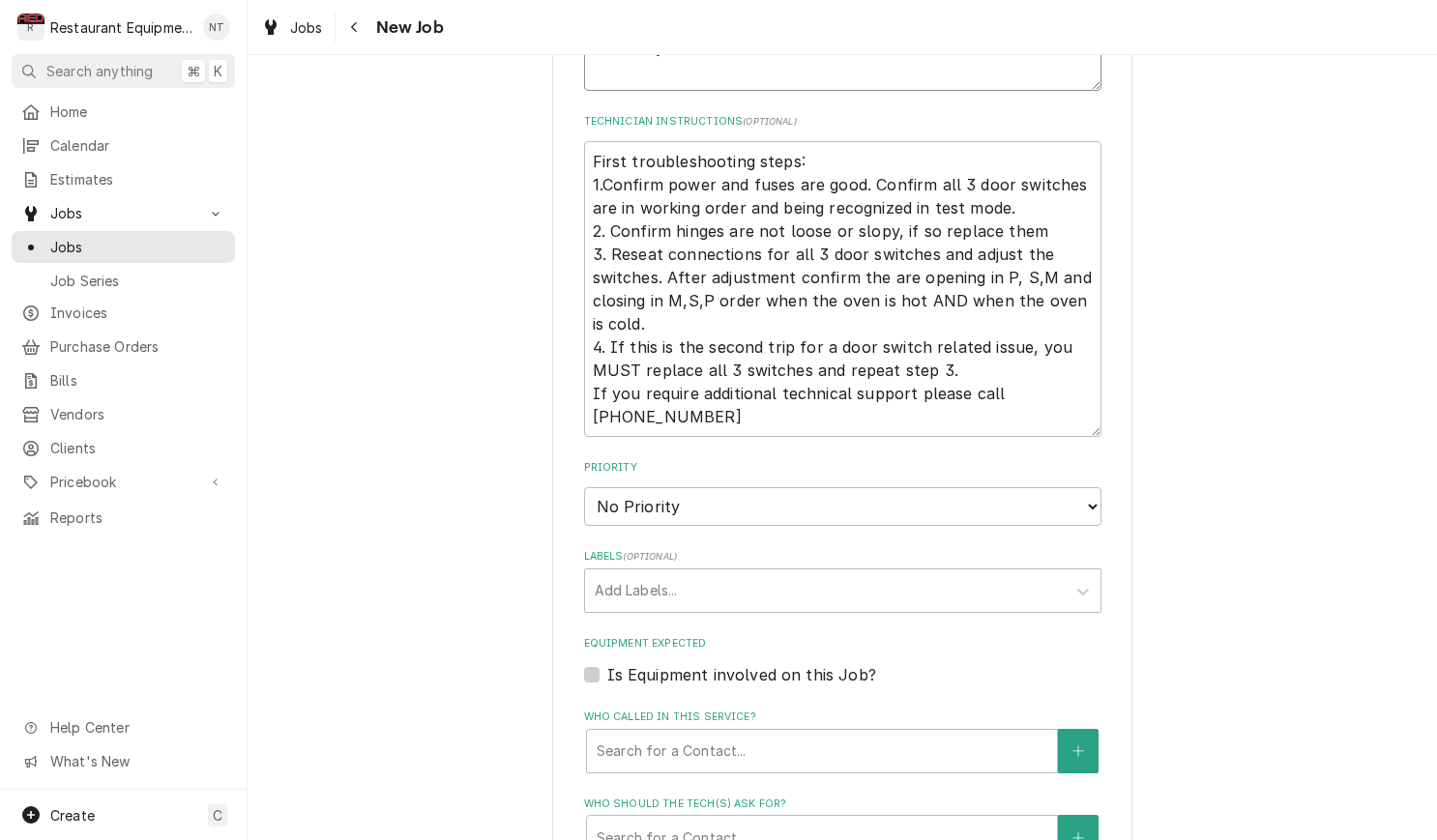
scroll to position [1593, 0]
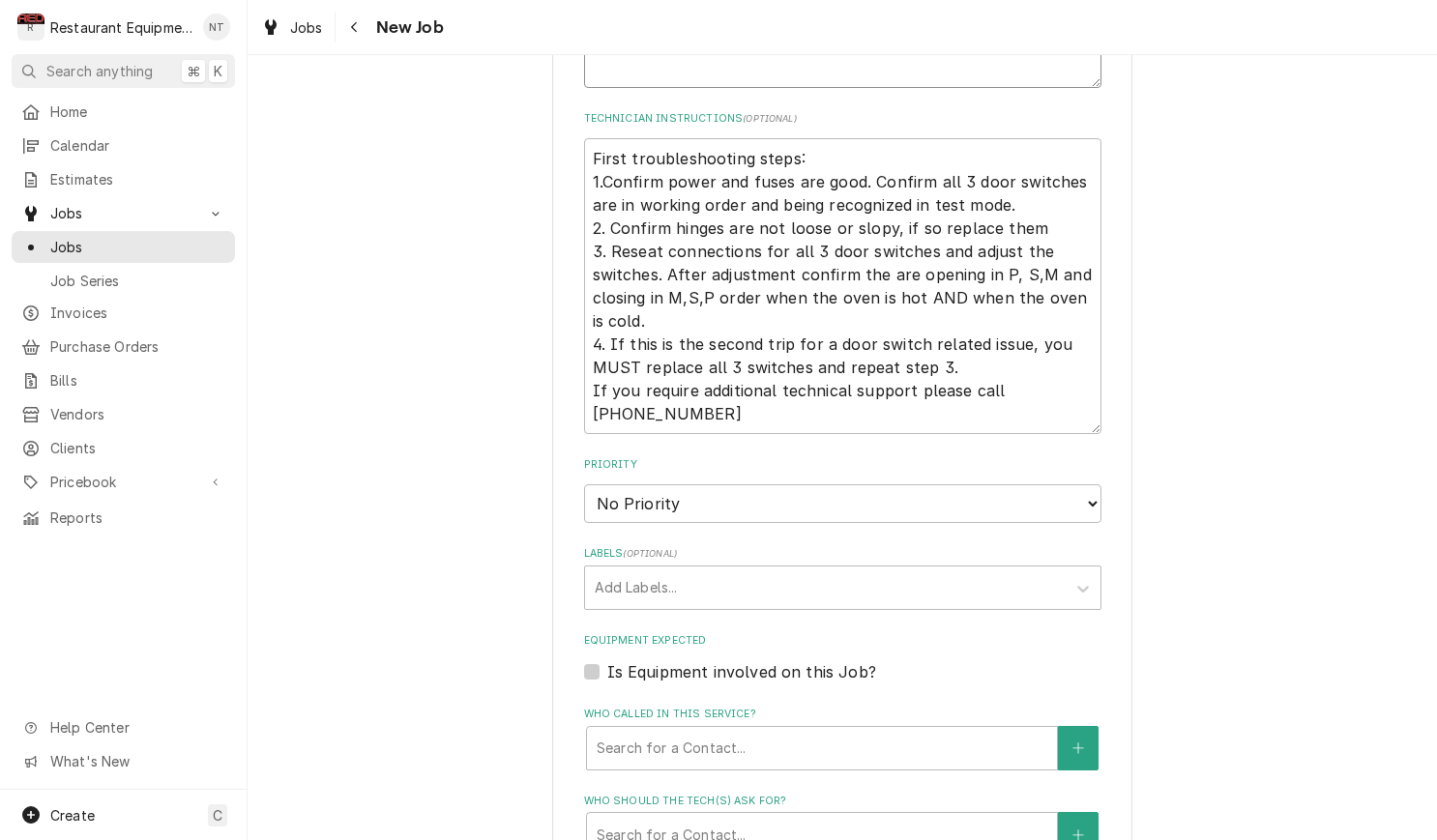
type textarea "Case#: 10421795 Site Contact Name: Christi Site Contact Number : (681) 233-4001…"
select select "2"
click at [940, 570] on div "Labels" at bounding box center [824, 587] width 461 height 34
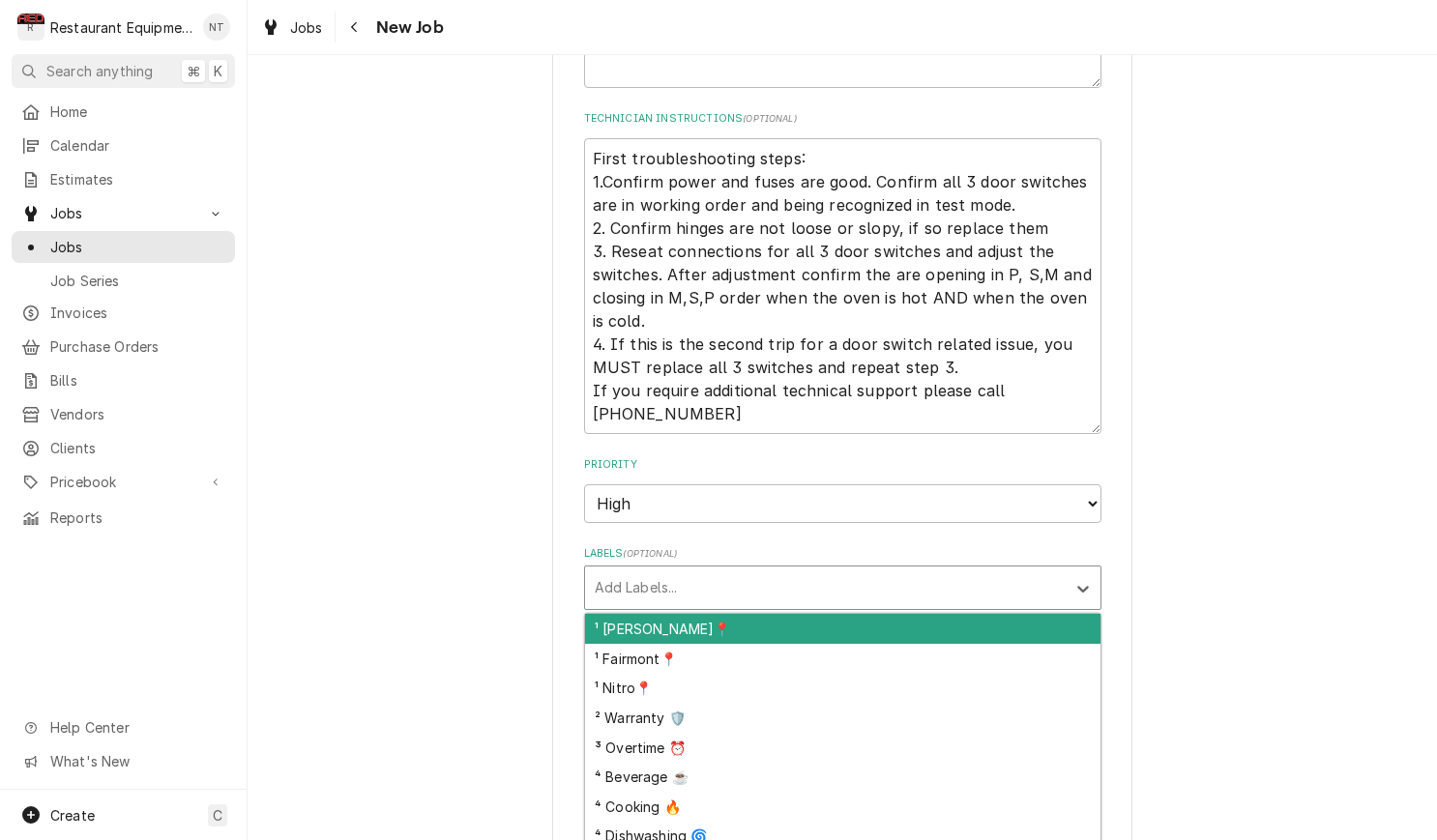
scroll to position [1609, 0]
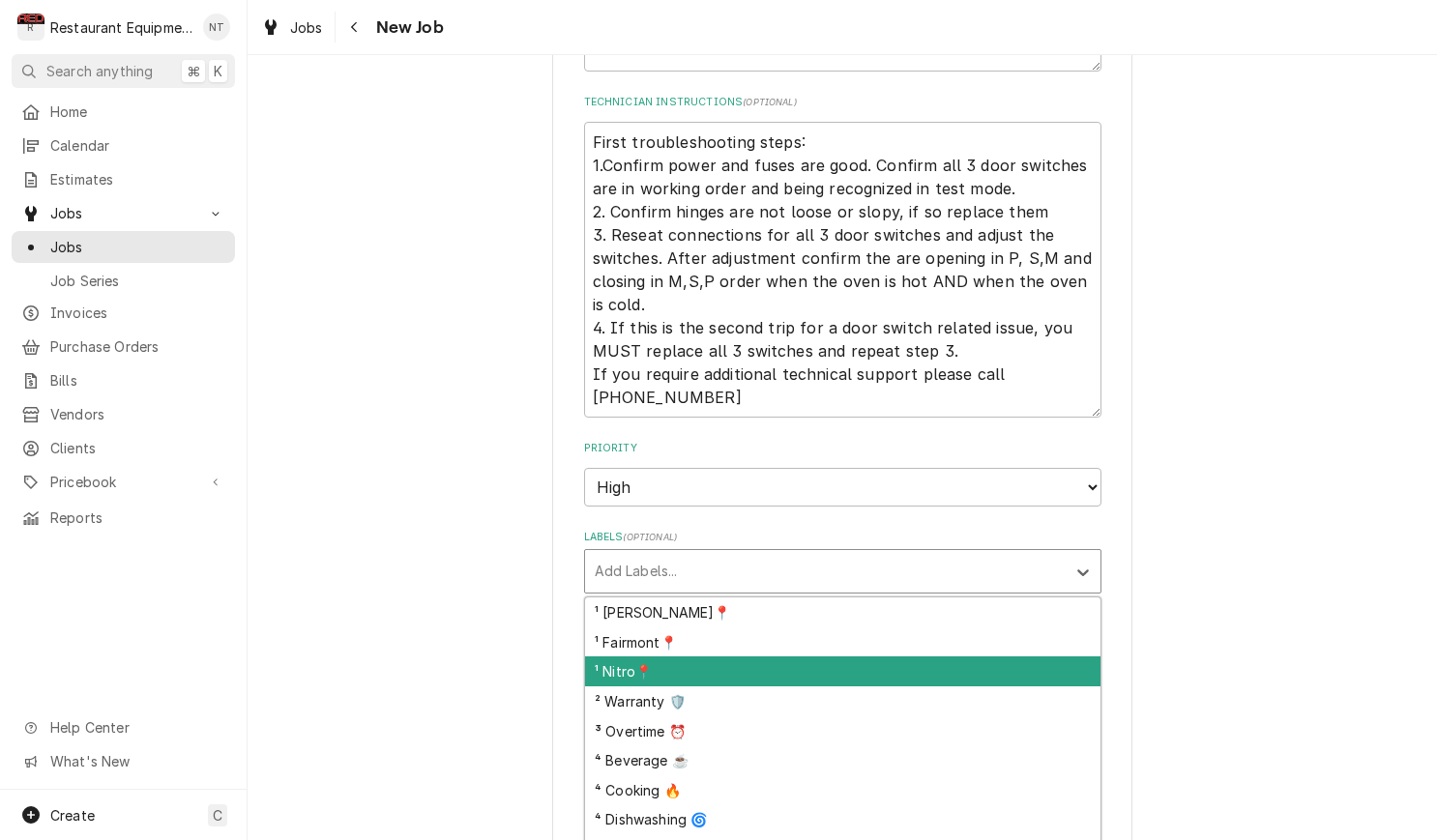
drag, startPoint x: 840, startPoint y: 636, endPoint x: 844, endPoint y: 626, distance: 10.8
click at [840, 656] on div "¹ Nitro📍" at bounding box center [843, 671] width 515 height 30
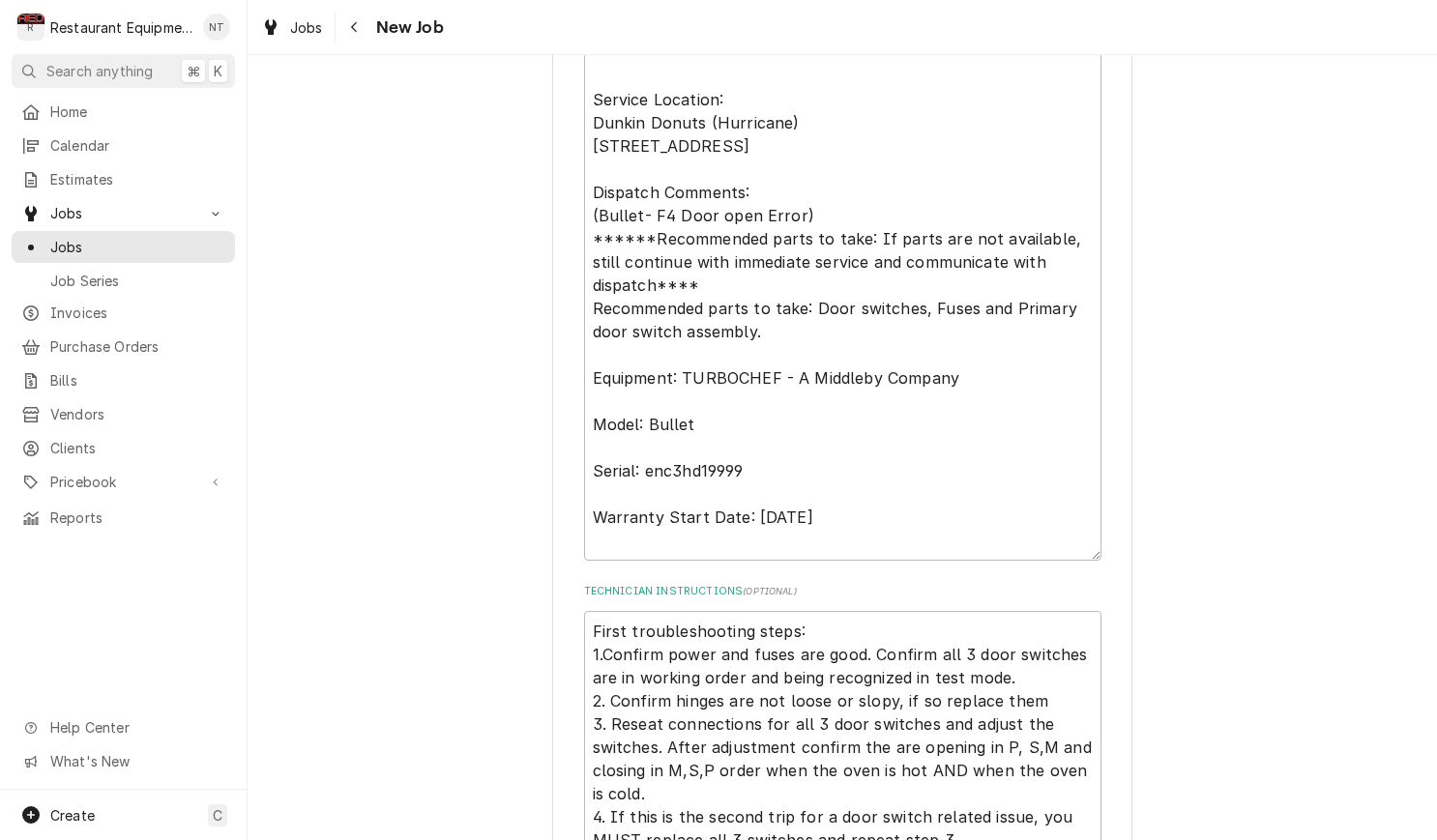
scroll to position [1119, 0]
drag, startPoint x: 651, startPoint y: 243, endPoint x: 577, endPoint y: 245, distance: 74.0
click at [577, 245] on div "Please provide the following information to create a job: Client Details Client…" at bounding box center [842, 407] width 580 height 2868
type textarea "x"
type textarea "Case#: 10421795 Site Contact Name: Christi Site Contact Number : (681) 233-4001…"
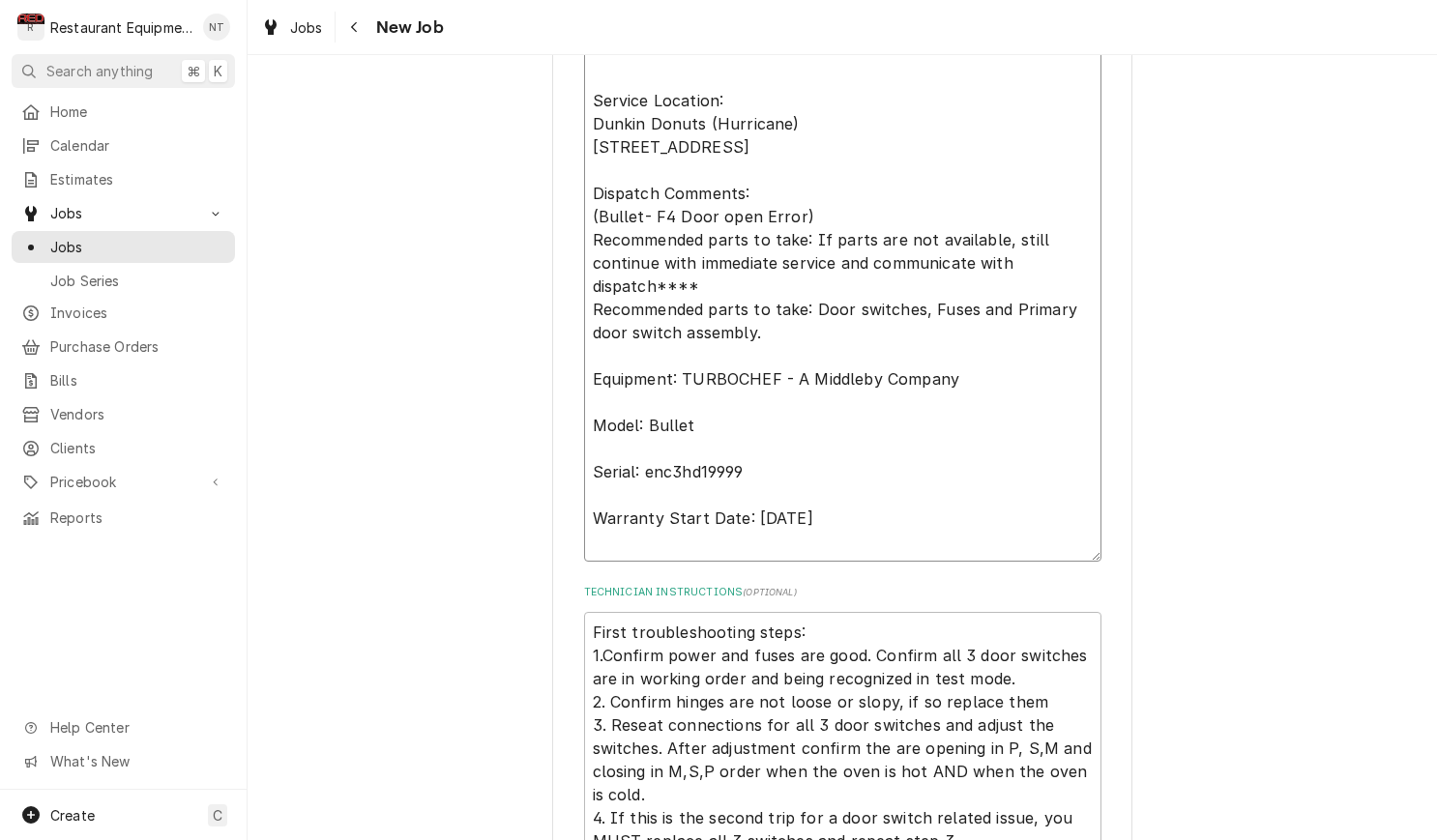
drag, startPoint x: 693, startPoint y: 289, endPoint x: 665, endPoint y: 290, distance: 28.0
click at [663, 290] on textarea "Case#: 10421795 Site Contact Name: Christi Site Contact Number : (681) 233-4001…" at bounding box center [843, 263] width 517 height 597
type textarea "x"
type textarea "Case#: 10421795 Site Contact Name: Christi Site Contact Number : (681) 233-4001…"
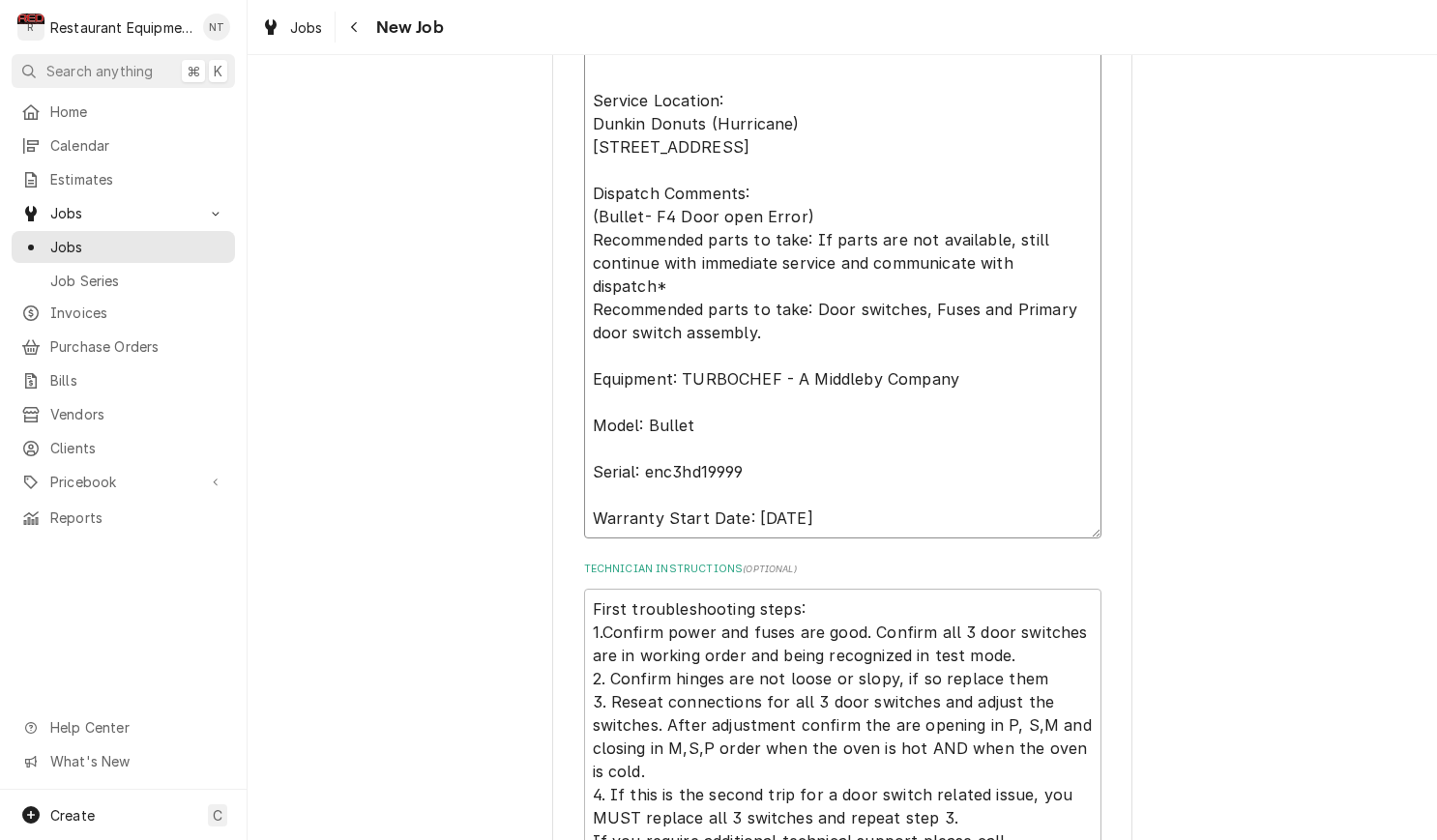
type textarea "x"
type textarea "Case#: 10421795 Site Contact Name: Christi Site Contact Number : (681) 233-4001…"
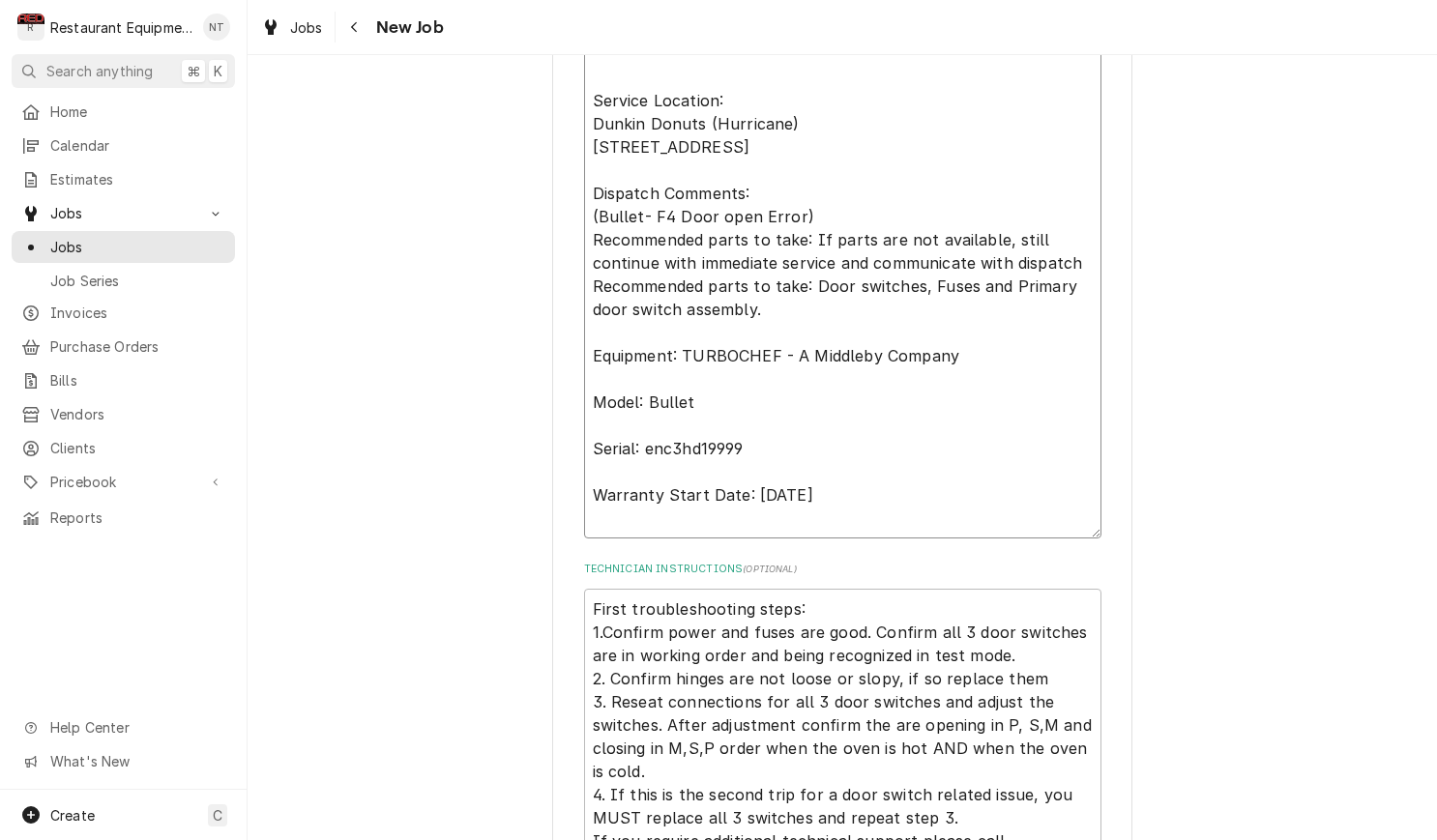
type textarea "x"
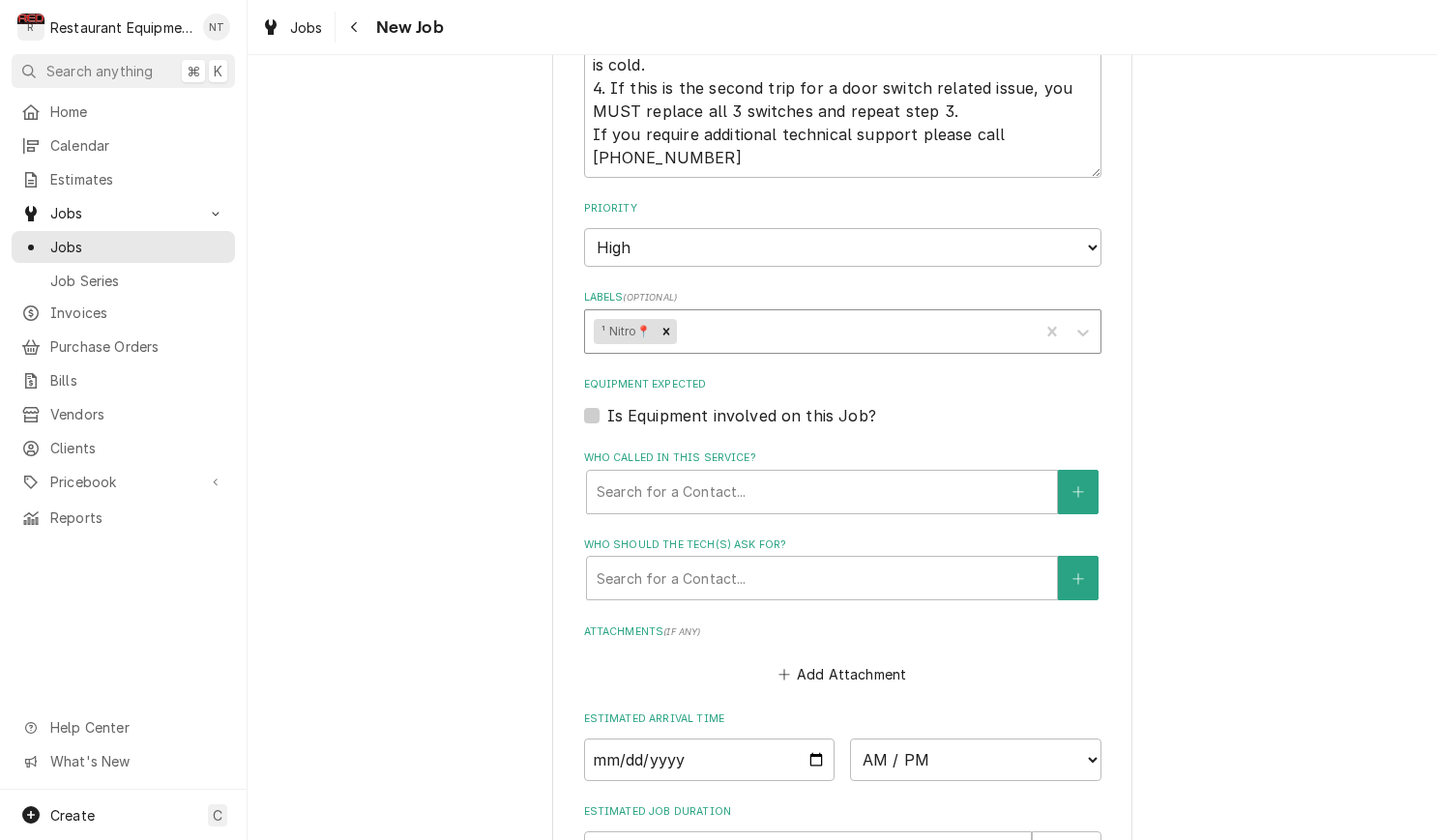
scroll to position [1830, 0]
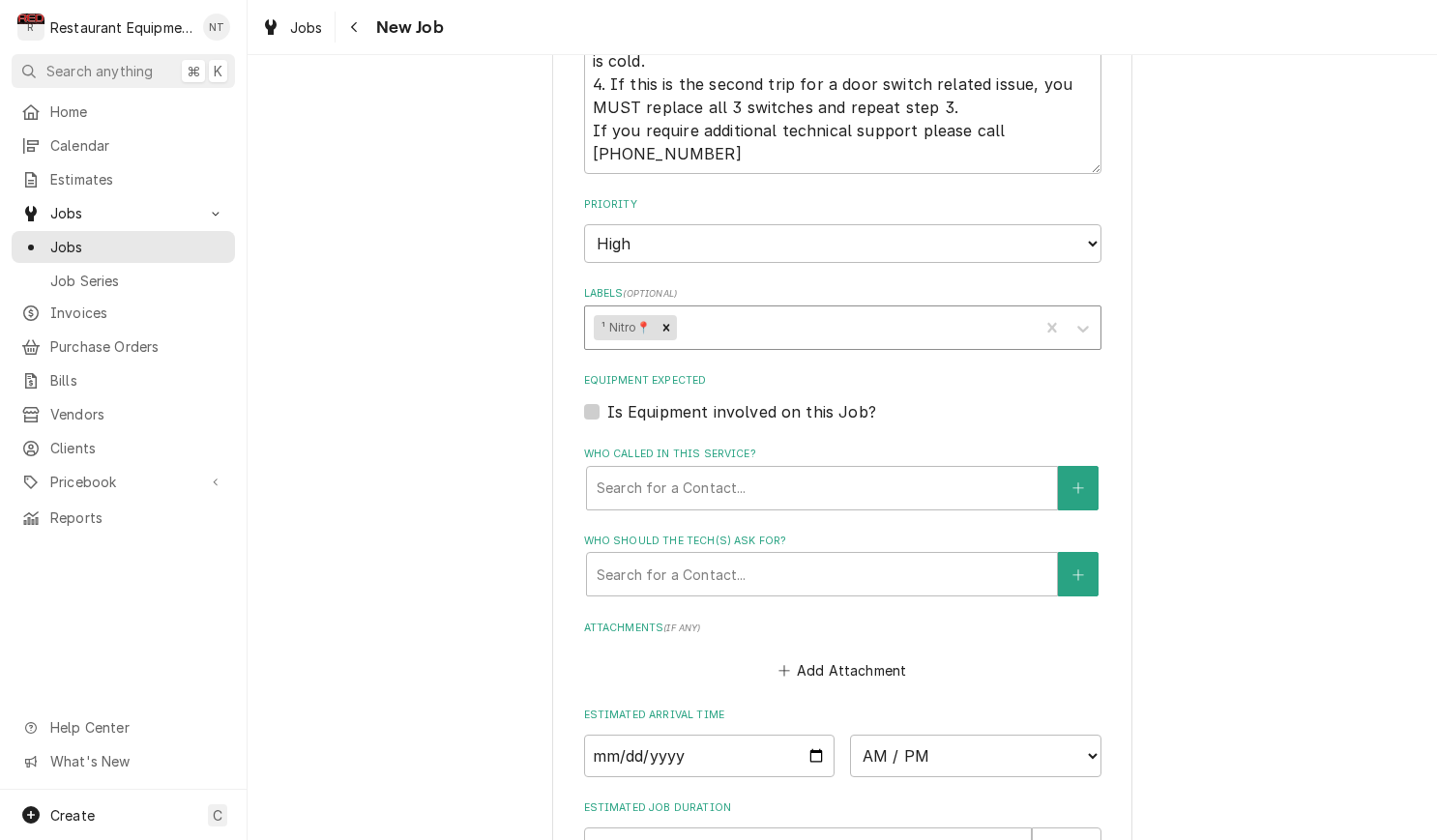
type textarea "Case#: 10421795 Site Contact Name: Christi Site Contact Number : (681) 233-4001…"
click at [745, 311] on div "Labels" at bounding box center [854, 328] width 349 height 34
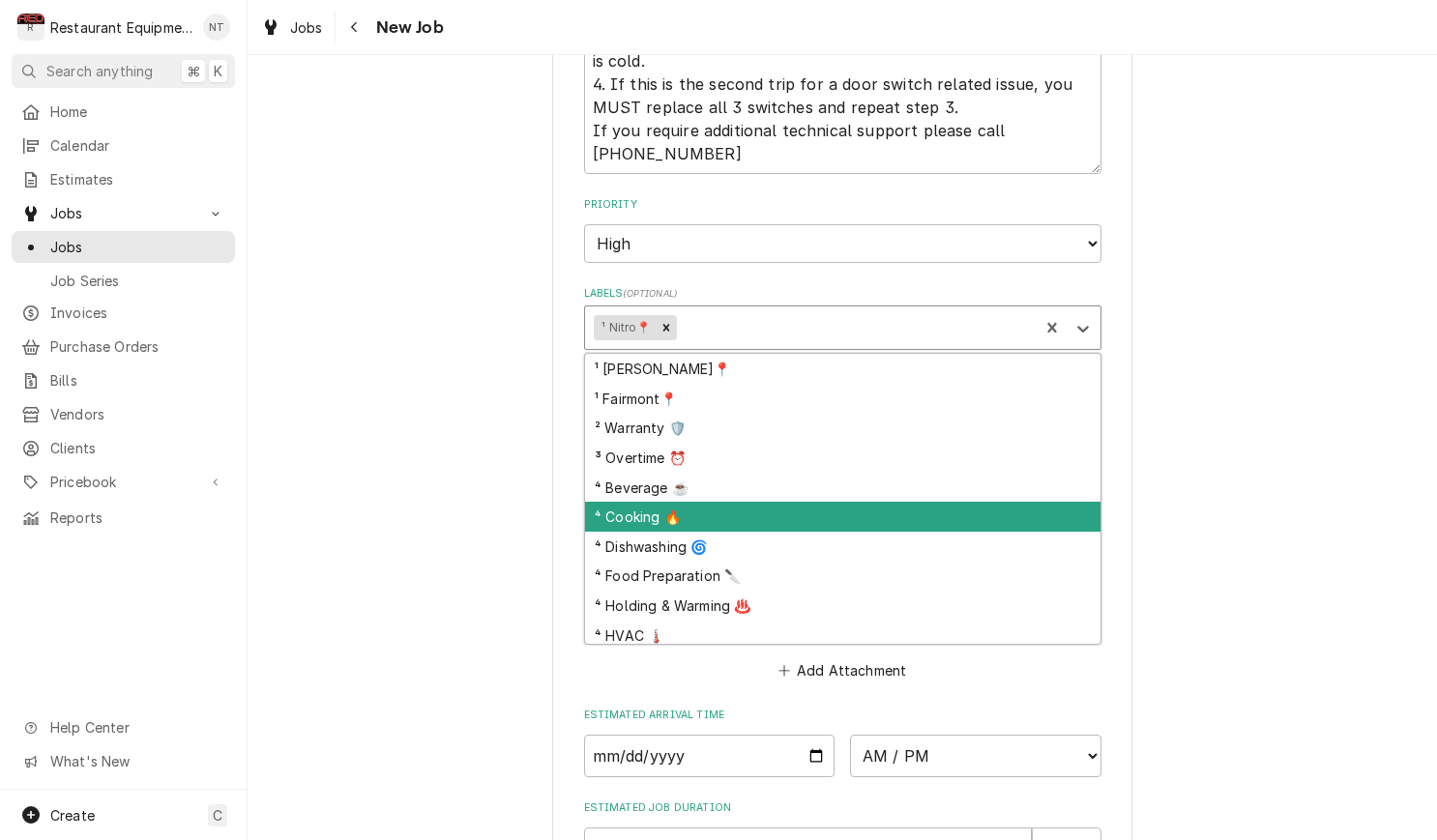
click at [786, 502] on div "⁴ Cooking 🔥" at bounding box center [843, 516] width 515 height 30
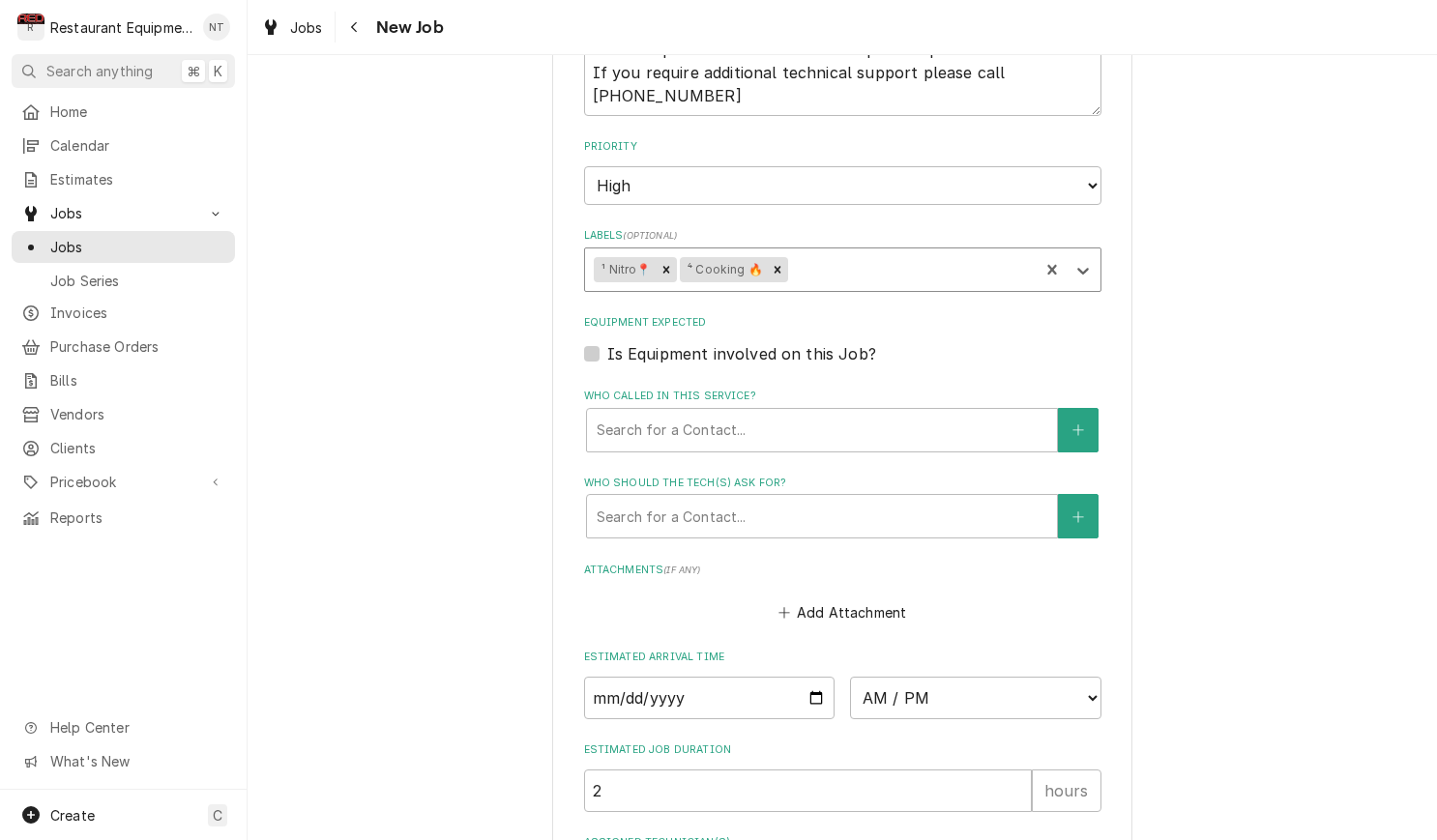
scroll to position [1890, 0]
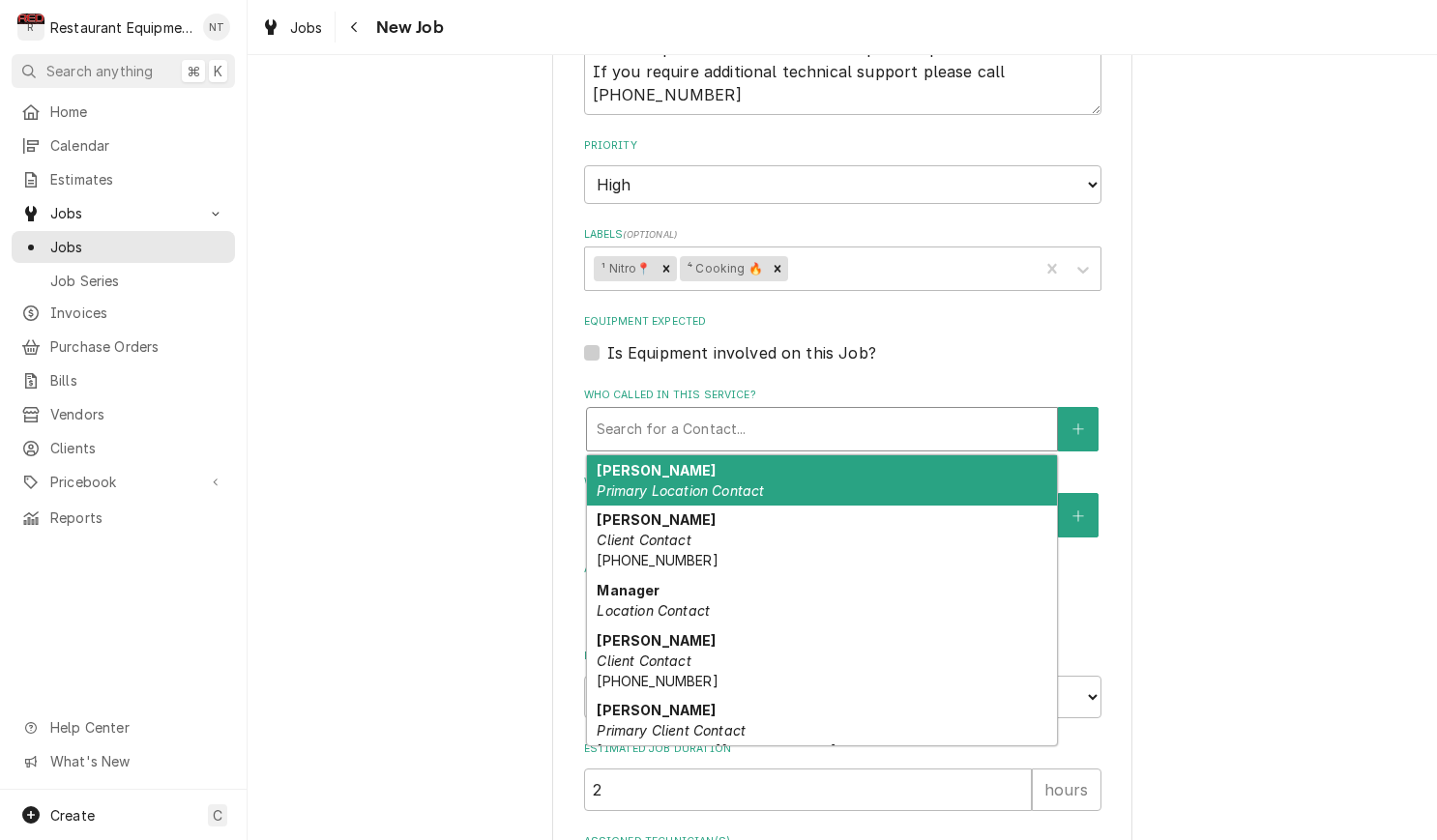
click at [775, 412] on div "Who called in this service?" at bounding box center [821, 429] width 450 height 34
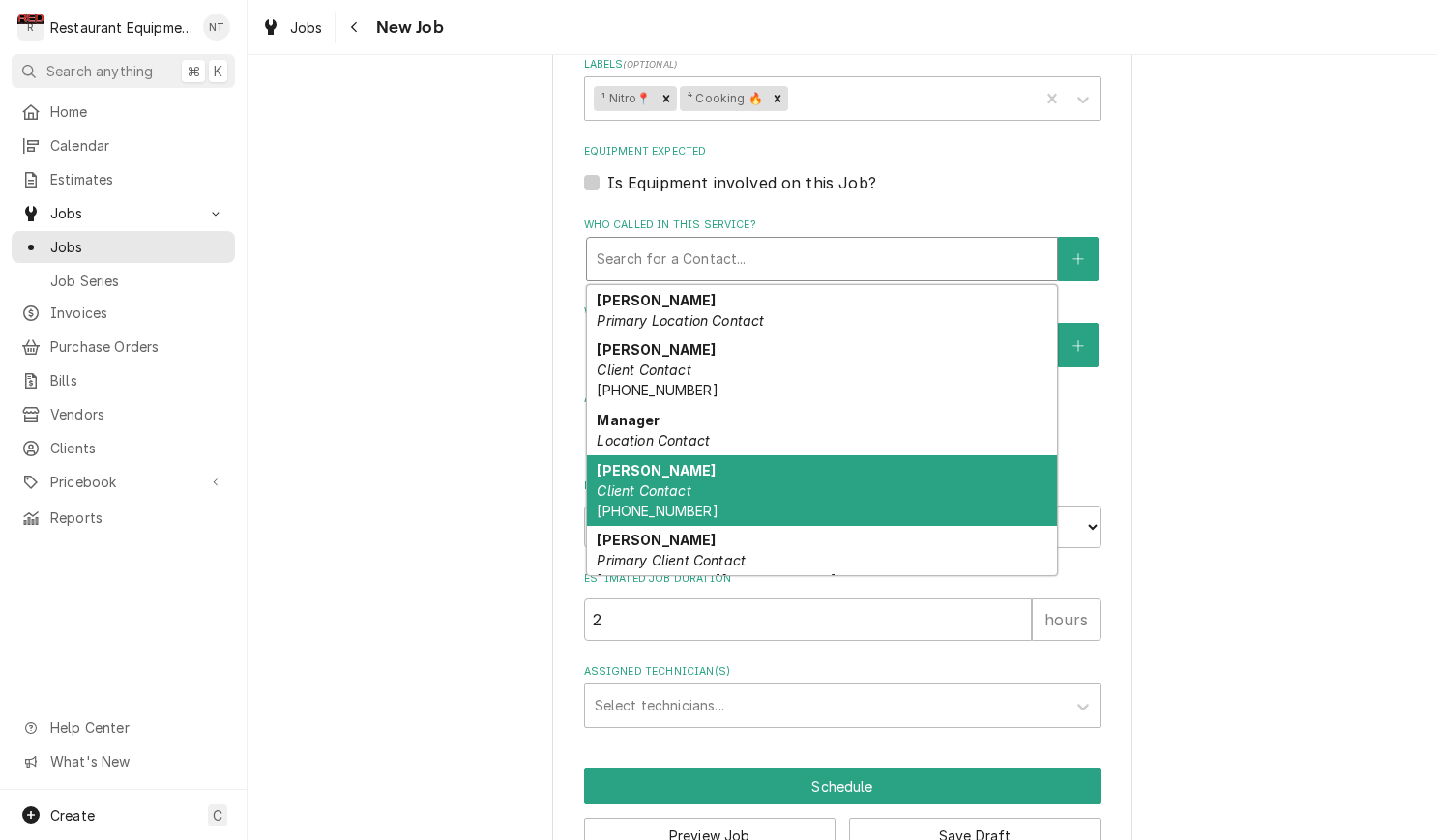
scroll to position [0, 0]
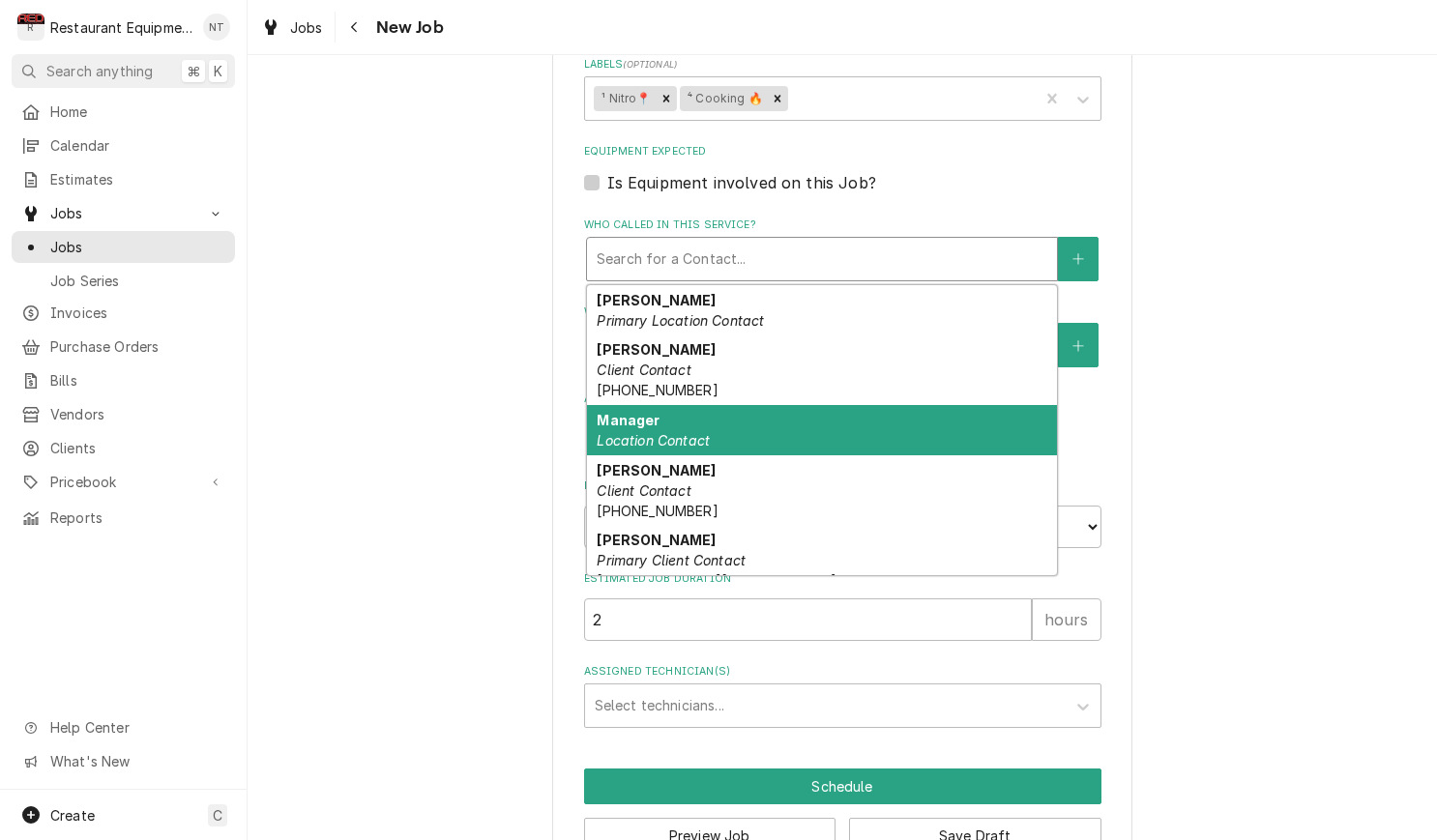
click at [786, 405] on div "Manager Location Contact" at bounding box center [822, 430] width 470 height 50
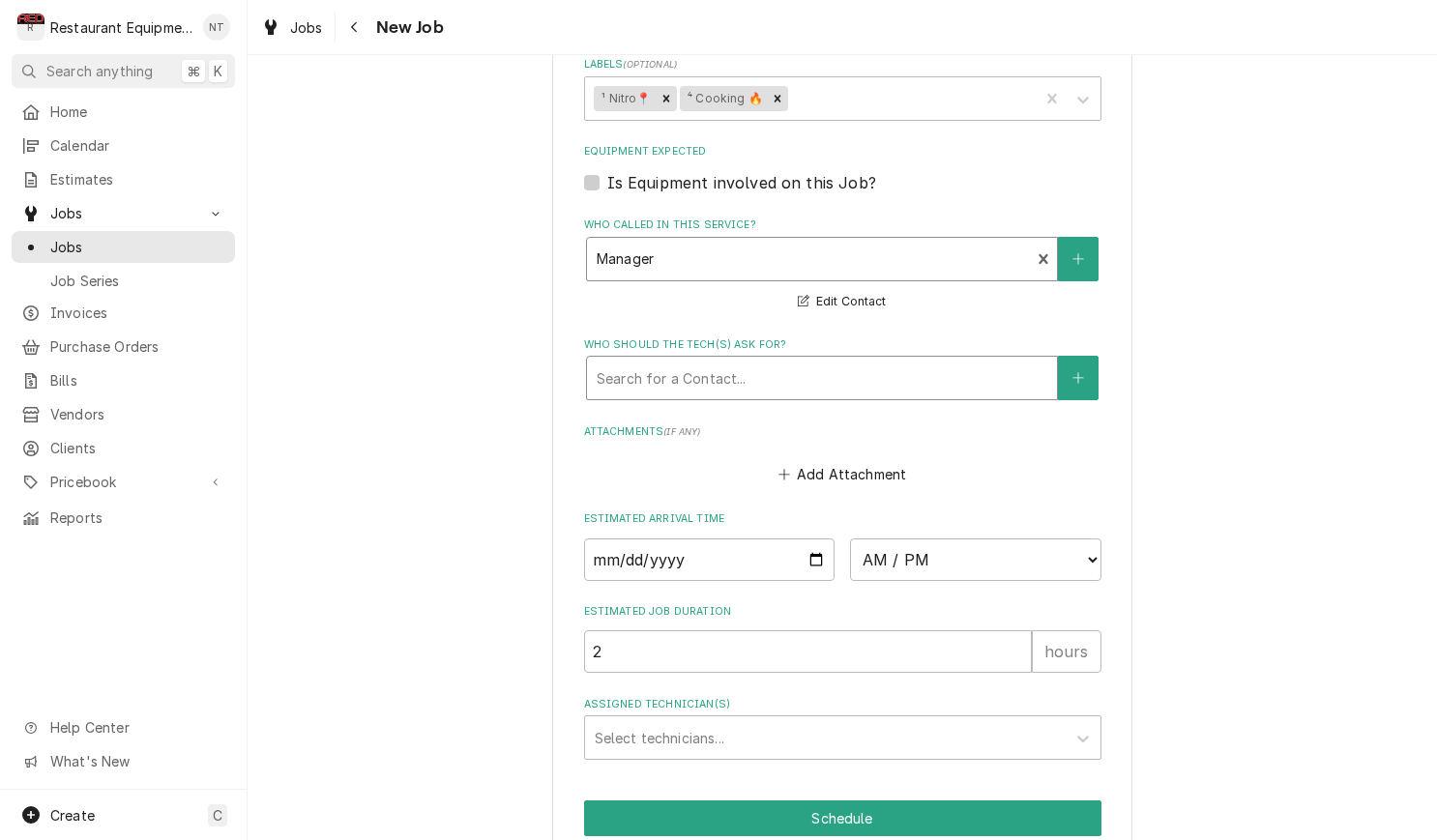
click at [714, 368] on div "Search for a Contact..." at bounding box center [821, 378] width 450 height 21
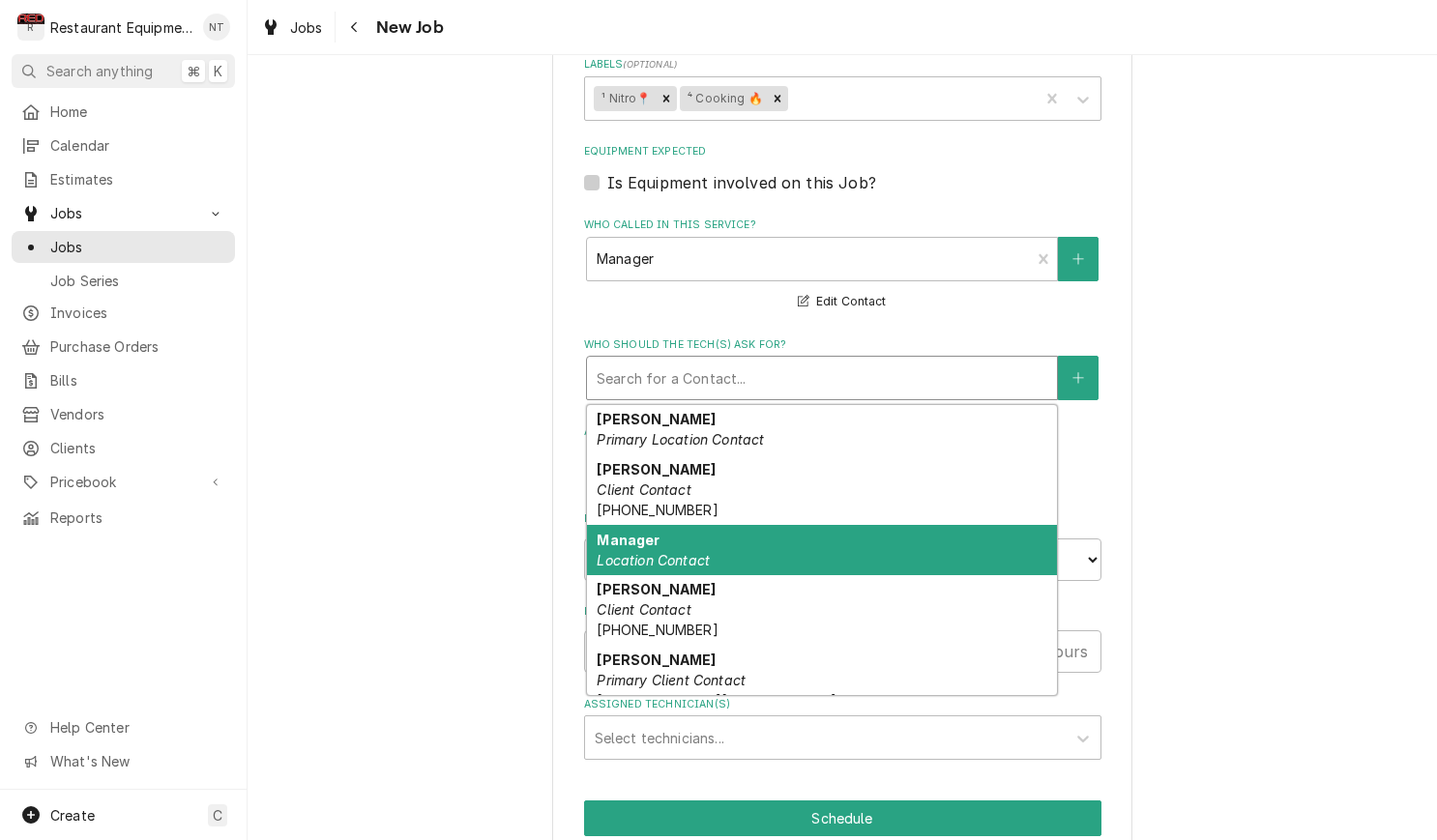
click at [791, 525] on div "Manager Location Contact" at bounding box center [822, 550] width 470 height 50
type textarea "x"
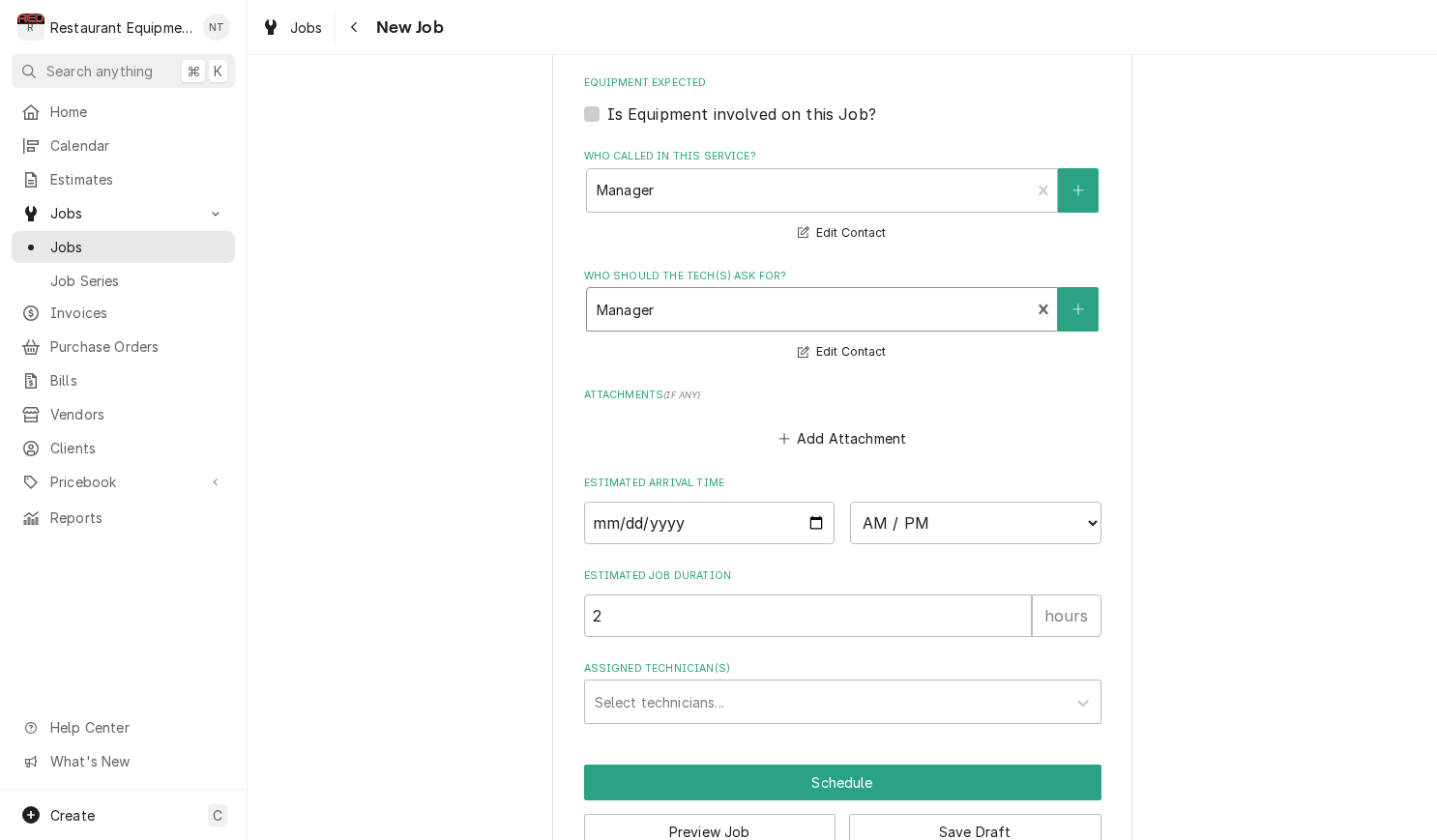
scroll to position [2132, 0]
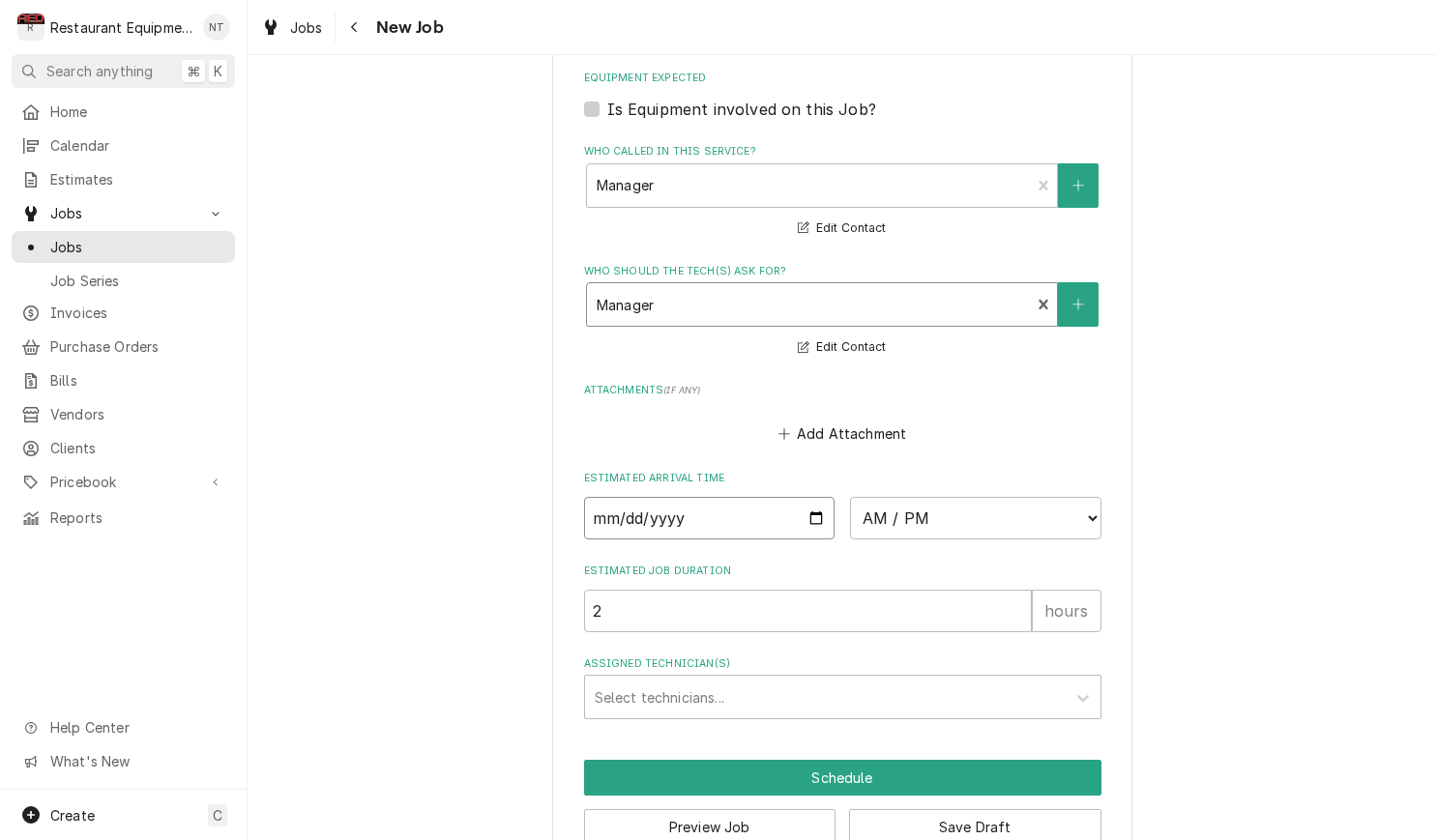
click at [731, 497] on input "Date" at bounding box center [710, 517] width 252 height 42
type input "2025-09-16"
click at [951, 590] on input "2" at bounding box center [808, 611] width 448 height 42
click at [928, 590] on input "2" at bounding box center [808, 611] width 448 height 42
click at [942, 680] on div "Assigned Technician(s)" at bounding box center [824, 696] width 461 height 34
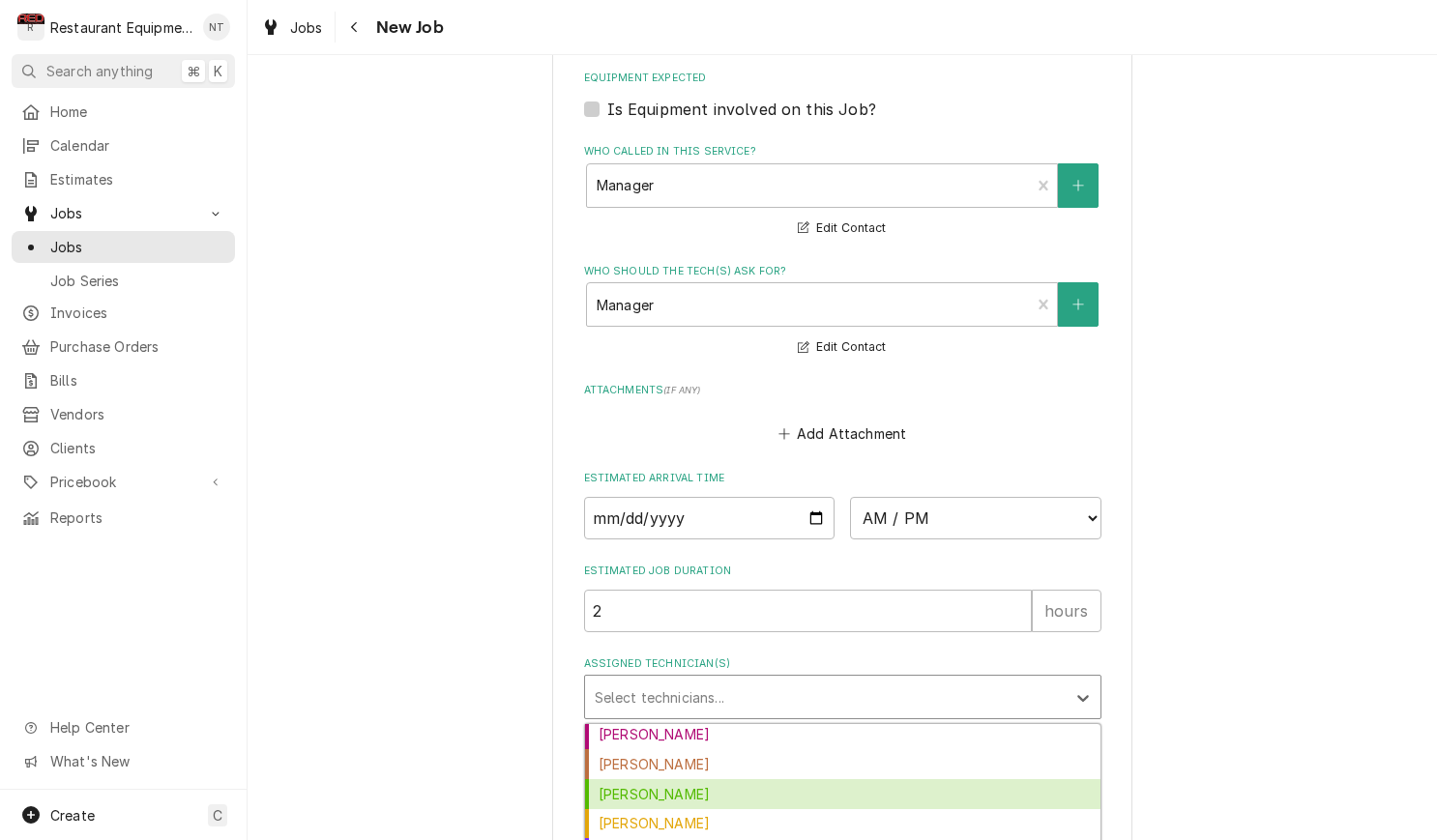
scroll to position [152, 0]
click at [897, 778] on div "Huston Lewis" at bounding box center [843, 793] width 515 height 30
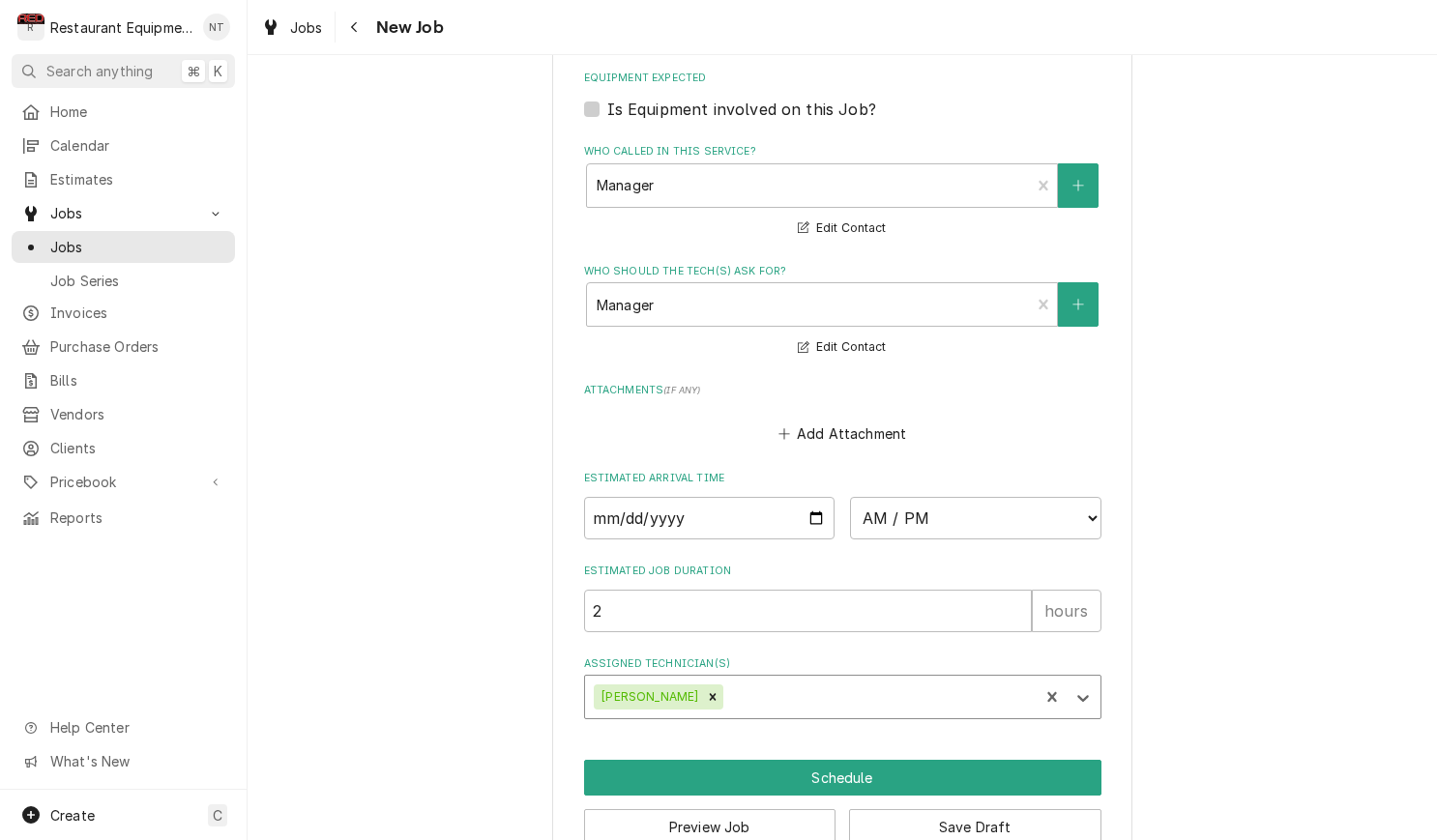
scroll to position [2128, 0]
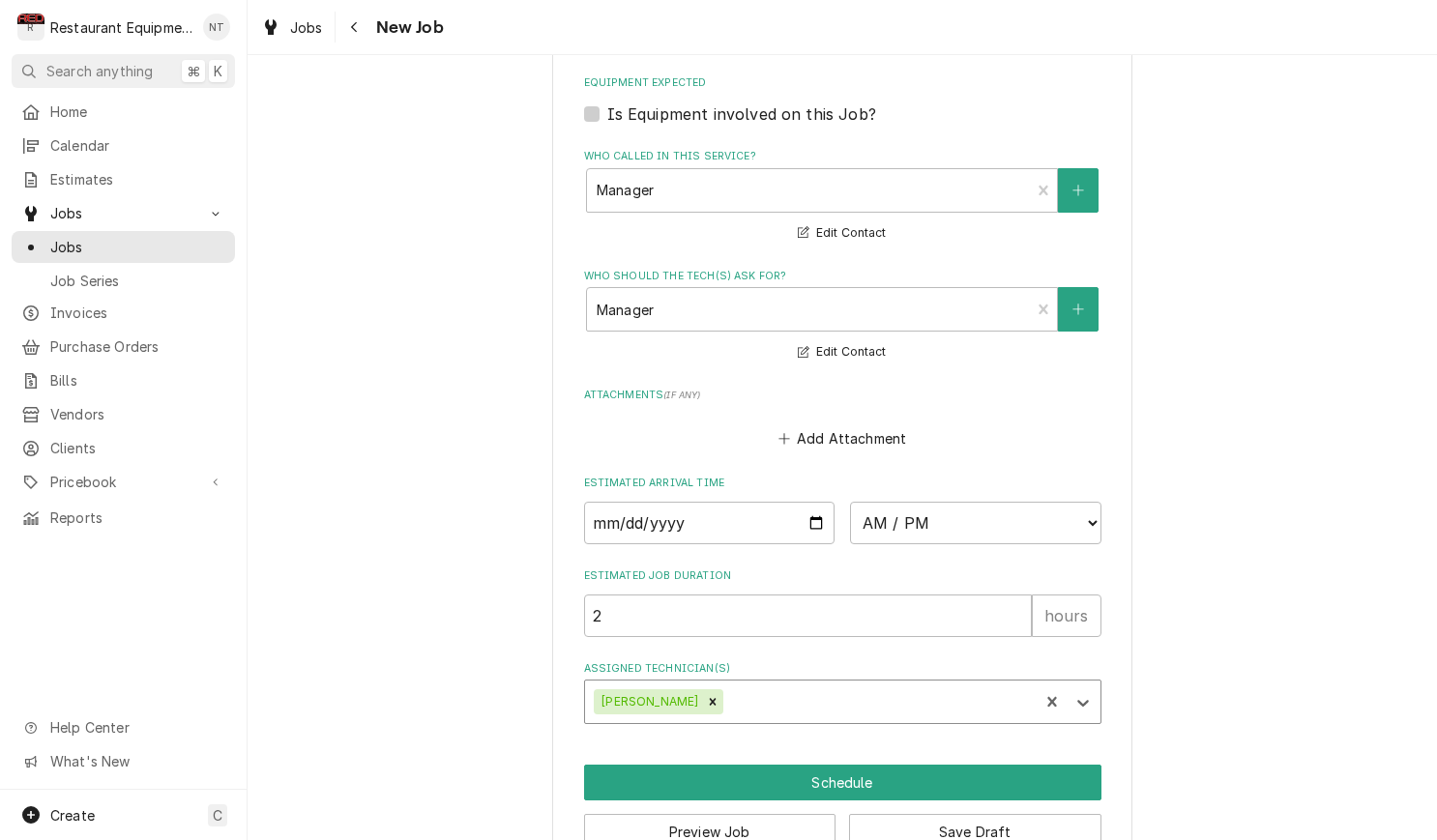
type textarea "x"
select select "13:00:00"
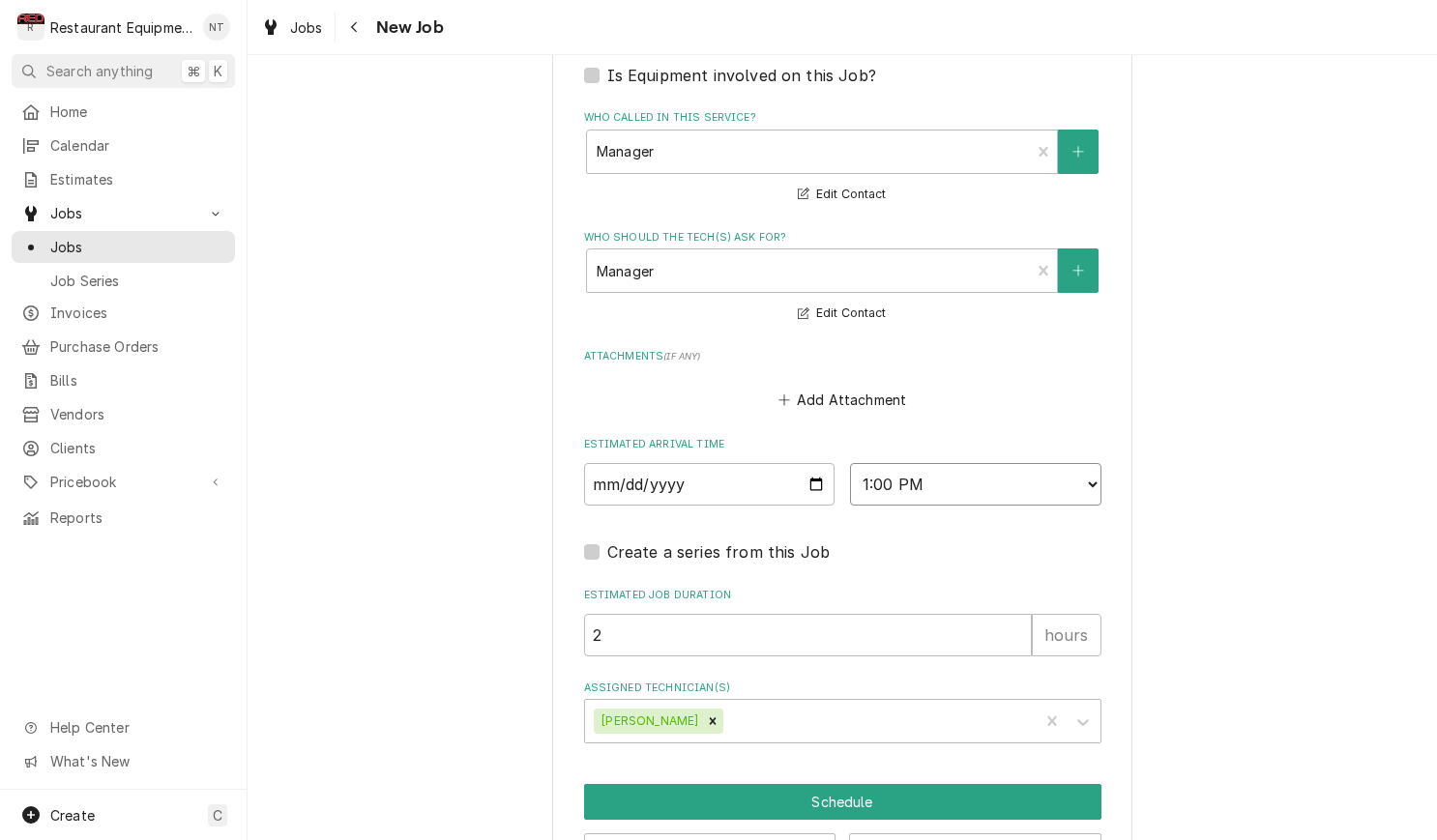
scroll to position [2168, 0]
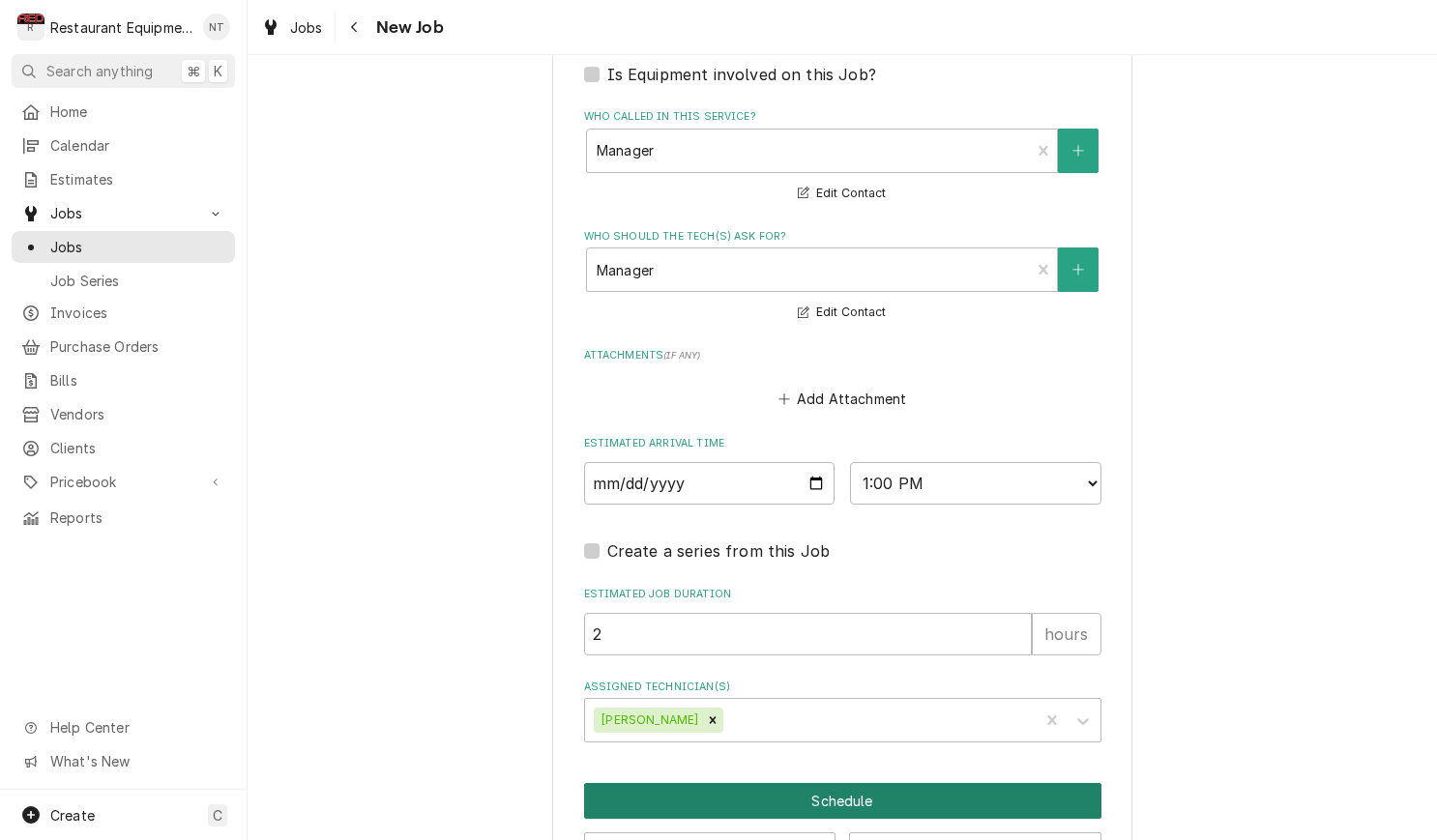
click at [1074, 783] on button "Schedule" at bounding box center [843, 801] width 517 height 35
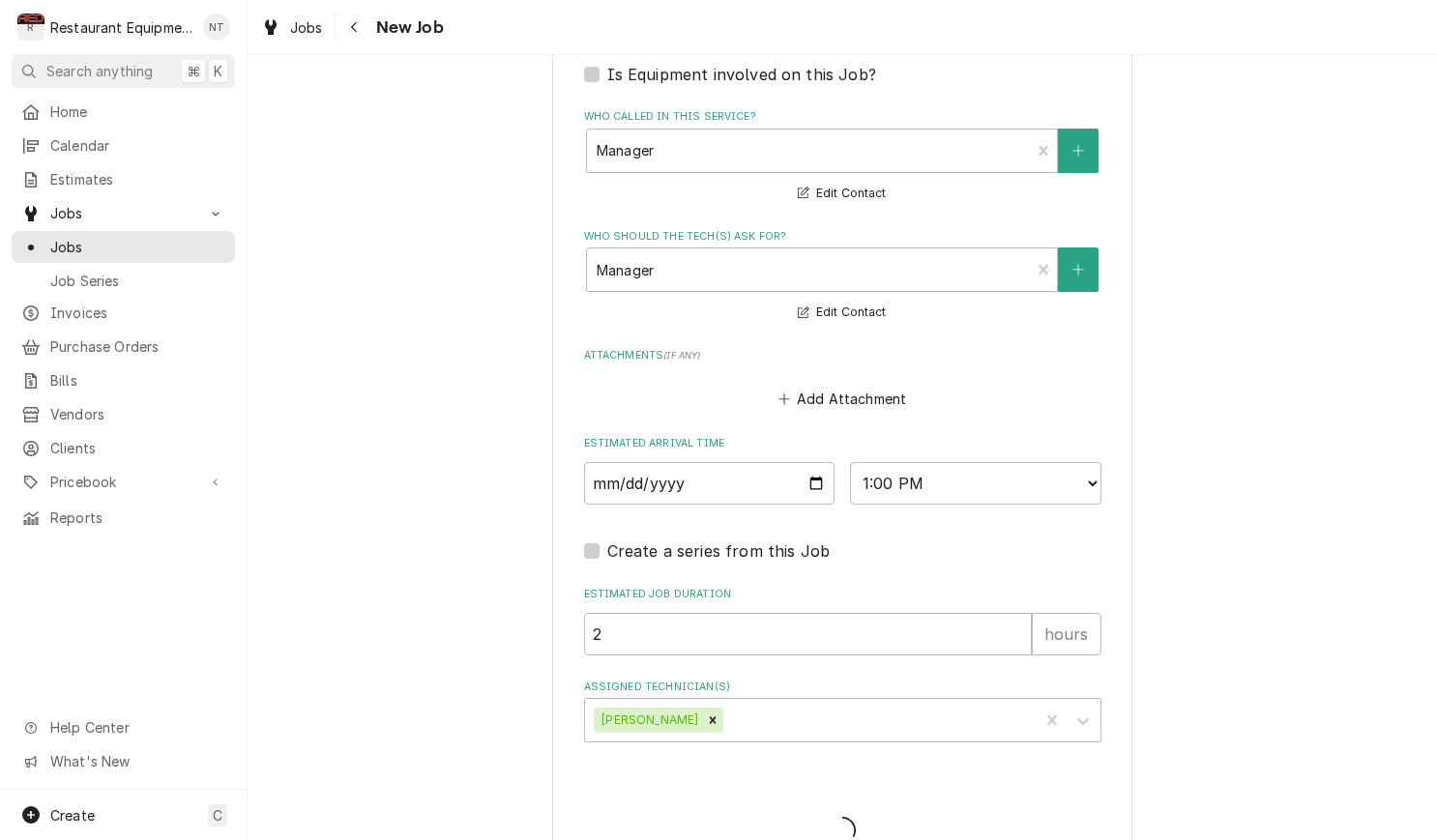
type textarea "x"
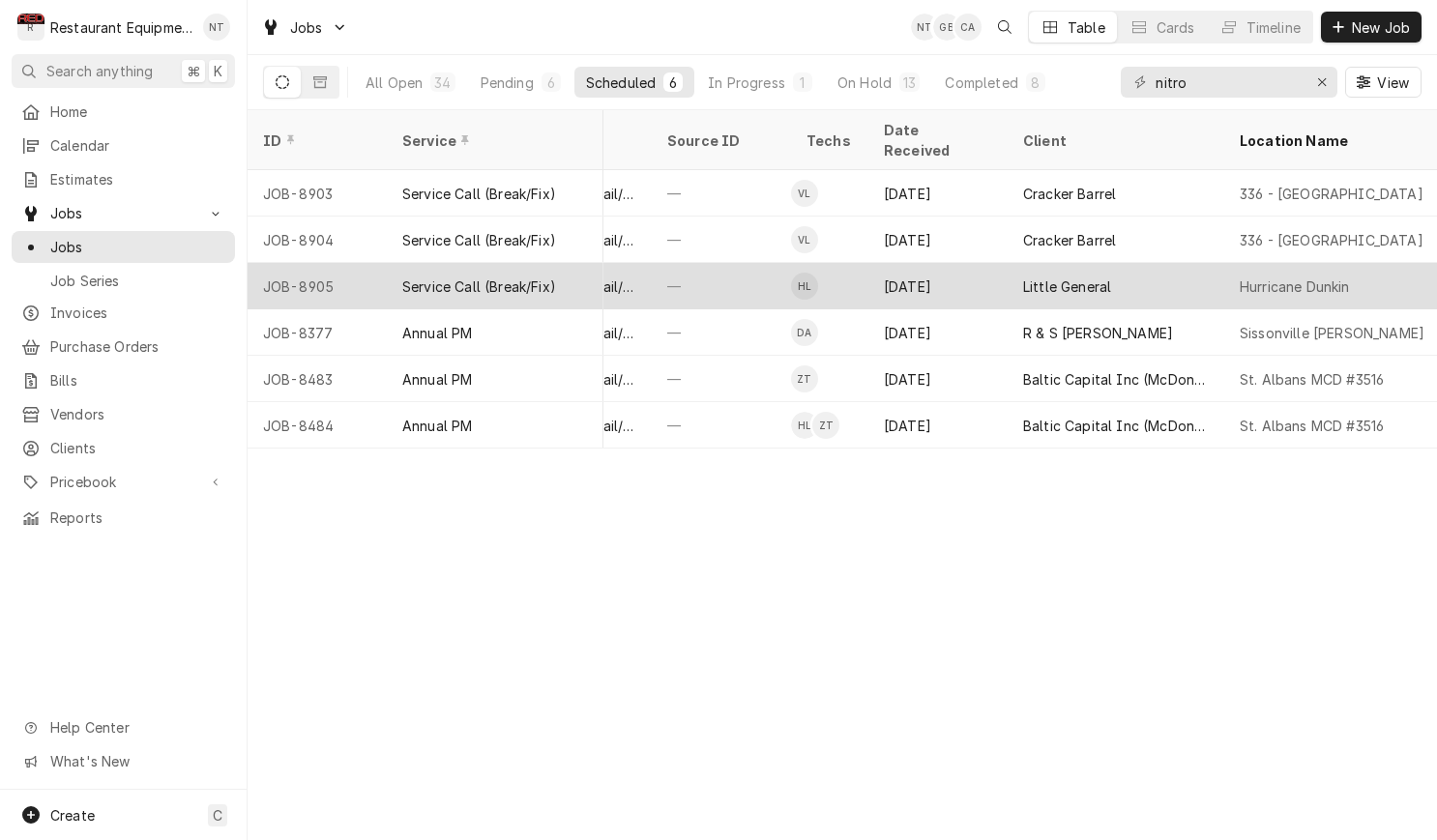
scroll to position [0, 867]
click at [1163, 270] on div "Little General" at bounding box center [1106, 285] width 216 height 46
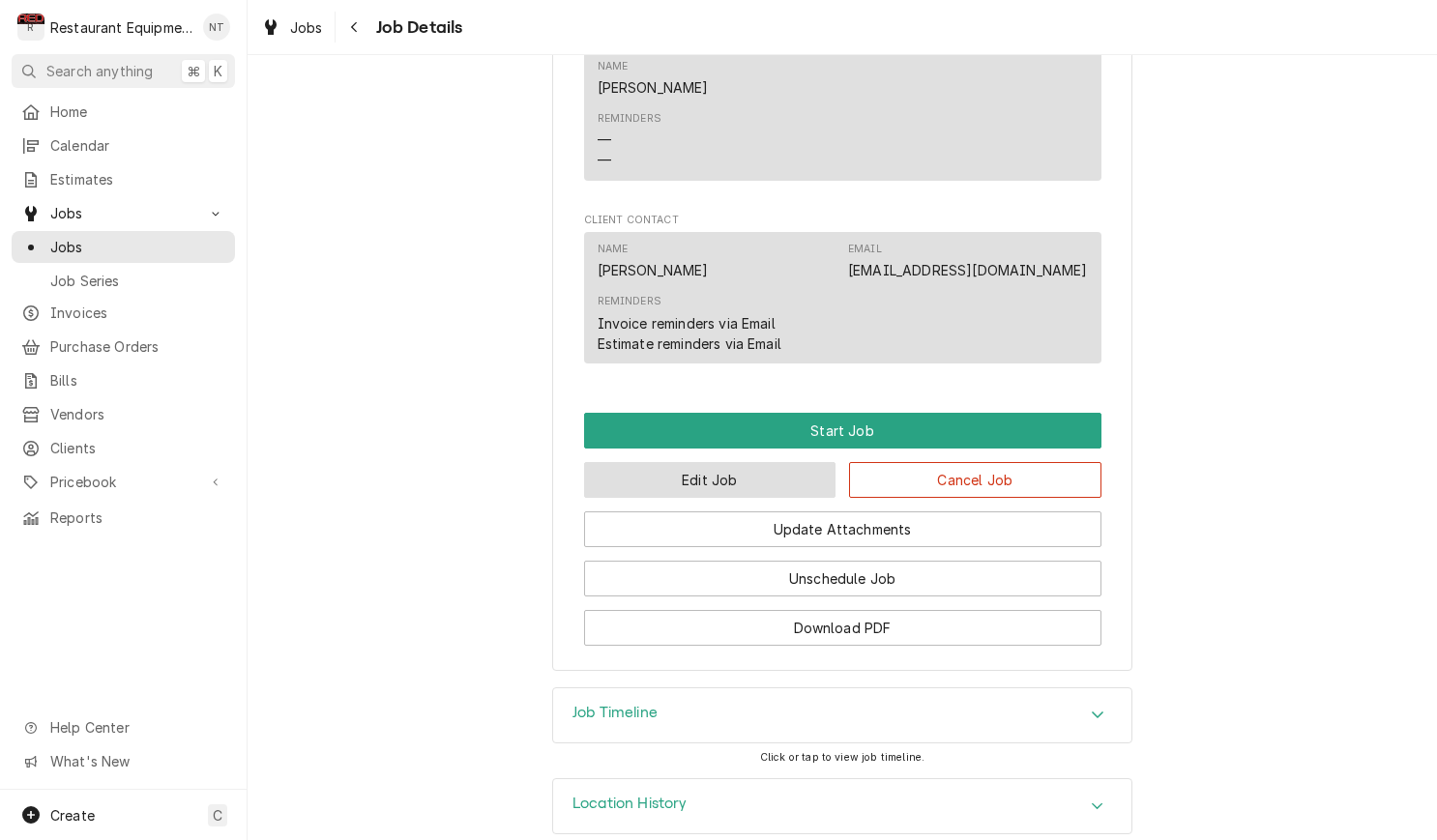
scroll to position [2281, 0]
click at [773, 463] on button "Edit Job" at bounding box center [710, 481] width 253 height 35
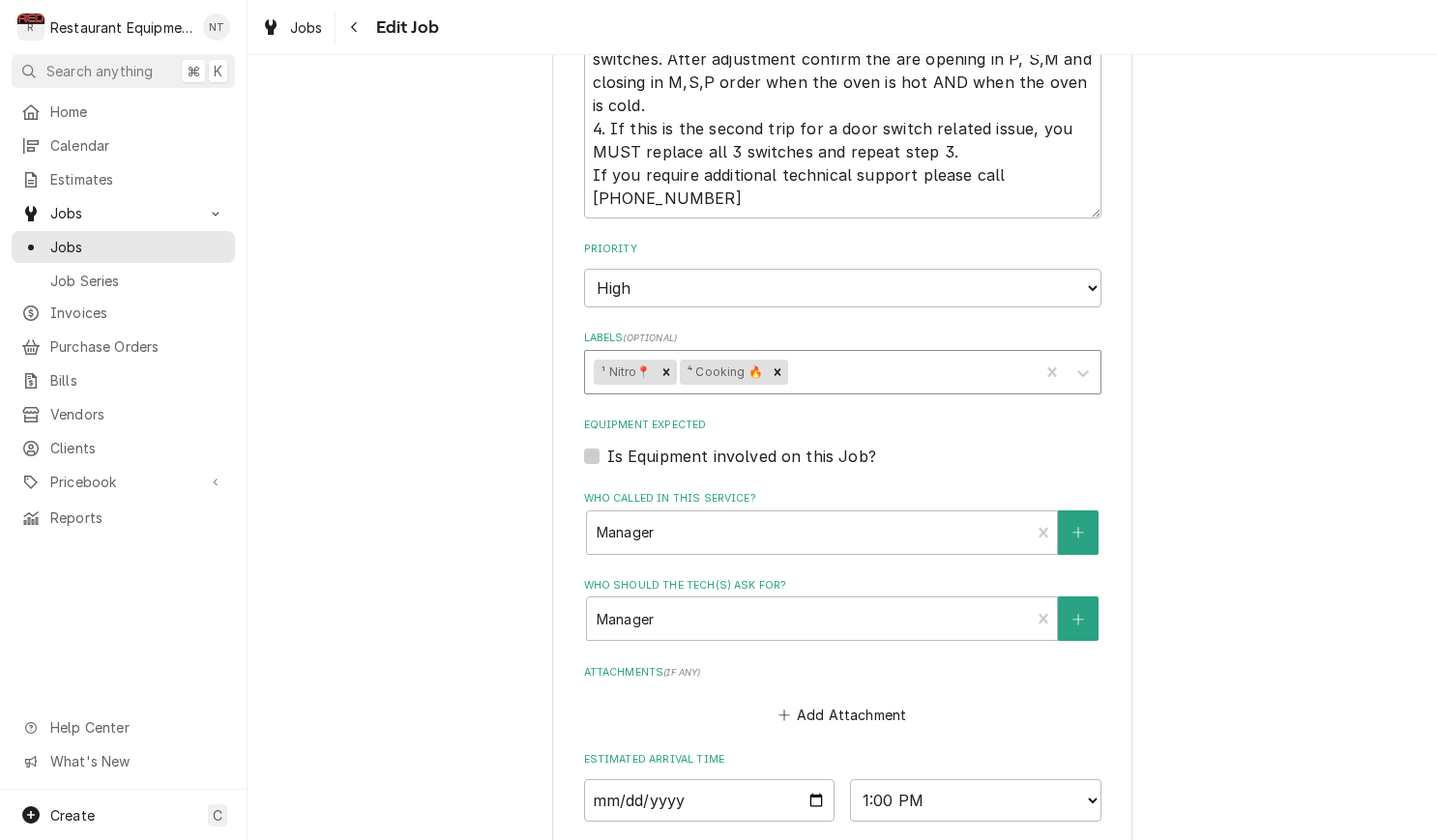
scroll to position [1799, 0]
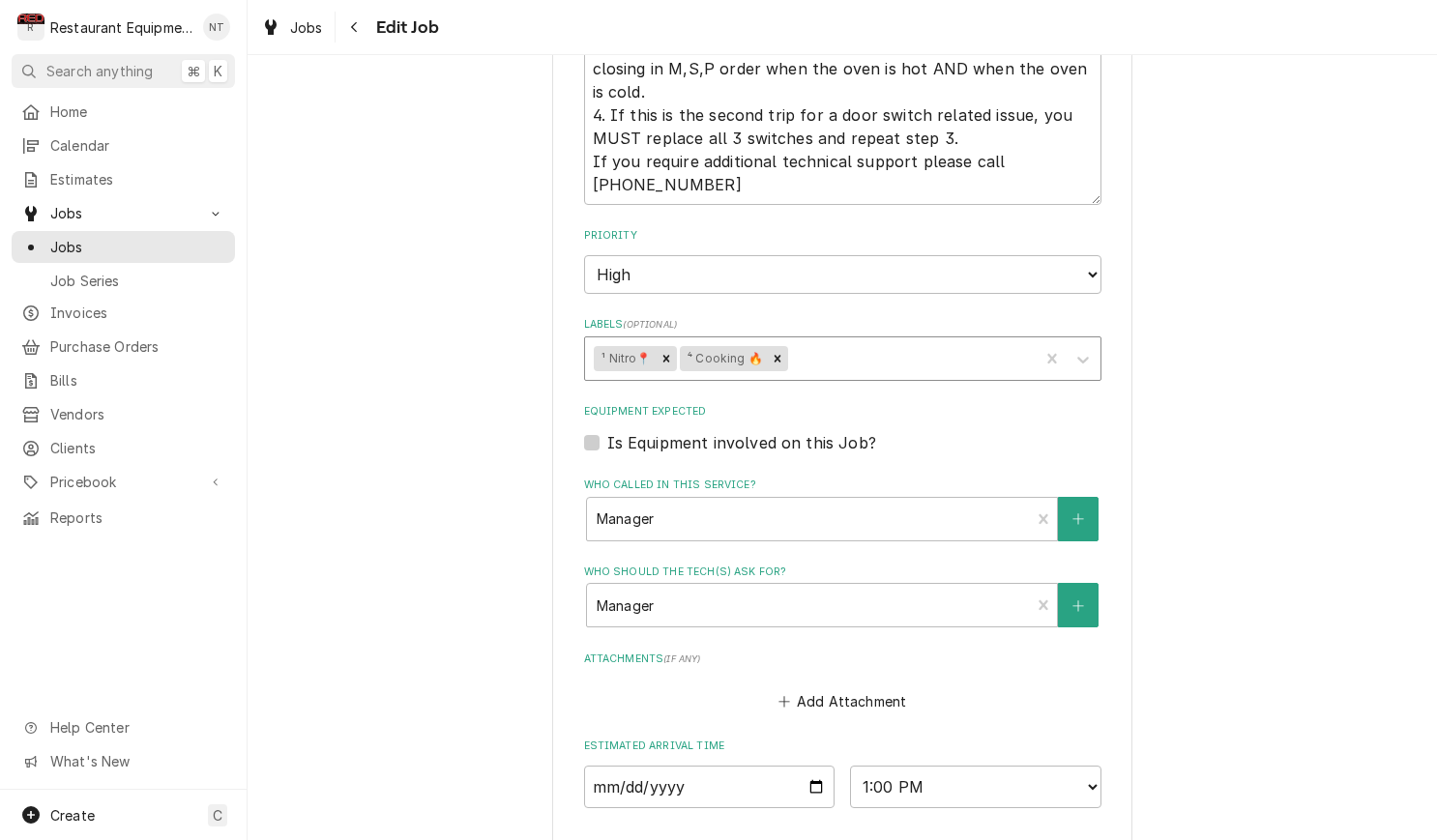
click at [857, 341] on div "Labels" at bounding box center [911, 358] width 238 height 34
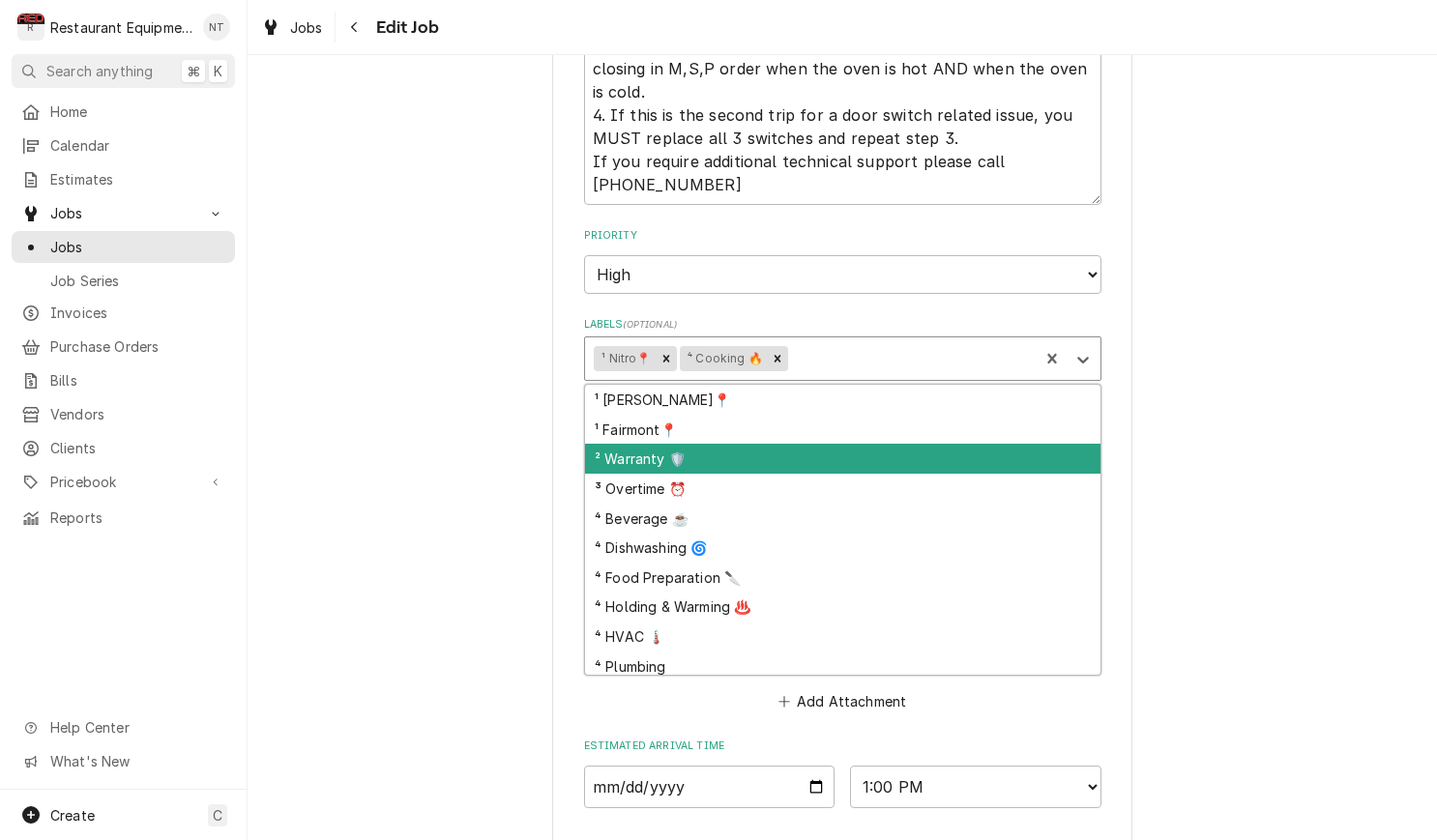
click at [927, 444] on div "² Warranty 🛡️" at bounding box center [843, 458] width 515 height 30
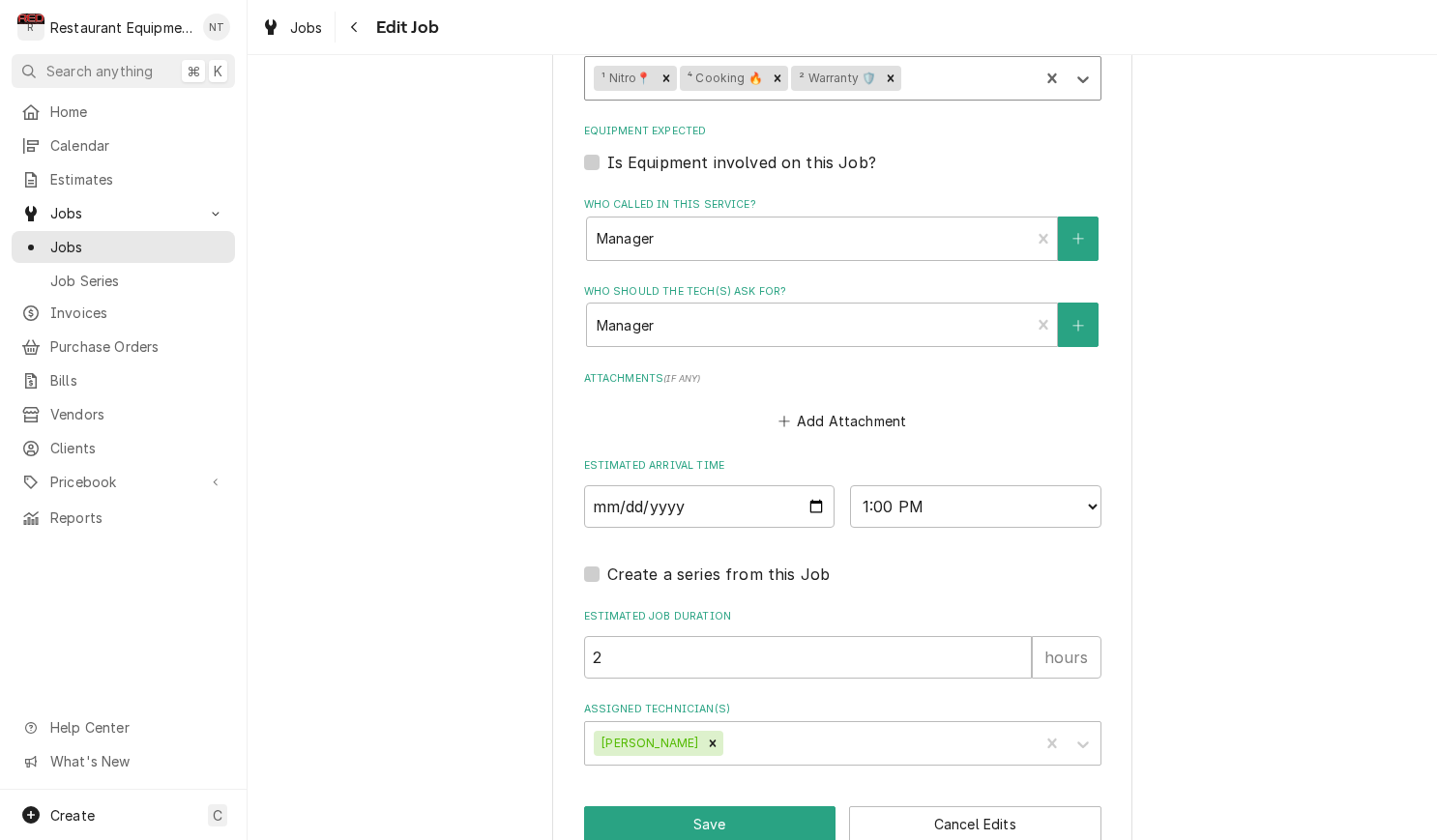
scroll to position [2078, 0]
click at [749, 808] on button "Save" at bounding box center [710, 825] width 253 height 35
type textarea "x"
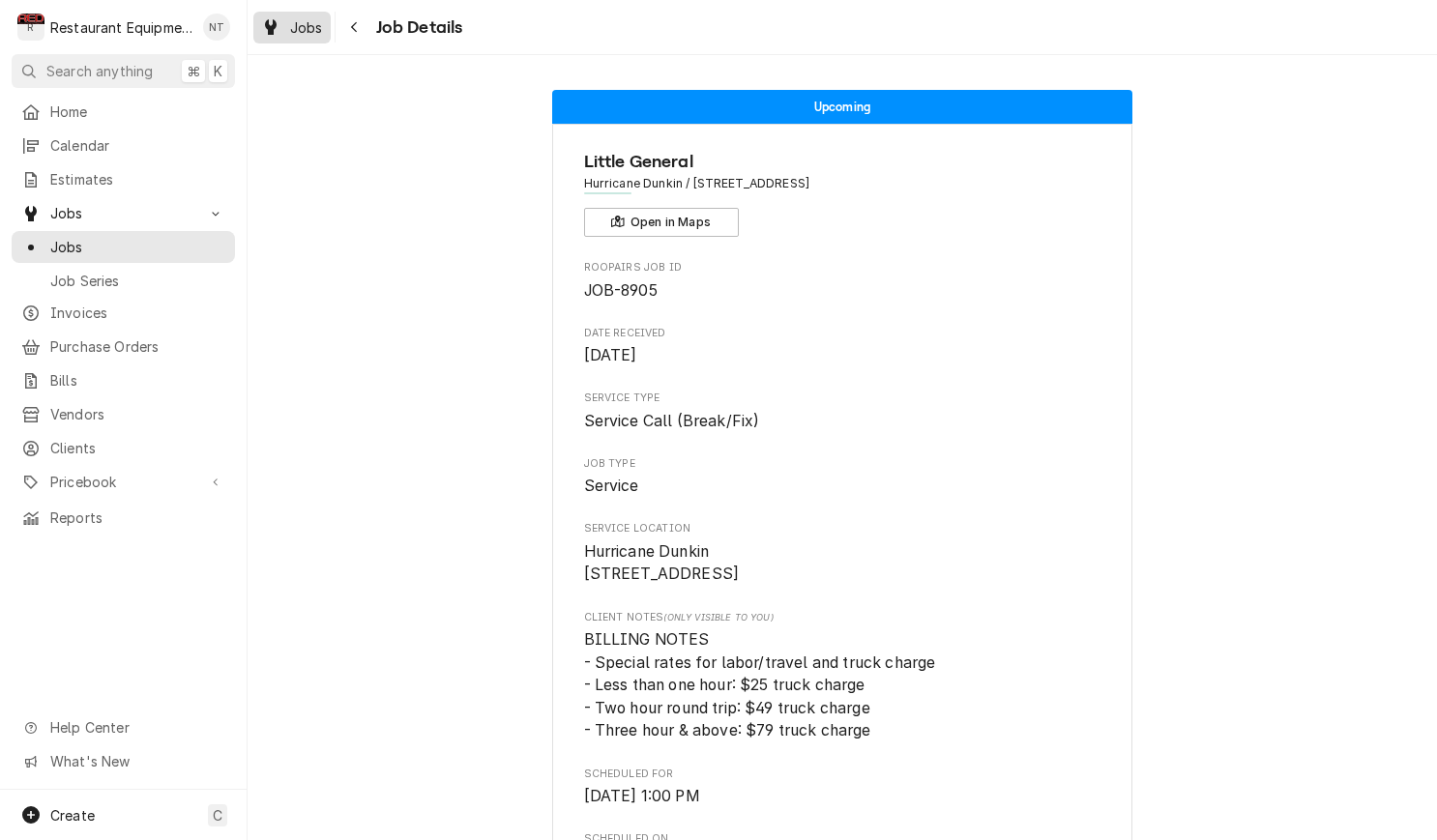
click at [301, 33] on span "Jobs" at bounding box center [306, 28] width 32 height 21
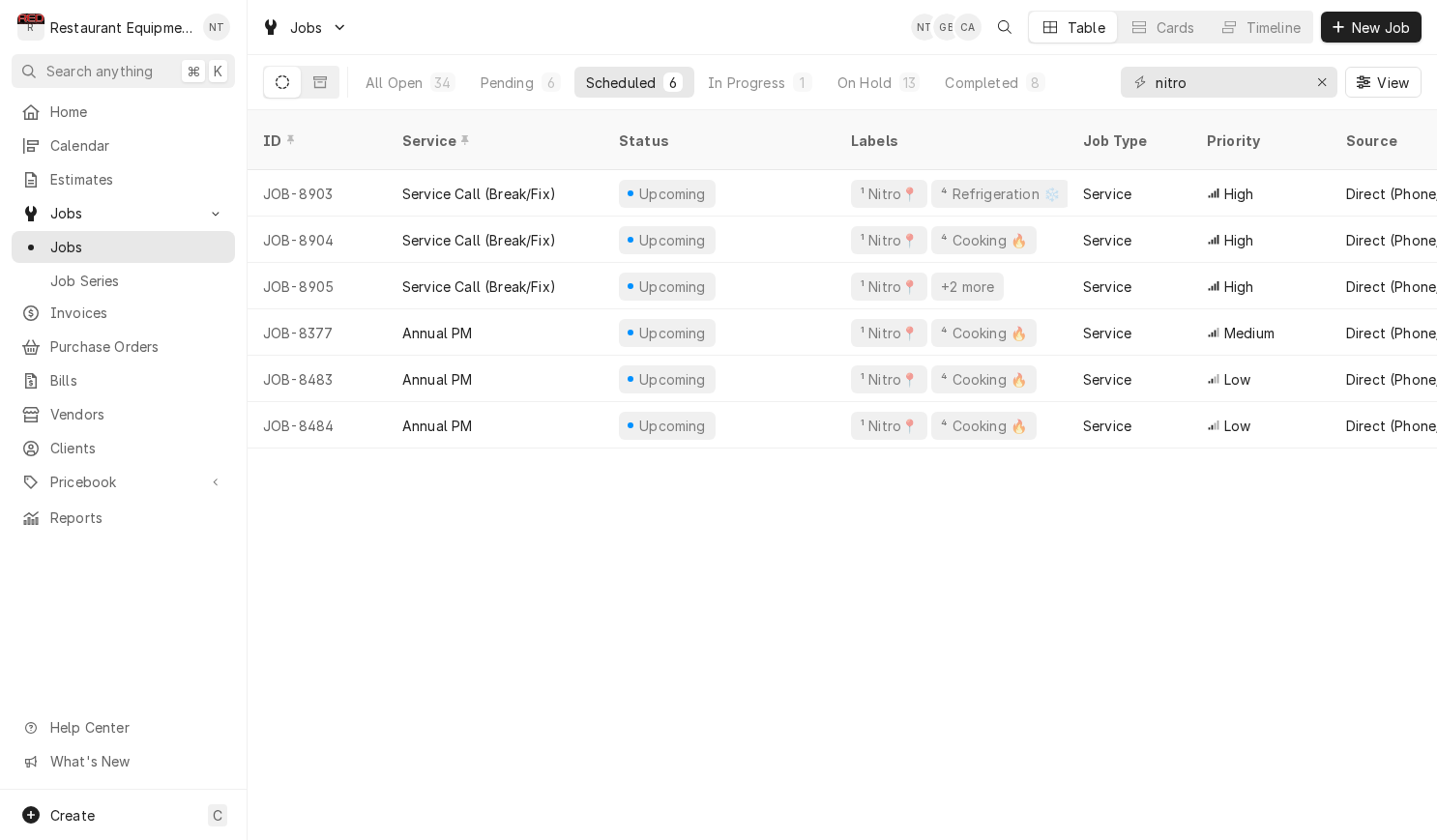
click at [1002, 0] on div "Jobs NT GB CA Table Cards Timeline New Job" at bounding box center [842, 27] width 1189 height 54
click at [1207, 83] on input "nitro" at bounding box center [1227, 82] width 145 height 30
click at [1206, 84] on input "nitro" at bounding box center [1227, 82] width 145 height 30
click at [1205, 83] on input "nitro" at bounding box center [1227, 82] width 145 height 30
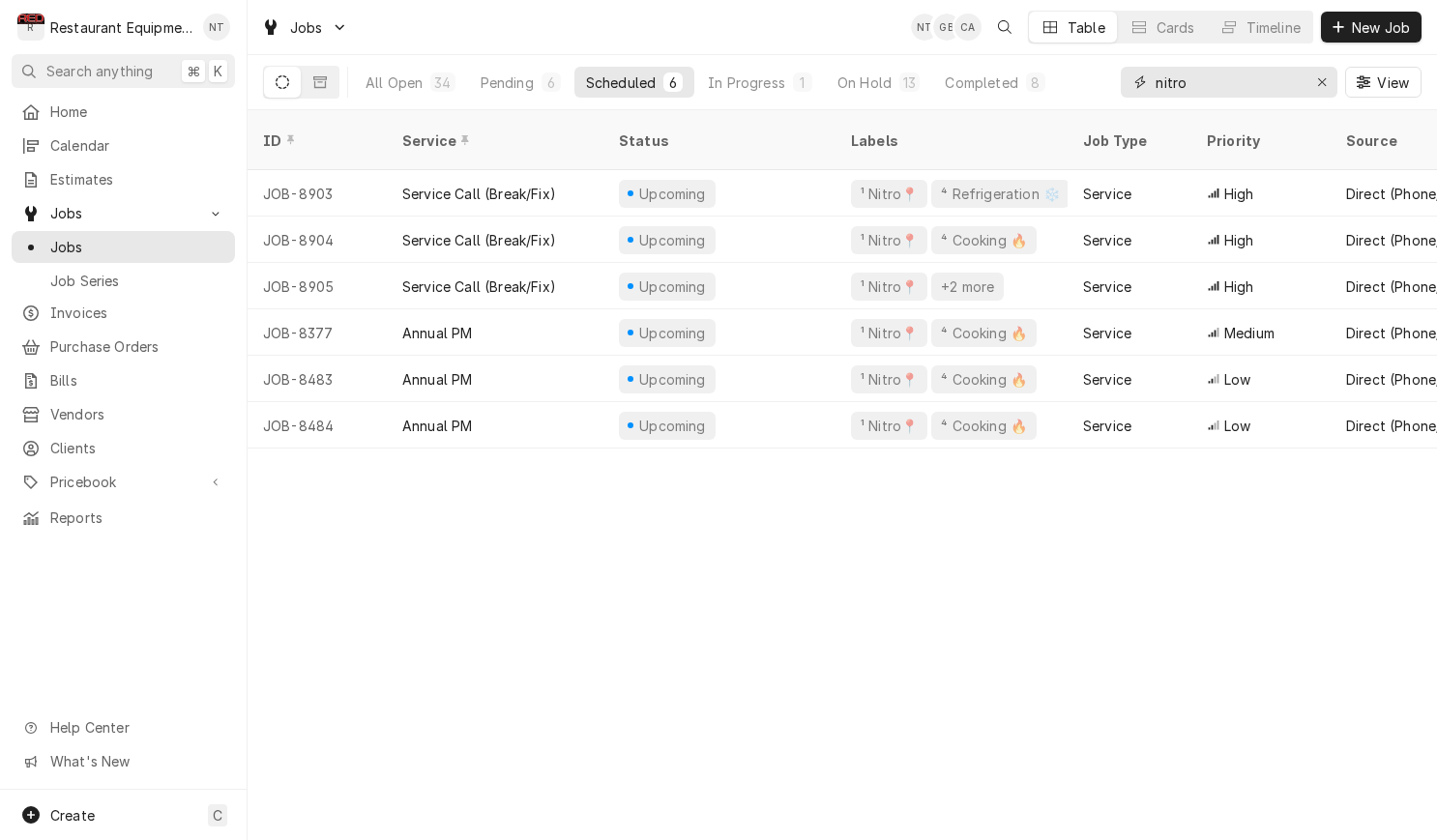
click at [1205, 83] on input "nitro" at bounding box center [1227, 82] width 145 height 30
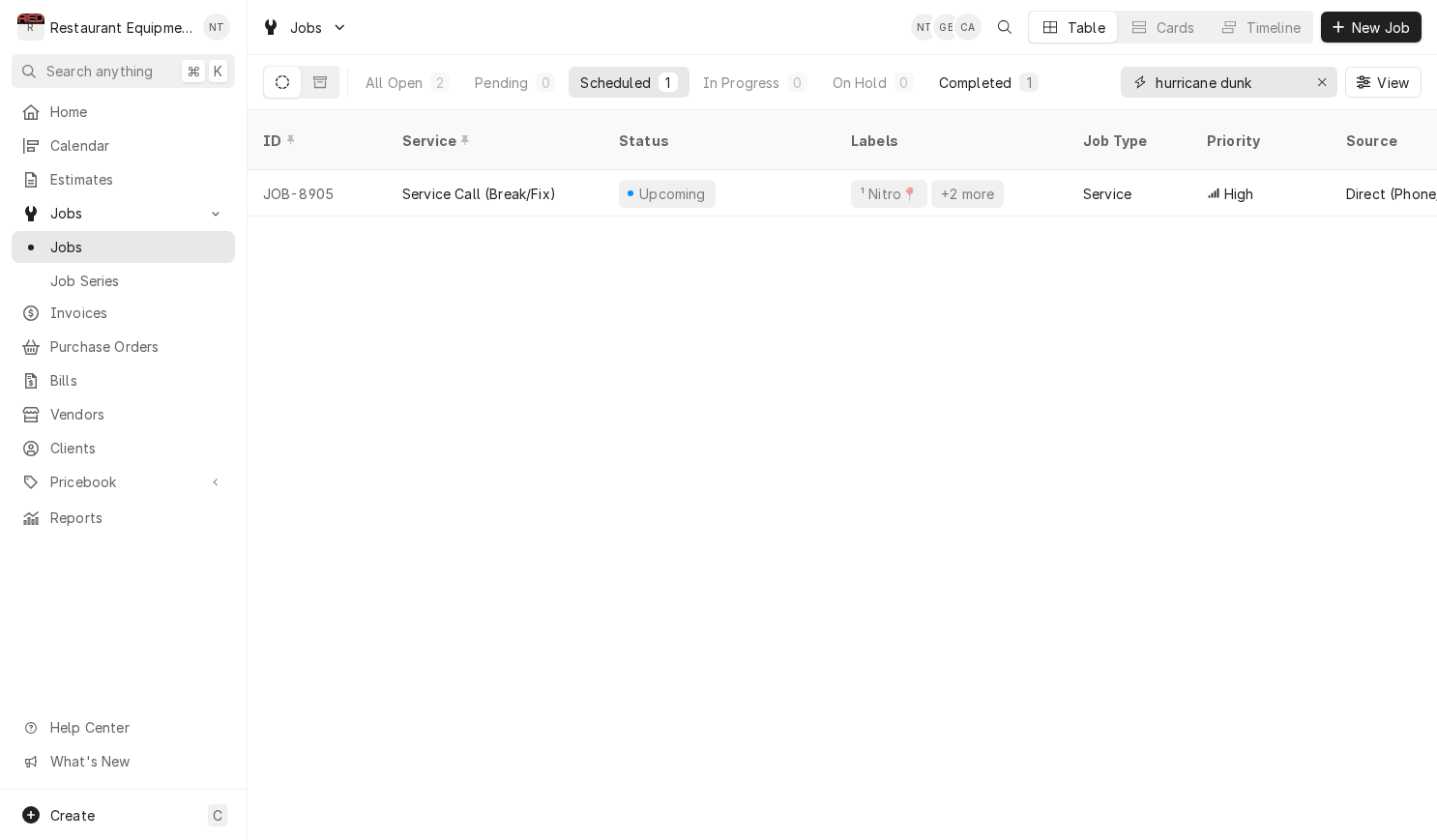
type input "hurricane dunk"
click at [993, 89] on div "Completed" at bounding box center [975, 83] width 73 height 21
click at [1312, 85] on div "Erase input" at bounding box center [1322, 83] width 20 height 20
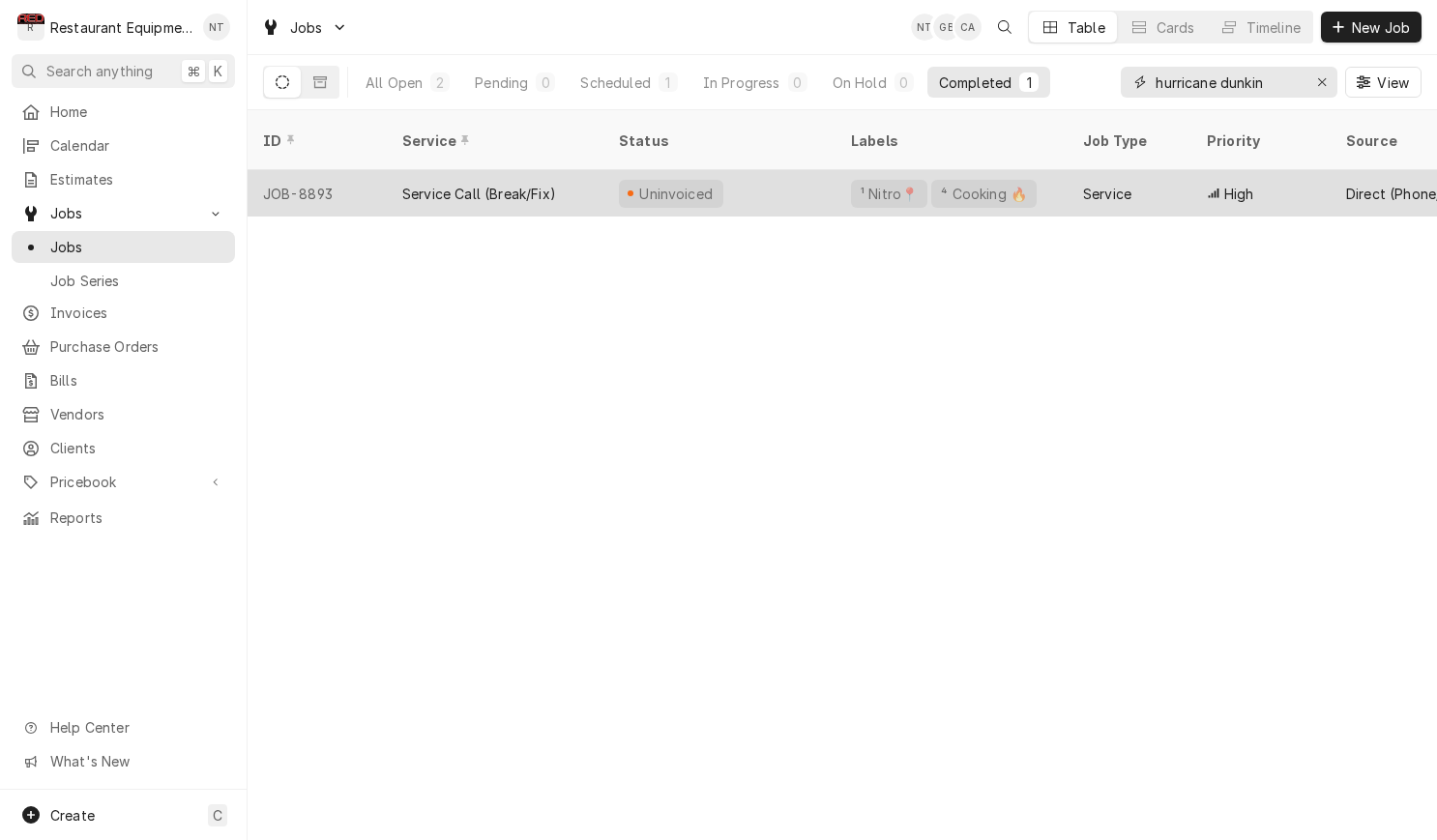
type input "hurricane dunkin"
click at [1104, 184] on div "Service" at bounding box center [1107, 194] width 48 height 21
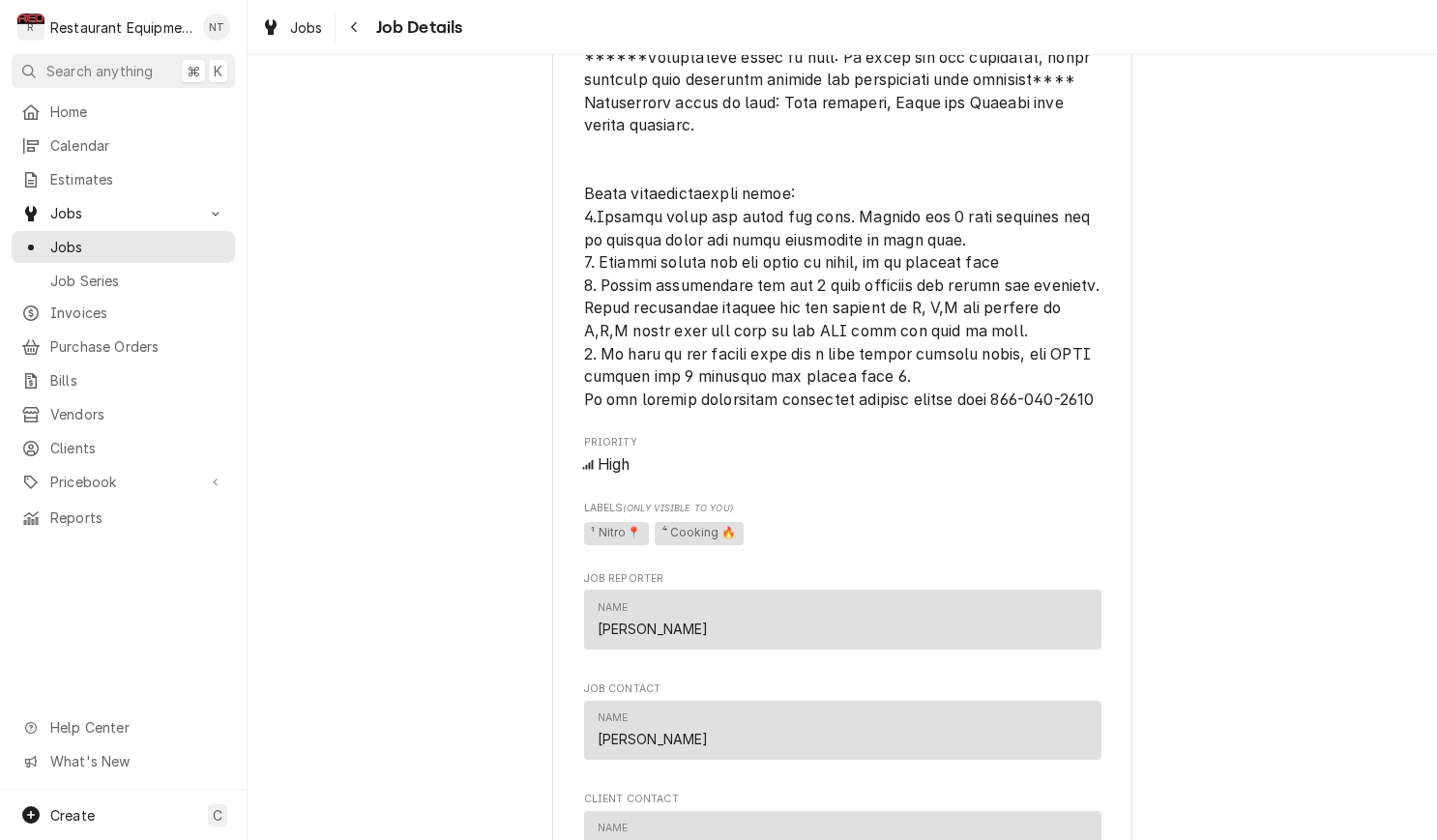
scroll to position [1354, 0]
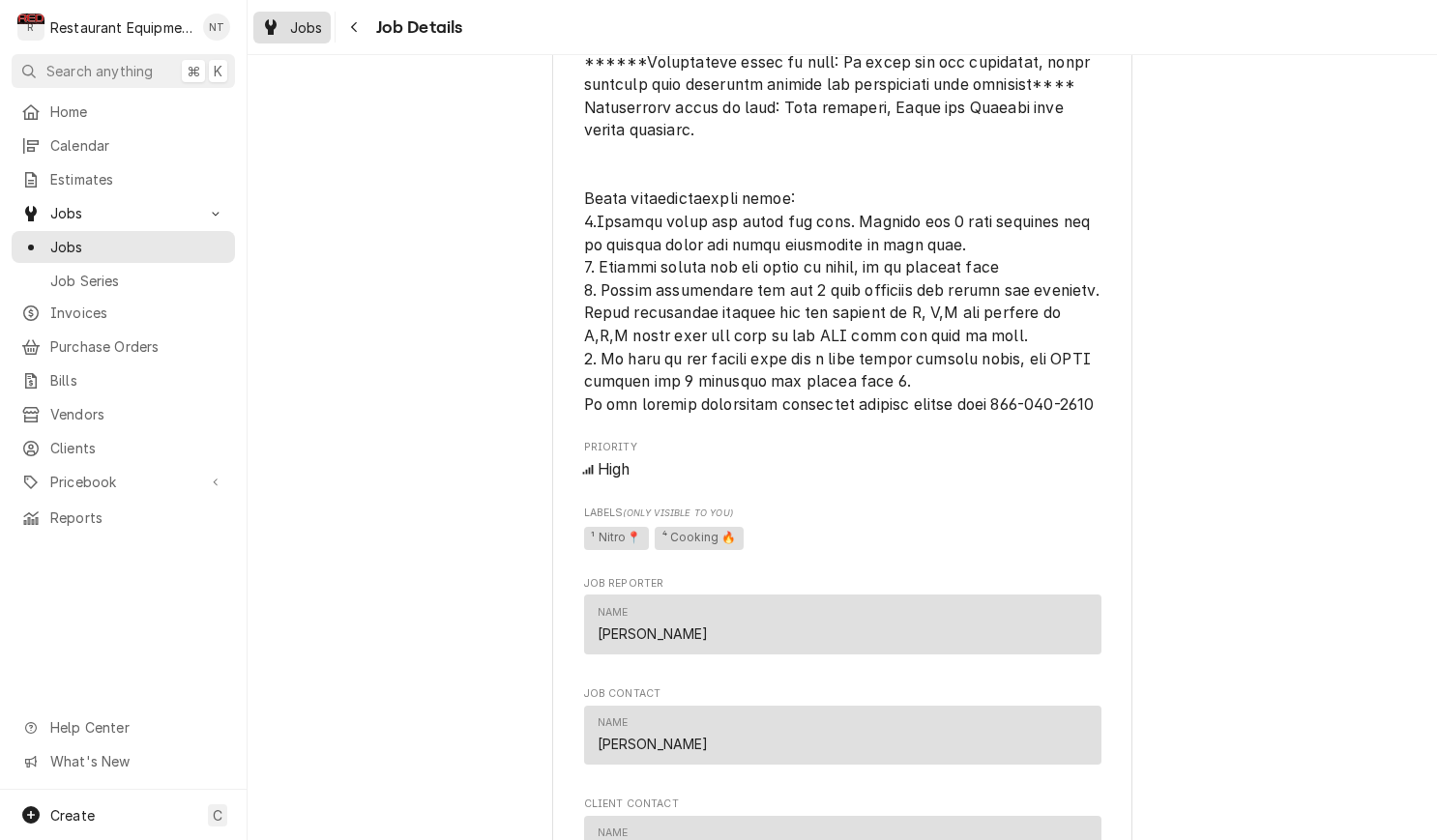
click at [312, 25] on span "Jobs" at bounding box center [306, 28] width 32 height 21
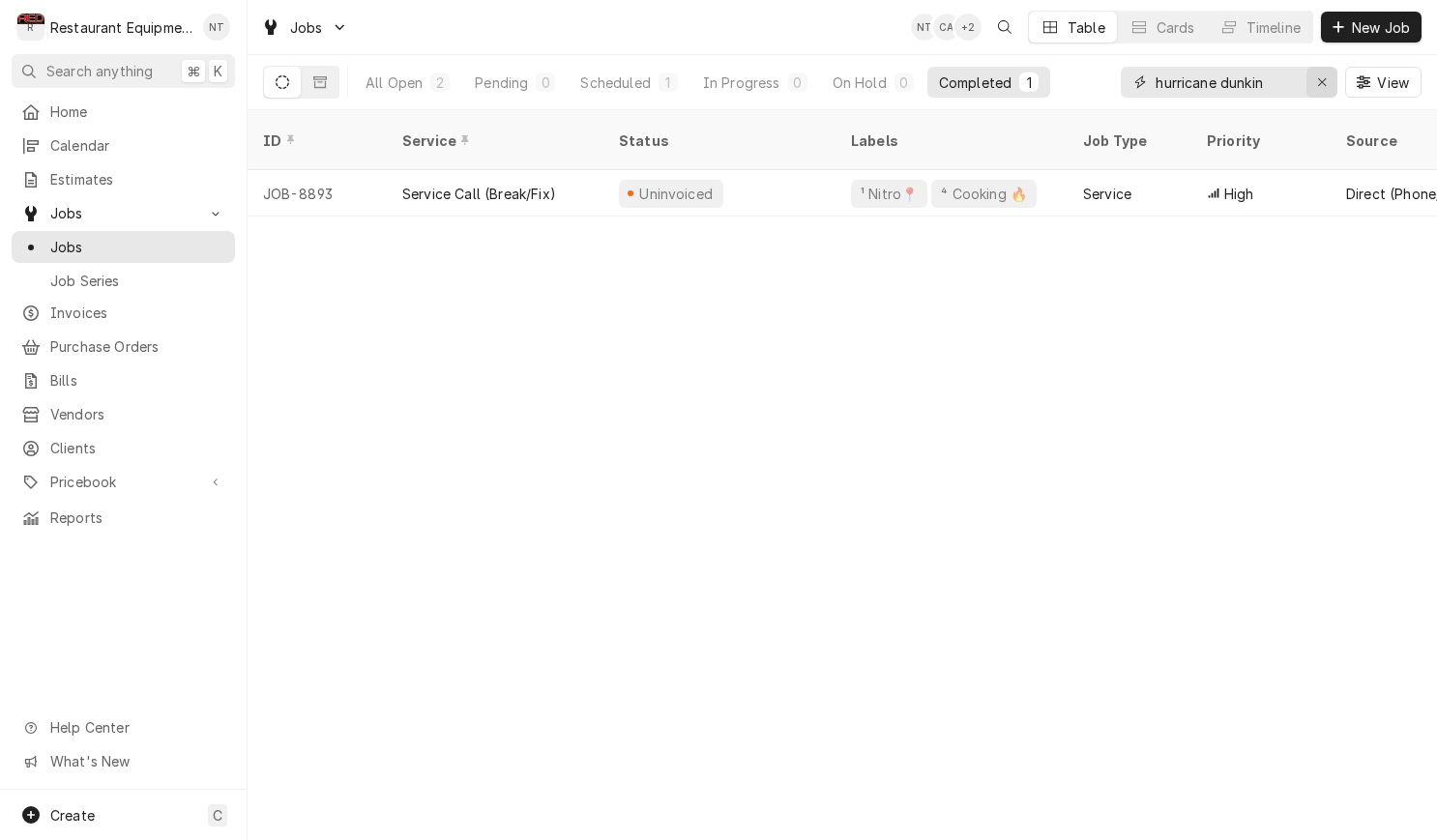
click at [1313, 90] on div "Erase input" at bounding box center [1322, 83] width 20 height 20
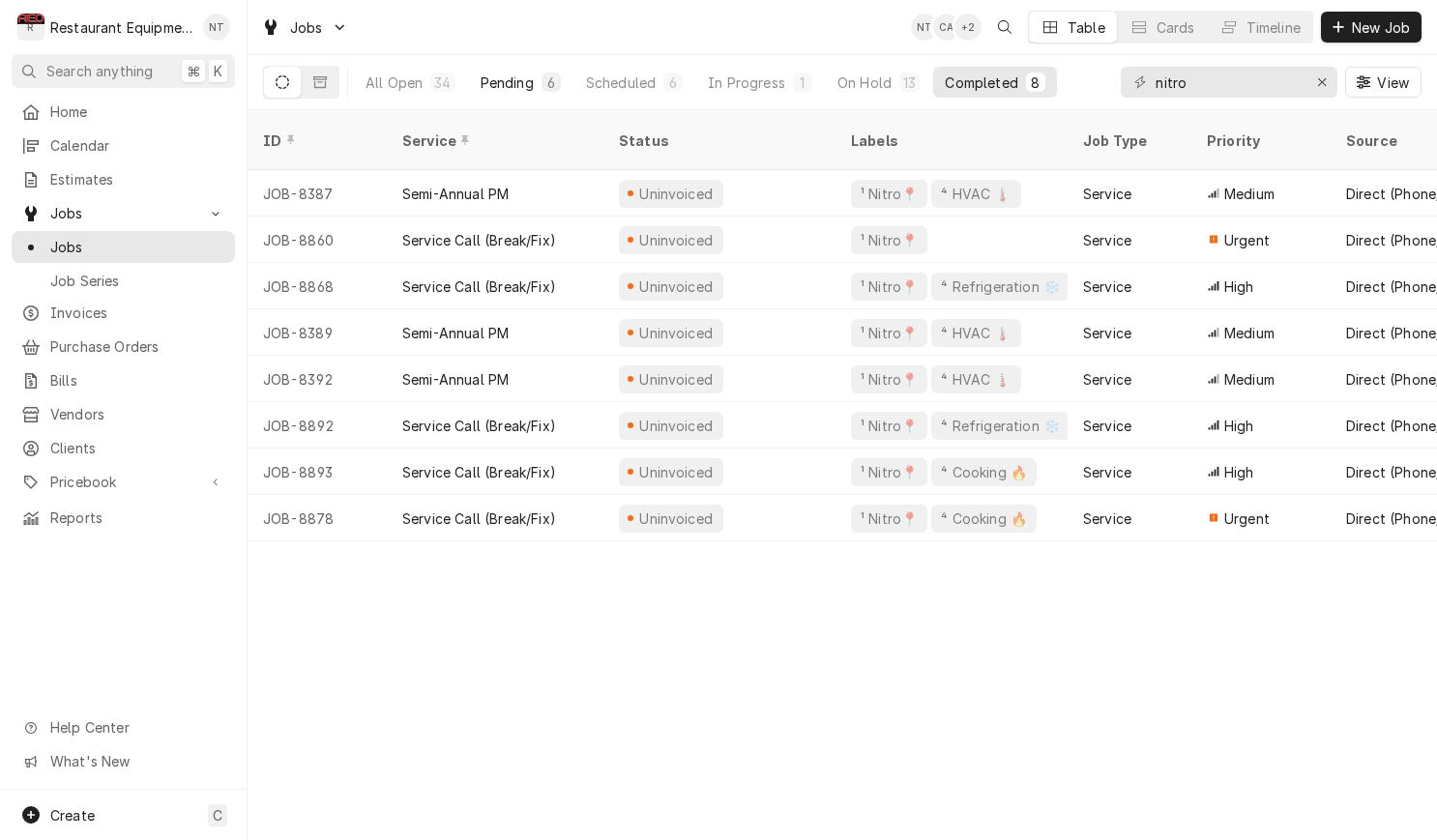
click at [541, 90] on div "6" at bounding box center [551, 83] width 20 height 20
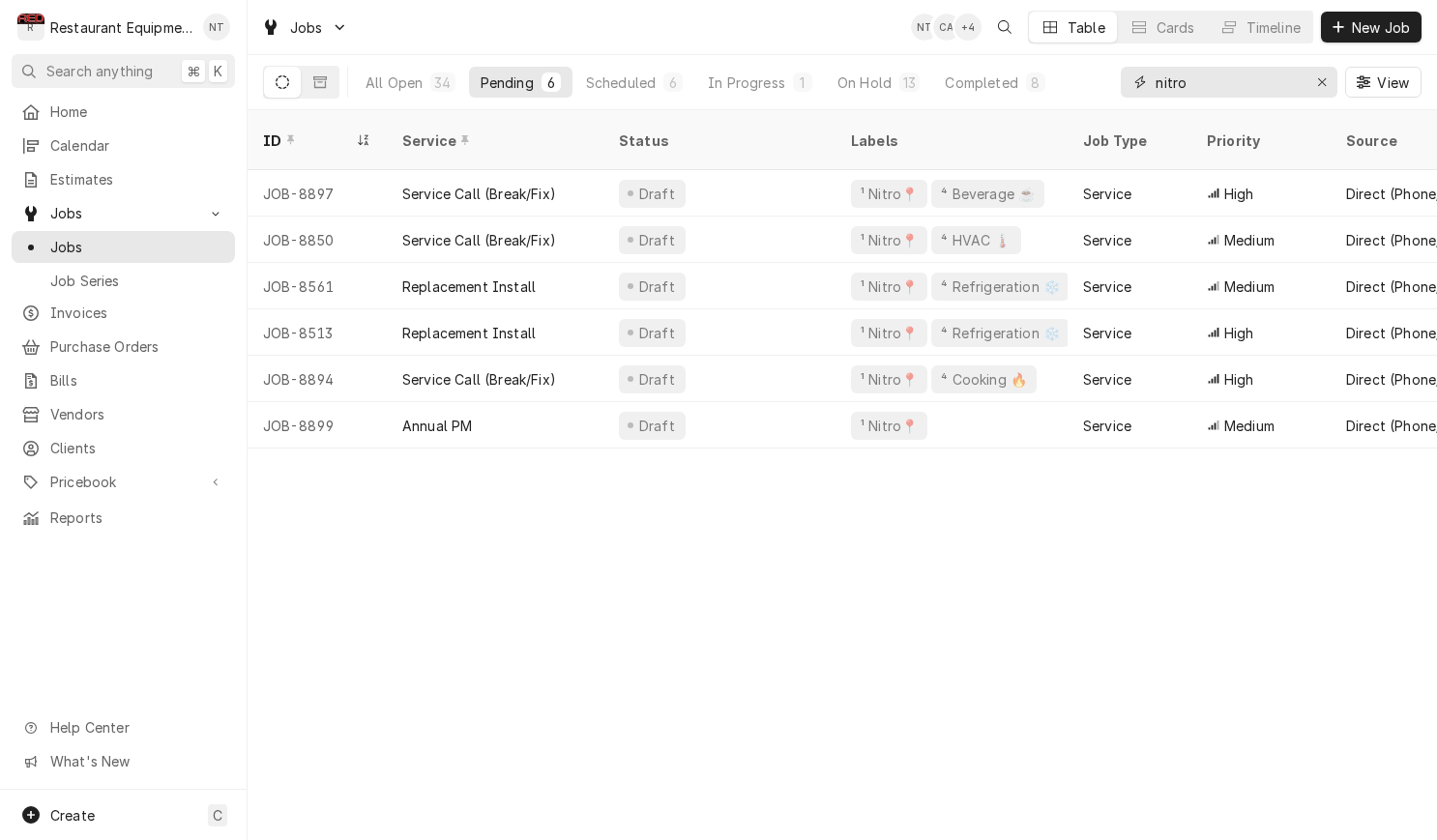
click at [1259, 93] on input "nitro" at bounding box center [1227, 82] width 145 height 30
click at [1259, 92] on input "nitro" at bounding box center [1227, 82] width 145 height 30
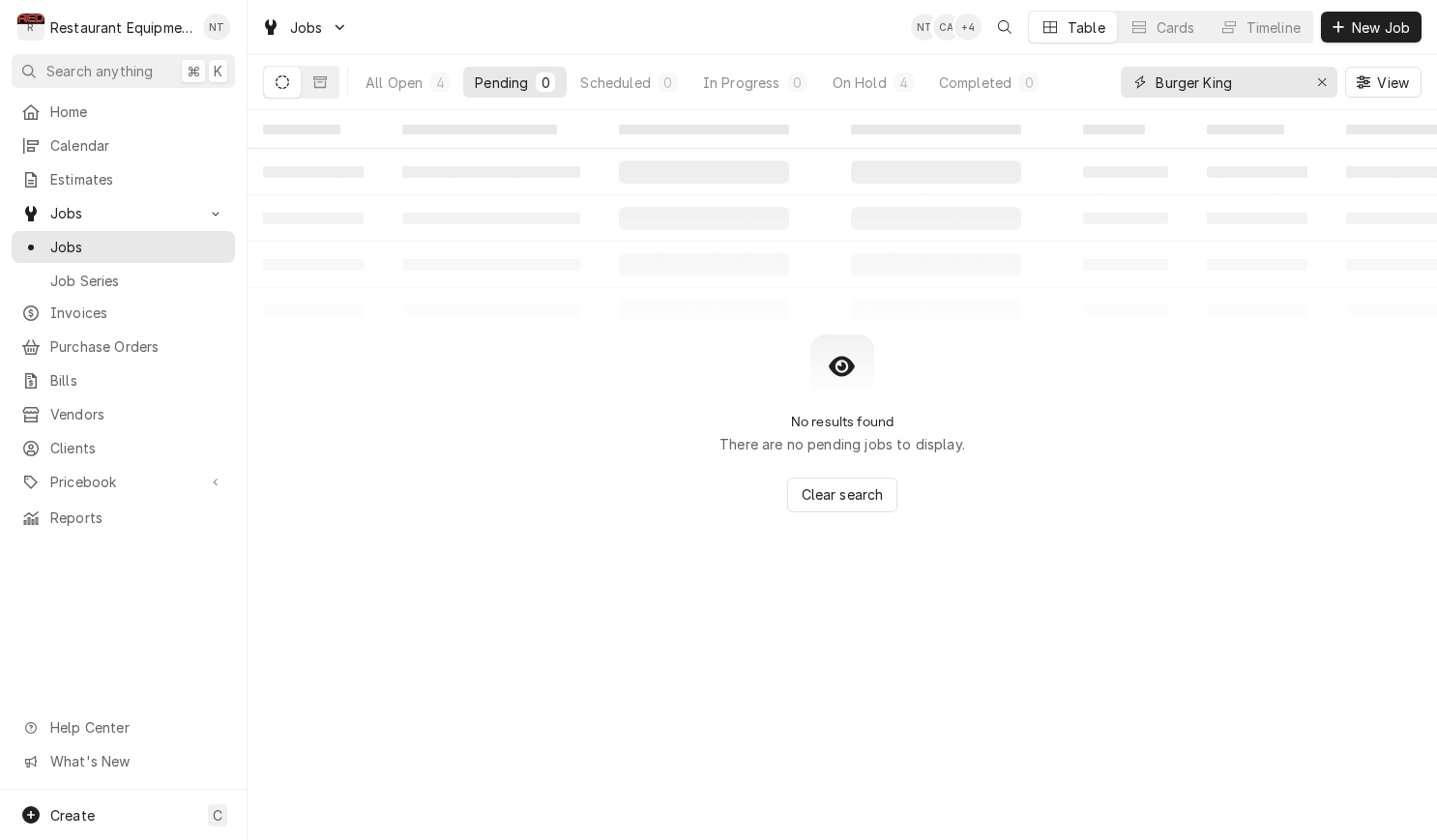
type input "Burger King"
drag, startPoint x: 1247, startPoint y: 104, endPoint x: 734, endPoint y: 79, distance: 513.6
click at [739, 80] on div "In Progress" at bounding box center [742, 83] width 78 height 21
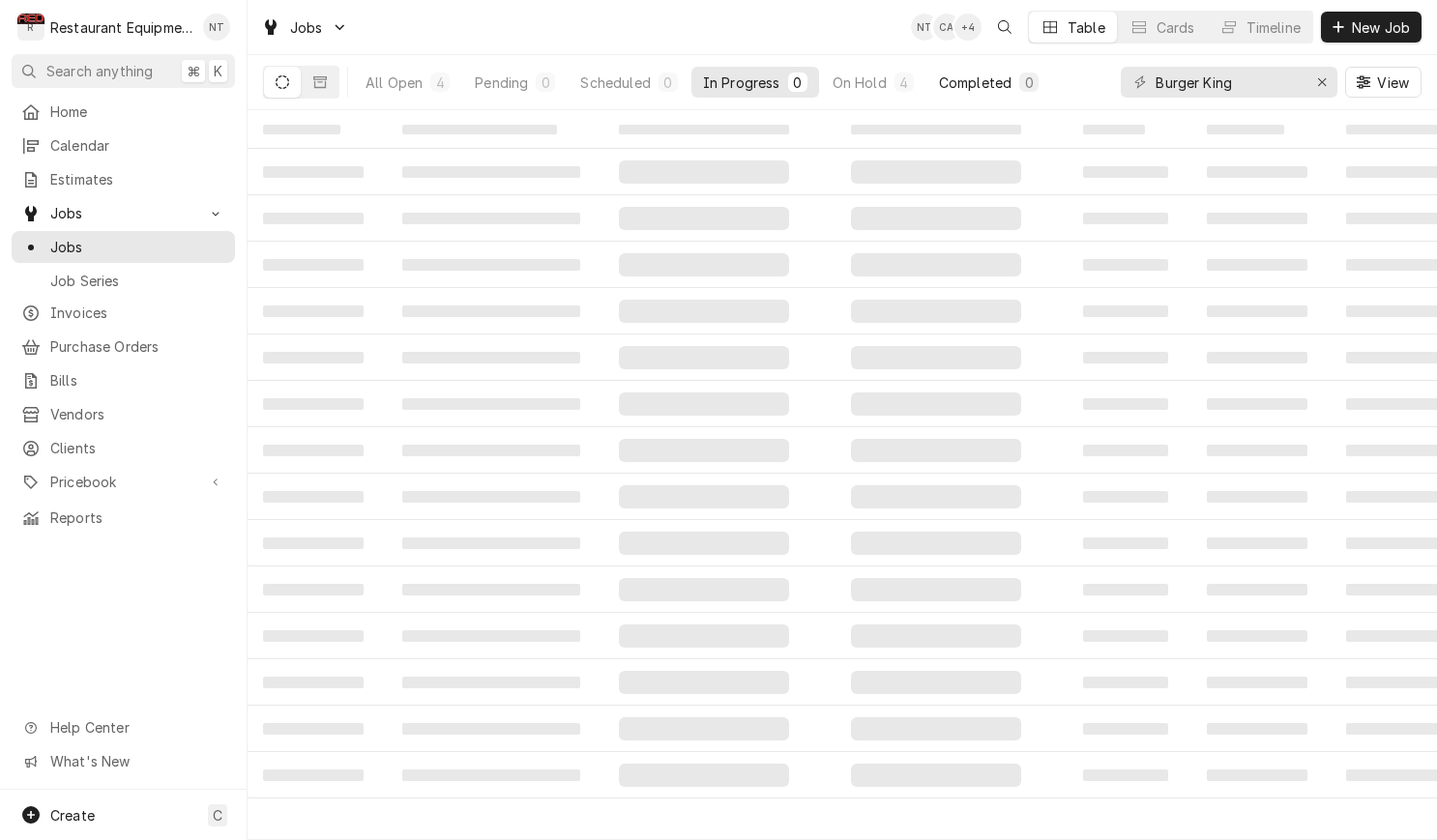
click at [851, 85] on div "All Open 4 Pending 0 Scheduled 0 In Progress 0 On Hold 4 Completed 0" at bounding box center [702, 82] width 696 height 30
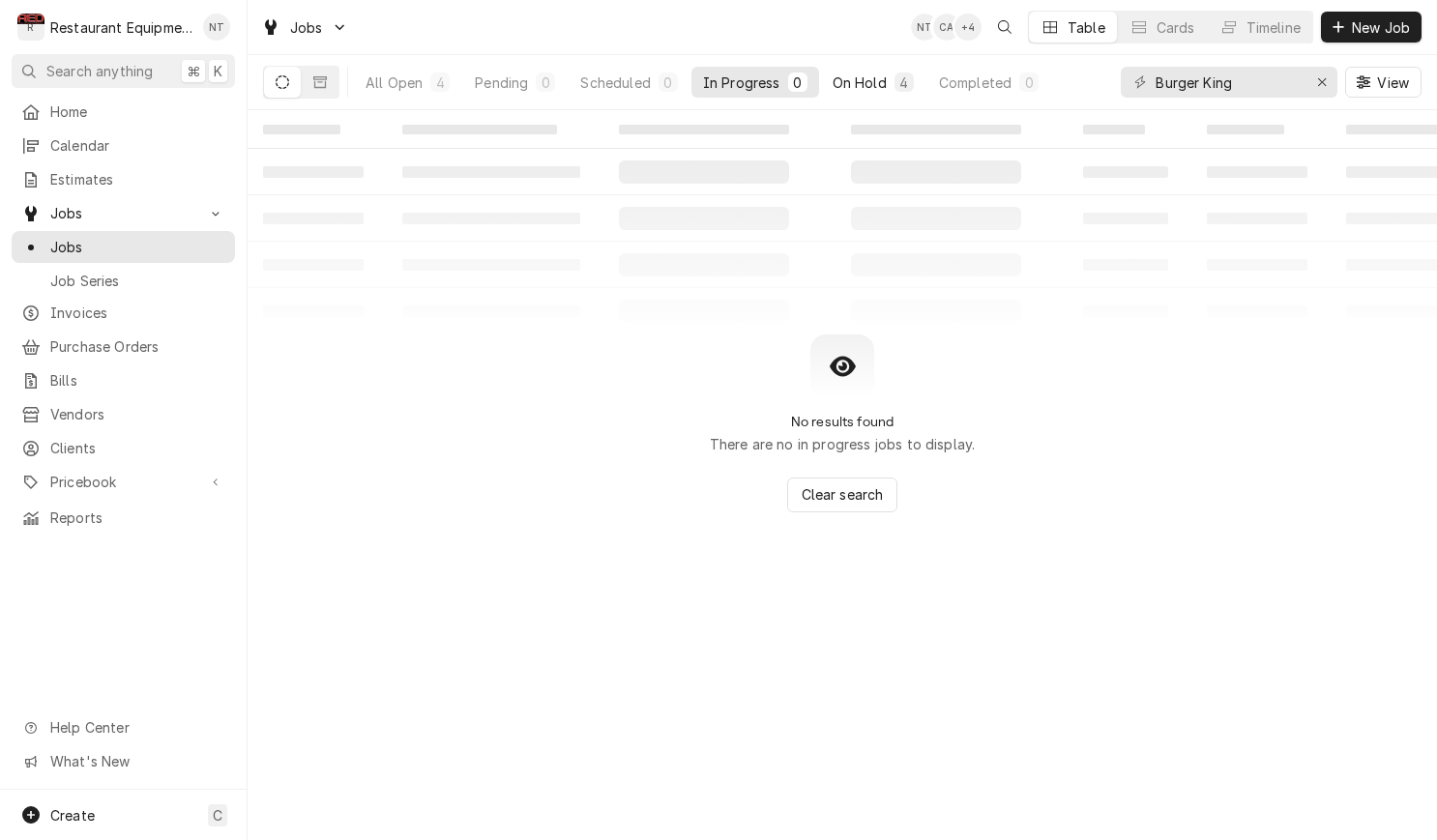
click at [883, 67] on button "On Hold 4" at bounding box center [872, 82] width 104 height 30
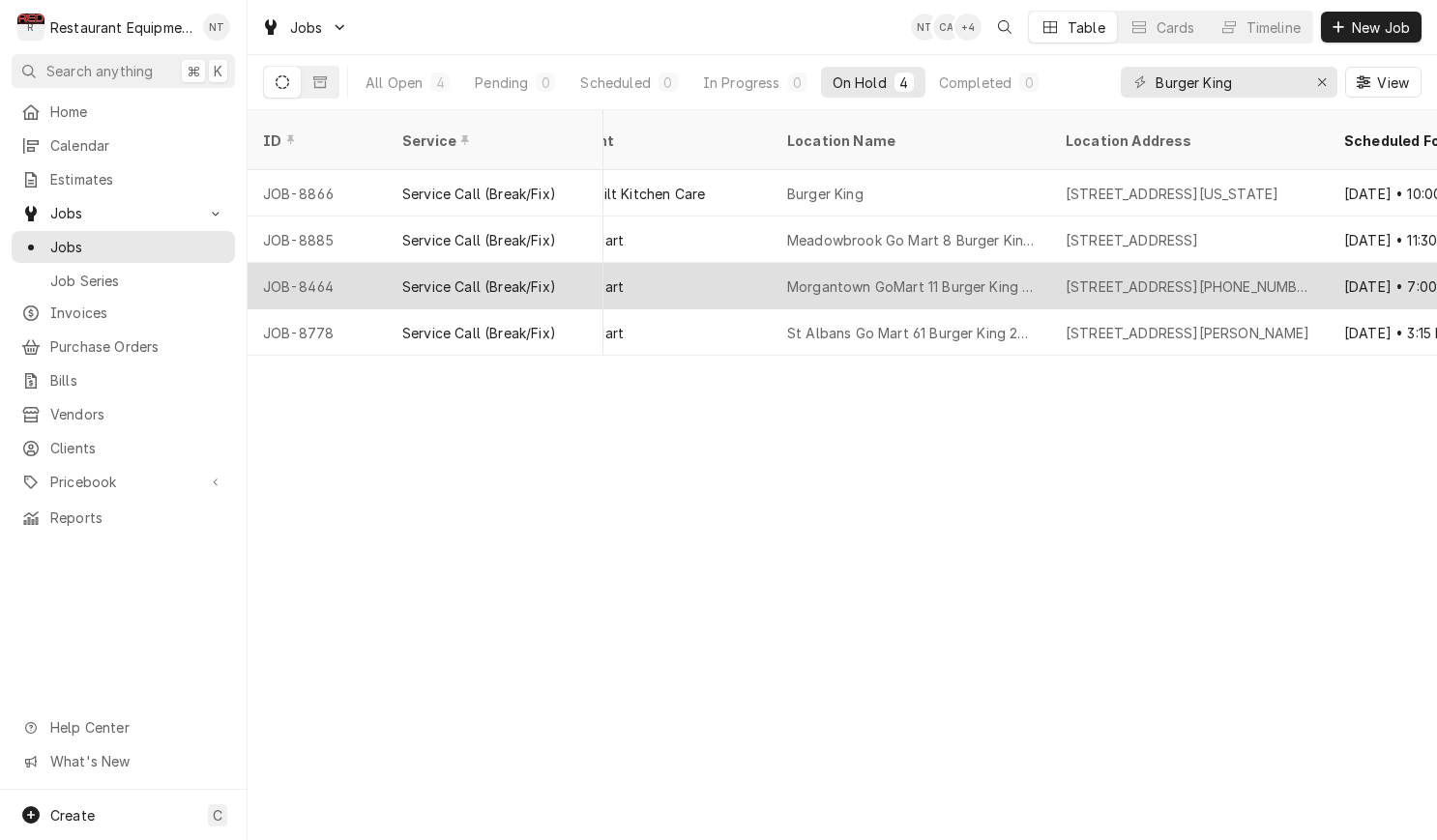
scroll to position [0, 1325]
